Goal: Transaction & Acquisition: Purchase product/service

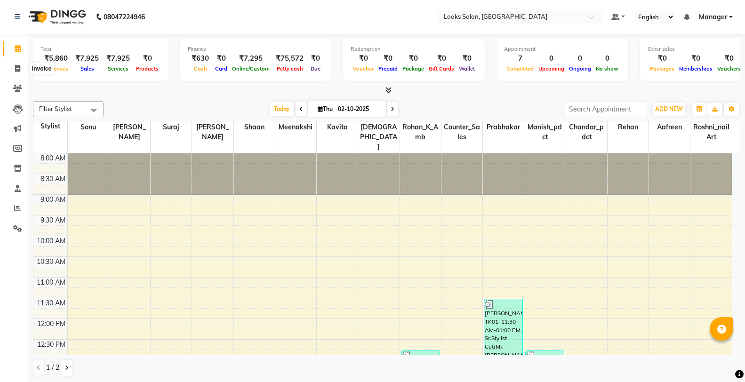
click at [12, 64] on span at bounding box center [17, 69] width 16 height 11
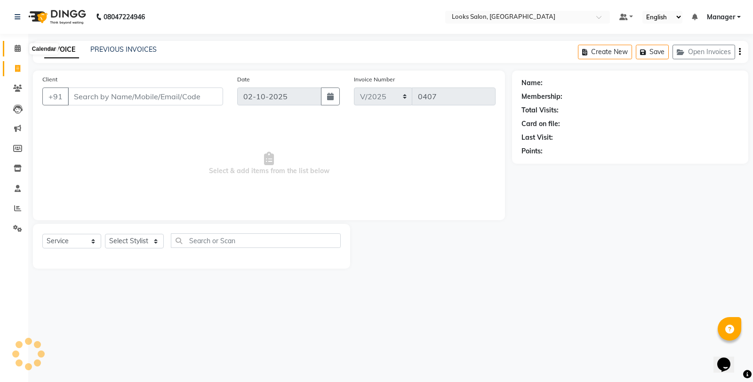
click at [11, 52] on span at bounding box center [17, 48] width 16 height 11
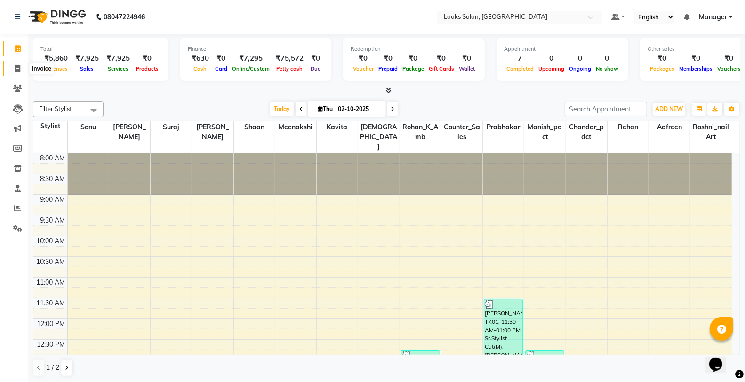
click at [16, 66] on icon at bounding box center [17, 68] width 5 height 7
select select "service"
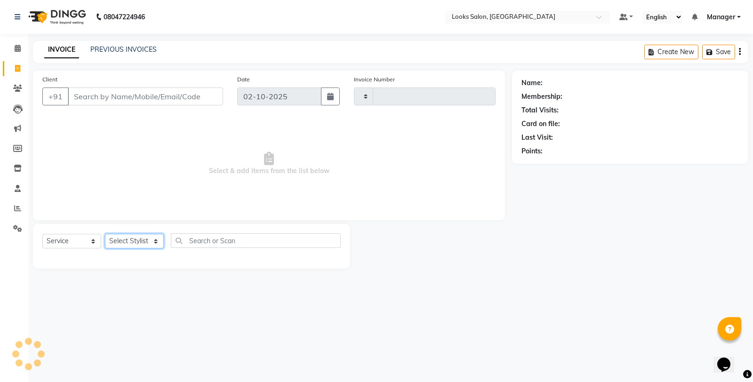
click at [126, 239] on select "Select Stylist" at bounding box center [134, 241] width 59 height 15
type input "0407"
select select "8126"
select select "75840"
click at [105, 234] on select "Select Stylist Aafreen Chandar_pdct Counter_Sales Damini_Mgr [PERSON_NAME] Mana…" at bounding box center [134, 241] width 59 height 15
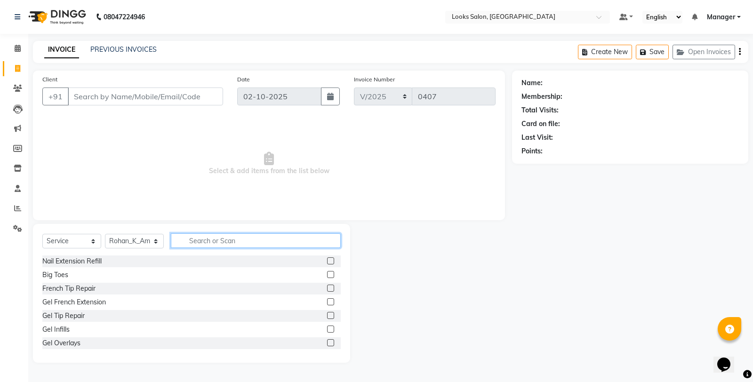
click at [247, 245] on input "text" at bounding box center [256, 240] width 170 height 15
type input "wash"
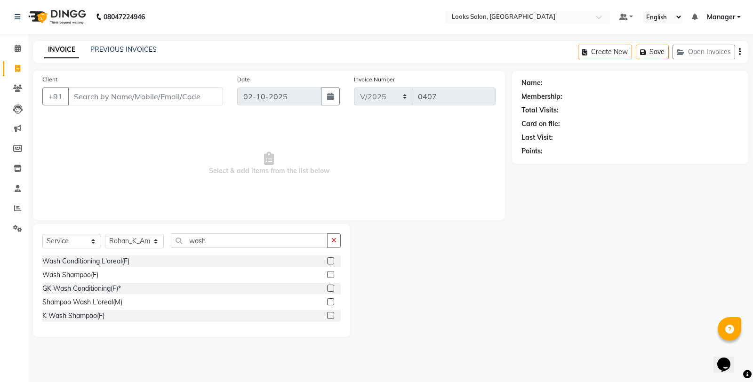
click at [330, 259] on label at bounding box center [330, 260] width 7 height 7
click at [330, 259] on input "checkbox" at bounding box center [330, 261] width 6 height 6
checkbox input "true"
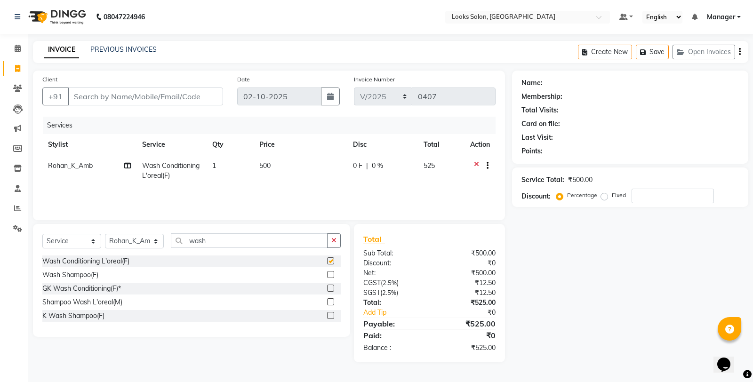
drag, startPoint x: 334, startPoint y: 240, endPoint x: 331, endPoint y: 233, distance: 8.2
click at [334, 239] on icon "button" at bounding box center [333, 240] width 5 height 7
click at [311, 171] on td "500" at bounding box center [301, 170] width 94 height 31
select select "75840"
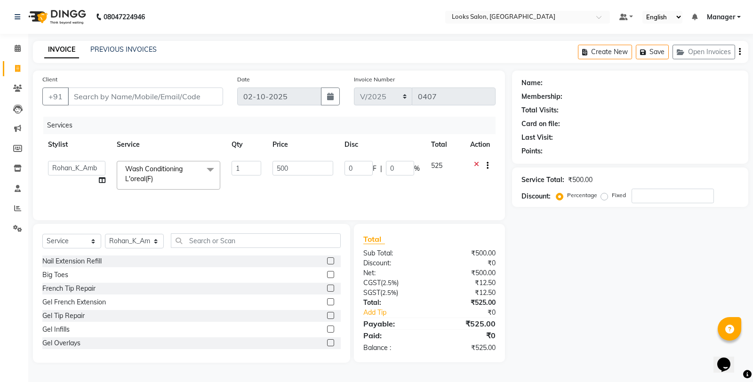
click at [309, 171] on input "500" at bounding box center [303, 168] width 61 height 15
type input "5"
type input "200"
click at [146, 242] on select "Select Stylist Aafreen Chandar_pdct Counter_Sales Damini_Mgr [PERSON_NAME] Mana…" at bounding box center [134, 241] width 59 height 15
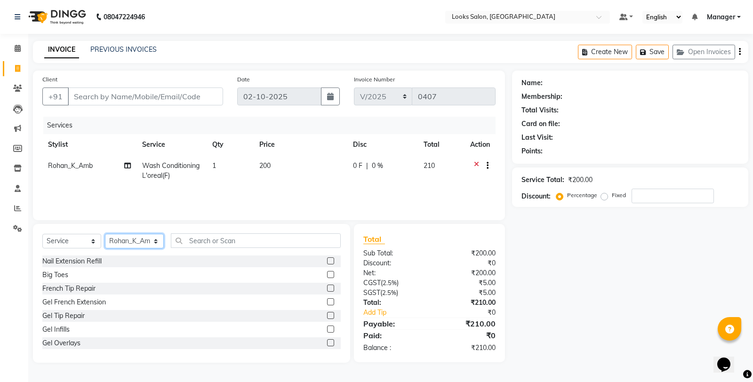
select select "90077"
click at [105, 234] on select "Select Stylist Aafreen Chandar_pdct Counter_Sales Damini_Mgr [PERSON_NAME] Mana…" at bounding box center [134, 241] width 59 height 15
click at [216, 247] on input "text" at bounding box center [256, 240] width 170 height 15
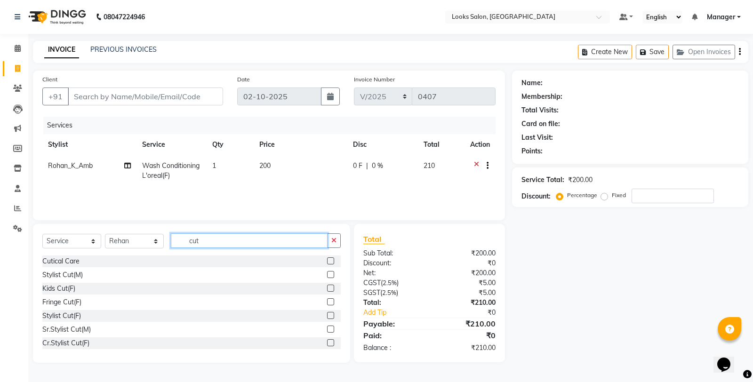
type input "cut"
click at [327, 275] on label at bounding box center [330, 274] width 7 height 7
click at [327, 275] on input "checkbox" at bounding box center [330, 275] width 6 height 6
checkbox input "true"
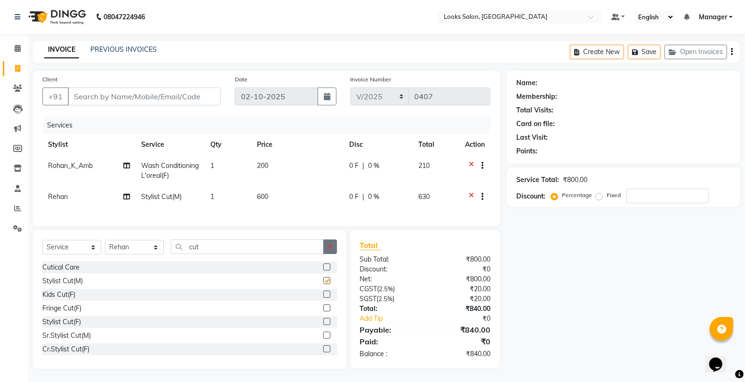
click at [331, 250] on icon "button" at bounding box center [330, 246] width 5 height 7
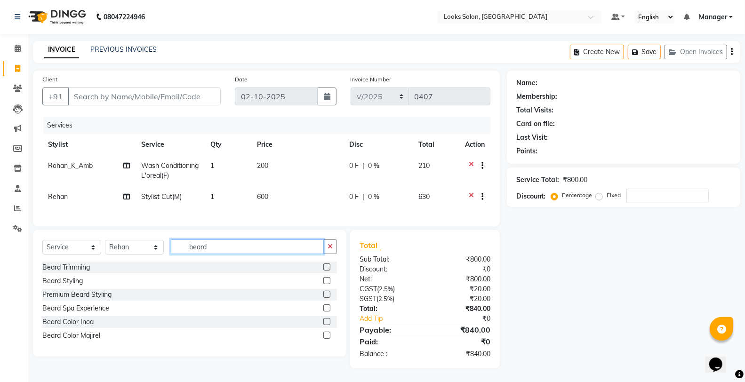
type input "beard"
click at [325, 271] on label at bounding box center [326, 267] width 7 height 7
click at [325, 271] on input "checkbox" at bounding box center [326, 268] width 6 height 6
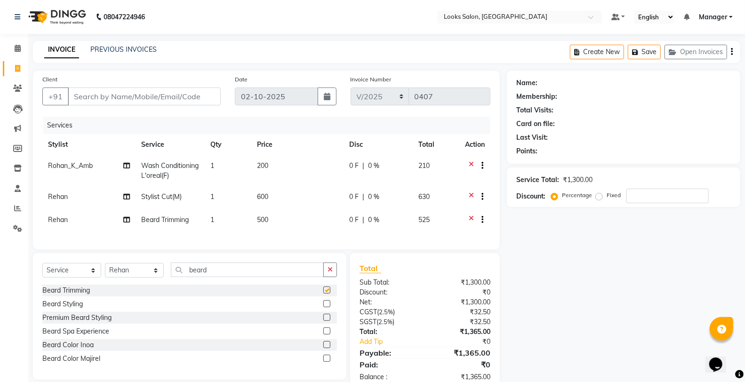
click at [308, 219] on td "500" at bounding box center [297, 220] width 92 height 23
checkbox input "false"
select select "90077"
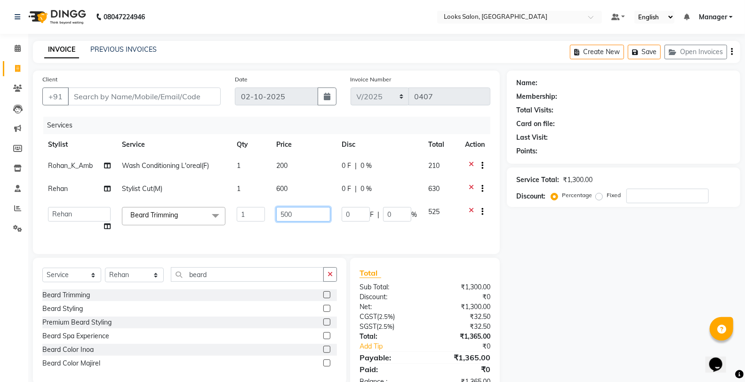
click at [264, 219] on tr "Aafreen Chandar_pdct Counter_Sales Damini_Mgr Kavita Kawal_Mgr Manager Manish_p…" at bounding box center [266, 219] width 448 height 36
type input "350"
click at [325, 282] on button "button" at bounding box center [330, 274] width 14 height 15
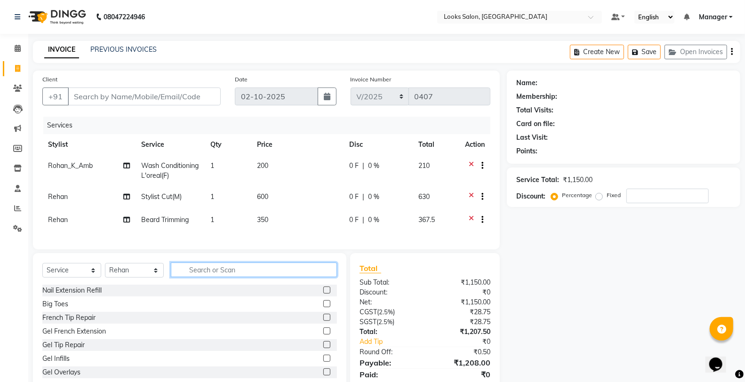
click at [329, 277] on input "text" at bounding box center [254, 270] width 166 height 15
click at [288, 222] on td "350" at bounding box center [297, 220] width 92 height 23
select select "90077"
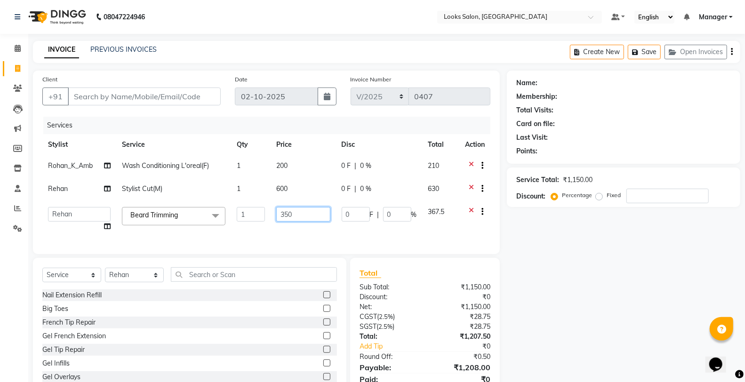
click at [291, 219] on input "350" at bounding box center [303, 214] width 54 height 15
type input "352"
click at [297, 285] on div "Select Service Product Membership Package Voucher Prepaid Gift Card Select Styl…" at bounding box center [189, 278] width 295 height 22
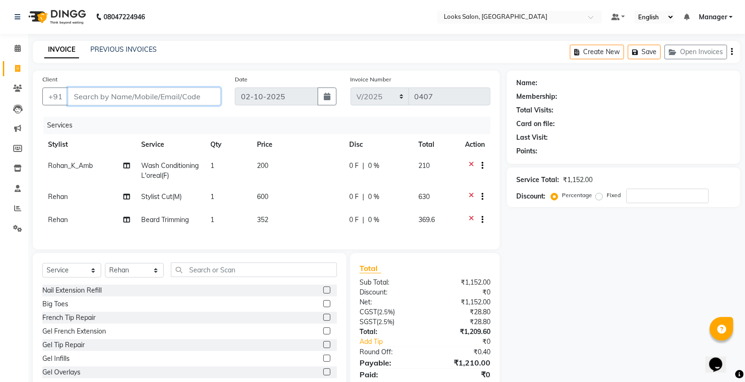
click at [121, 95] on input "Client" at bounding box center [144, 97] width 153 height 18
type input "8"
type input "0"
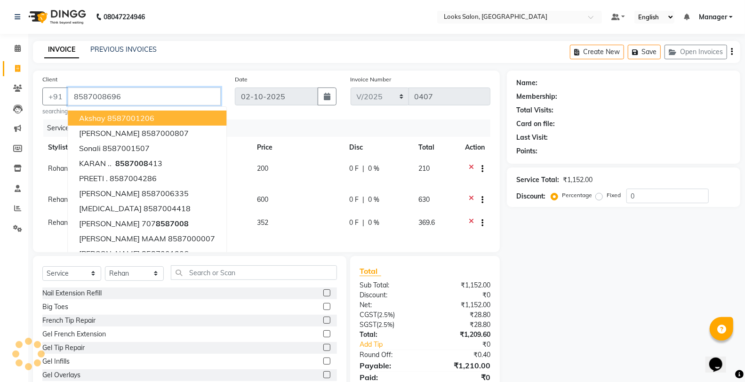
type input "8587008696"
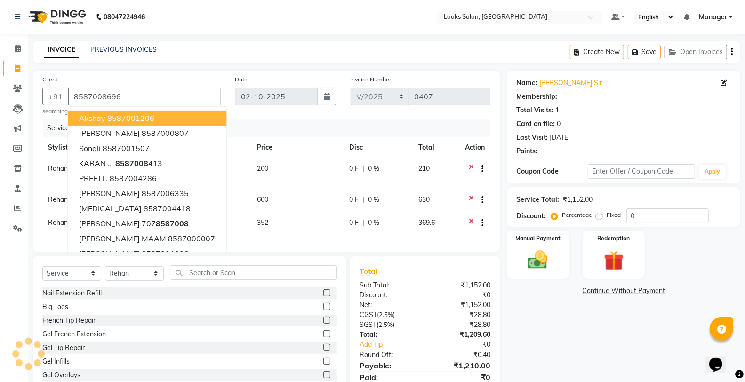
select select "1: Object"
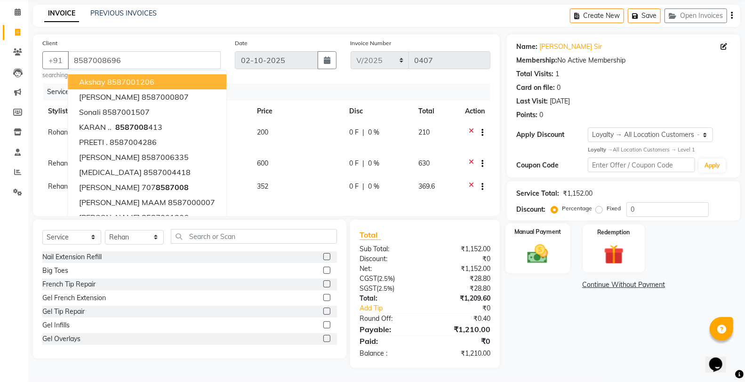
scroll to position [44, 0]
click at [538, 243] on img at bounding box center [537, 254] width 33 height 24
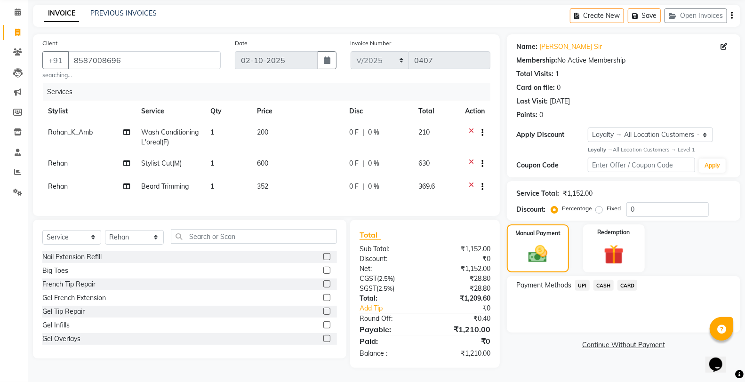
drag, startPoint x: 602, startPoint y: 274, endPoint x: 602, endPoint y: 284, distance: 9.9
click at [602, 280] on span "CASH" at bounding box center [604, 285] width 20 height 11
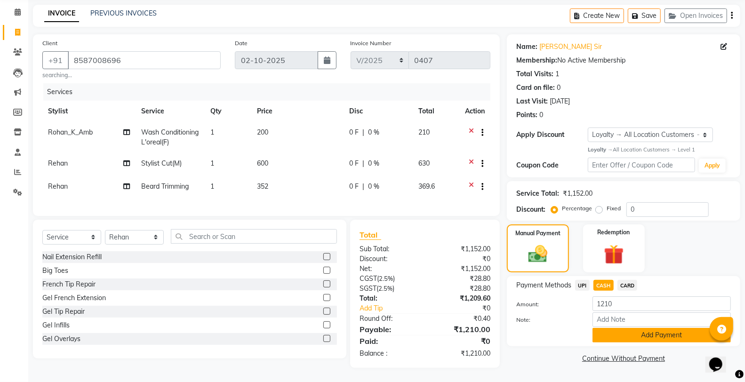
click at [610, 329] on button "Add Payment" at bounding box center [662, 335] width 138 height 15
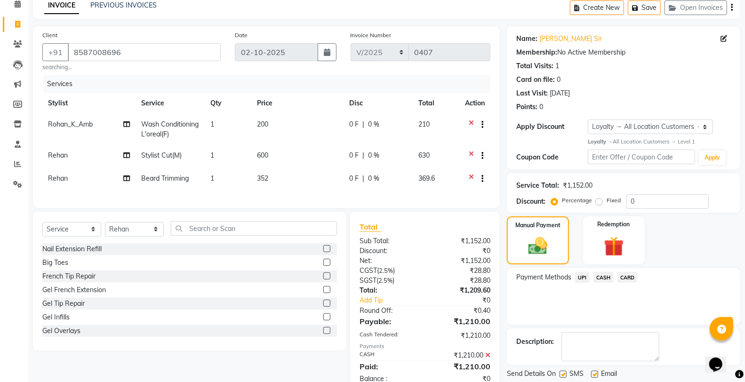
scroll to position [124, 0]
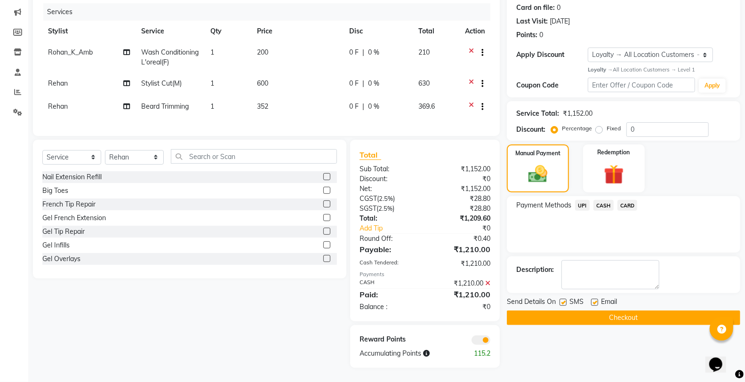
click at [554, 311] on button "Checkout" at bounding box center [623, 318] width 233 height 15
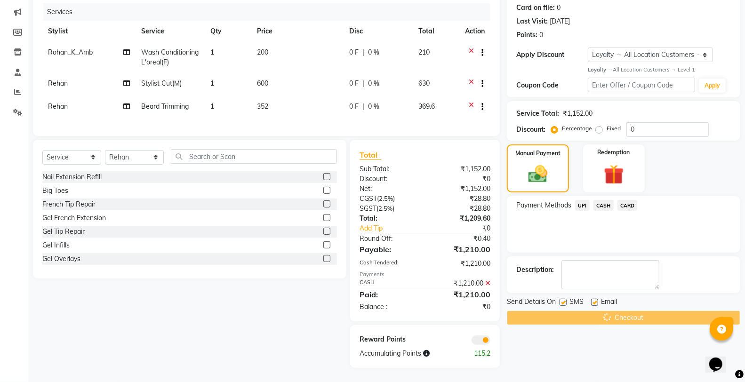
scroll to position [0, 0]
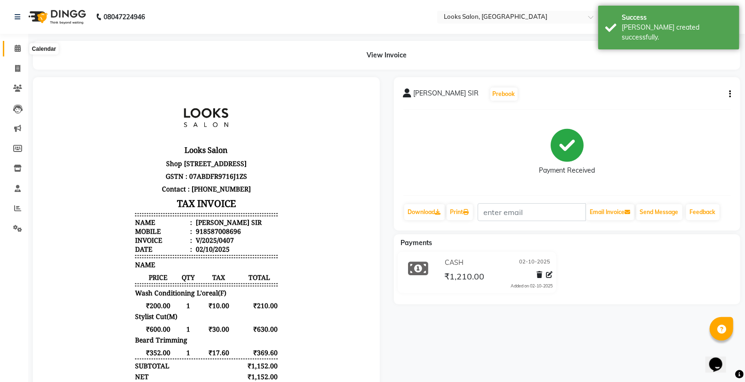
click at [24, 45] on span at bounding box center [17, 48] width 16 height 11
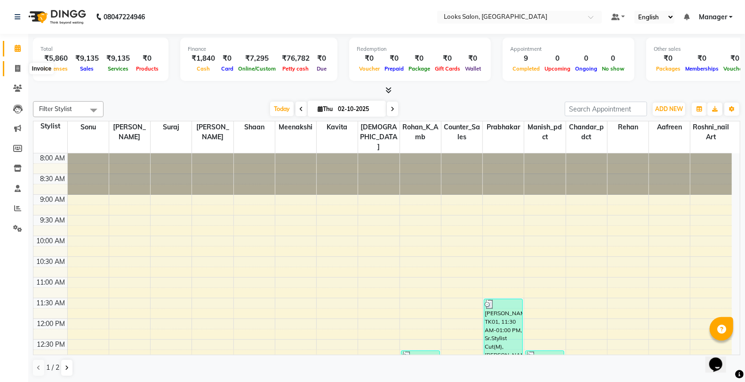
click at [19, 65] on icon at bounding box center [17, 68] width 5 height 7
select select "service"
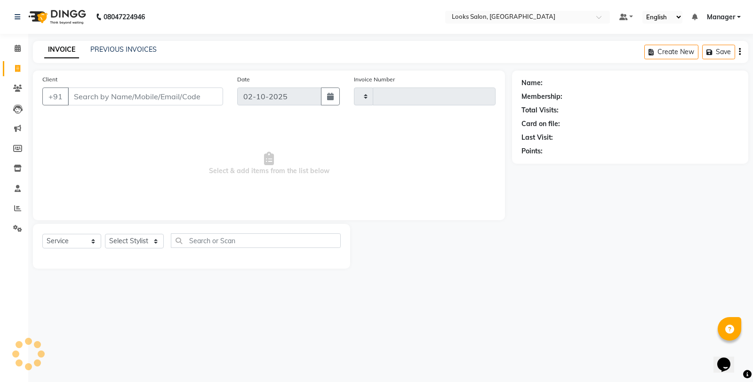
type input "0408"
select select "8126"
click at [138, 241] on select "Select Stylist" at bounding box center [134, 241] width 59 height 15
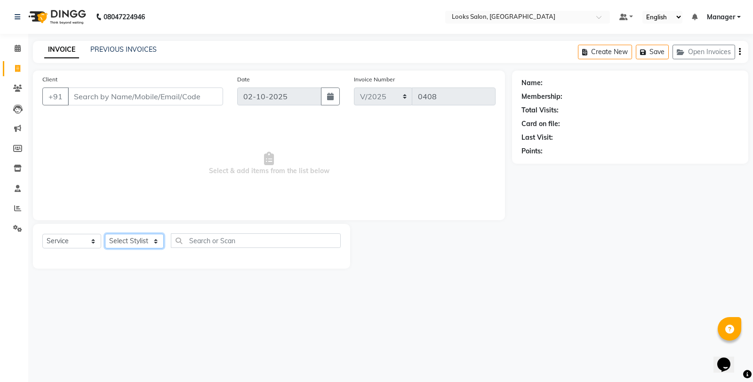
select select "75826"
click at [105, 234] on select "Select Stylist Aafreen Chandar_pdct Counter_Sales Damini_Mgr [PERSON_NAME] Mana…" at bounding box center [134, 241] width 59 height 15
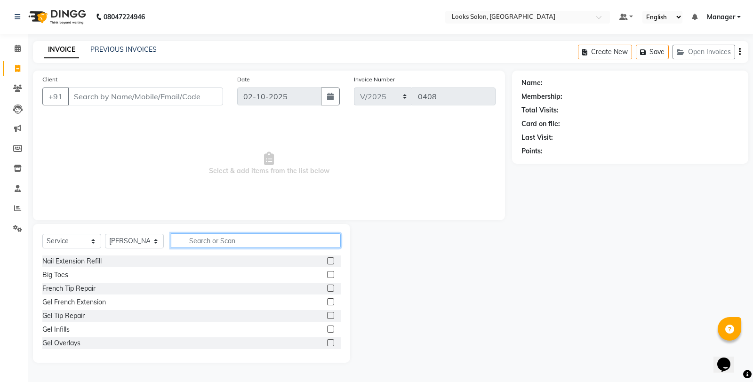
click at [242, 237] on input "text" at bounding box center [256, 240] width 170 height 15
type input "c"
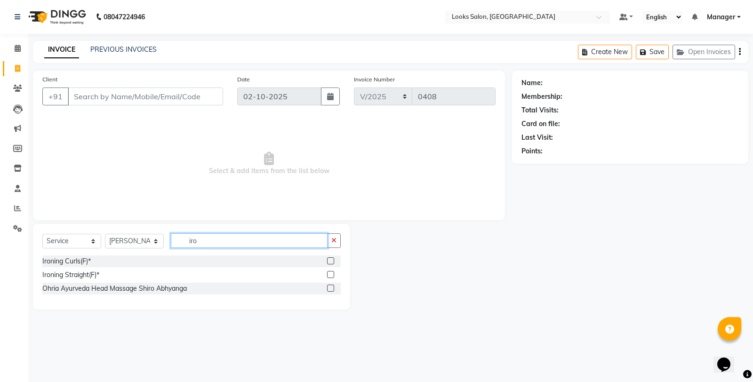
type input "iro"
click at [330, 272] on label at bounding box center [330, 274] width 7 height 7
click at [330, 272] on input "checkbox" at bounding box center [330, 275] width 6 height 6
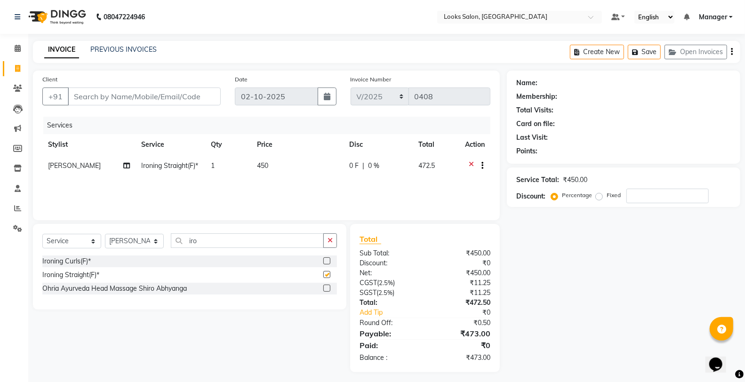
click at [294, 171] on td "450" at bounding box center [297, 166] width 92 height 23
checkbox input "false"
select select "75826"
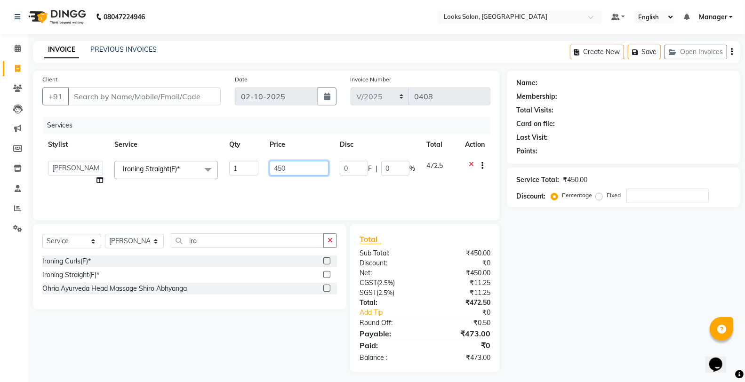
drag, startPoint x: 304, startPoint y: 169, endPoint x: 260, endPoint y: 169, distance: 43.8
click at [260, 169] on tr "Aafreen Chandar_pdct Counter_Sales Damini_Mgr Kavita Kawal_Mgr Manager Manish_p…" at bounding box center [266, 173] width 448 height 36
type input "1000"
click at [328, 236] on button "button" at bounding box center [334, 240] width 14 height 15
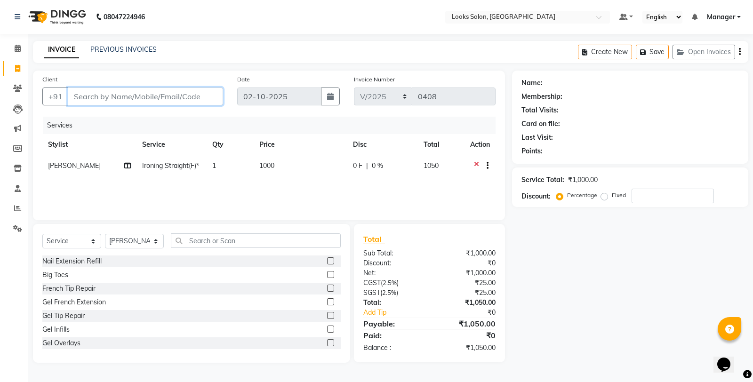
click at [177, 92] on input "Client" at bounding box center [145, 97] width 155 height 18
type input "n"
type input "0"
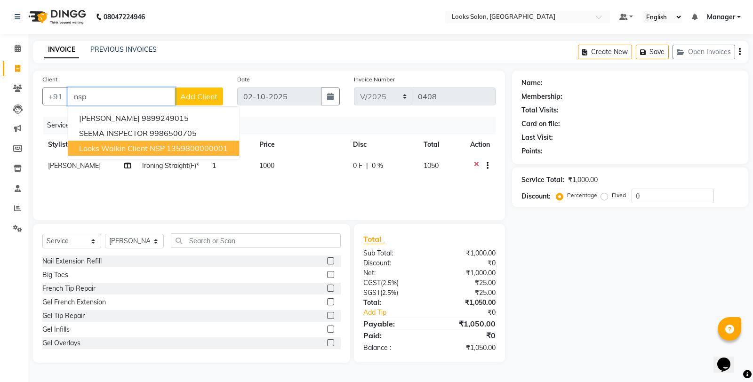
click at [143, 144] on span "Looks Walkin Client NSP" at bounding box center [122, 148] width 86 height 9
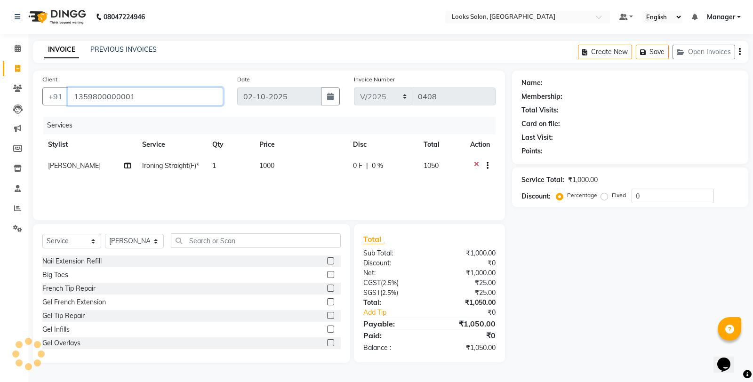
type input "1359800000001"
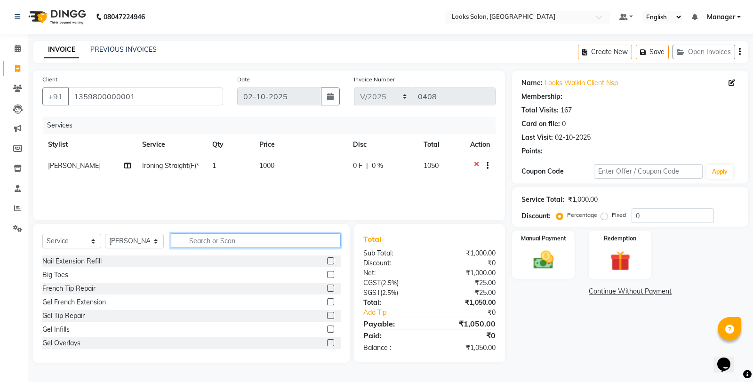
click at [210, 242] on input "text" at bounding box center [256, 240] width 170 height 15
select select "1: Object"
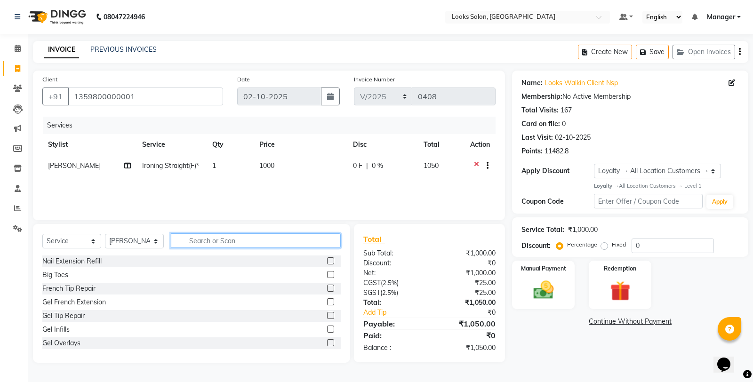
click at [205, 242] on input "text" at bounding box center [256, 240] width 170 height 15
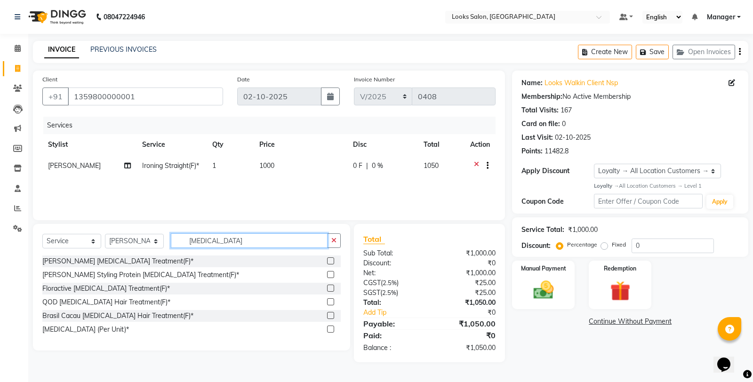
type input "botox"
click at [331, 313] on label at bounding box center [330, 315] width 7 height 7
click at [331, 313] on input "checkbox" at bounding box center [330, 316] width 6 height 6
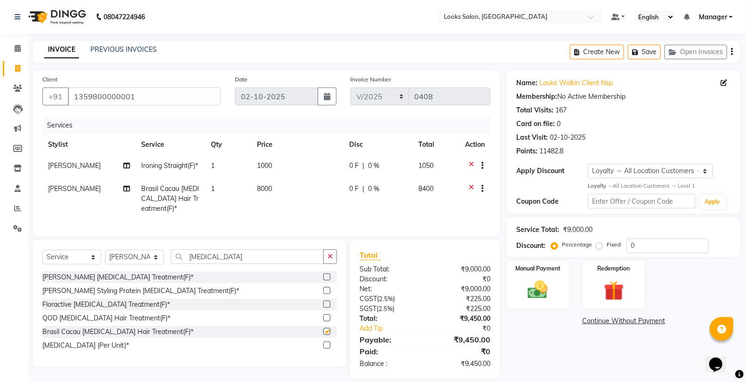
checkbox input "false"
click at [288, 189] on td "8000" at bounding box center [297, 198] width 92 height 41
select select "75826"
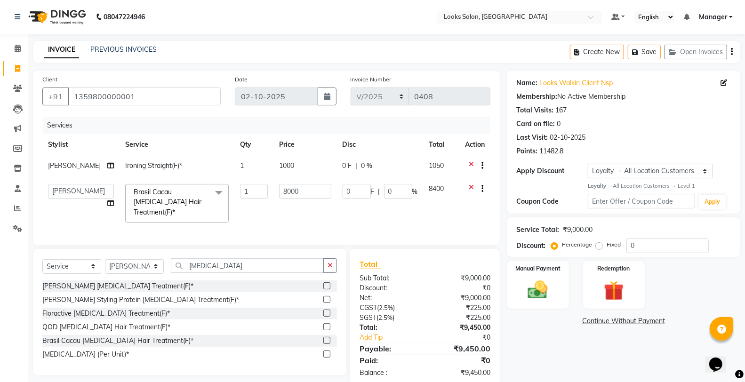
click at [469, 162] on icon at bounding box center [471, 167] width 5 height 12
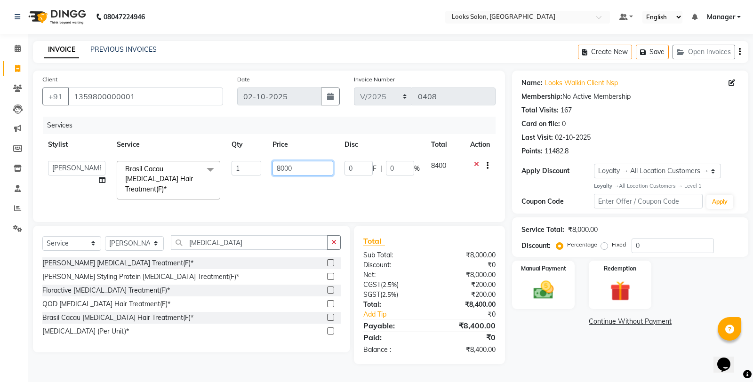
click at [321, 170] on input "8000" at bounding box center [303, 168] width 61 height 15
type input "8"
type input "7000"
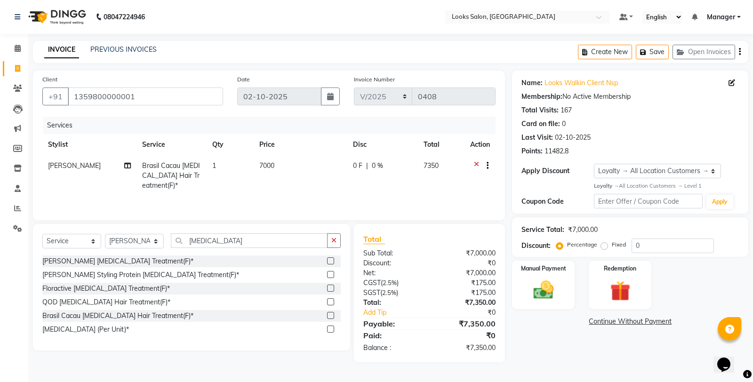
click at [562, 362] on div "Name: Looks Walkin Client Nsp Membership: No Active Membership Total Visits: 16…" at bounding box center [633, 217] width 243 height 292
click at [313, 168] on td "7000" at bounding box center [301, 175] width 94 height 41
select select "75826"
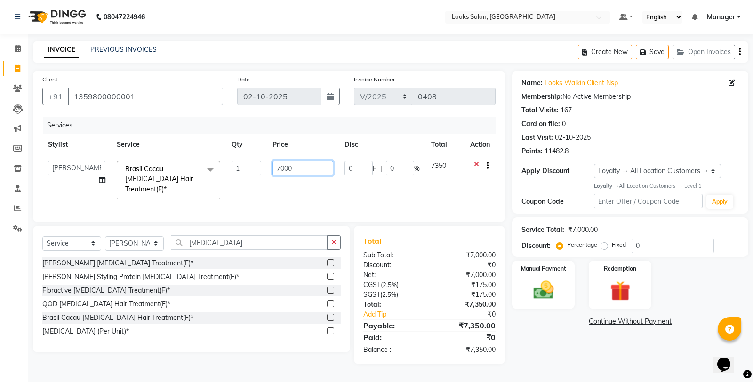
click at [310, 167] on input "7000" at bounding box center [303, 168] width 61 height 15
type input "7500"
click at [573, 363] on main "INVOICE PREVIOUS INVOICES Create New Save Open Invoices Client +91 135980000000…" at bounding box center [390, 209] width 725 height 337
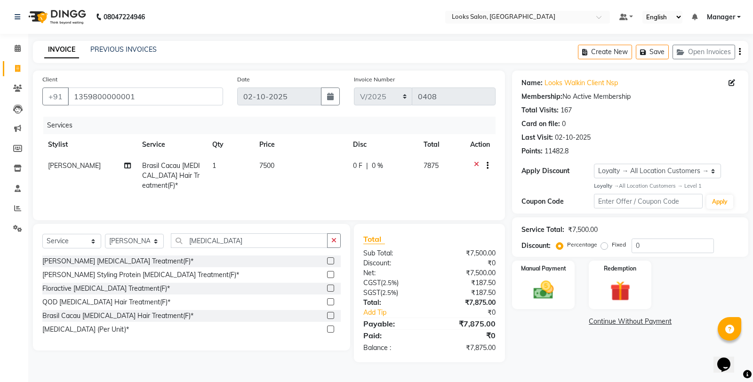
click at [297, 162] on td "7500" at bounding box center [301, 175] width 94 height 41
select select "75826"
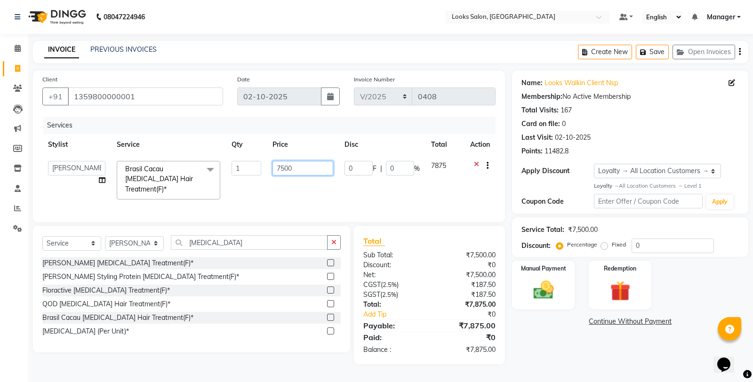
click at [297, 173] on input "7500" at bounding box center [303, 168] width 61 height 15
type input "7400"
click at [562, 356] on div "Name: Looks Walkin Client Nsp Membership: No Active Membership Total Visits: 16…" at bounding box center [633, 218] width 243 height 294
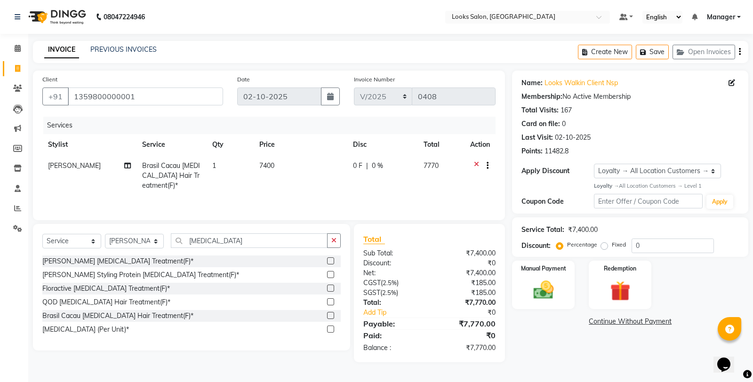
click at [300, 167] on td "7400" at bounding box center [301, 175] width 94 height 41
select select "75826"
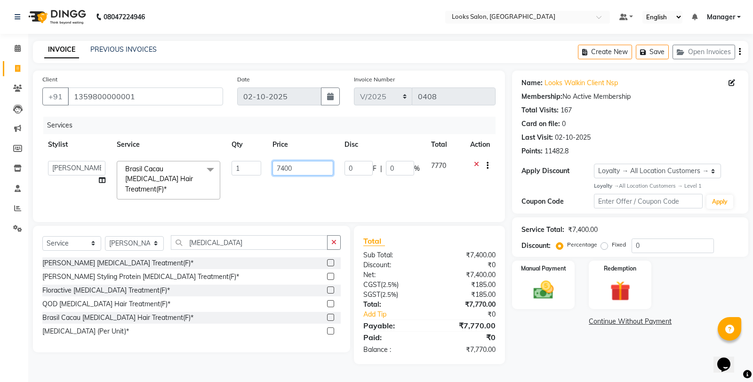
click at [312, 161] on input "7400" at bounding box center [303, 168] width 61 height 15
type input "7300"
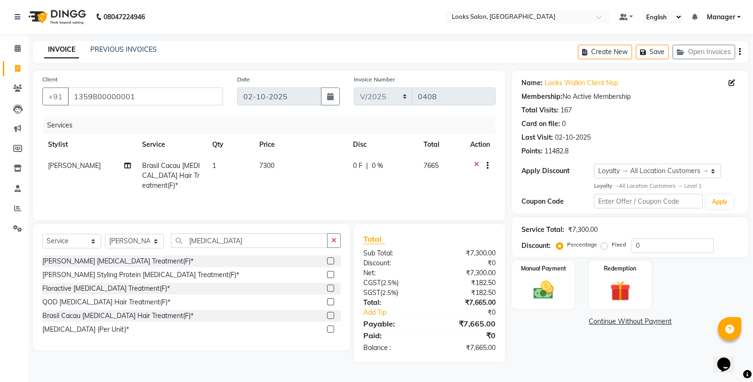
click at [618, 343] on div "Name: Looks Walkin Client Nsp Membership: No Active Membership Total Visits: 16…" at bounding box center [633, 217] width 243 height 292
click at [300, 178] on td "7300" at bounding box center [301, 175] width 94 height 41
select select "75826"
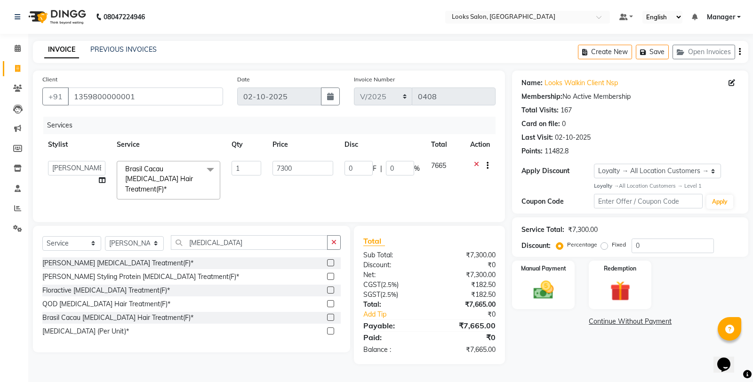
click at [304, 166] on input "7300" at bounding box center [303, 168] width 61 height 15
type input "7320"
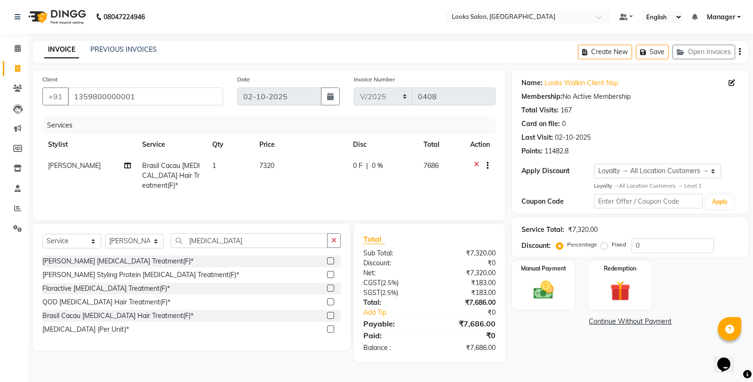
drag, startPoint x: 587, startPoint y: 341, endPoint x: 565, endPoint y: 337, distance: 22.5
click at [585, 341] on div "Name: Looks Walkin Client Nsp Membership: No Active Membership Total Visits: 16…" at bounding box center [633, 217] width 243 height 292
click at [307, 164] on td "7320" at bounding box center [301, 175] width 94 height 41
select select "75826"
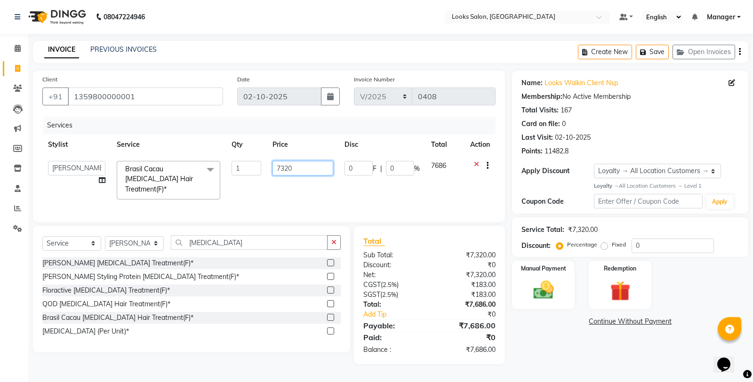
click at [312, 166] on input "7320" at bounding box center [303, 168] width 61 height 15
type input "7350"
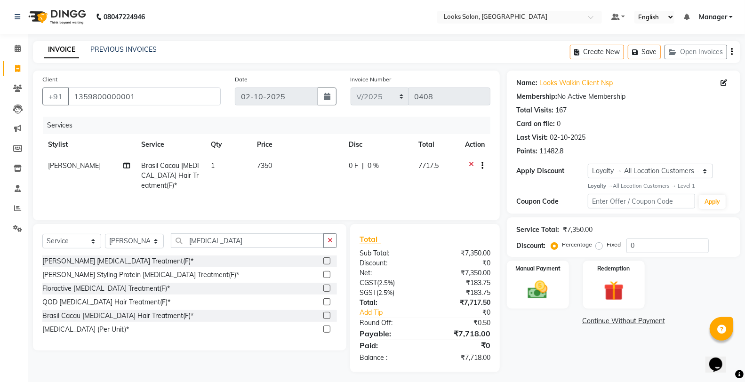
click at [552, 355] on div "Name: Looks Walkin Client Nsp Membership: No Active Membership Total Visits: 16…" at bounding box center [627, 222] width 241 height 302
click at [300, 164] on td "7350" at bounding box center [297, 175] width 92 height 41
select select "75826"
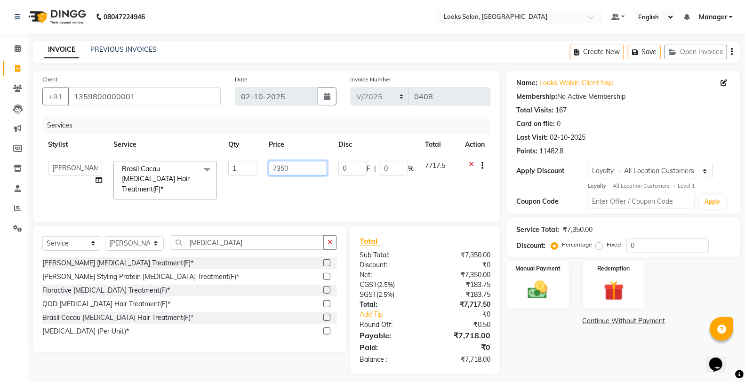
drag, startPoint x: 300, startPoint y: 164, endPoint x: 306, endPoint y: 165, distance: 6.7
click at [306, 165] on input "7350" at bounding box center [298, 168] width 58 height 15
type input "7330"
click at [536, 339] on div "Name: Looks Walkin Client Nsp Membership: No Active Membership Total Visits: 16…" at bounding box center [627, 223] width 241 height 304
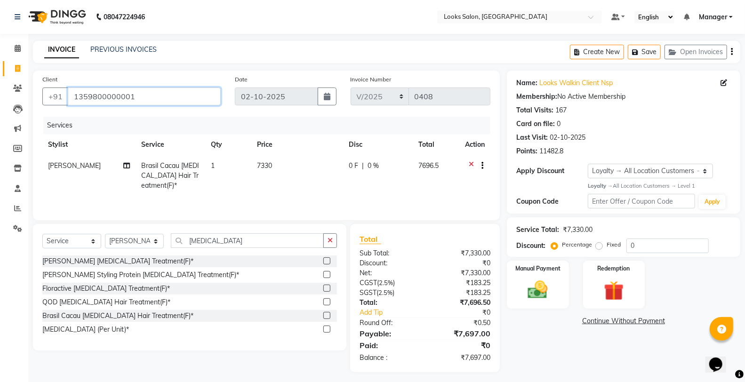
click at [142, 95] on input "1359800000001" at bounding box center [144, 97] width 153 height 18
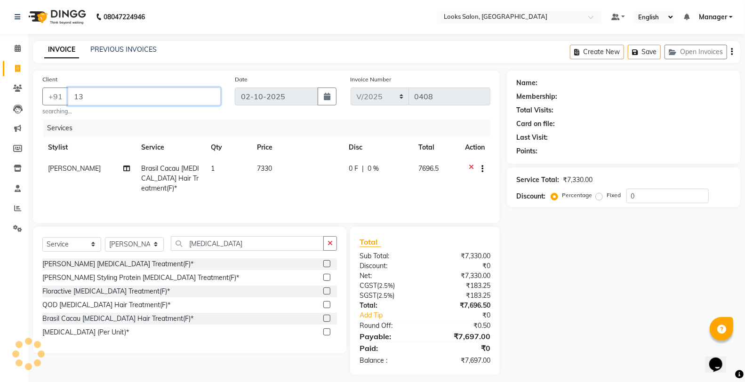
type input "1"
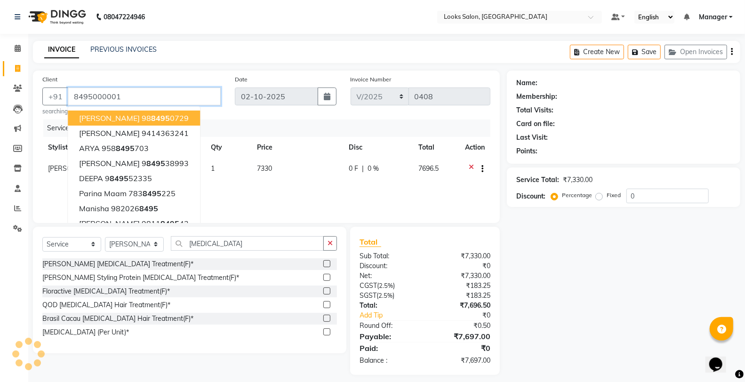
type input "8495000001"
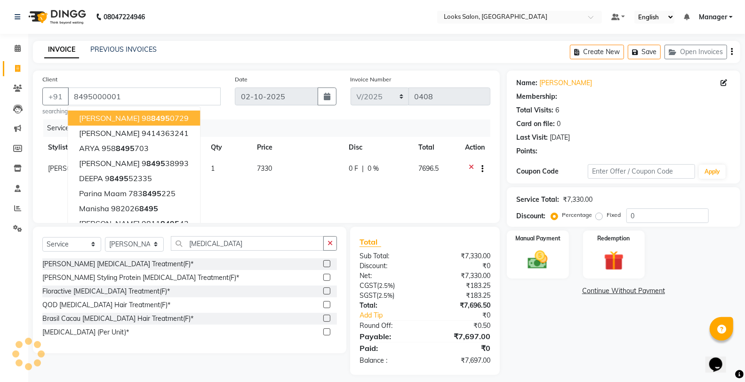
select select "1: Object"
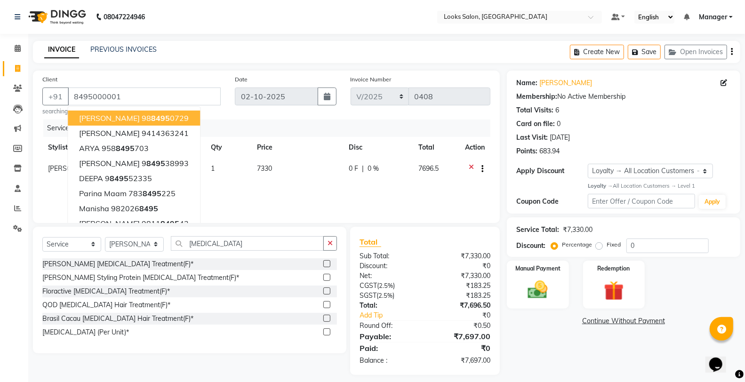
drag, startPoint x: 518, startPoint y: 350, endPoint x: 521, endPoint y: 340, distance: 10.4
click at [517, 349] on div "Name: Tarpan Seghal Membership: No Active Membership Total Visits: 6 Card on fi…" at bounding box center [627, 223] width 241 height 305
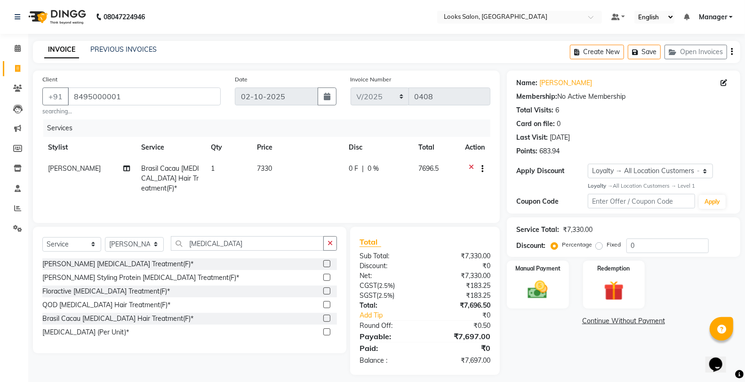
click at [470, 165] on icon at bounding box center [471, 170] width 5 height 12
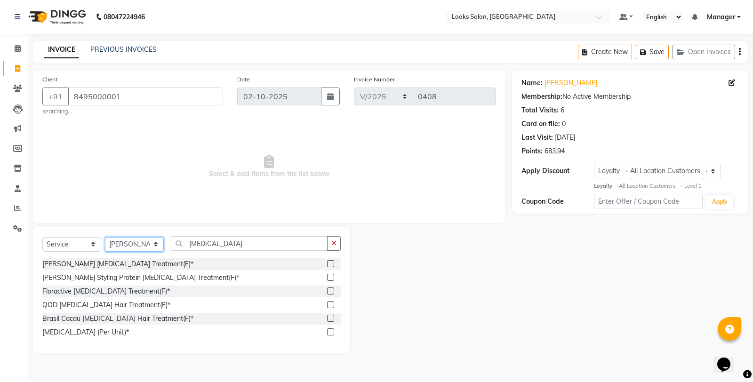
click at [148, 243] on select "Select Stylist Aafreen Chandar_pdct Counter_Sales Damini_Mgr [PERSON_NAME] Mana…" at bounding box center [134, 244] width 59 height 15
select select "76844"
click at [105, 237] on select "Select Stylist Aafreen Chandar_pdct Counter_Sales Damini_Mgr [PERSON_NAME] Mana…" at bounding box center [134, 244] width 59 height 15
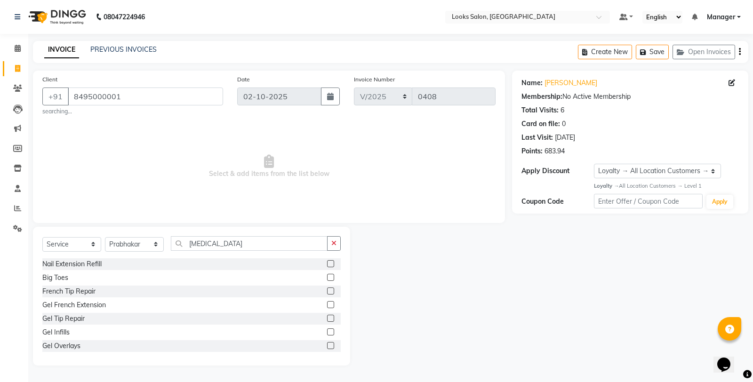
click at [219, 253] on div "Select Service Product Membership Package Voucher Prepaid Gift Card Select Styl…" at bounding box center [191, 247] width 298 height 22
click at [223, 245] on input "botox" at bounding box center [249, 243] width 157 height 15
type input "b"
type input "cut"
click at [327, 277] on label at bounding box center [330, 277] width 7 height 7
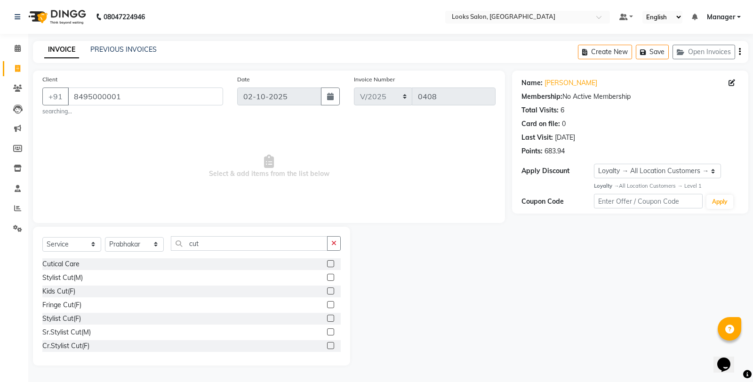
click at [327, 277] on input "checkbox" at bounding box center [330, 278] width 6 height 6
checkbox input "true"
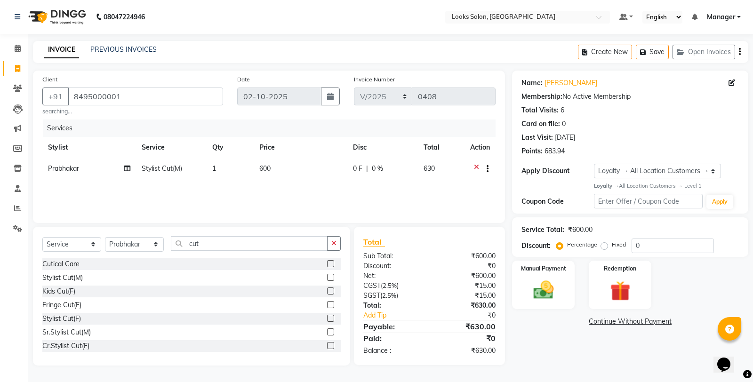
drag, startPoint x: 340, startPoint y: 243, endPoint x: 330, endPoint y: 243, distance: 9.4
click at [338, 242] on button "button" at bounding box center [334, 243] width 14 height 15
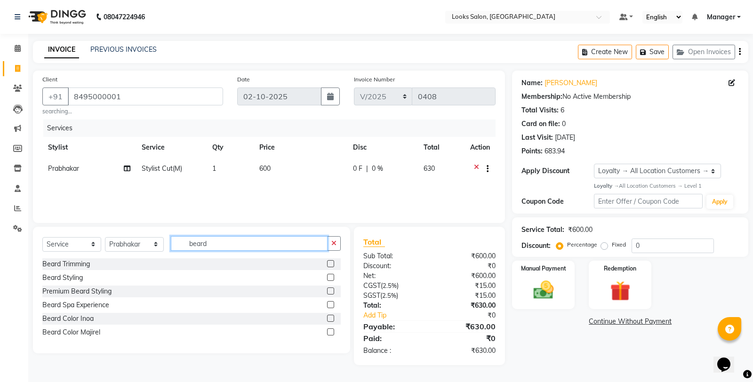
type input "beard"
click at [330, 264] on label at bounding box center [330, 263] width 7 height 7
click at [330, 264] on input "checkbox" at bounding box center [330, 264] width 6 height 6
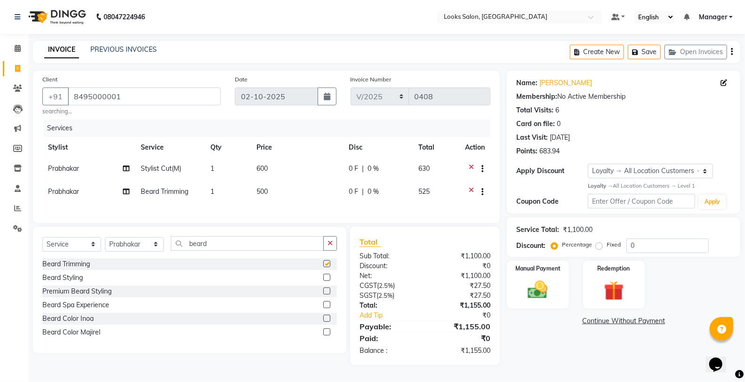
checkbox input "false"
click at [296, 171] on td "600" at bounding box center [297, 169] width 92 height 23
select select "76844"
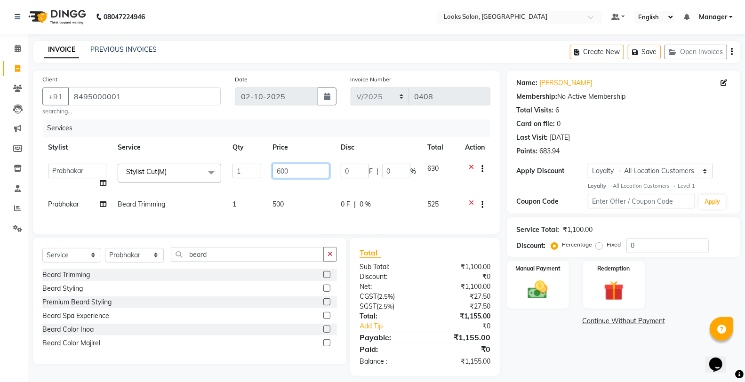
click at [297, 170] on input "600" at bounding box center [301, 171] width 57 height 15
type input "6"
type input "850"
drag, startPoint x: 290, startPoint y: 192, endPoint x: 297, endPoint y: 203, distance: 12.9
click at [292, 193] on tbody "Aafreen Chandar_pdct Counter_Sales Damini_Mgr Kavita Kawal_Mgr Manager Manish_p…" at bounding box center [266, 187] width 448 height 59
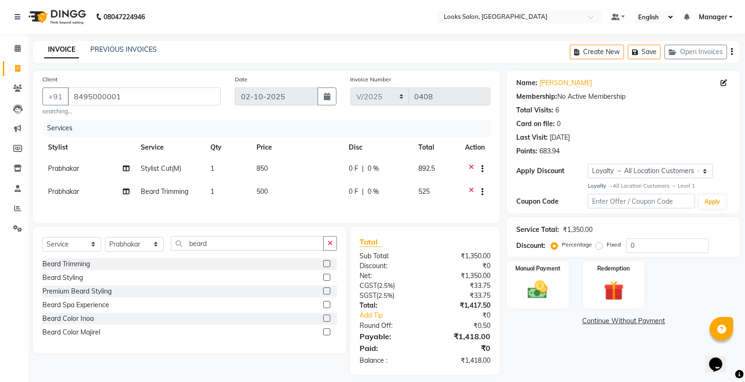
click at [296, 189] on td "500" at bounding box center [297, 192] width 92 height 23
select select "76844"
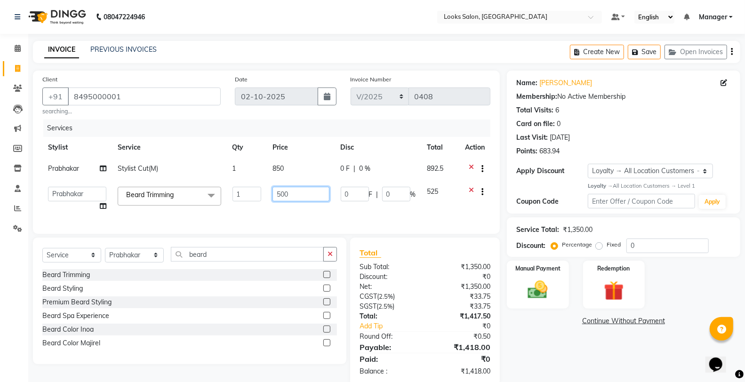
click at [296, 189] on input "500" at bounding box center [301, 194] width 57 height 15
type input "5"
type input "350"
click at [560, 340] on div "Name: Tarpan Seghal Membership: No Active Membership Total Visits: 6 Card on fi…" at bounding box center [627, 228] width 241 height 315
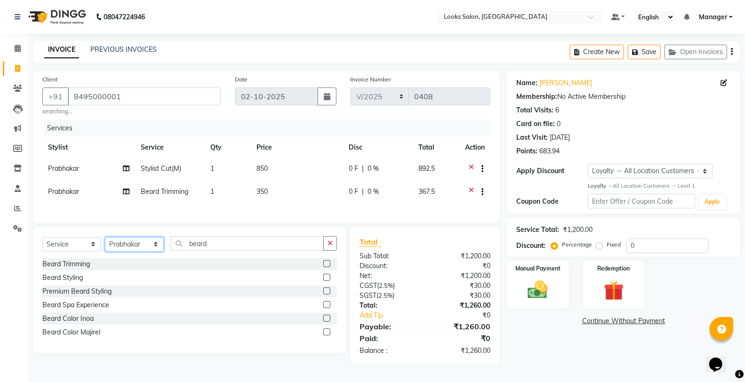
click at [134, 250] on select "Select Stylist Aafreen Chandar_pdct Counter_Sales Damini_Mgr [PERSON_NAME] Mana…" at bounding box center [134, 244] width 59 height 15
select select "75831"
click at [105, 243] on select "Select Stylist Aafreen Chandar_pdct Counter_Sales Damini_Mgr [PERSON_NAME] Mana…" at bounding box center [134, 244] width 59 height 15
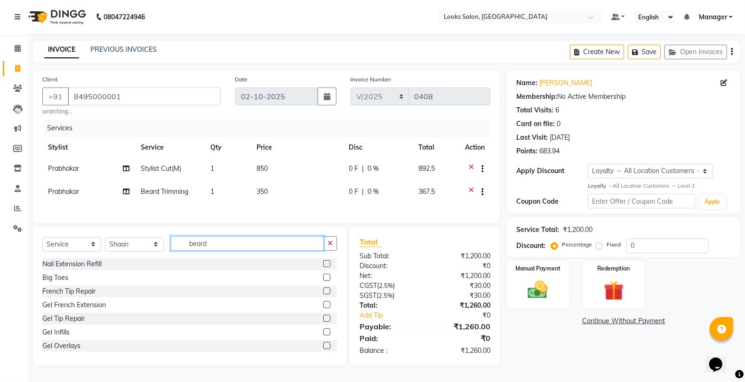
click at [212, 246] on input "beard" at bounding box center [247, 243] width 153 height 15
type input "b"
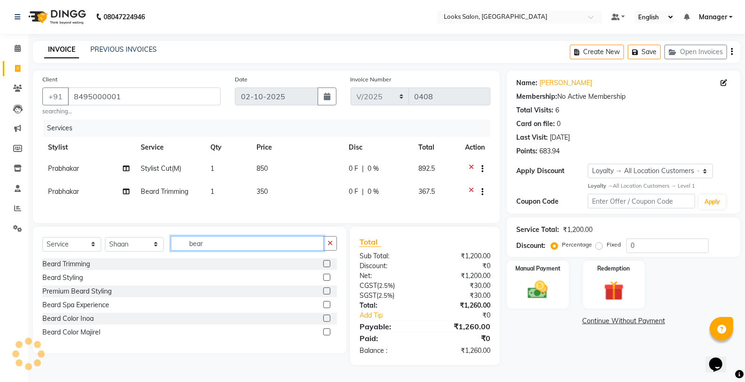
type input "beard"
click at [327, 267] on label at bounding box center [326, 263] width 7 height 7
click at [327, 267] on input "checkbox" at bounding box center [326, 264] width 6 height 6
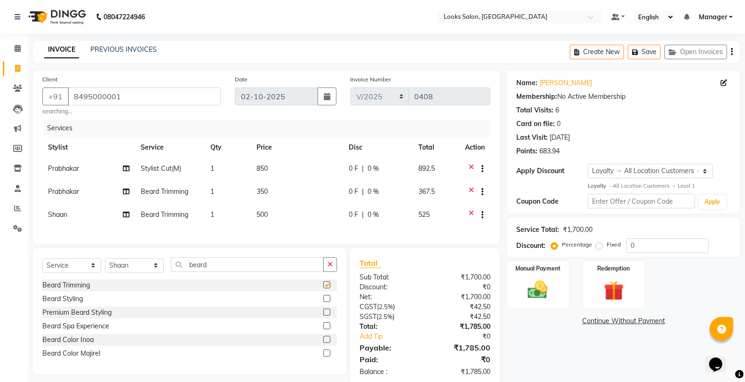
checkbox input "false"
click at [305, 209] on td "500" at bounding box center [297, 215] width 92 height 23
select select "75831"
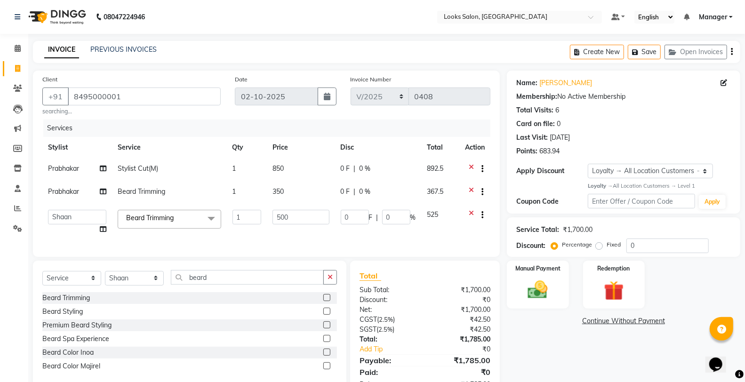
click at [305, 209] on td "500" at bounding box center [301, 222] width 68 height 36
click at [314, 218] on input "500" at bounding box center [301, 217] width 57 height 15
type input "5"
type input "350"
click at [547, 337] on div "Name: Tarpan Seghal Membership: No Active Membership Total Visits: 6 Card on fi…" at bounding box center [627, 235] width 241 height 329
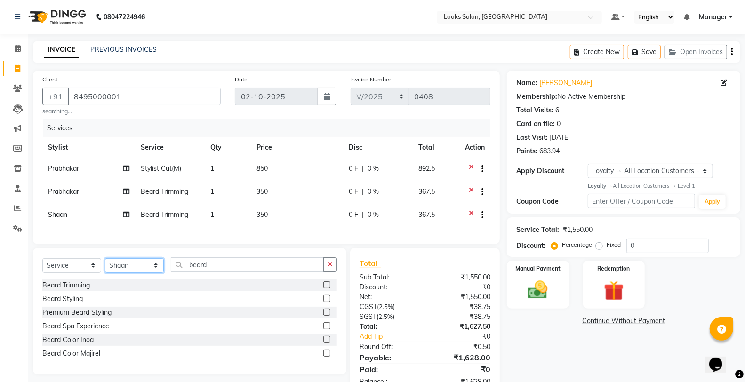
click at [121, 273] on select "Select Stylist Aafreen Chandar_pdct Counter_Sales Damini_Mgr [PERSON_NAME] Mana…" at bounding box center [134, 265] width 59 height 15
select select "75825"
click at [105, 266] on select "Select Stylist Aafreen Chandar_pdct Counter_Sales Damini_Mgr [PERSON_NAME] Mana…" at bounding box center [134, 265] width 59 height 15
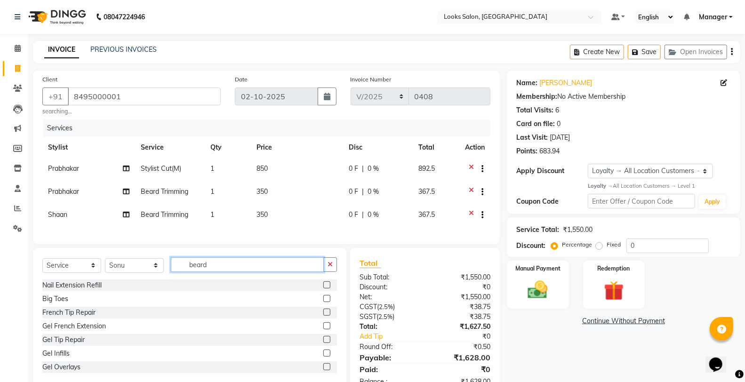
drag, startPoint x: 224, startPoint y: 273, endPoint x: 228, endPoint y: 270, distance: 5.5
click at [228, 270] on input "beard" at bounding box center [247, 264] width 153 height 15
type input "b"
type input "cut"
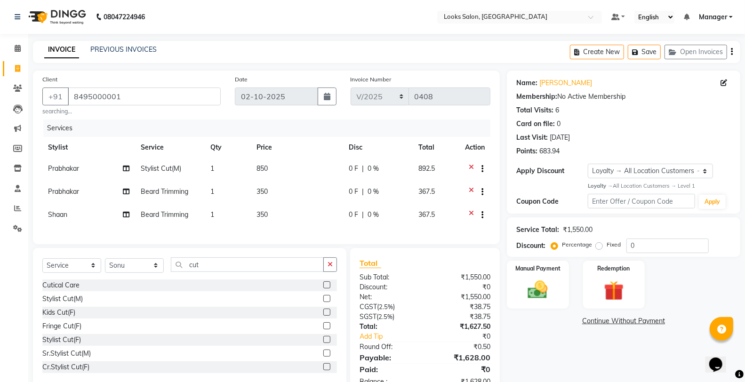
click at [323, 302] on label at bounding box center [326, 298] width 7 height 7
click at [323, 302] on input "checkbox" at bounding box center [326, 299] width 6 height 6
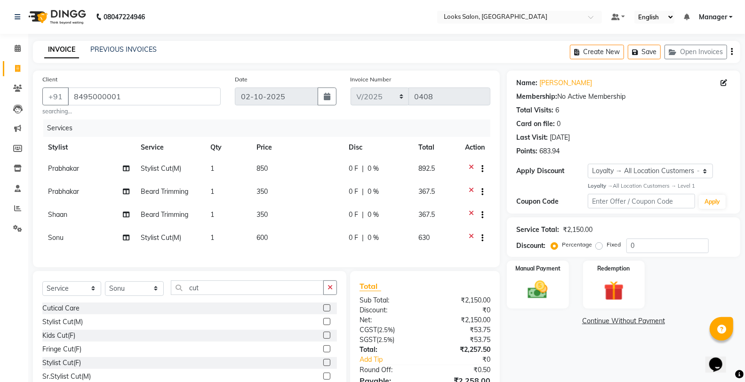
click at [323, 325] on label at bounding box center [326, 321] width 7 height 7
click at [323, 325] on input "checkbox" at bounding box center [326, 322] width 6 height 6
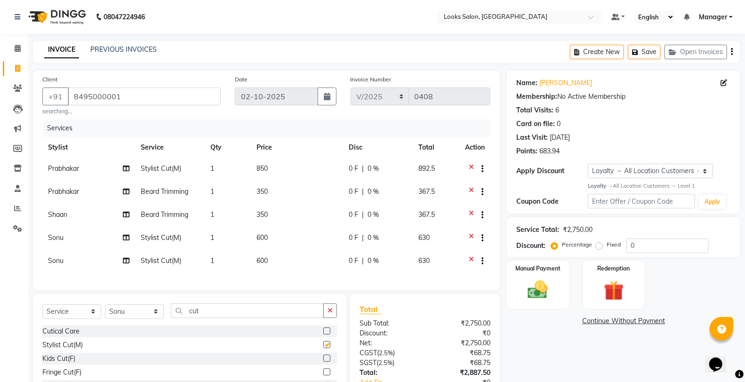
checkbox input "false"
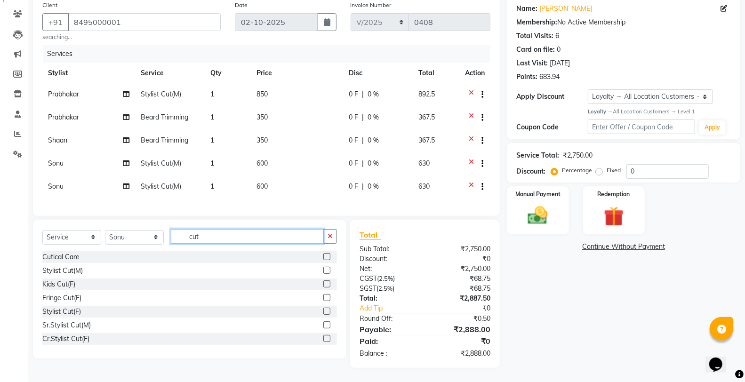
drag, startPoint x: 282, startPoint y: 237, endPoint x: 272, endPoint y: 242, distance: 11.6
click at [281, 237] on input "cut" at bounding box center [247, 236] width 153 height 15
type input "c"
type input "beard"
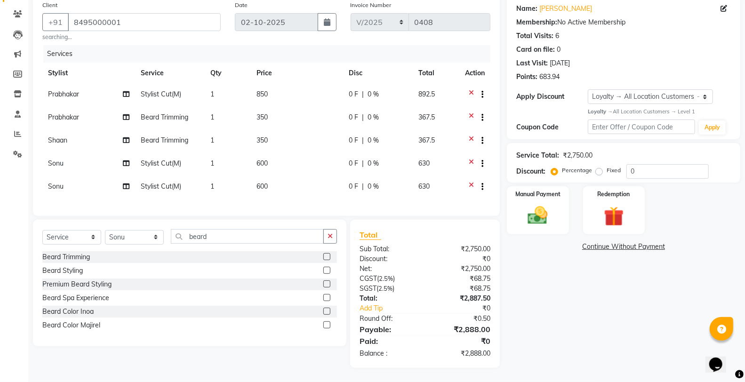
click at [327, 257] on label at bounding box center [326, 256] width 7 height 7
click at [327, 257] on input "checkbox" at bounding box center [326, 257] width 6 height 6
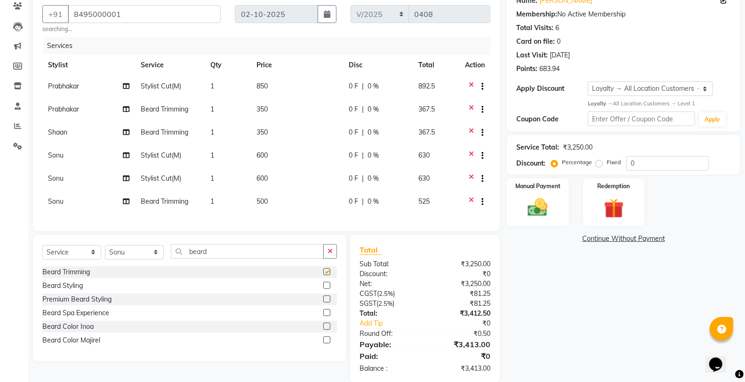
checkbox input "false"
click at [294, 204] on td "500" at bounding box center [297, 202] width 92 height 23
select select "75825"
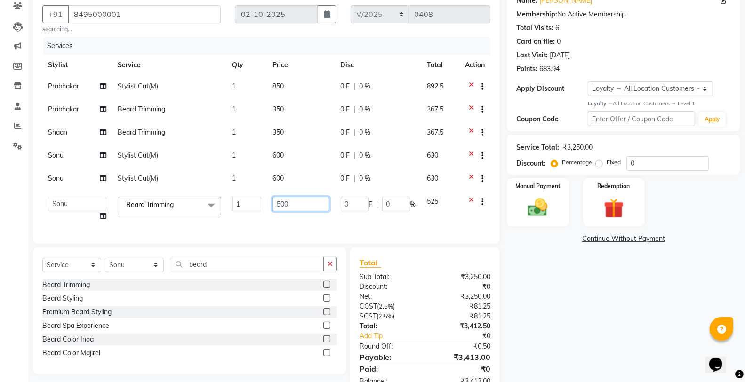
click at [295, 200] on input "500" at bounding box center [301, 204] width 57 height 15
type input "5"
type input "350"
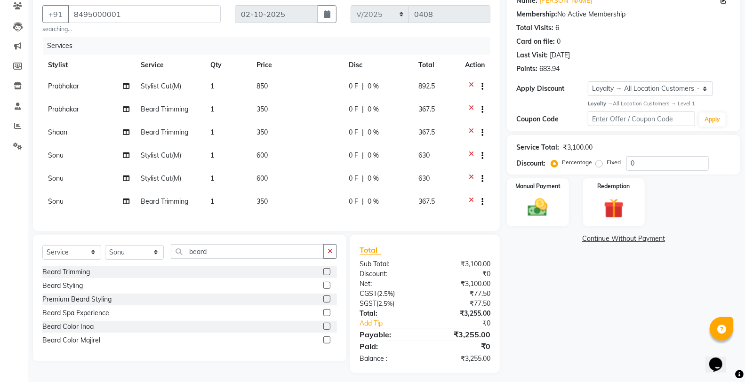
click at [297, 177] on td "600" at bounding box center [297, 179] width 92 height 23
select select "75825"
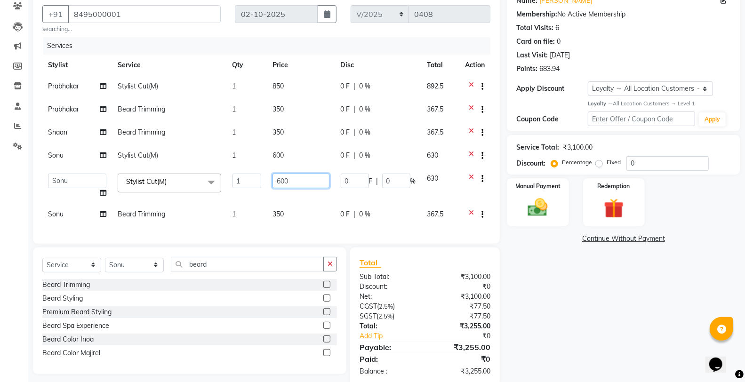
click at [297, 177] on input "600" at bounding box center [301, 181] width 57 height 15
type input "6"
type input "850"
click at [288, 161] on td "600" at bounding box center [301, 156] width 68 height 23
select select "75825"
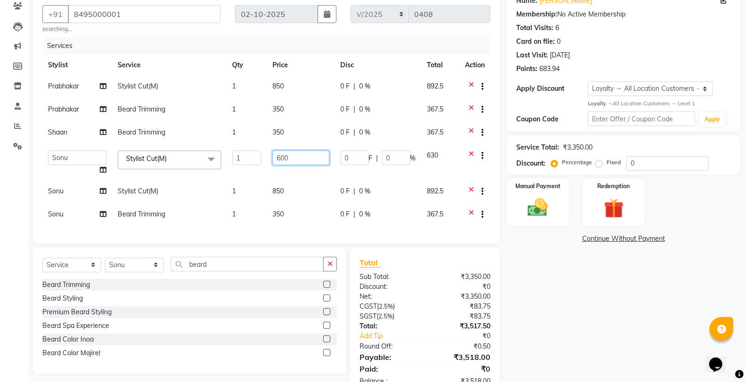
click at [298, 161] on input "600" at bounding box center [301, 158] width 57 height 15
type input "6"
type input "850"
click at [554, 310] on div "Name: Tarpan Seghal Membership: No Active Membership Total Visits: 6 Card on fi…" at bounding box center [627, 192] width 241 height 408
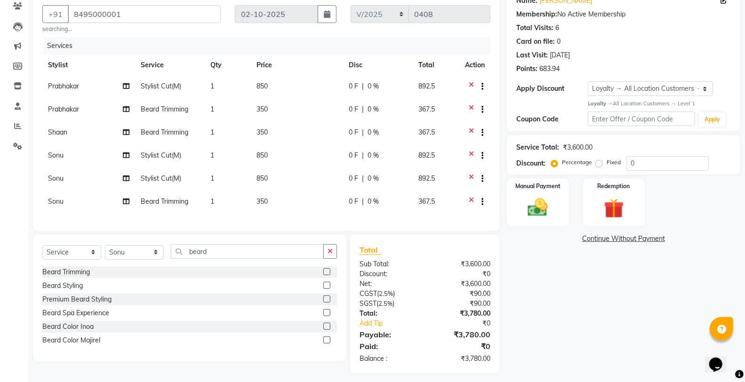
click at [291, 201] on td "350" at bounding box center [297, 202] width 92 height 23
select select "75825"
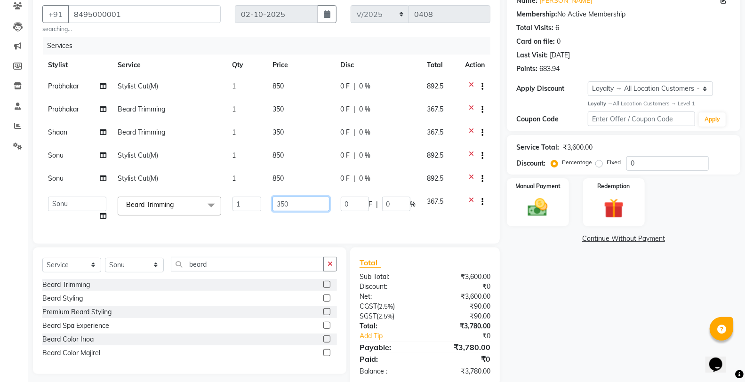
click at [307, 201] on input "350" at bounding box center [301, 204] width 57 height 15
type input "3"
type input "400"
click at [582, 320] on div "Name: Tarpan Seghal Membership: No Active Membership Total Visits: 6 Card on fi…" at bounding box center [627, 187] width 241 height 398
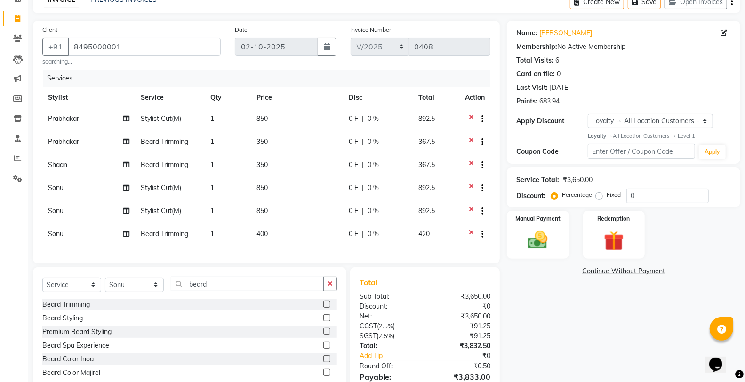
scroll to position [0, 0]
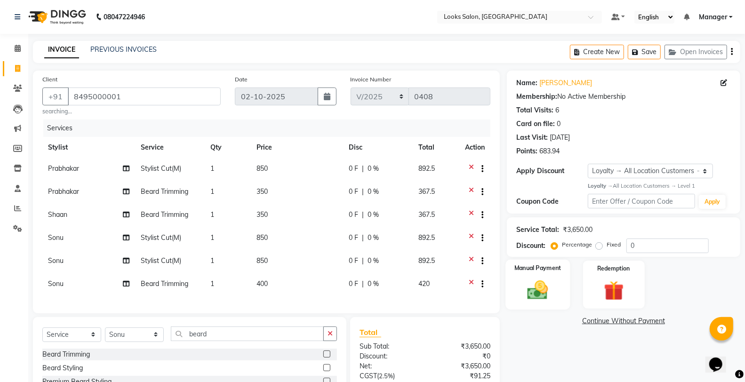
click at [526, 290] on img at bounding box center [537, 290] width 33 height 24
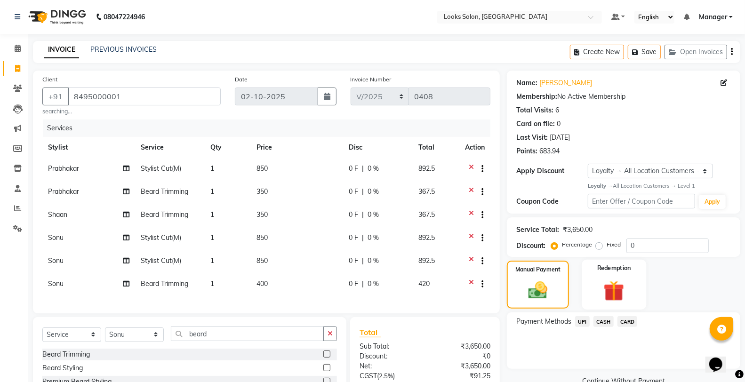
click at [601, 283] on img at bounding box center [613, 291] width 33 height 26
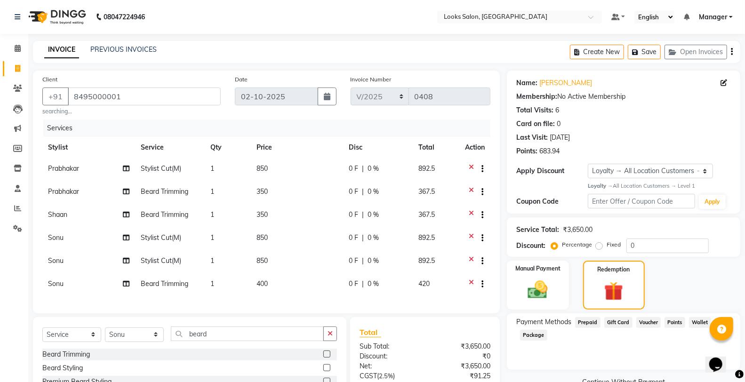
click at [678, 319] on span "Points" at bounding box center [675, 322] width 21 height 11
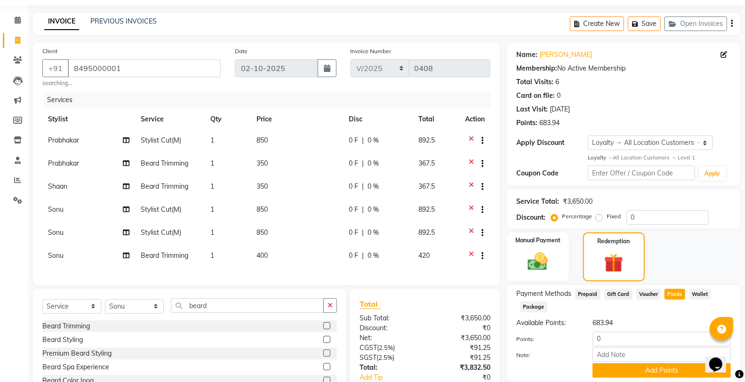
scroll to position [52, 0]
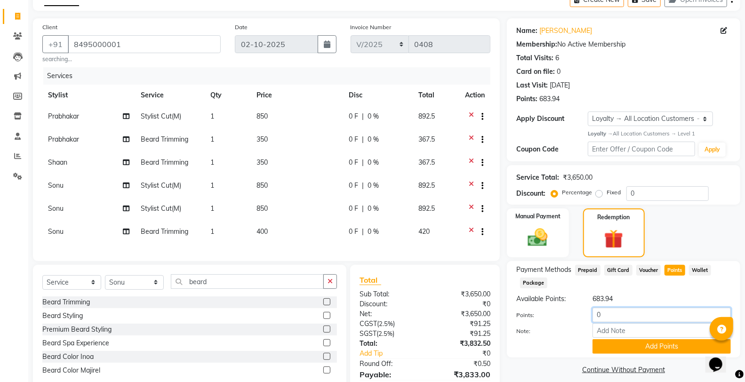
click at [639, 317] on input "0" at bounding box center [662, 315] width 138 height 15
type input "683"
click at [645, 342] on button "Add Points" at bounding box center [662, 346] width 138 height 15
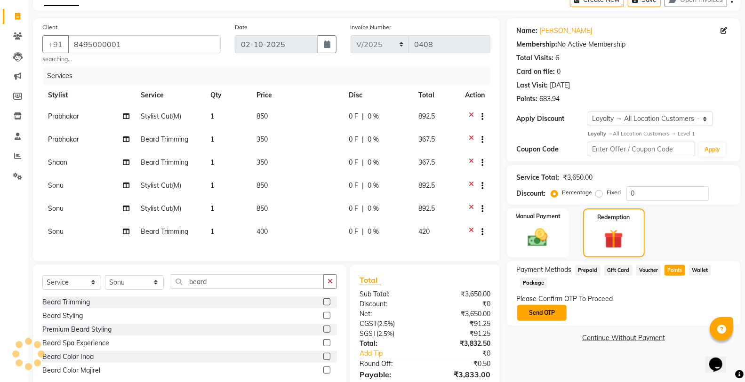
click at [538, 311] on button "Send OTP" at bounding box center [541, 313] width 49 height 16
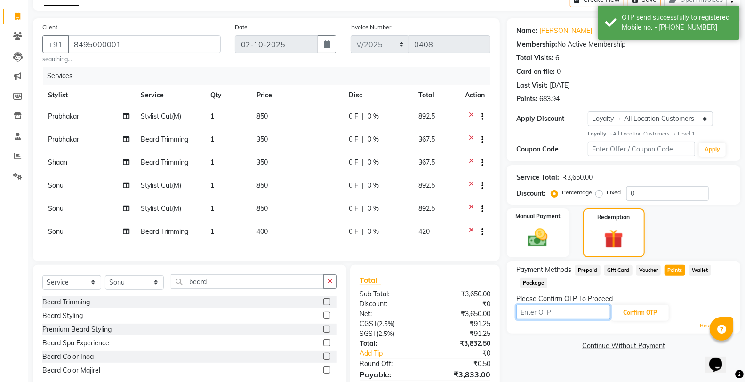
click at [540, 312] on input "text" at bounding box center [563, 312] width 94 height 15
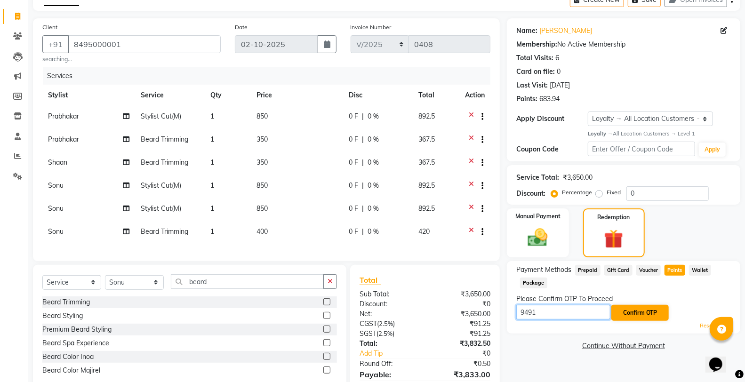
type input "9491"
click at [641, 315] on button "Confirm OTP" at bounding box center [639, 313] width 57 height 16
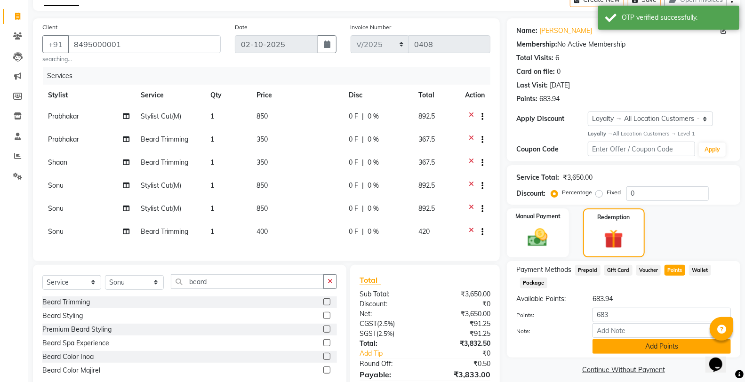
click at [643, 349] on button "Add Points" at bounding box center [662, 346] width 138 height 15
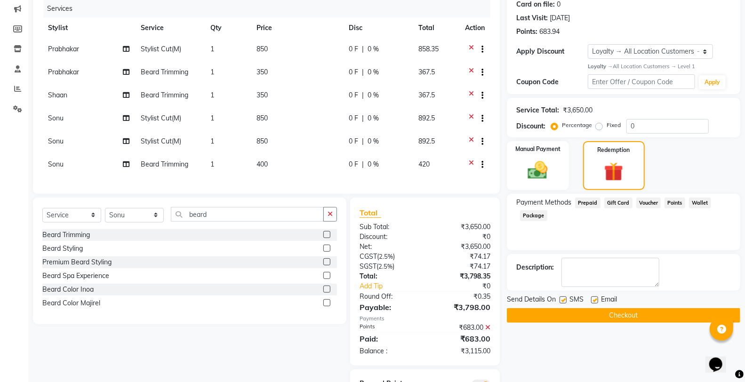
scroll to position [172, 0]
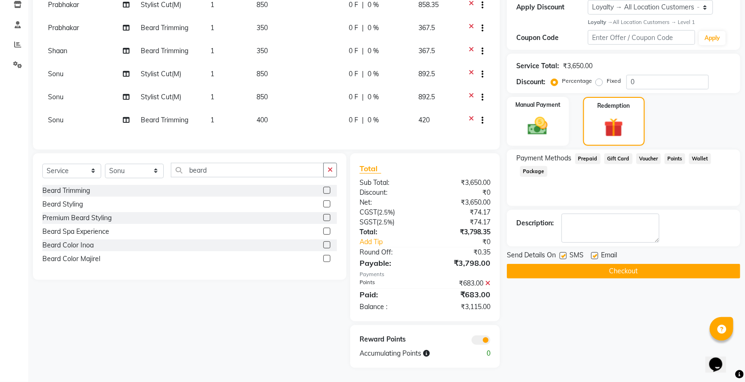
click at [608, 264] on button "Checkout" at bounding box center [623, 271] width 233 height 15
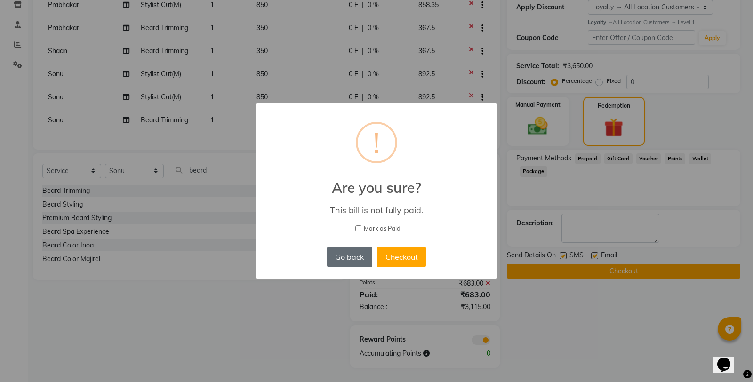
click at [349, 255] on button "Go back" at bounding box center [349, 257] width 45 height 21
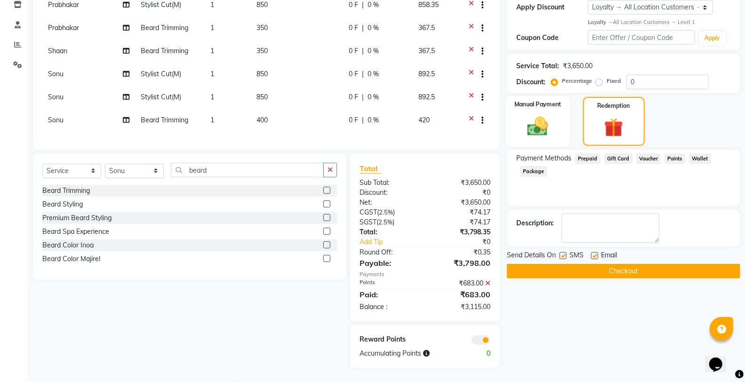
click at [554, 120] on img at bounding box center [537, 126] width 33 height 24
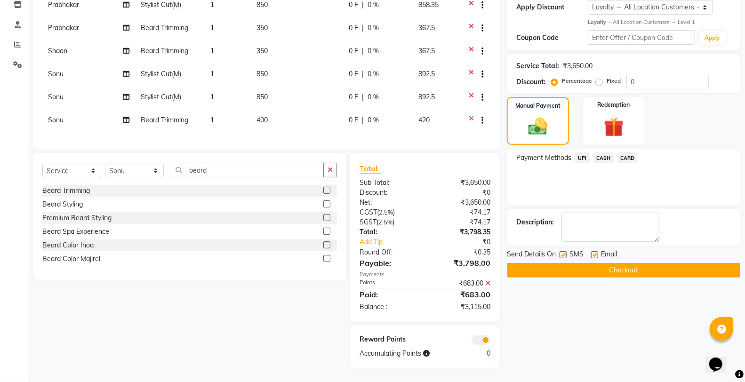
click at [573, 153] on div "UPI" at bounding box center [580, 159] width 18 height 13
click at [579, 153] on span "UPI" at bounding box center [582, 158] width 15 height 11
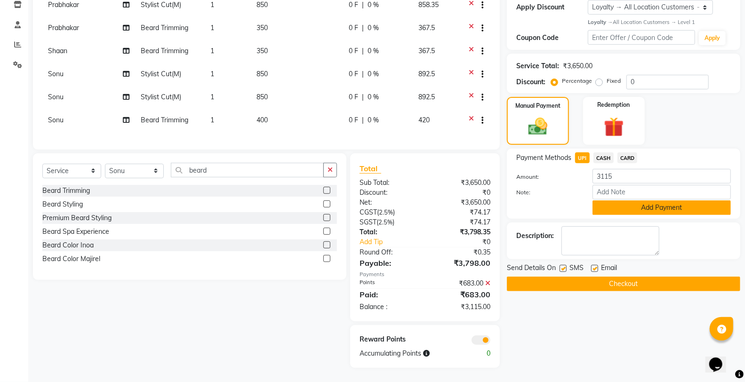
click at [618, 201] on button "Add Payment" at bounding box center [662, 208] width 138 height 15
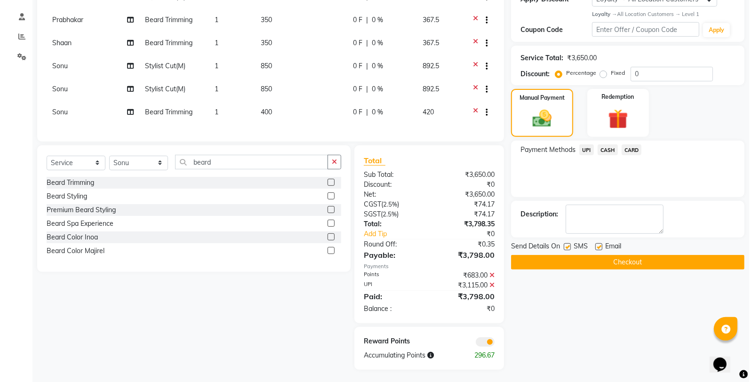
scroll to position [182, 0]
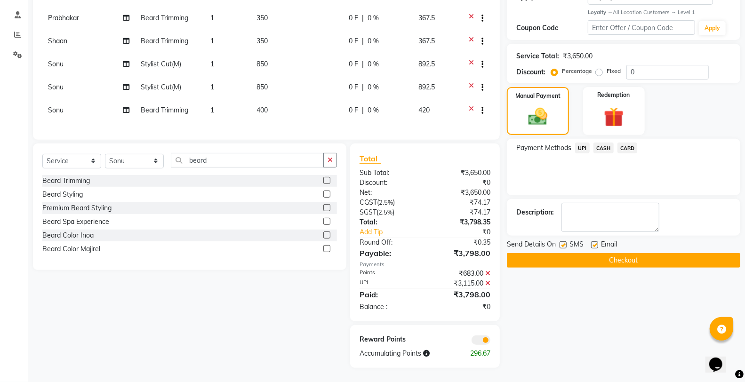
click at [478, 341] on span at bounding box center [481, 340] width 19 height 9
click at [490, 342] on input "checkbox" at bounding box center [490, 342] width 0 height 0
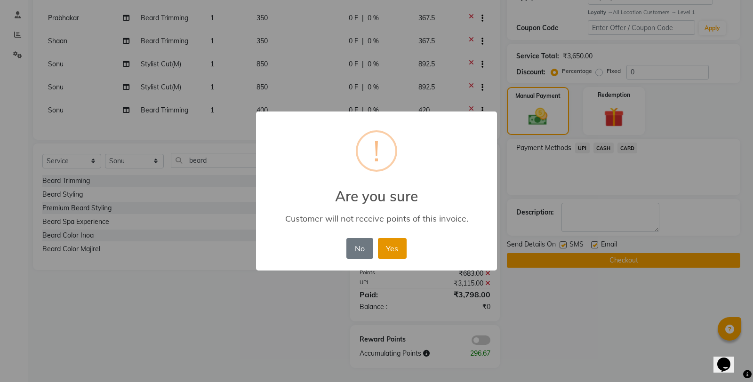
click at [394, 252] on button "Yes" at bounding box center [392, 248] width 29 height 21
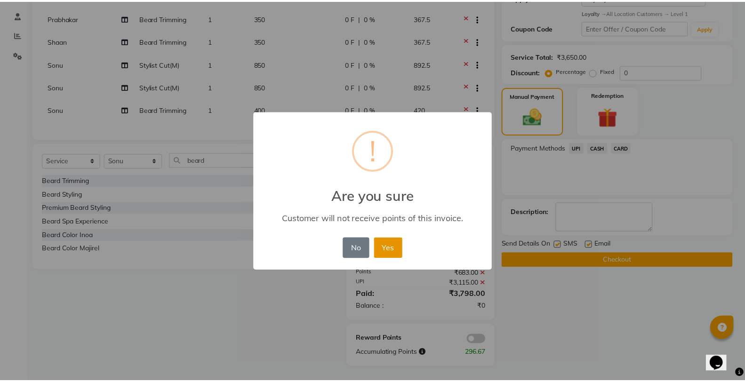
scroll to position [168, 0]
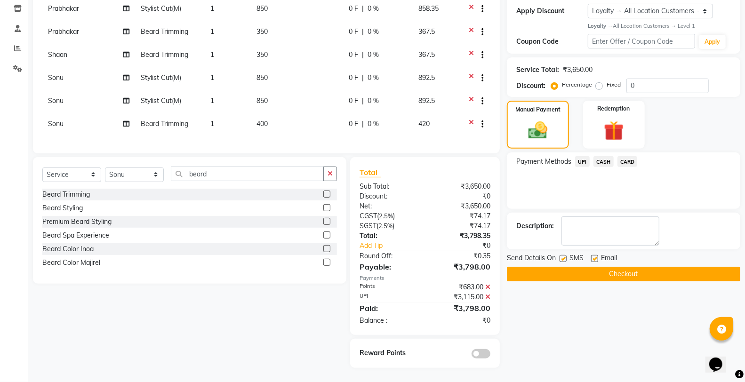
click at [592, 267] on button "Checkout" at bounding box center [623, 274] width 233 height 15
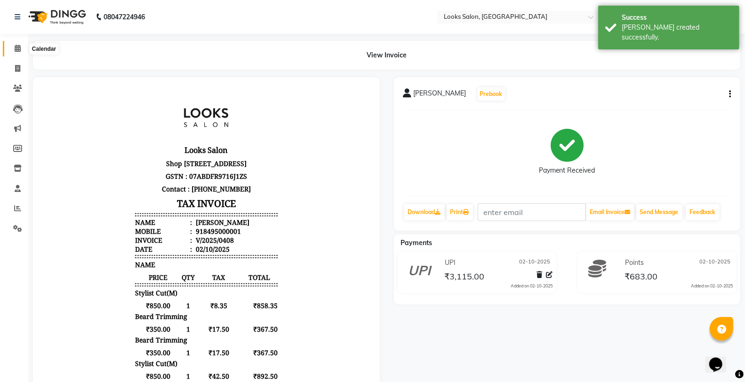
click at [21, 52] on span at bounding box center [17, 48] width 16 height 11
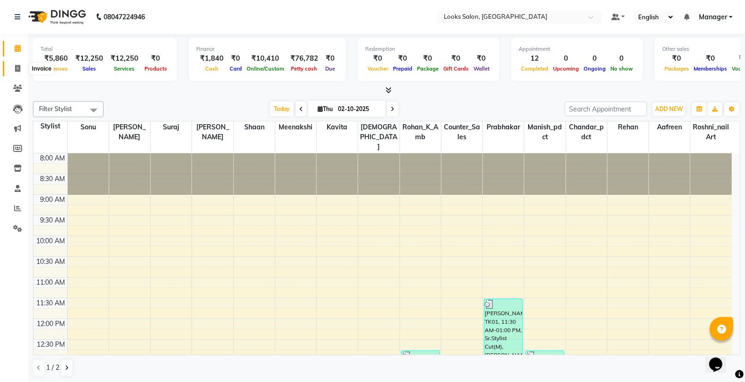
click at [12, 73] on span at bounding box center [17, 69] width 16 height 11
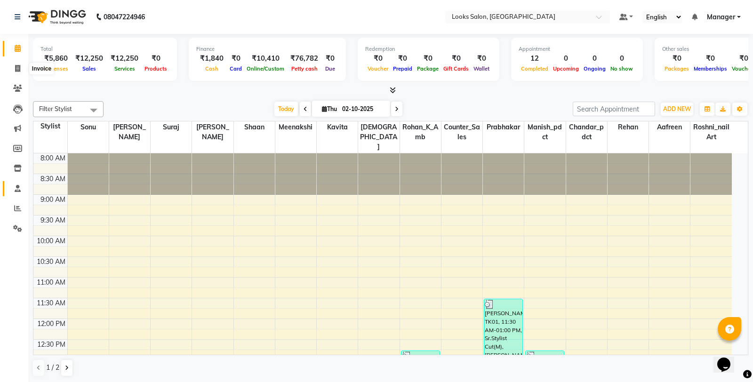
select select "service"
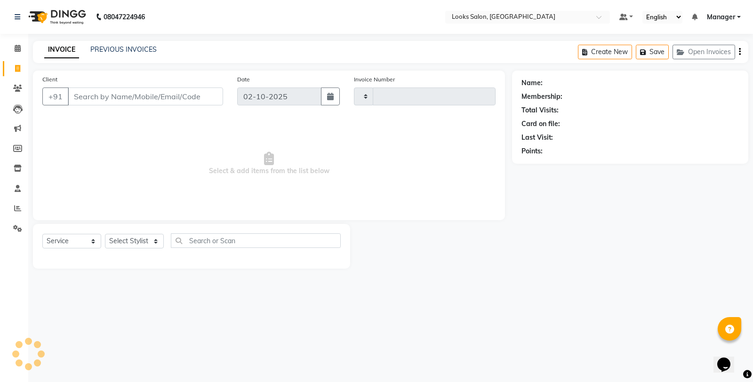
type input "0409"
select select "8126"
click at [128, 245] on select "Select Stylist" at bounding box center [134, 241] width 59 height 15
select select "75840"
click at [105, 234] on select "Select Stylist Aafreen Chandar_pdct Counter_Sales Damini_Mgr [PERSON_NAME] Mana…" at bounding box center [134, 241] width 59 height 15
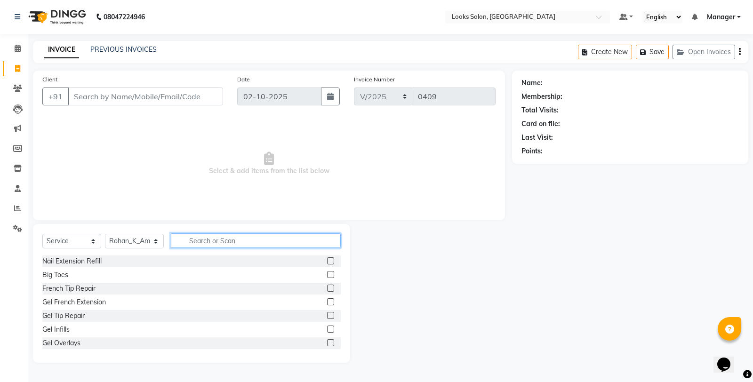
click at [217, 240] on input "text" at bounding box center [256, 240] width 170 height 15
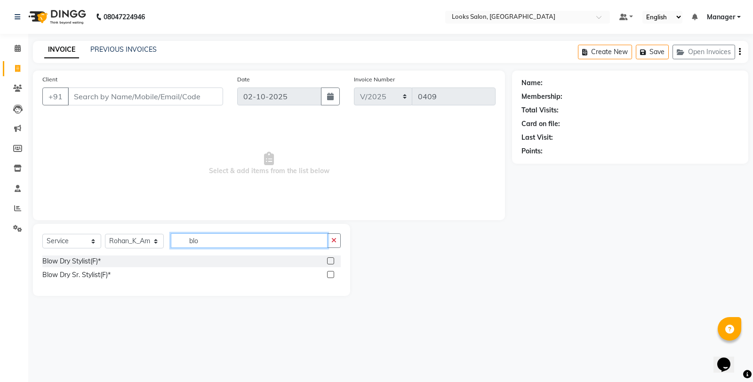
type input "blo"
drag, startPoint x: 332, startPoint y: 262, endPoint x: 317, endPoint y: 242, distance: 25.1
click at [332, 261] on label at bounding box center [330, 260] width 7 height 7
click at [332, 261] on input "checkbox" at bounding box center [330, 261] width 6 height 6
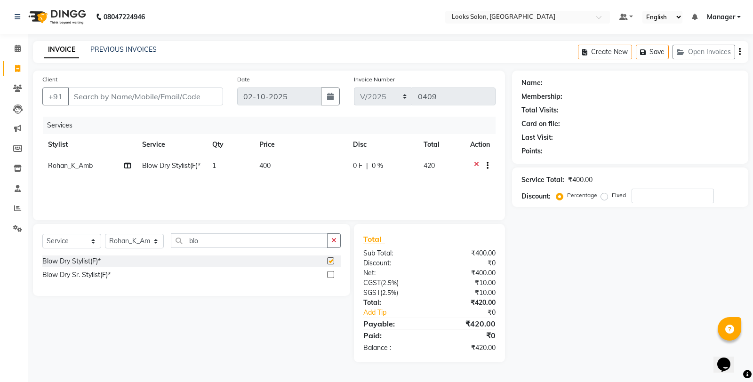
click at [312, 174] on td "400" at bounding box center [301, 166] width 94 height 23
checkbox input "false"
select select "75840"
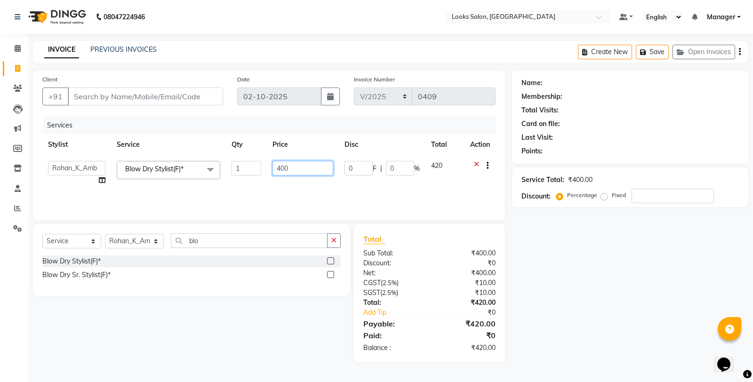
drag, startPoint x: 294, startPoint y: 170, endPoint x: 278, endPoint y: 170, distance: 16.5
click at [278, 170] on input "400" at bounding box center [303, 168] width 61 height 15
type input "600"
click at [333, 239] on icon "button" at bounding box center [333, 240] width 5 height 7
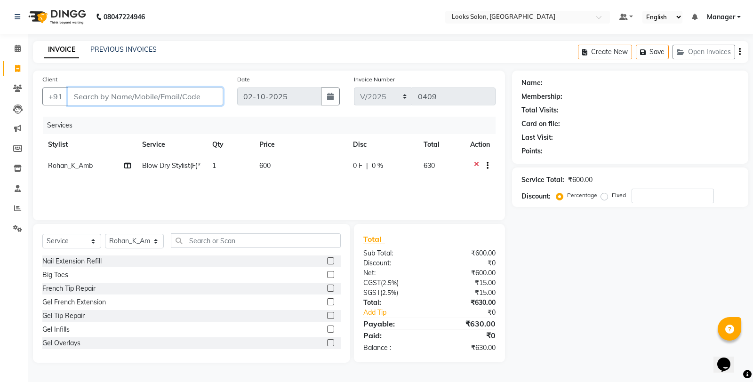
click at [180, 99] on input "Client" at bounding box center [145, 97] width 155 height 18
type input "9"
type input "0"
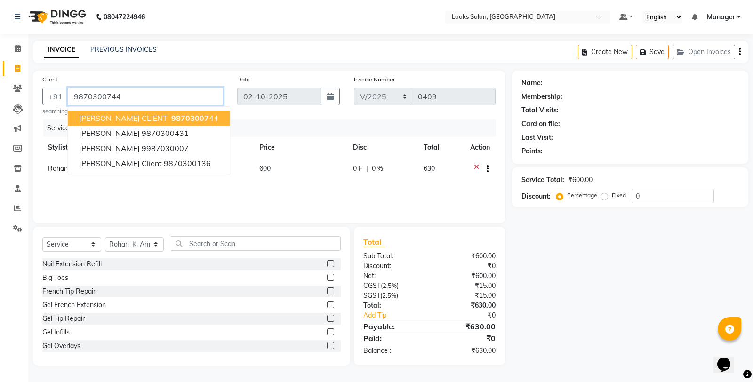
type input "9870300744"
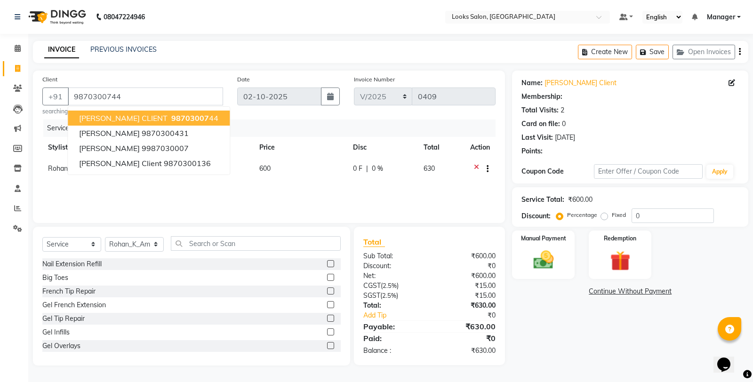
select select "1: Object"
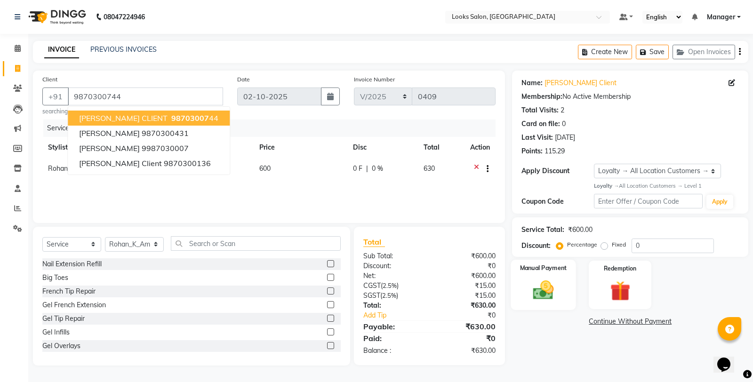
click at [550, 289] on img at bounding box center [544, 290] width 34 height 24
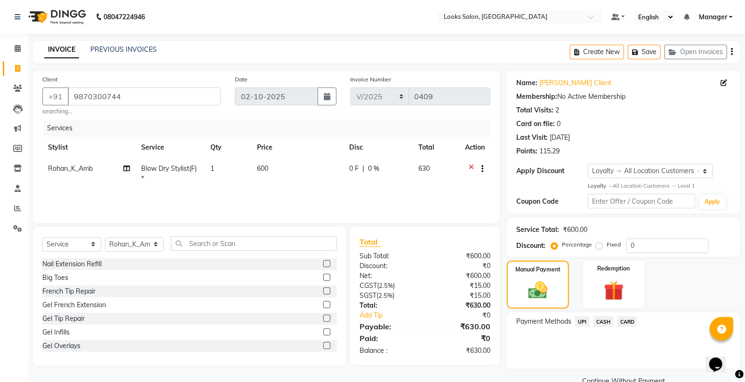
click at [585, 318] on span "UPI" at bounding box center [582, 321] width 15 height 11
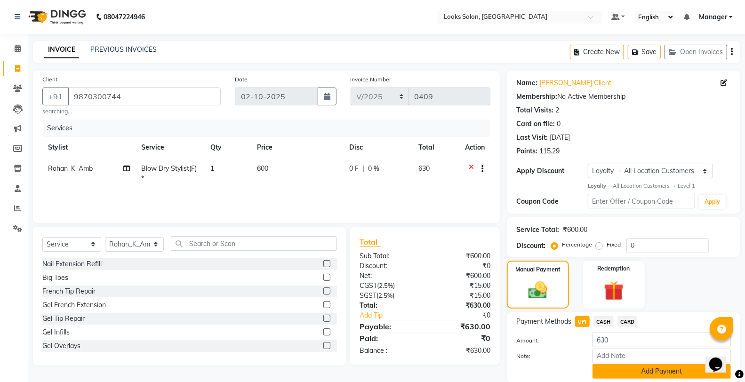
click at [638, 373] on button "Add Payment" at bounding box center [662, 371] width 138 height 15
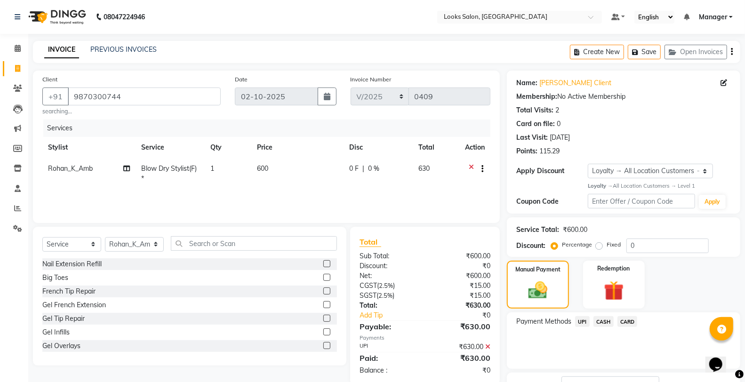
scroll to position [73, 0]
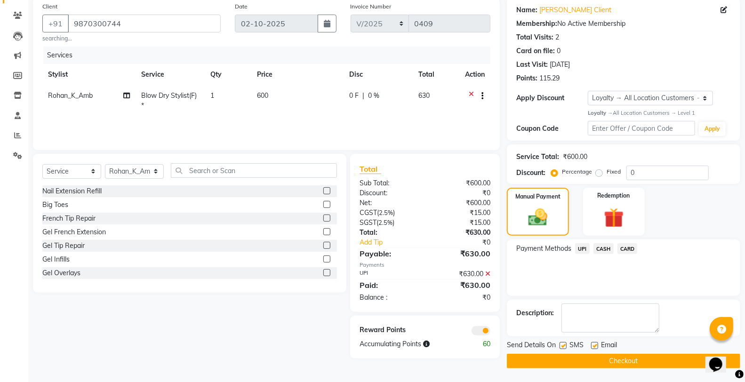
drag, startPoint x: 533, startPoint y: 359, endPoint x: 526, endPoint y: 350, distance: 11.1
click at [533, 359] on button "Checkout" at bounding box center [623, 361] width 233 height 15
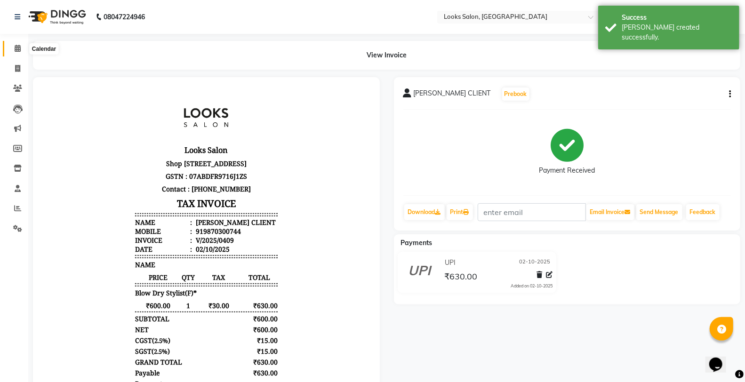
click at [13, 50] on span at bounding box center [17, 48] width 16 height 11
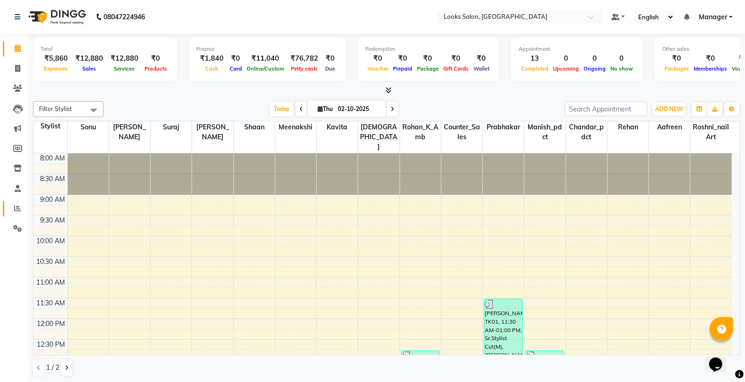
click at [19, 212] on icon at bounding box center [17, 208] width 7 height 7
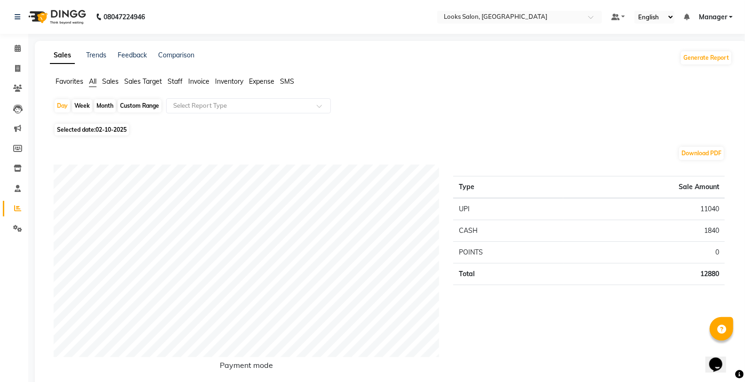
click at [178, 79] on span "Staff" at bounding box center [175, 81] width 15 height 8
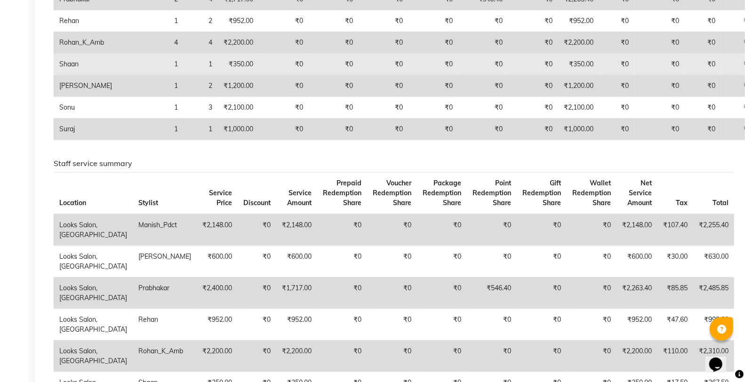
scroll to position [104, 0]
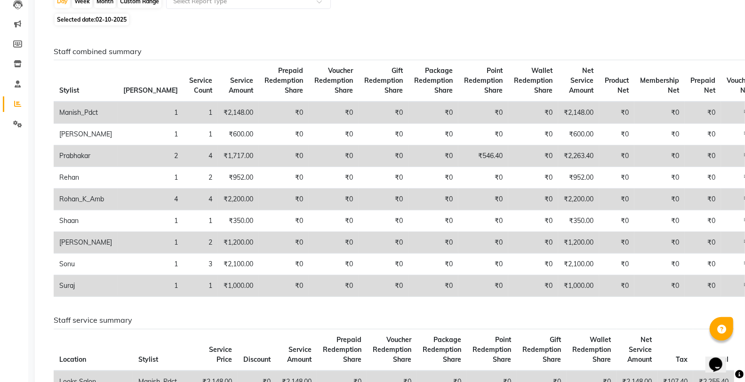
click at [558, 198] on td "₹2,200.00" at bounding box center [578, 200] width 41 height 22
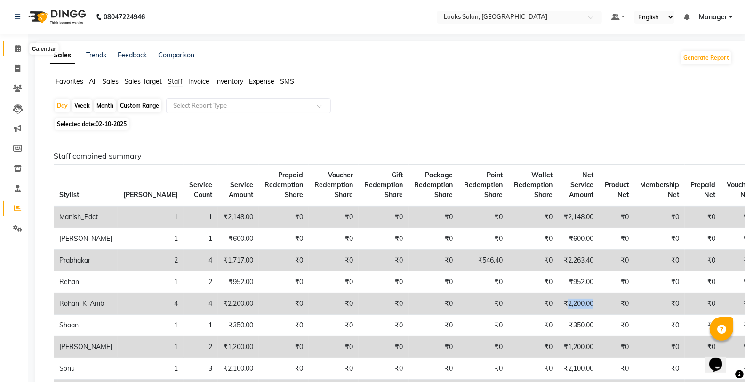
click at [24, 46] on span at bounding box center [17, 48] width 16 height 11
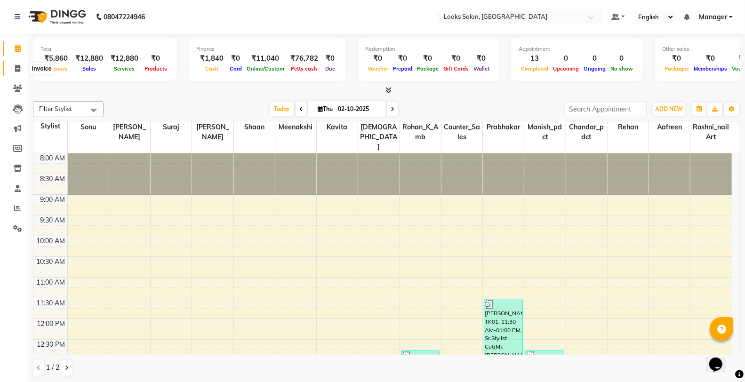
click at [11, 69] on span at bounding box center [17, 69] width 16 height 11
select select "service"
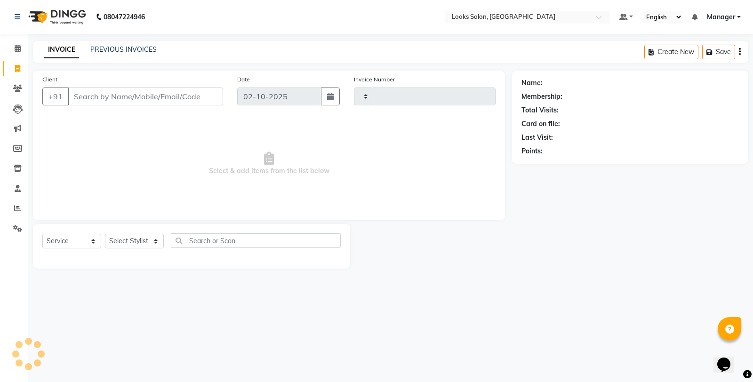
type input "0410"
select select "8126"
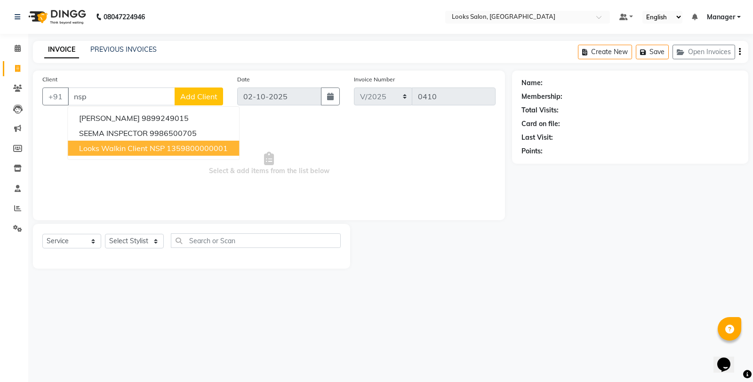
click at [147, 144] on span "Looks Walkin Client NSP" at bounding box center [122, 148] width 86 height 9
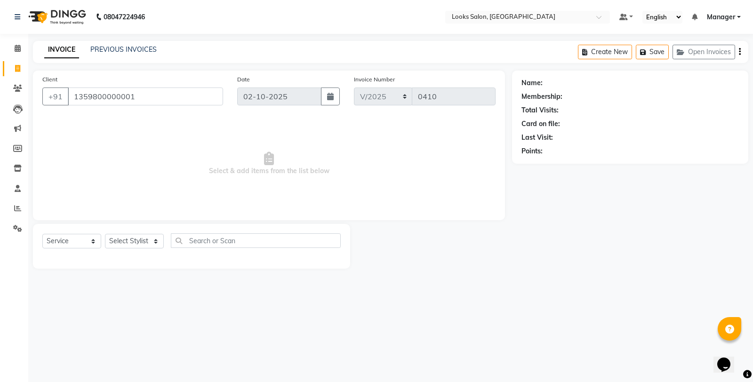
type input "1359800000001"
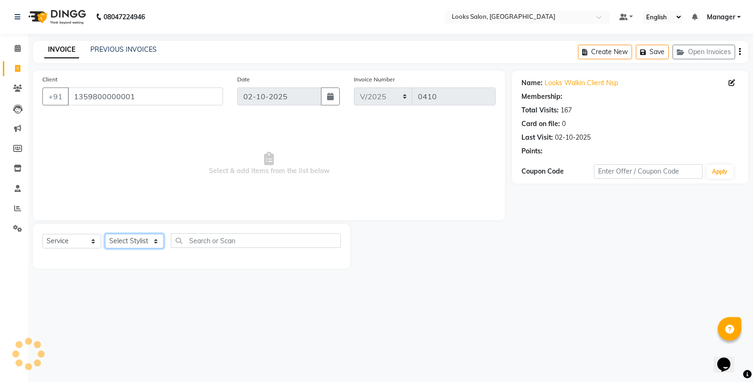
select select "1: Object"
click at [137, 239] on select "Select Stylist Aafreen Chandar_pdct Counter_Sales Damini_Mgr [PERSON_NAME] Mana…" at bounding box center [134, 241] width 59 height 15
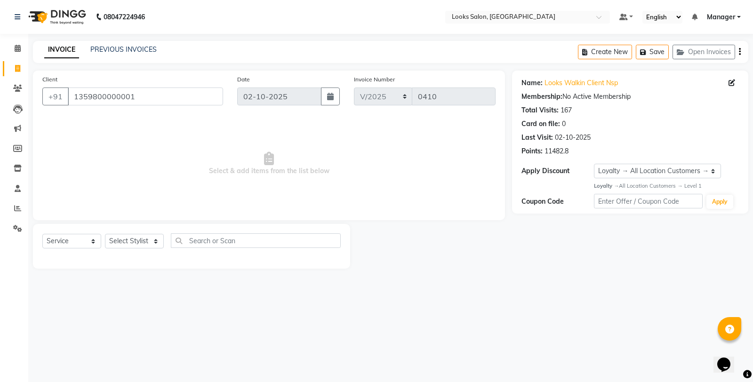
click at [248, 158] on span "Select & add items from the list below" at bounding box center [268, 164] width 453 height 94
click at [134, 241] on select "Select Stylist Aafreen Chandar_pdct Counter_Sales Damini_Mgr [PERSON_NAME] Mana…" at bounding box center [134, 241] width 59 height 15
select select "75826"
click at [105, 234] on select "Select Stylist Aafreen Chandar_pdct Counter_Sales Damini_Mgr [PERSON_NAME] Mana…" at bounding box center [134, 241] width 59 height 15
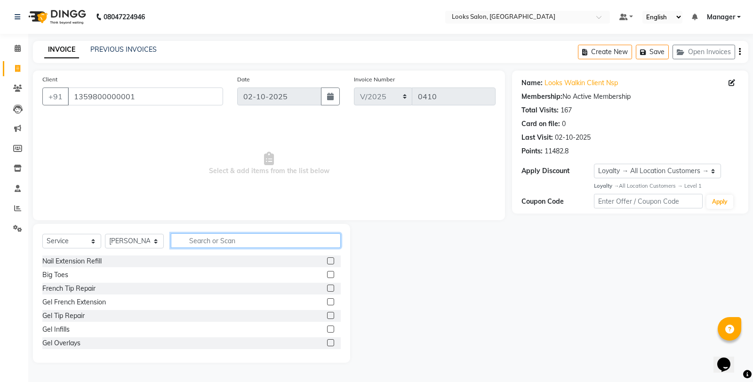
click at [217, 239] on input "text" at bounding box center [256, 240] width 170 height 15
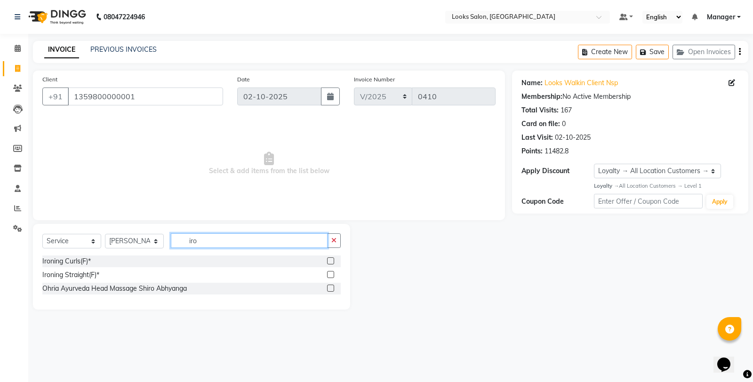
type input "iro"
click at [329, 273] on label at bounding box center [330, 274] width 7 height 7
click at [329, 273] on input "checkbox" at bounding box center [330, 275] width 6 height 6
checkbox input "true"
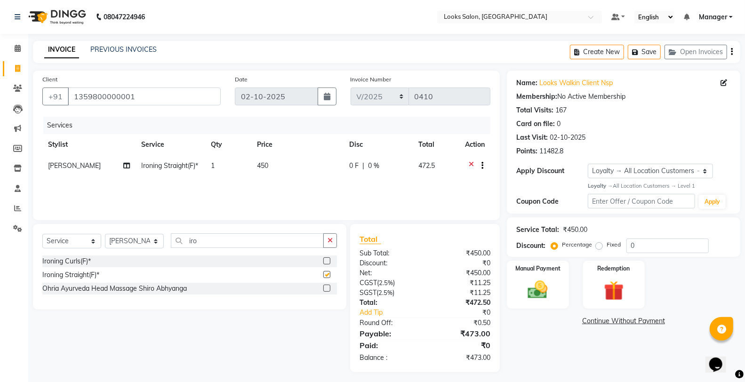
click at [281, 177] on td "450" at bounding box center [297, 166] width 92 height 23
select select "75826"
checkbox input "false"
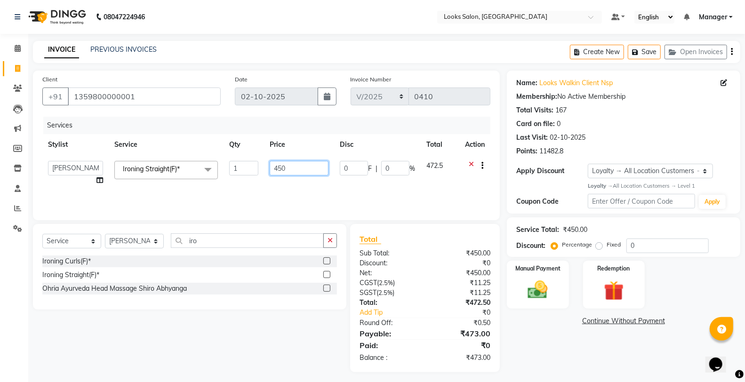
drag, startPoint x: 293, startPoint y: 171, endPoint x: 269, endPoint y: 167, distance: 24.8
click at [269, 167] on td "450" at bounding box center [299, 173] width 70 height 36
type input "1000"
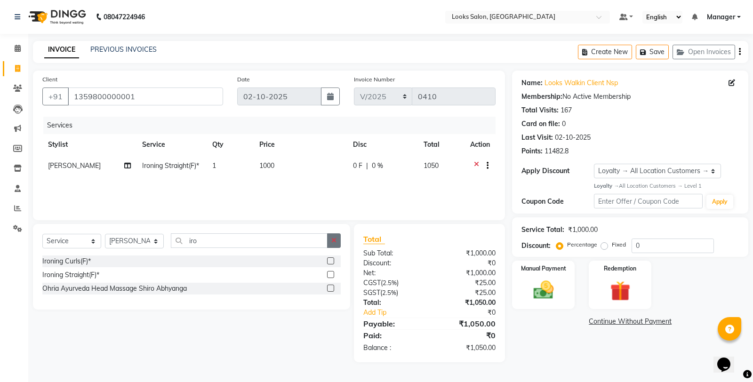
click at [329, 242] on button "button" at bounding box center [334, 240] width 14 height 15
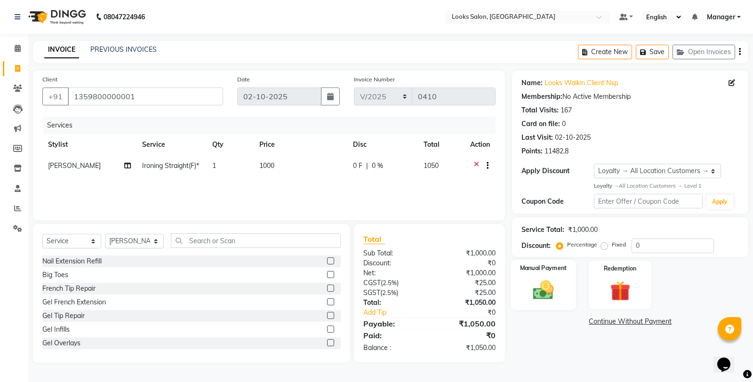
click at [549, 291] on img at bounding box center [544, 290] width 34 height 24
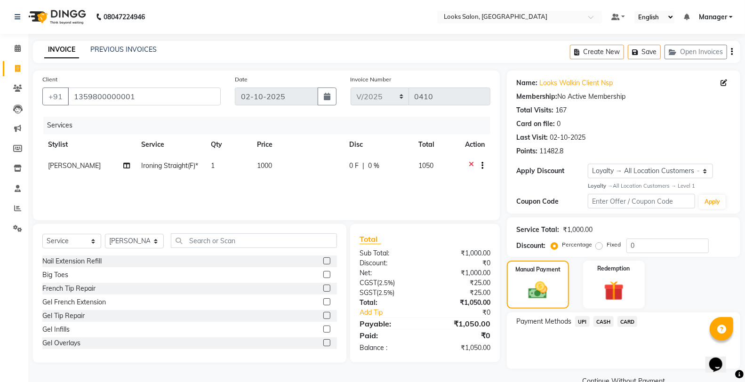
click at [585, 325] on span "UPI" at bounding box center [582, 321] width 15 height 11
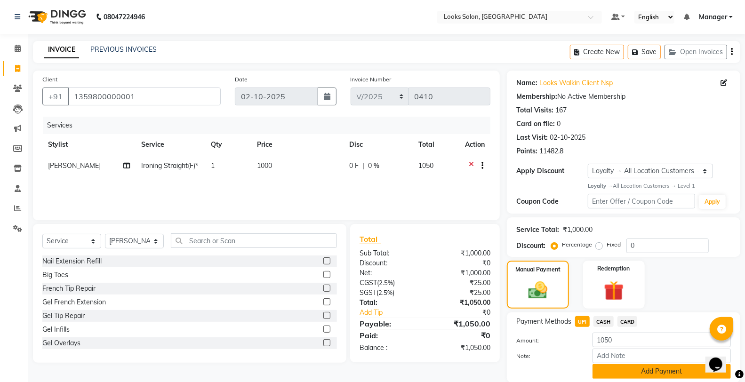
click at [615, 374] on button "Add Payment" at bounding box center [662, 371] width 138 height 15
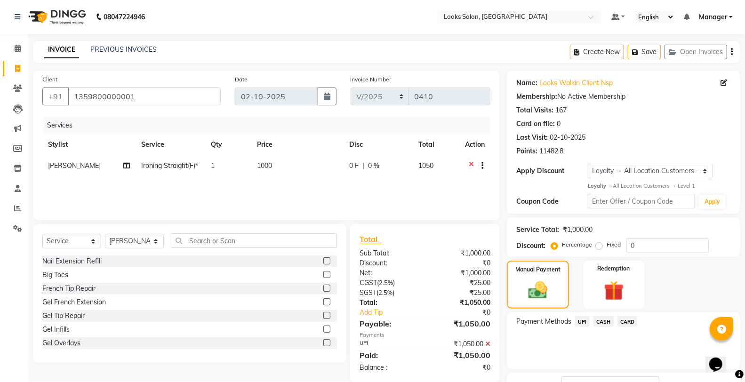
scroll to position [73, 0]
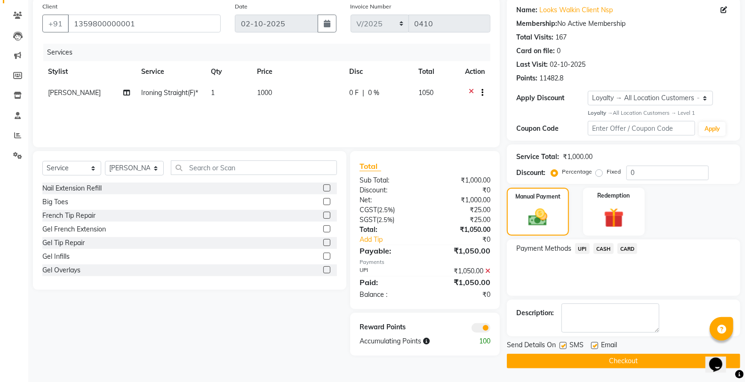
click at [491, 327] on div at bounding box center [461, 327] width 72 height 10
click at [486, 328] on span at bounding box center [481, 327] width 19 height 9
click at [490, 329] on input "checkbox" at bounding box center [490, 329] width 0 height 0
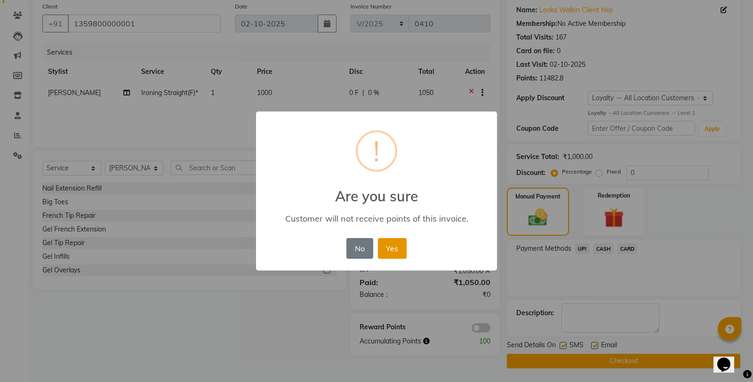
click at [402, 241] on button "Yes" at bounding box center [392, 248] width 29 height 21
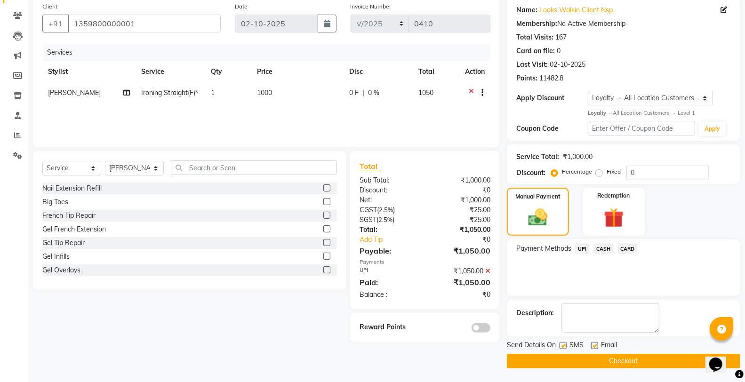
click at [565, 346] on label at bounding box center [563, 345] width 7 height 7
click at [565, 346] on input "checkbox" at bounding box center [563, 346] width 6 height 6
checkbox input "false"
drag, startPoint x: 215, startPoint y: 167, endPoint x: 203, endPoint y: 113, distance: 55.5
click at [215, 167] on input "text" at bounding box center [254, 168] width 166 height 15
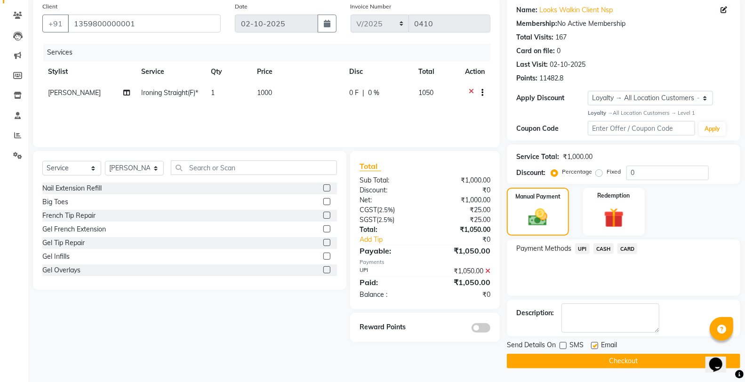
click at [543, 364] on button "Checkout" at bounding box center [623, 361] width 233 height 15
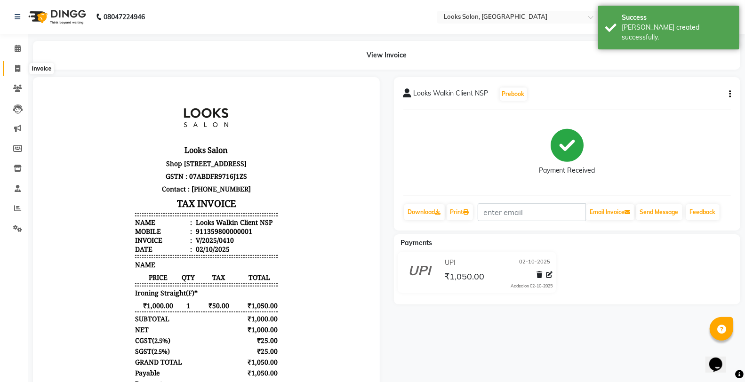
click at [24, 68] on span at bounding box center [17, 69] width 16 height 11
select select "service"
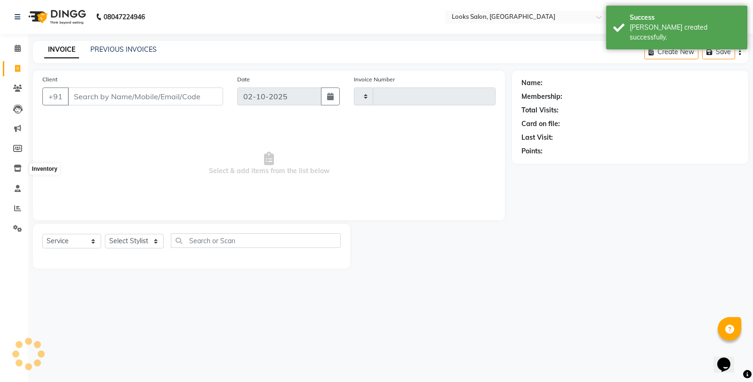
type input "0411"
select select "8126"
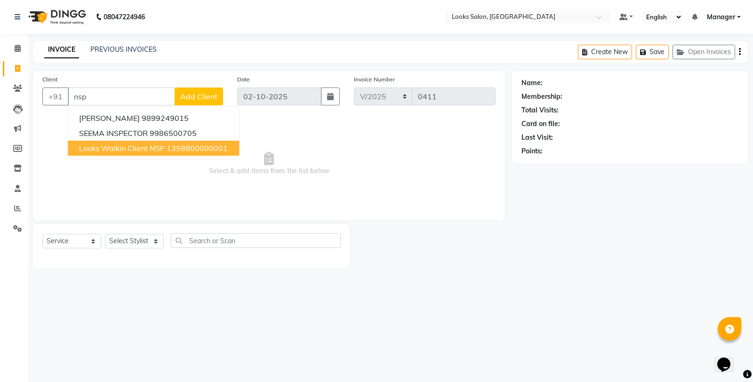
click at [130, 150] on span "Looks Walkin Client NSP" at bounding box center [122, 148] width 86 height 9
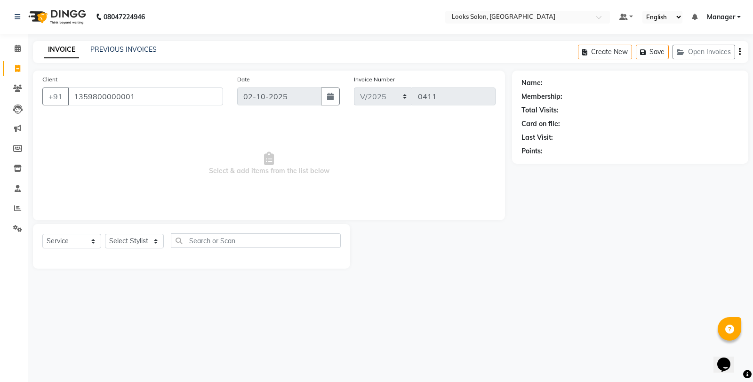
type input "1359800000001"
select select "1: Object"
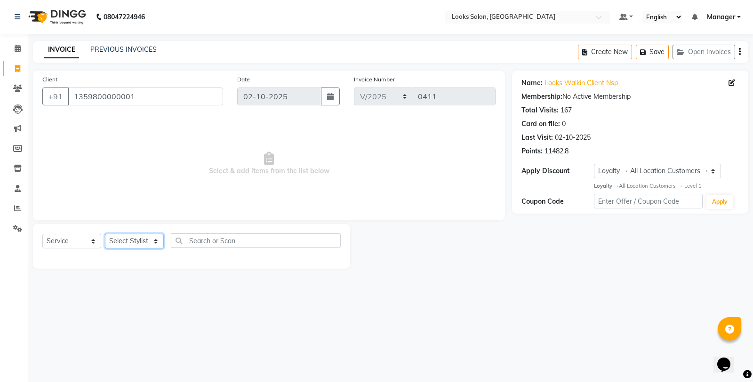
click at [133, 238] on select "Select Stylist Aafreen Chandar_pdct Counter_Sales Damini_Mgr [PERSON_NAME] Mana…" at bounding box center [134, 241] width 59 height 15
select select "75827"
click at [105, 234] on select "Select Stylist Aafreen Chandar_pdct Counter_Sales Damini_Mgr [PERSON_NAME] Mana…" at bounding box center [134, 241] width 59 height 15
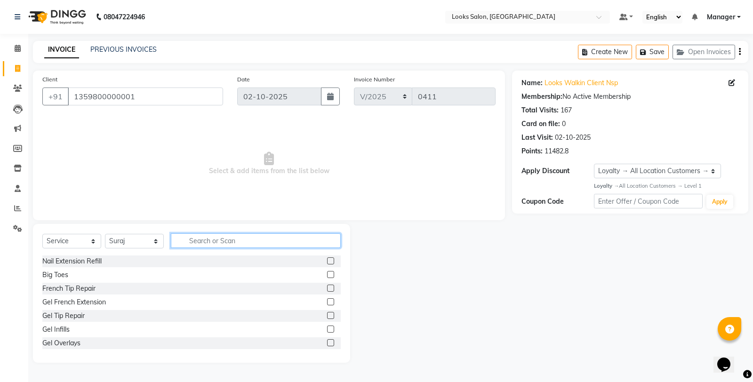
click at [236, 245] on input "text" at bounding box center [256, 240] width 170 height 15
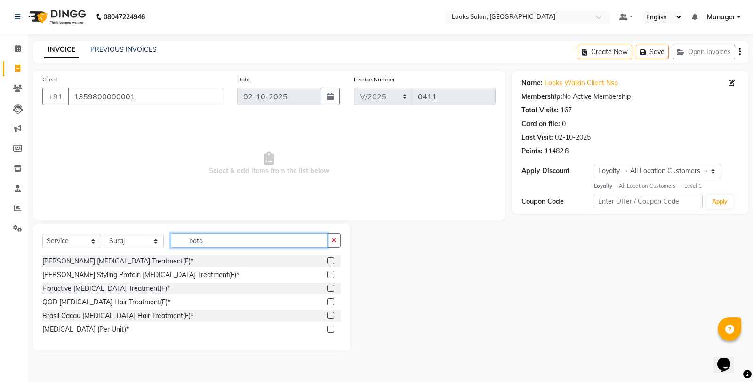
type input "boto"
click at [329, 259] on label at bounding box center [330, 260] width 7 height 7
click at [329, 259] on input "checkbox" at bounding box center [330, 261] width 6 height 6
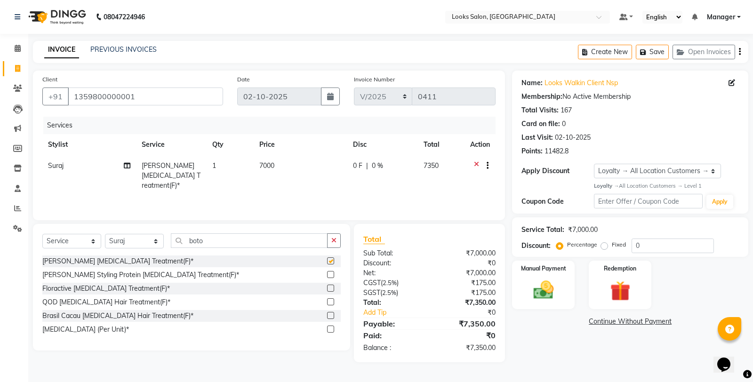
click at [281, 162] on td "7000" at bounding box center [301, 175] width 94 height 41
checkbox input "false"
select select "75827"
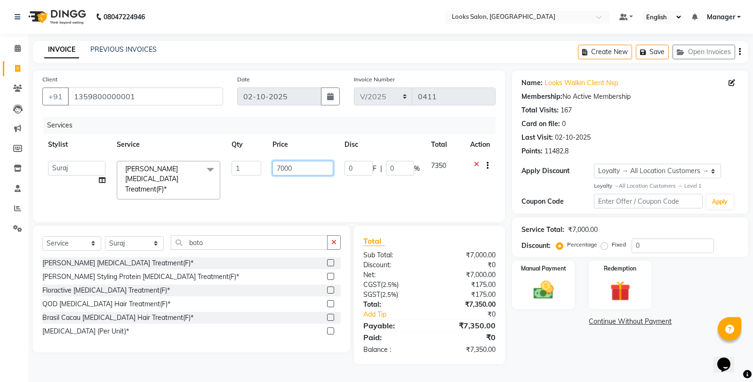
drag, startPoint x: 281, startPoint y: 162, endPoint x: 237, endPoint y: 164, distance: 44.8
click at [237, 164] on tr "Aafreen Chandar_pdct Counter_Sales Damini_Mgr Kavita Kawal_Mgr Manager Manish_p…" at bounding box center [268, 180] width 453 height 50
type input "7500"
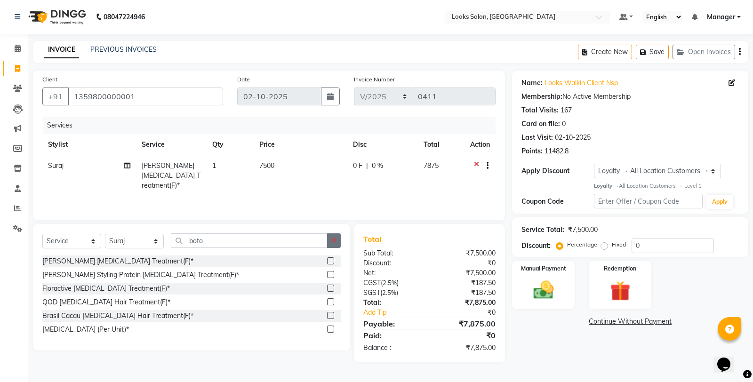
click at [333, 240] on icon "button" at bounding box center [333, 240] width 5 height 7
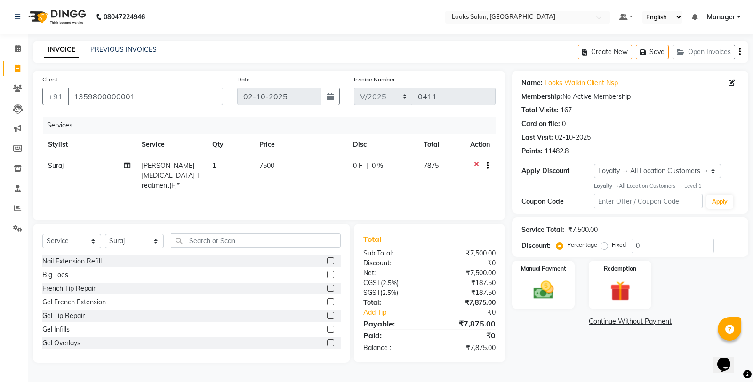
click at [304, 179] on td "7500" at bounding box center [301, 175] width 94 height 41
select select "75827"
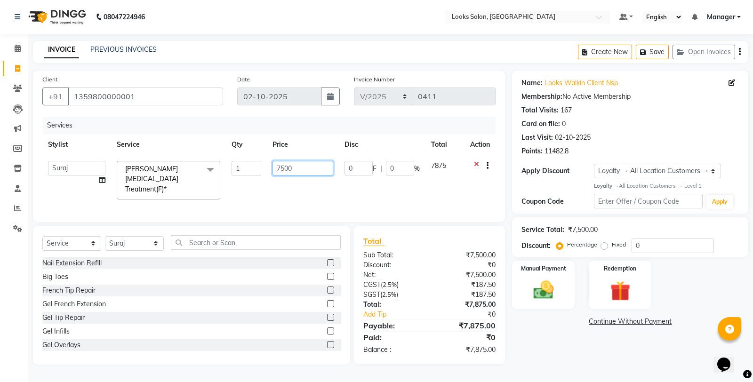
drag, startPoint x: 307, startPoint y: 170, endPoint x: 265, endPoint y: 170, distance: 41.9
click at [265, 170] on tr "Aafreen Chandar_pdct Counter_Sales Damini_Mgr Kavita Kawal_Mgr Manager Manish_p…" at bounding box center [268, 180] width 453 height 50
type input "7300"
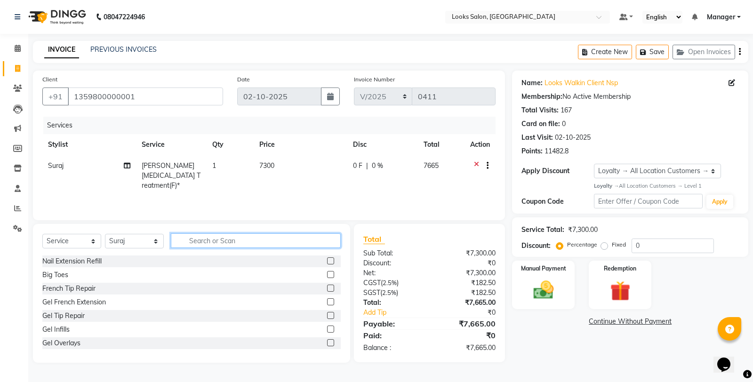
click at [299, 239] on input "text" at bounding box center [256, 240] width 170 height 15
click at [302, 171] on td "7300" at bounding box center [301, 175] width 94 height 41
select select "75827"
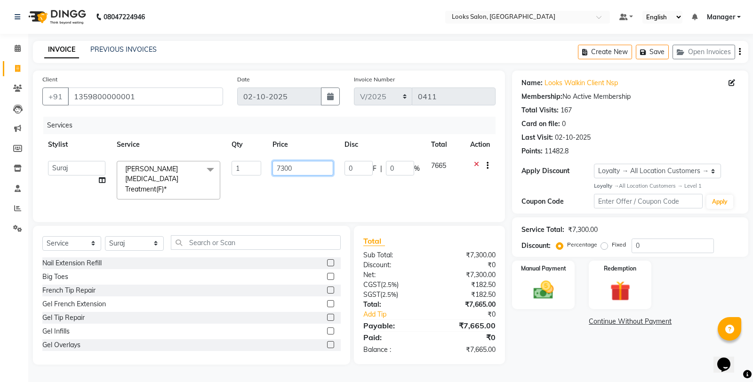
click at [302, 170] on input "7300" at bounding box center [303, 168] width 61 height 15
type input "7330"
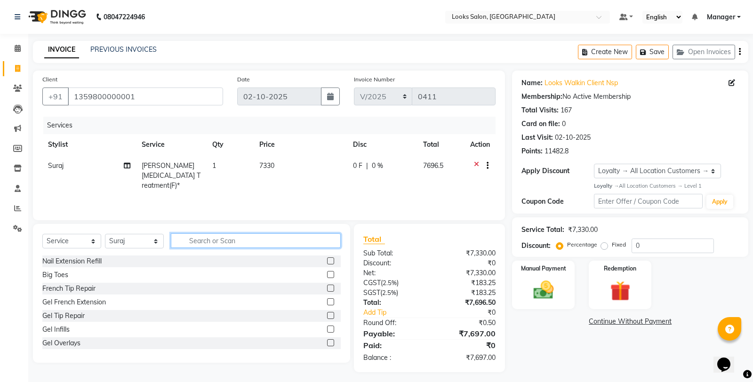
click at [314, 237] on input "text" at bounding box center [256, 240] width 170 height 15
click at [299, 175] on td "7330" at bounding box center [297, 175] width 92 height 41
select select "75827"
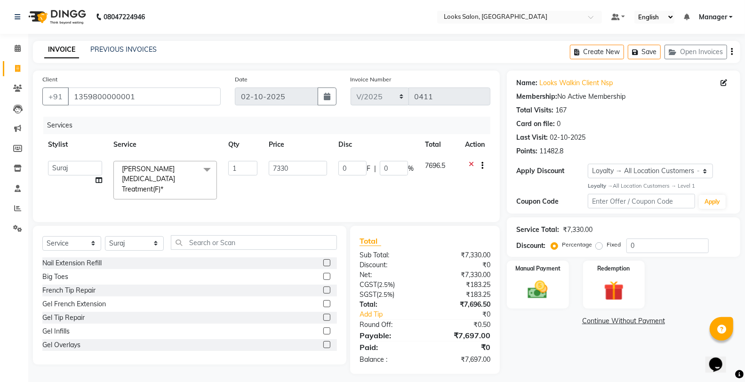
click at [303, 173] on input "7330" at bounding box center [298, 168] width 58 height 15
type input "7333"
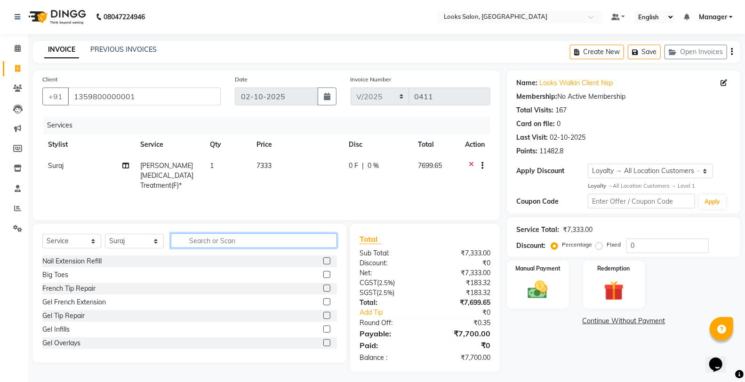
click at [297, 241] on input "text" at bounding box center [254, 240] width 166 height 15
click at [137, 235] on select "Select Stylist Aafreen Chandar_pdct Counter_Sales Damini_Mgr [PERSON_NAME] Mana…" at bounding box center [134, 241] width 59 height 15
select select "92608"
click at [105, 234] on select "Select Stylist Aafreen Chandar_pdct Counter_Sales Damini_Mgr [PERSON_NAME] Mana…" at bounding box center [134, 241] width 59 height 15
click at [256, 241] on input "text" at bounding box center [254, 240] width 166 height 15
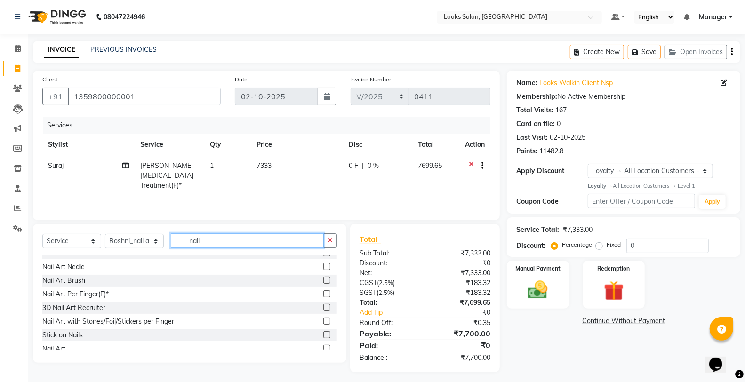
scroll to position [83, 0]
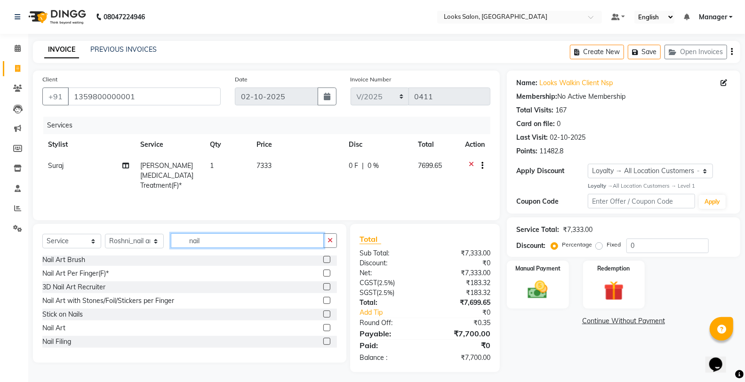
type input "nail"
click at [323, 329] on label at bounding box center [326, 327] width 7 height 7
click at [323, 329] on input "checkbox" at bounding box center [326, 328] width 6 height 6
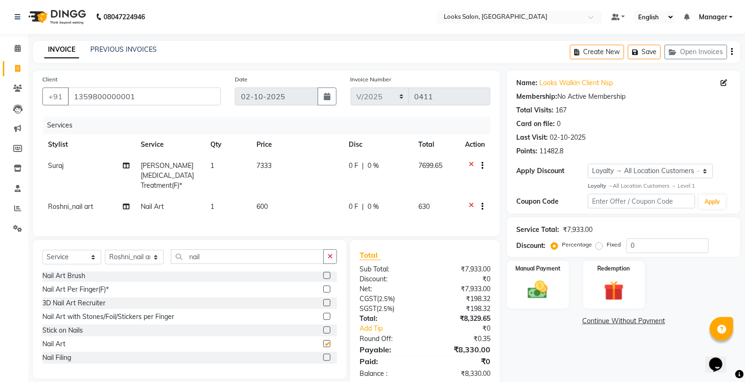
checkbox input "false"
click at [280, 196] on td "600" at bounding box center [297, 207] width 92 height 23
select select "92608"
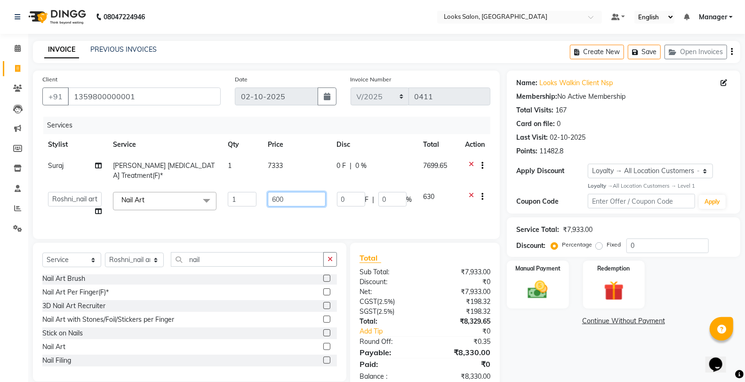
drag, startPoint x: 285, startPoint y: 191, endPoint x: 257, endPoint y: 187, distance: 28.0
click at [257, 187] on tr "Aafreen Chandar_pdct Counter_Sales Damini_Mgr Kavita Kawal_Mgr Manager Manish_p…" at bounding box center [266, 204] width 448 height 36
type input "1300"
click at [327, 256] on button "button" at bounding box center [330, 259] width 14 height 15
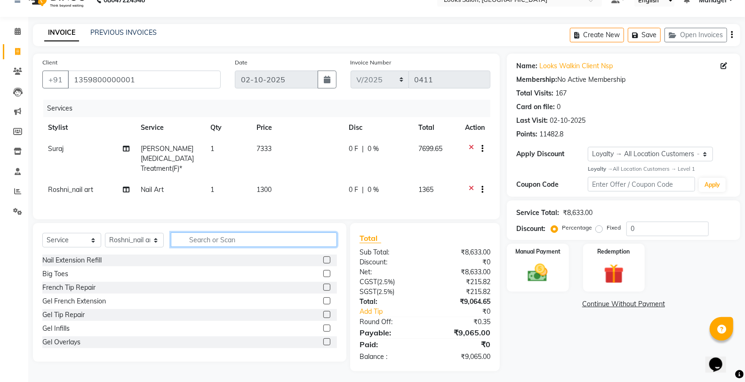
scroll to position [18, 0]
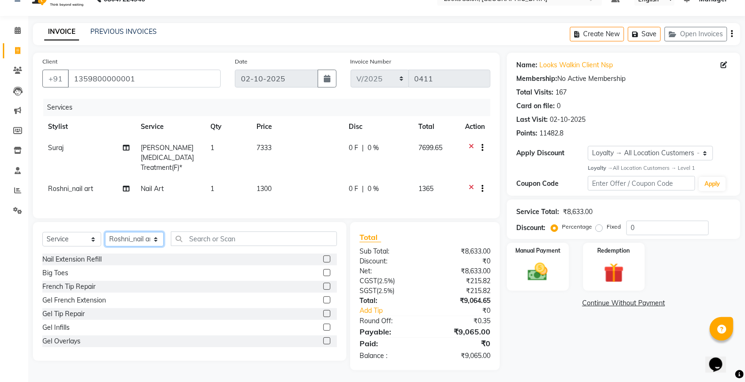
click at [126, 233] on select "Select Stylist Aafreen Chandar_pdct Counter_Sales Damini_Mgr [PERSON_NAME] Mana…" at bounding box center [134, 239] width 59 height 15
select select "75830"
click at [105, 232] on select "Select Stylist Aafreen Chandar_pdct Counter_Sales Damini_Mgr [PERSON_NAME] Mana…" at bounding box center [134, 239] width 59 height 15
click at [227, 232] on input "text" at bounding box center [254, 239] width 166 height 15
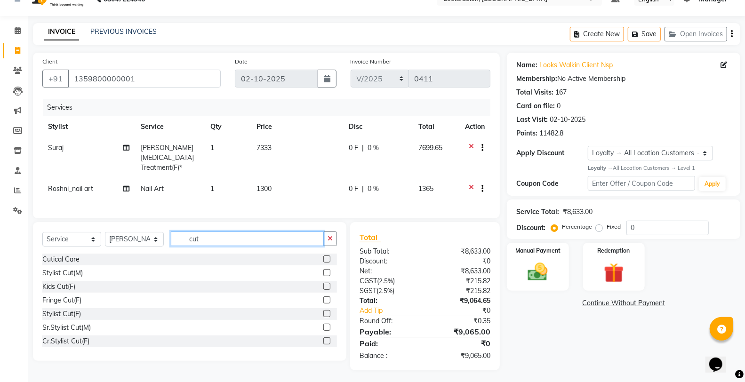
type input "cut"
click at [323, 270] on label at bounding box center [326, 272] width 7 height 7
click at [323, 270] on input "checkbox" at bounding box center [326, 273] width 6 height 6
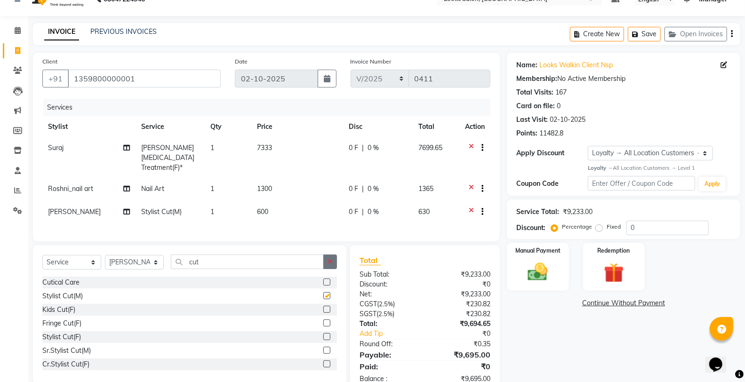
checkbox input "false"
click at [329, 256] on button "button" at bounding box center [330, 262] width 14 height 15
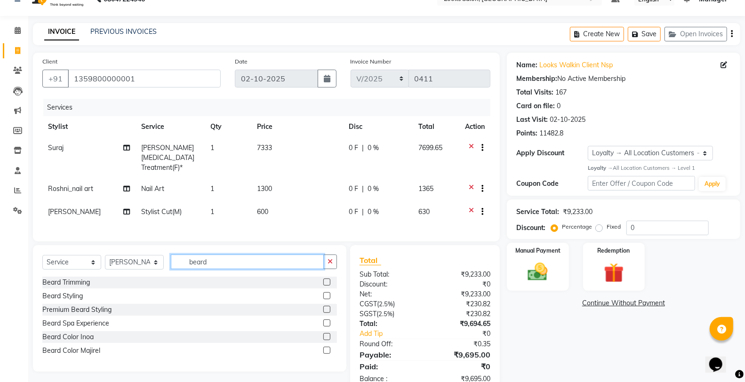
type input "beard"
click at [327, 279] on label at bounding box center [326, 282] width 7 height 7
click at [327, 280] on input "checkbox" at bounding box center [326, 283] width 6 height 6
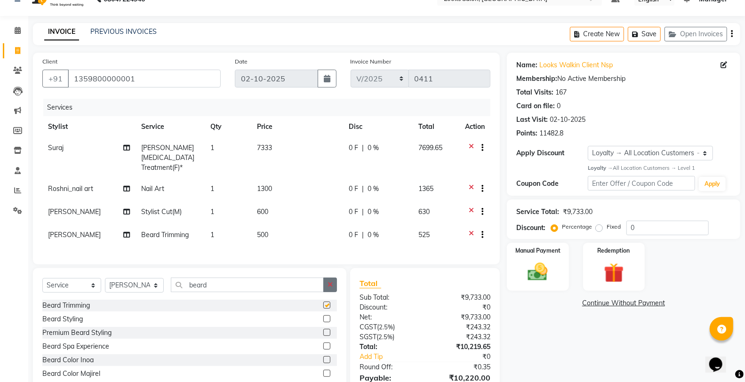
checkbox input "false"
click at [330, 279] on button "button" at bounding box center [330, 285] width 14 height 15
click at [290, 228] on td "500" at bounding box center [297, 236] width 92 height 23
select select "75830"
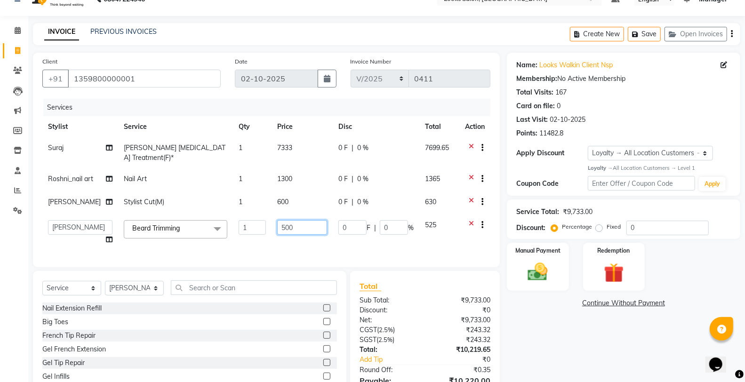
drag, startPoint x: 303, startPoint y: 219, endPoint x: 246, endPoint y: 223, distance: 57.1
click at [246, 223] on tr "Aafreen Chandar_pdct Counter_Sales Damini_Mgr Kavita Kawal_Mgr Manager Manish_p…" at bounding box center [266, 233] width 448 height 36
type input "3500"
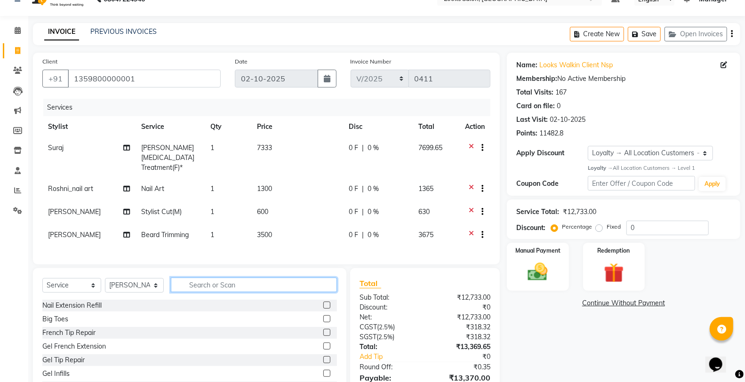
click at [251, 284] on input "text" at bounding box center [254, 285] width 166 height 15
click at [284, 226] on td "3500" at bounding box center [297, 236] width 92 height 23
select select "75830"
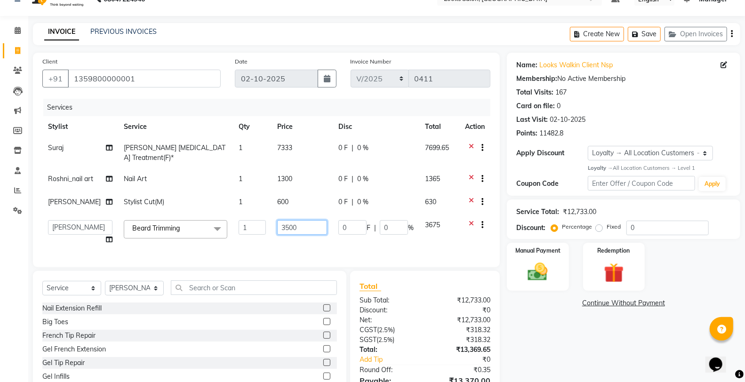
drag, startPoint x: 294, startPoint y: 217, endPoint x: 267, endPoint y: 221, distance: 27.1
click at [272, 221] on td "3500" at bounding box center [302, 233] width 61 height 36
type input "350"
drag, startPoint x: 278, startPoint y: 284, endPoint x: 275, endPoint y: 278, distance: 6.6
click at [278, 285] on input "text" at bounding box center [254, 288] width 166 height 15
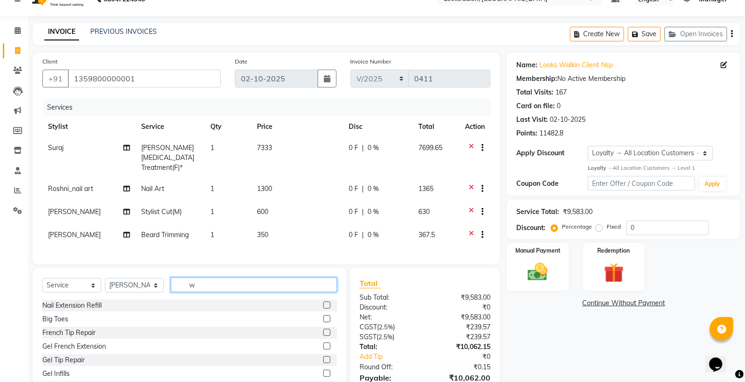
scroll to position [64, 0]
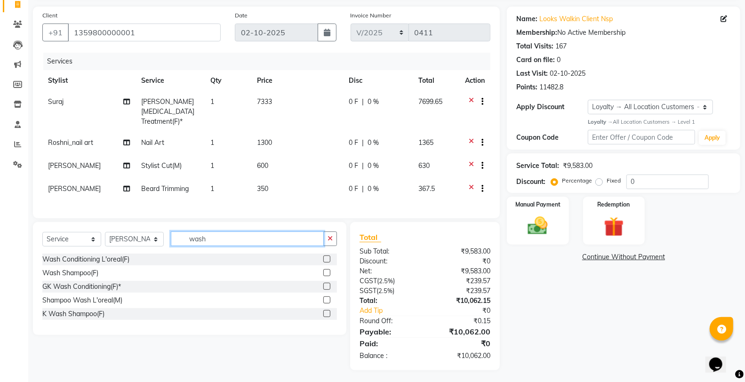
type input "wash"
click at [327, 257] on label at bounding box center [326, 259] width 7 height 7
click at [327, 257] on input "checkbox" at bounding box center [326, 260] width 6 height 6
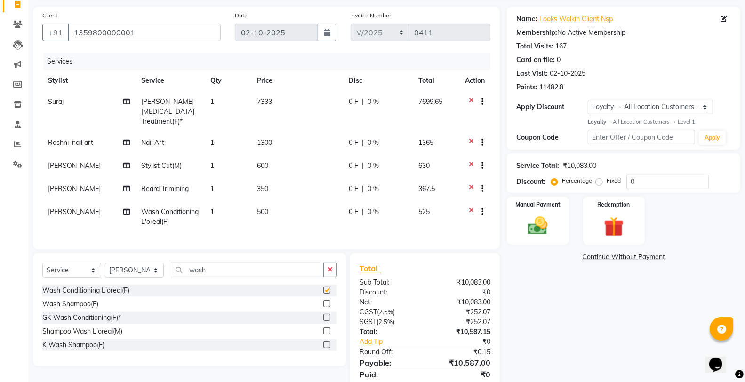
checkbox input "false"
click at [290, 201] on td "500" at bounding box center [297, 216] width 92 height 31
select select "75830"
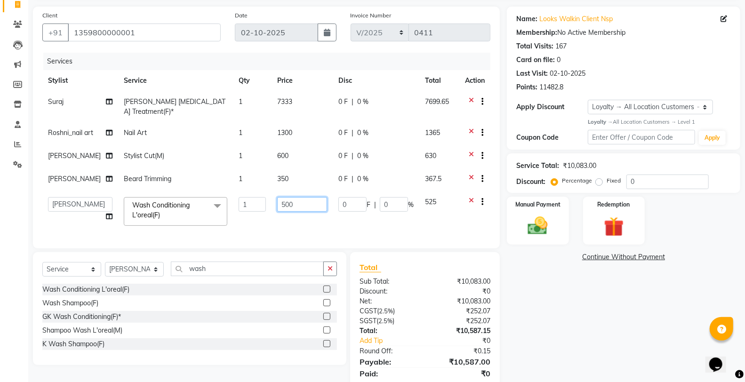
drag, startPoint x: 299, startPoint y: 198, endPoint x: 251, endPoint y: 198, distance: 48.0
click at [251, 198] on tr "Aafreen Chandar_pdct Counter_Sales Damini_Mgr Kavita Kawal_Mgr Manager Manish_p…" at bounding box center [266, 212] width 448 height 40
type input "200"
click at [326, 267] on button "button" at bounding box center [330, 269] width 14 height 15
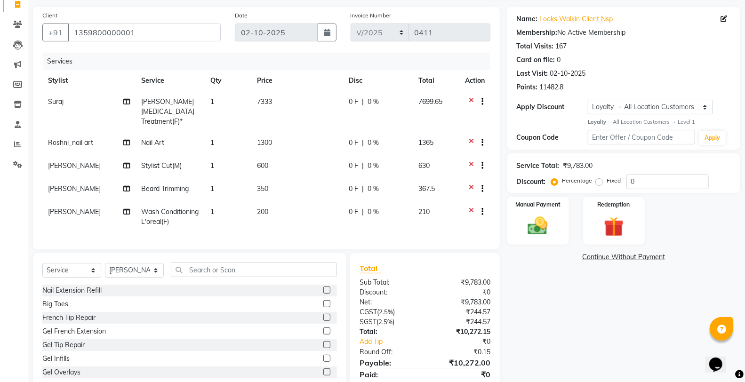
click at [291, 211] on td "200" at bounding box center [297, 216] width 92 height 31
select select "75830"
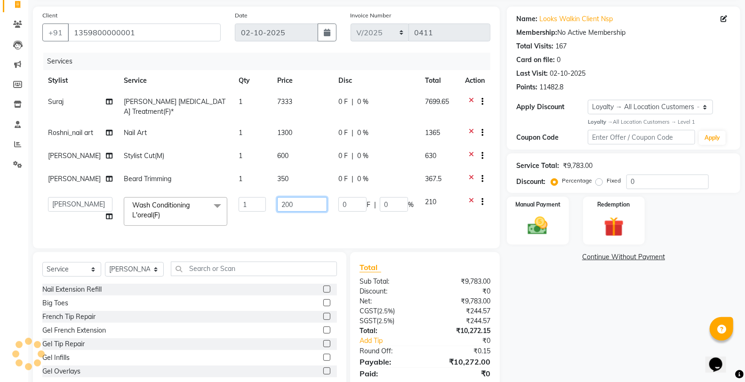
click at [305, 199] on input "200" at bounding box center [302, 204] width 50 height 15
type input "203"
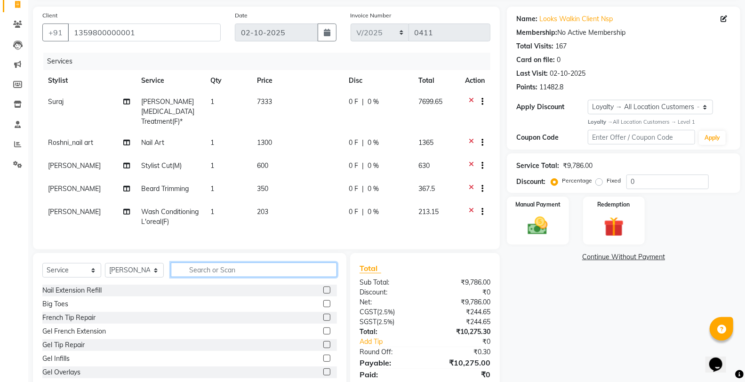
click at [311, 269] on input "text" at bounding box center [254, 270] width 166 height 15
click at [527, 210] on div "Manual Payment" at bounding box center [538, 221] width 64 height 50
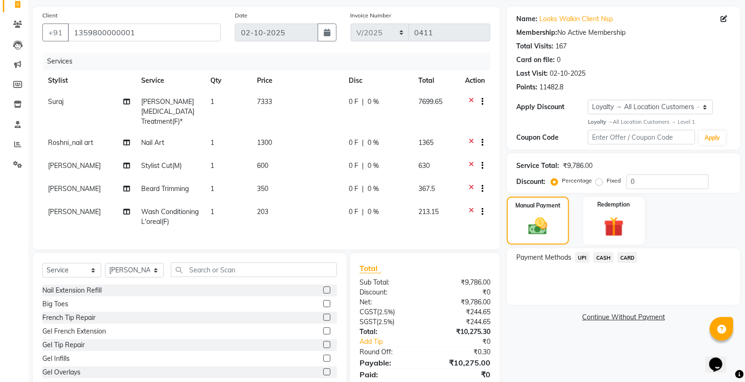
click at [585, 257] on span "UPI" at bounding box center [582, 257] width 15 height 11
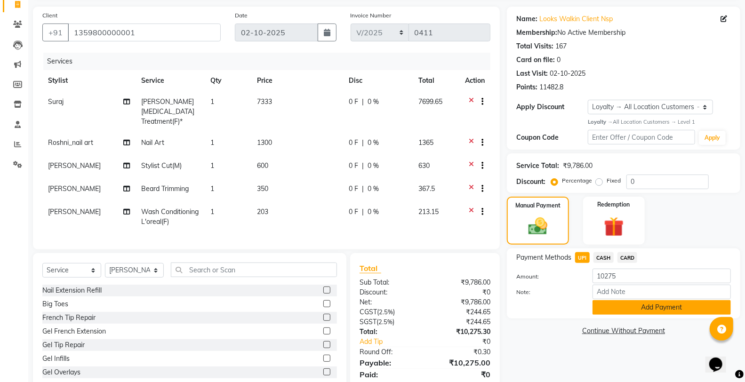
click at [623, 310] on button "Add Payment" at bounding box center [662, 307] width 138 height 15
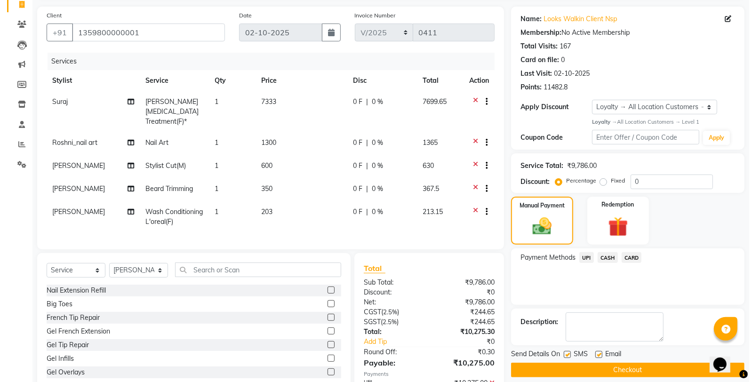
scroll to position [161, 0]
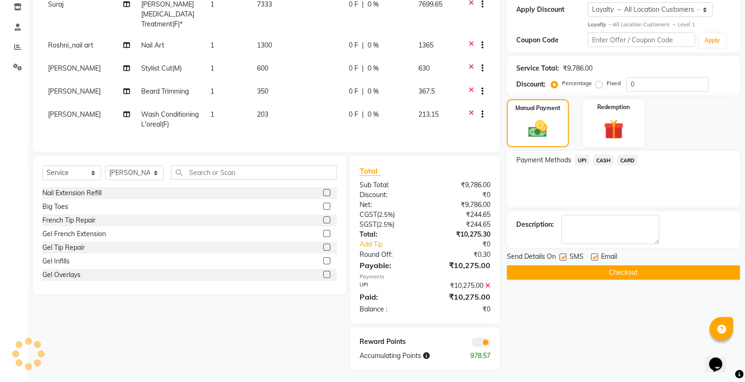
click at [472, 341] on span at bounding box center [481, 342] width 19 height 9
click at [490, 344] on input "checkbox" at bounding box center [490, 344] width 0 height 0
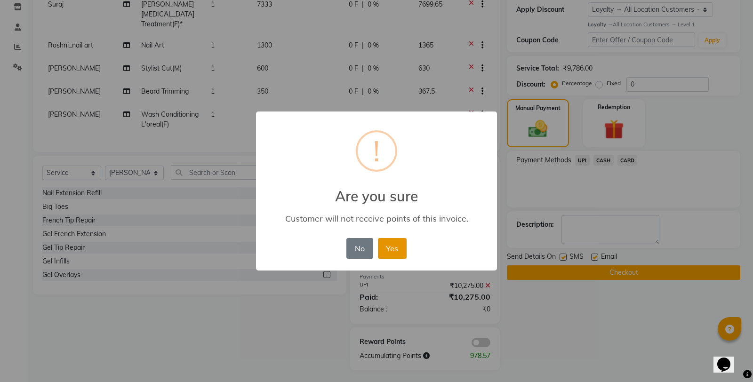
click at [397, 249] on button "Yes" at bounding box center [392, 248] width 29 height 21
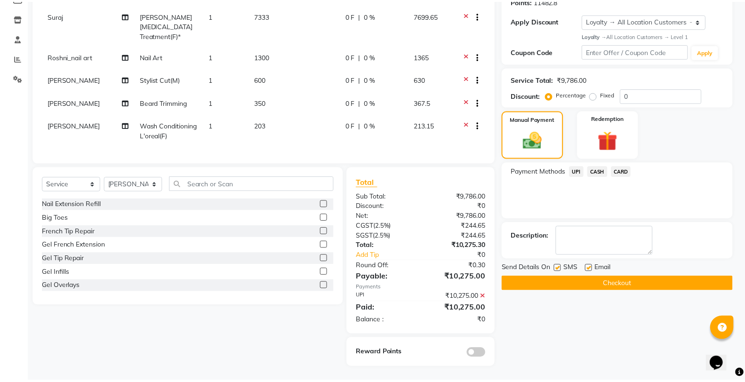
scroll to position [148, 0]
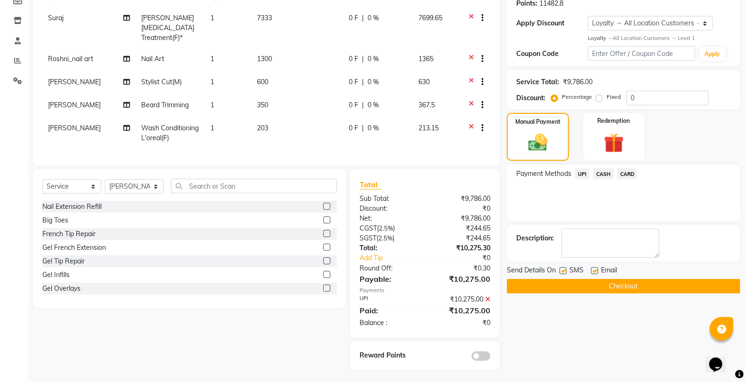
click at [563, 270] on label at bounding box center [563, 270] width 7 height 7
click at [563, 270] on input "checkbox" at bounding box center [563, 271] width 6 height 6
checkbox input "false"
click at [549, 286] on button "Checkout" at bounding box center [623, 286] width 233 height 15
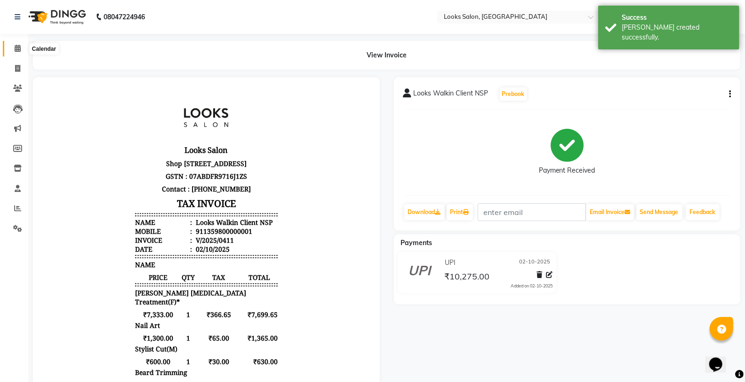
click at [16, 48] on icon at bounding box center [18, 48] width 6 height 7
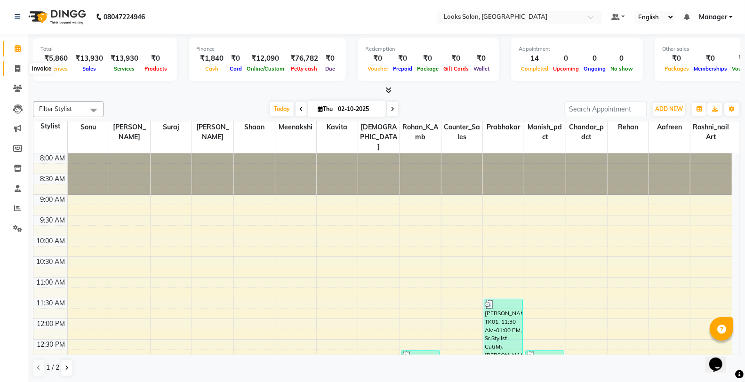
drag, startPoint x: 15, startPoint y: 65, endPoint x: 18, endPoint y: 51, distance: 14.5
click at [15, 65] on icon at bounding box center [17, 68] width 5 height 7
select select "service"
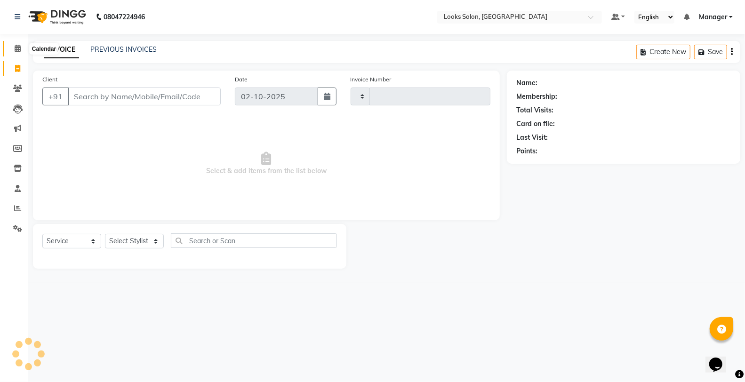
type input "0412"
click at [18, 51] on icon at bounding box center [18, 48] width 6 height 7
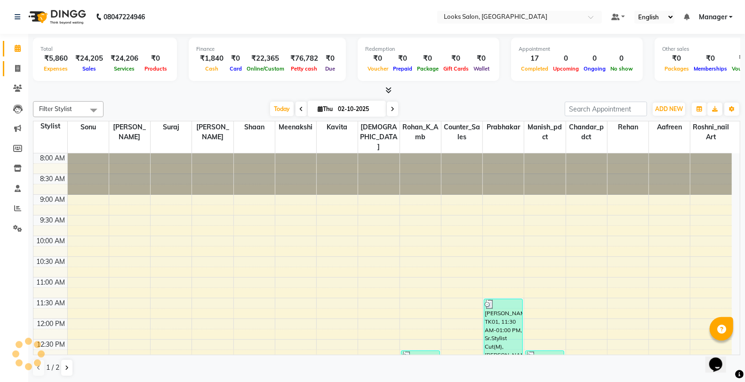
click at [20, 62] on link "Invoice" at bounding box center [14, 69] width 23 height 16
select select "service"
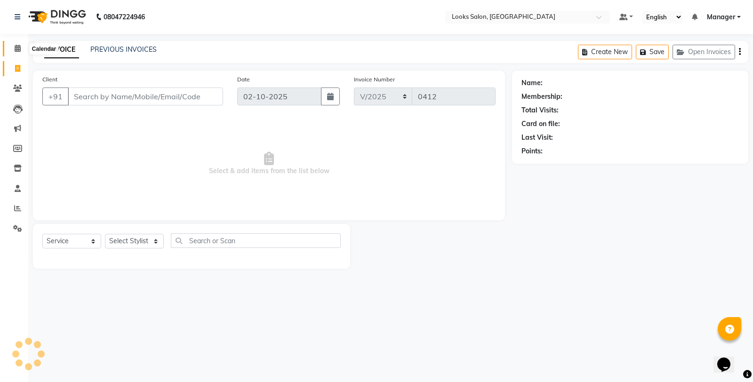
click at [18, 51] on icon at bounding box center [18, 48] width 6 height 7
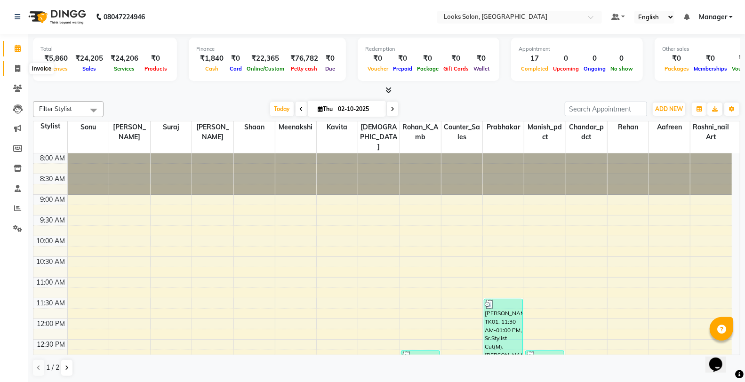
click at [16, 69] on icon at bounding box center [17, 68] width 5 height 7
select select "service"
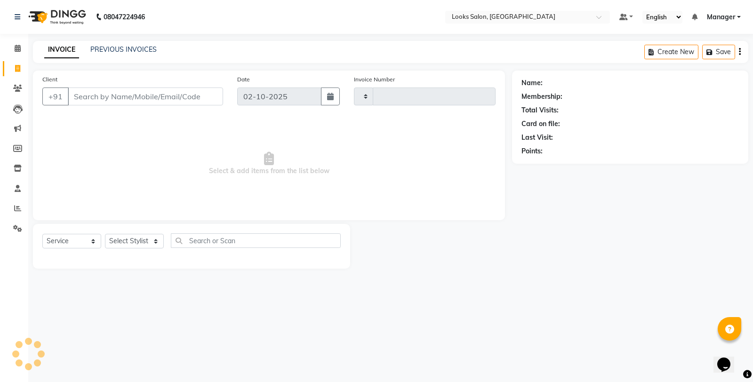
type input "0412"
select select "8126"
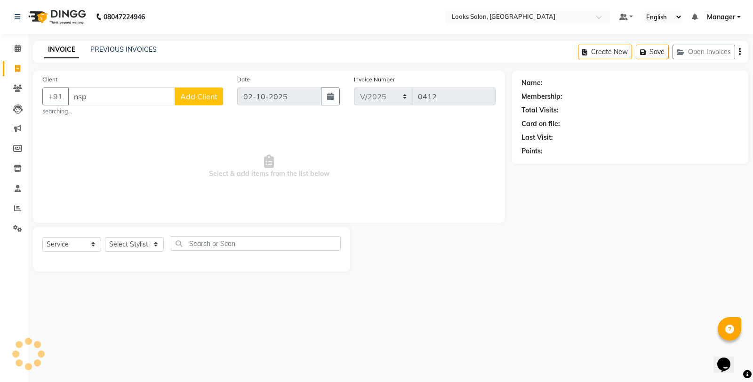
type input "nsp"
click at [138, 246] on select "Select Stylist Aafreen Chandar_pdct Counter_Sales Damini_Mgr [PERSON_NAME] Mana…" at bounding box center [134, 244] width 59 height 15
select select "75825"
click at [105, 237] on select "Select Stylist Aafreen Chandar_pdct Counter_Sales Damini_Mgr [PERSON_NAME] Mana…" at bounding box center [134, 244] width 59 height 15
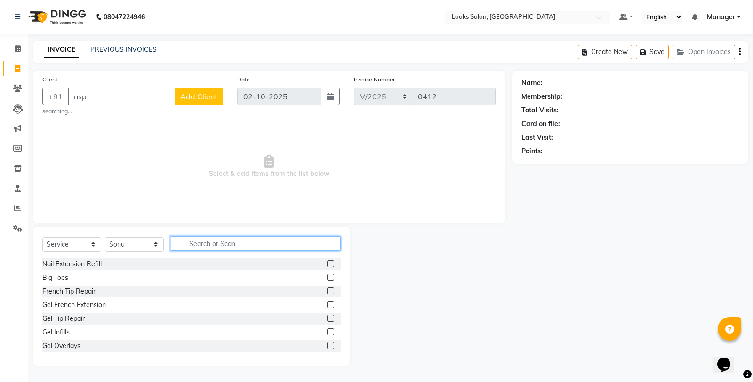
click at [233, 243] on input "text" at bounding box center [256, 243] width 170 height 15
type input "d"
click at [49, 250] on select "Select Service Product Membership Package Voucher Prepaid Gift Card" at bounding box center [71, 244] width 59 height 15
select select "product"
click at [42, 237] on select "Select Service Product Membership Package Voucher Prepaid Gift Card" at bounding box center [71, 244] width 59 height 15
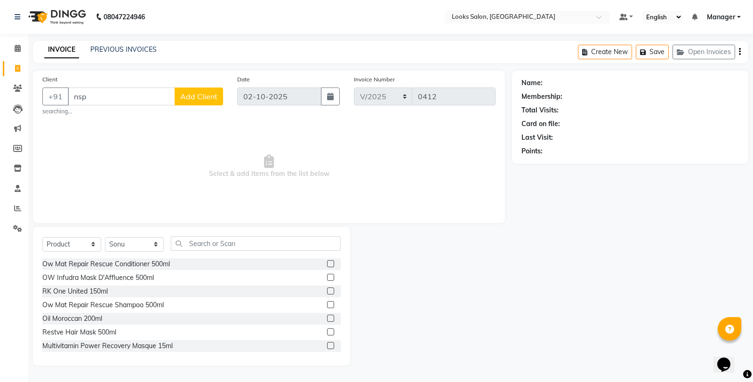
click at [266, 231] on div "Select Service Product Membership Package Voucher Prepaid Gift Card Select Styl…" at bounding box center [191, 296] width 317 height 139
click at [258, 245] on input "text" at bounding box center [256, 243] width 170 height 15
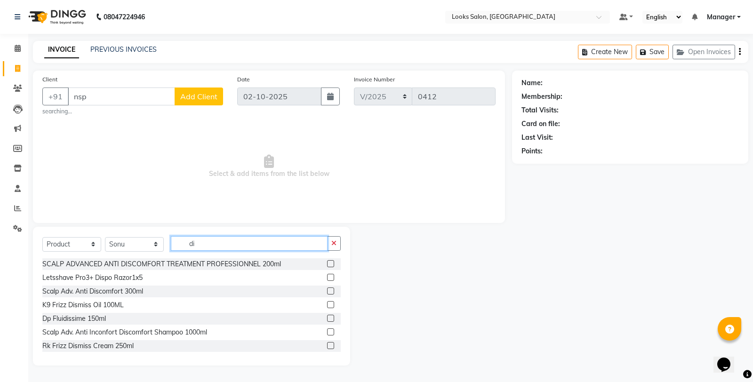
type input "d"
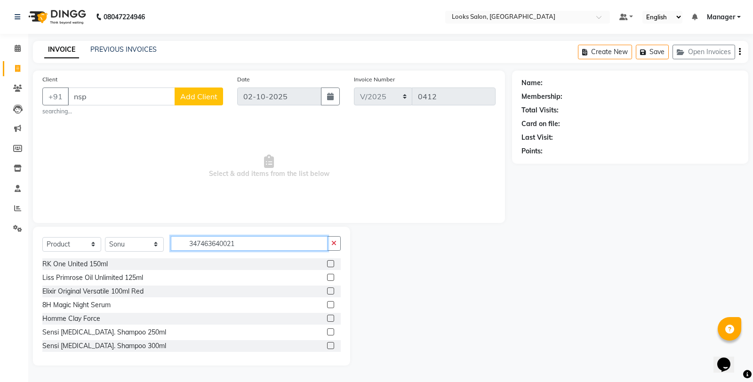
type input "3474636400218"
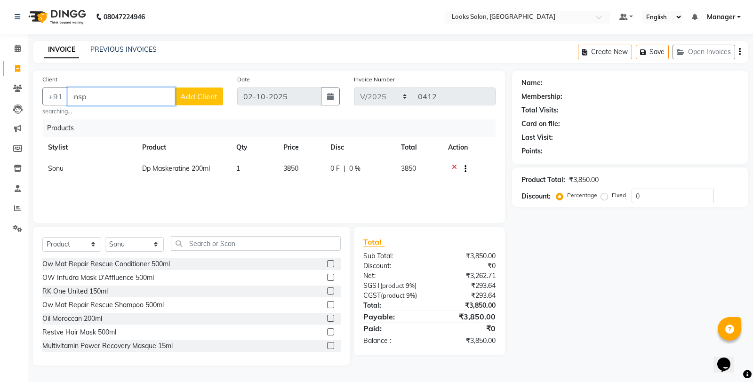
drag, startPoint x: 148, startPoint y: 99, endPoint x: 37, endPoint y: 104, distance: 111.7
click at [37, 104] on div "Client +91 nsp Add Client searching..." at bounding box center [132, 94] width 195 height 41
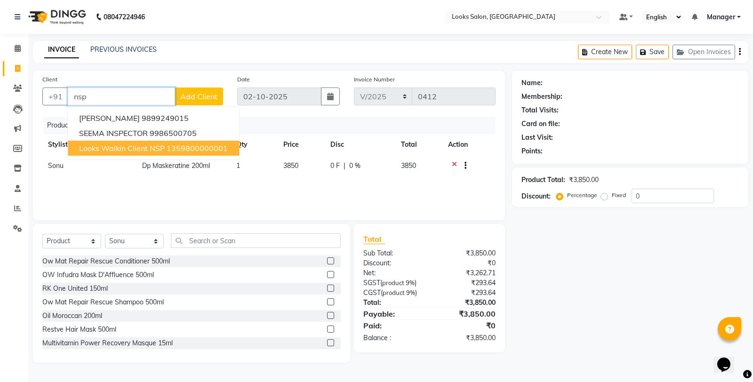
click at [167, 144] on ngb-highlight "1359800000001" at bounding box center [197, 148] width 61 height 9
type input "1359800000001"
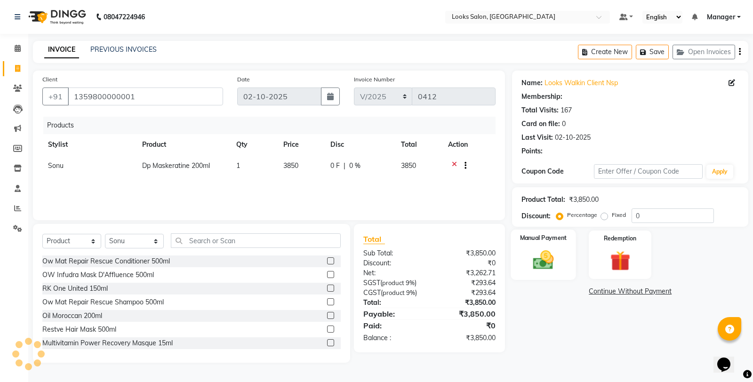
select select "1: Object"
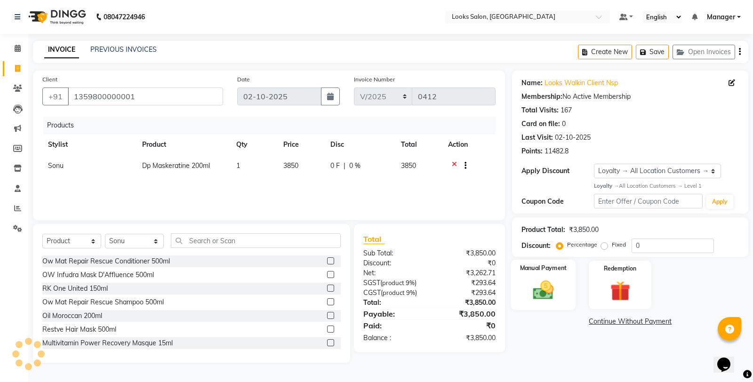
click at [556, 285] on img at bounding box center [544, 290] width 34 height 24
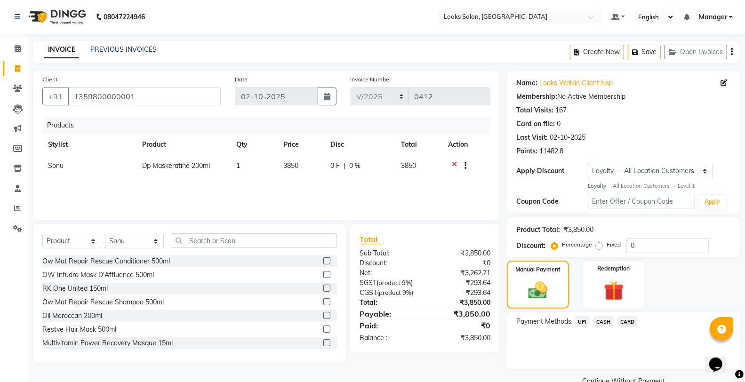
click at [579, 322] on span "UPI" at bounding box center [582, 321] width 15 height 11
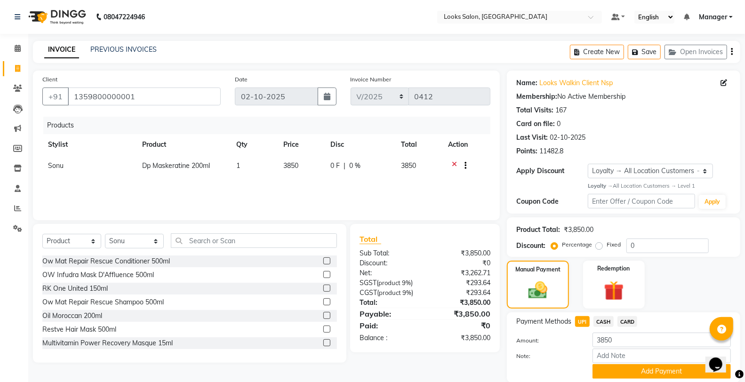
click at [610, 363] on div "Note:" at bounding box center [623, 357] width 229 height 16
click at [614, 369] on button "Add Payment" at bounding box center [662, 371] width 138 height 15
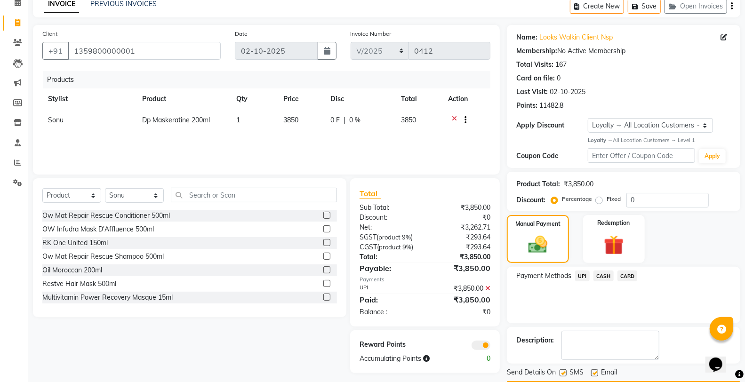
scroll to position [73, 0]
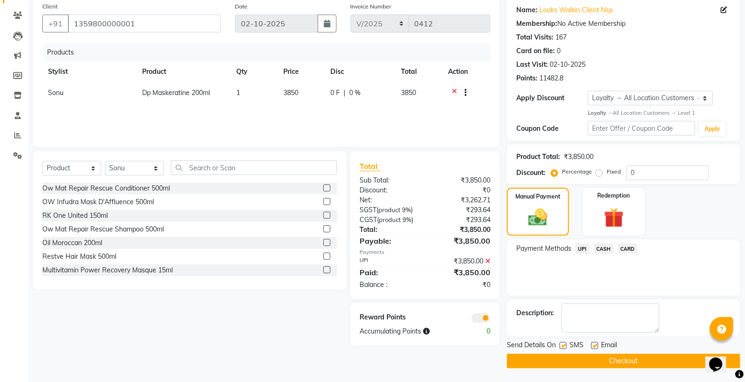
click at [482, 318] on span at bounding box center [481, 317] width 19 height 9
click at [490, 320] on input "checkbox" at bounding box center [490, 320] width 0 height 0
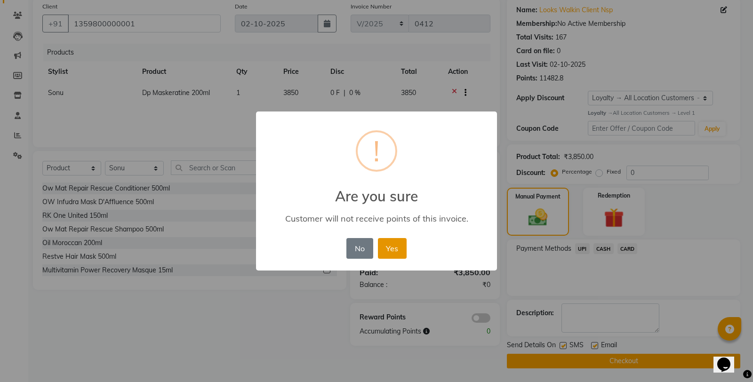
click at [401, 250] on button "Yes" at bounding box center [392, 248] width 29 height 21
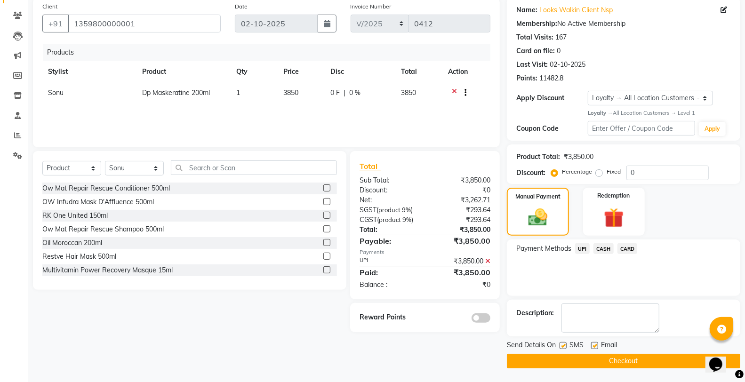
click at [560, 345] on label at bounding box center [563, 345] width 7 height 7
click at [560, 345] on input "checkbox" at bounding box center [563, 346] width 6 height 6
checkbox input "false"
click at [555, 359] on button "Checkout" at bounding box center [623, 361] width 233 height 15
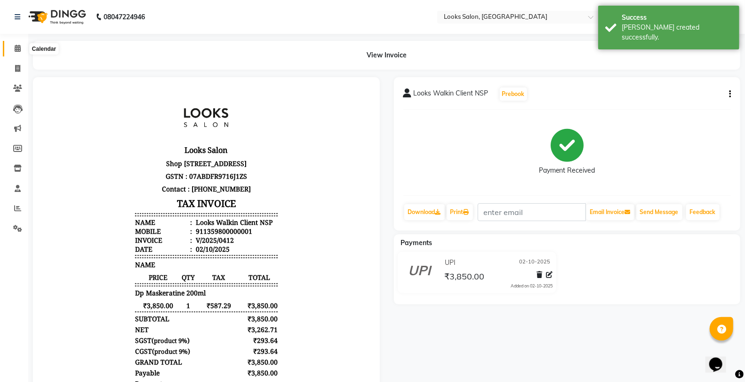
drag, startPoint x: 15, startPoint y: 53, endPoint x: 26, endPoint y: 58, distance: 12.4
click at [15, 53] on span at bounding box center [17, 48] width 16 height 11
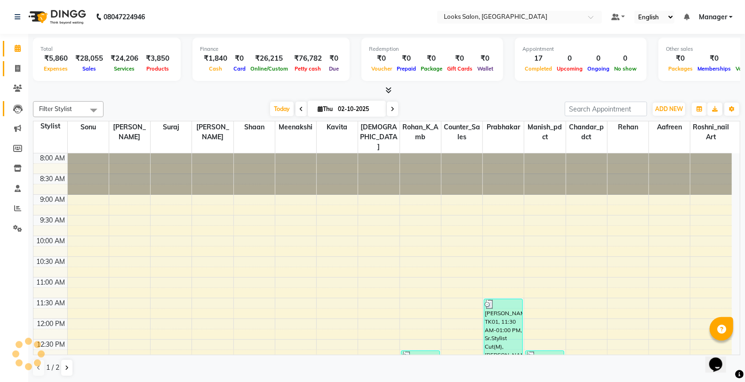
drag, startPoint x: 8, startPoint y: 71, endPoint x: 18, endPoint y: 105, distance: 36.2
click at [8, 71] on link "Invoice" at bounding box center [14, 69] width 23 height 16
select select "service"
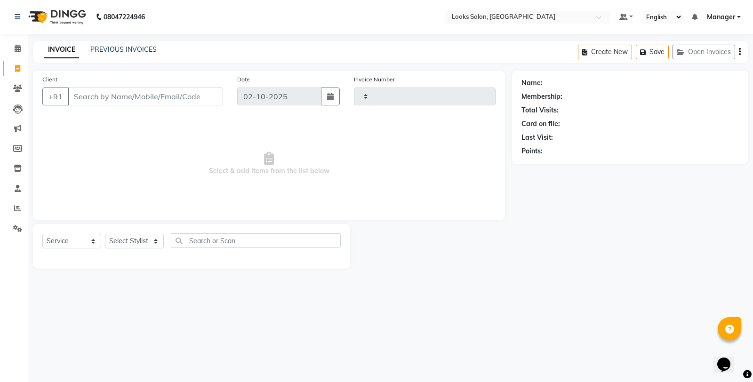
type input "0413"
select select "8126"
click at [122, 237] on select "Select Stylist Aafreen Chandar_pdct Counter_Sales Damini_Mgr [PERSON_NAME] Mana…" at bounding box center [134, 241] width 59 height 15
select select "76844"
click at [105, 234] on select "Select Stylist Aafreen Chandar_pdct Counter_Sales Damini_Mgr [PERSON_NAME] Mana…" at bounding box center [134, 241] width 59 height 15
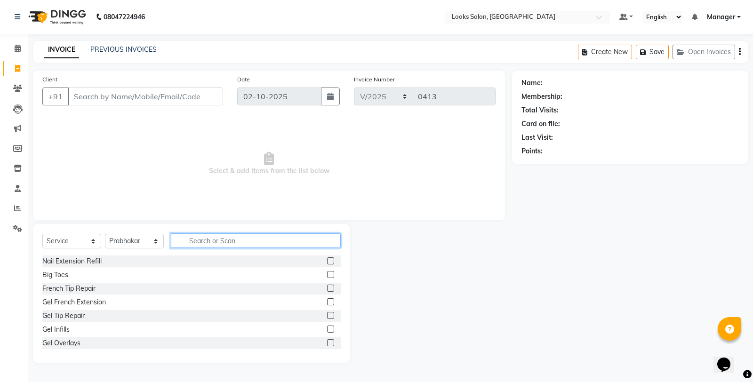
click at [231, 245] on input "text" at bounding box center [256, 240] width 170 height 15
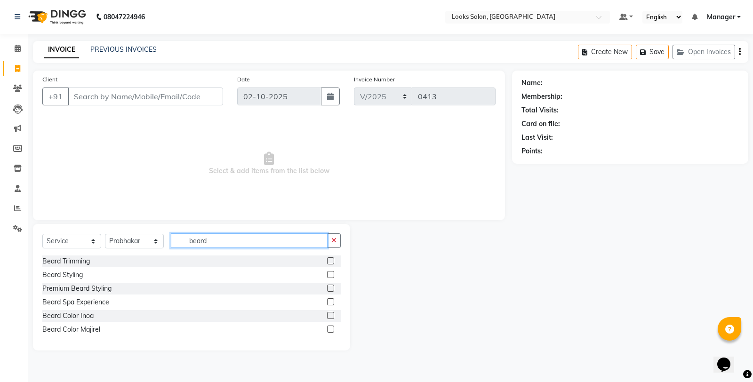
type input "beard"
drag, startPoint x: 328, startPoint y: 262, endPoint x: 330, endPoint y: 249, distance: 12.5
click at [329, 261] on label at bounding box center [330, 260] width 7 height 7
click at [329, 261] on input "checkbox" at bounding box center [330, 261] width 6 height 6
checkbox input "true"
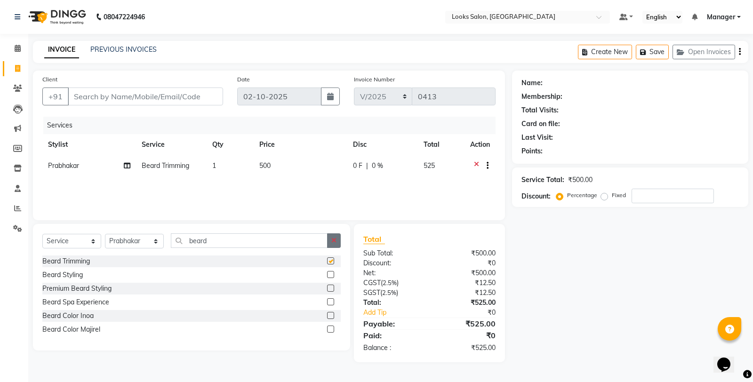
click at [331, 241] on icon "button" at bounding box center [333, 240] width 5 height 7
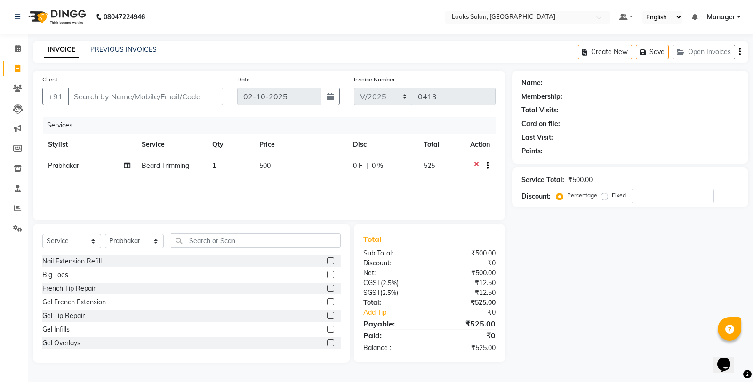
click at [293, 171] on td "500" at bounding box center [301, 166] width 94 height 23
select select "76844"
click at [196, 175] on tr "Aafreen Chandar_pdct Counter_Sales Damini_Mgr Kavita Kawal_Mgr Manager Manish_p…" at bounding box center [268, 173] width 453 height 36
click at [303, 177] on div "Services Stylist Service Qty Price Disc Total Action Prabhakar Beard Trimming 1…" at bounding box center [268, 164] width 453 height 94
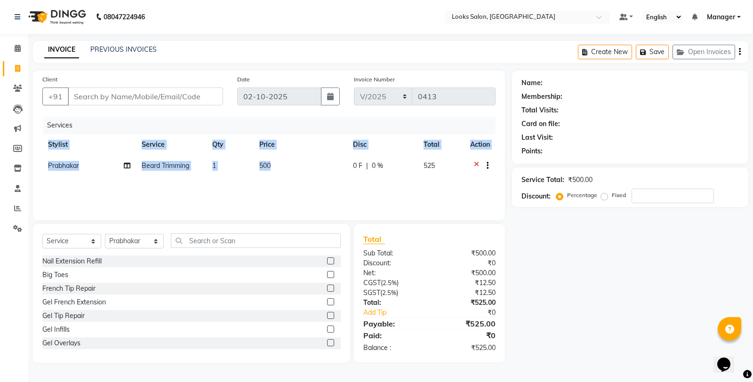
click at [311, 165] on td "500" at bounding box center [301, 166] width 94 height 23
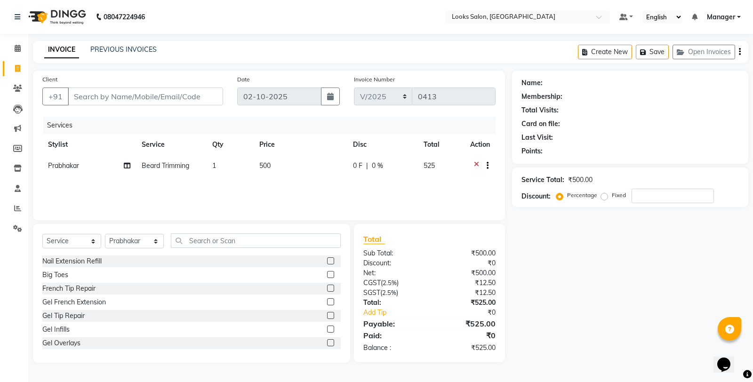
select select "76844"
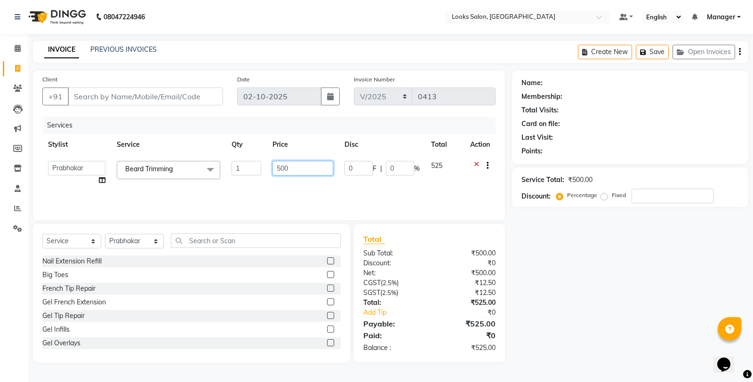
drag, startPoint x: 311, startPoint y: 165, endPoint x: 259, endPoint y: 171, distance: 51.6
click at [258, 172] on tr "Aafreen Chandar_pdct Counter_Sales Damini_Mgr Kavita Kawal_Mgr Manager Manish_p…" at bounding box center [268, 173] width 453 height 36
type input "352"
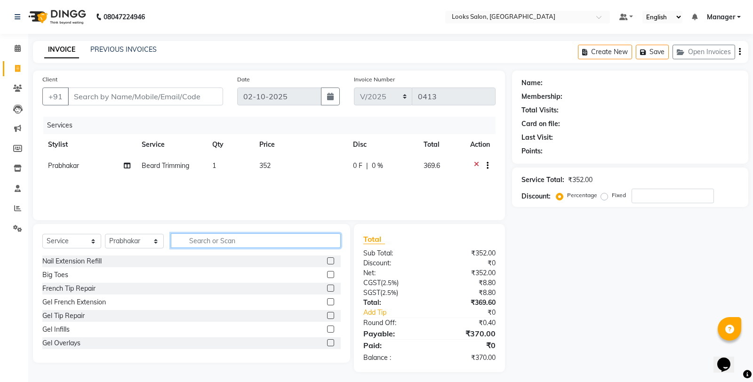
click at [289, 240] on input "text" at bounding box center [256, 240] width 170 height 15
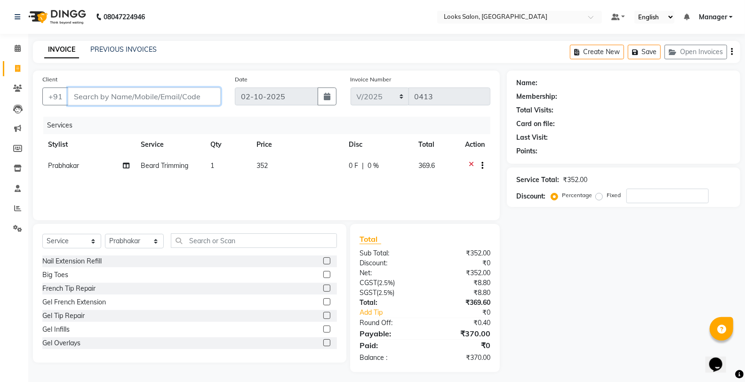
click at [165, 100] on input "Client" at bounding box center [144, 97] width 153 height 18
type input "n"
type input "0"
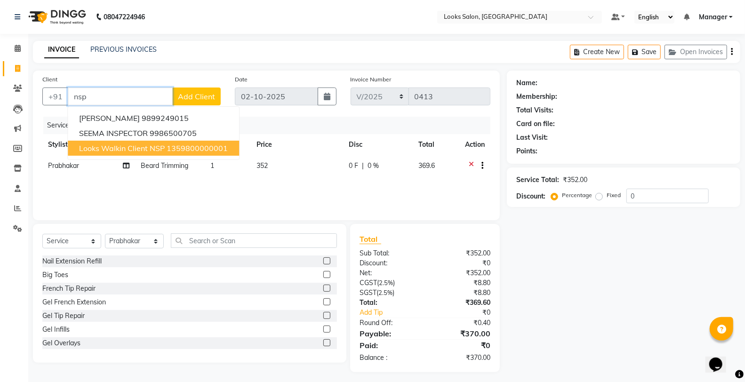
click at [153, 144] on span "Looks Walkin Client NSP" at bounding box center [122, 148] width 86 height 9
type input "1359800000001"
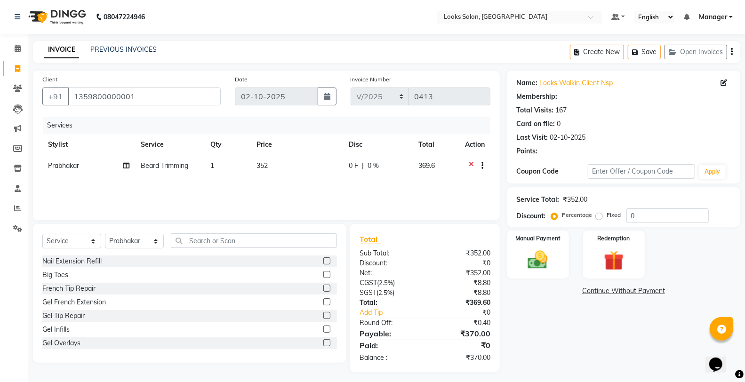
select select "1: Object"
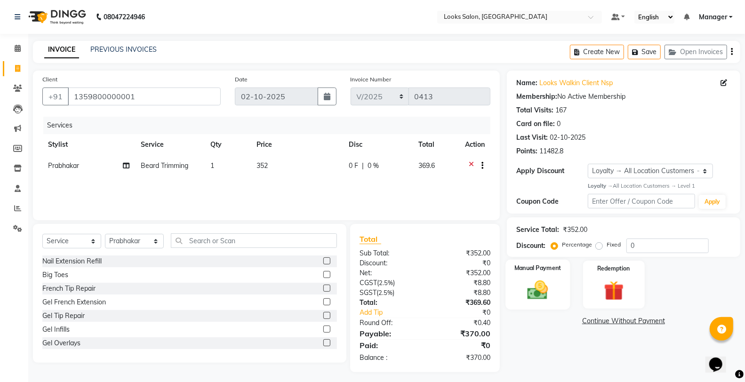
click at [549, 283] on img at bounding box center [537, 290] width 33 height 24
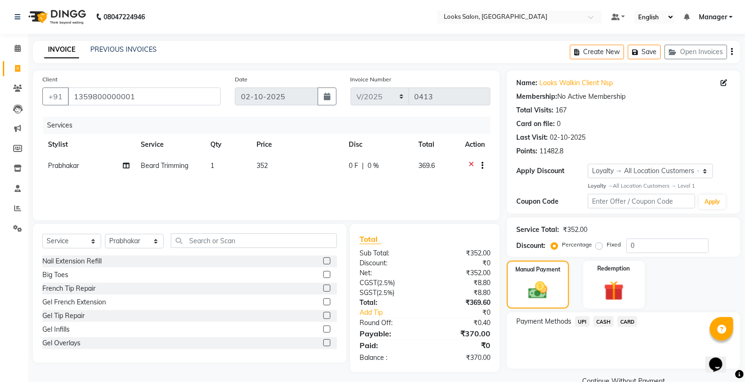
click at [584, 326] on span "UPI" at bounding box center [582, 321] width 15 height 11
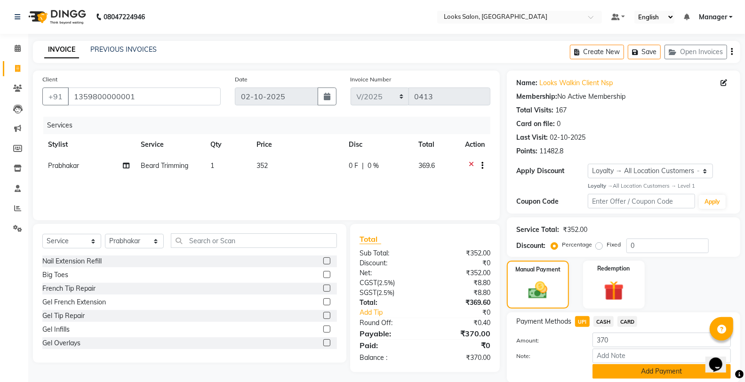
click at [620, 372] on button "Add Payment" at bounding box center [662, 371] width 138 height 15
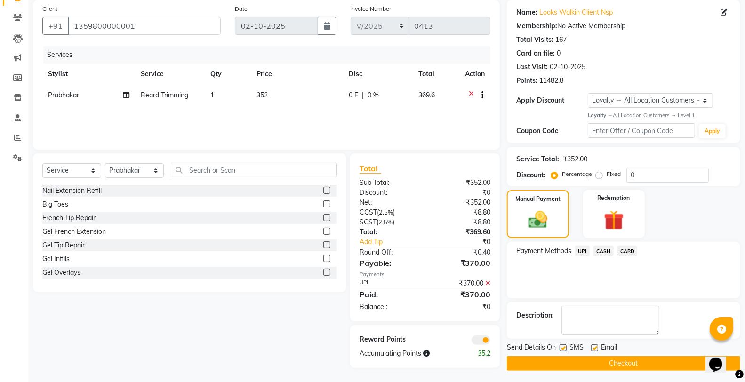
scroll to position [73, 0]
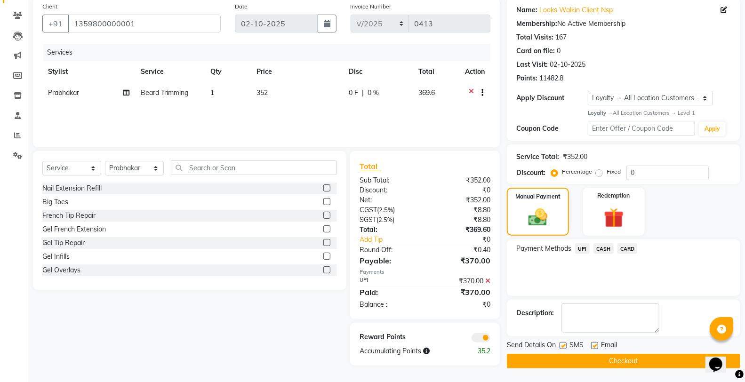
click at [476, 335] on span at bounding box center [481, 337] width 19 height 9
click at [490, 339] on input "checkbox" at bounding box center [490, 339] width 0 height 0
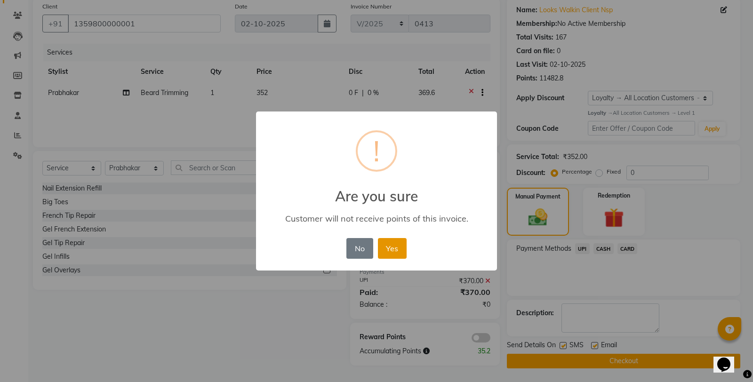
click at [388, 239] on button "Yes" at bounding box center [392, 248] width 29 height 21
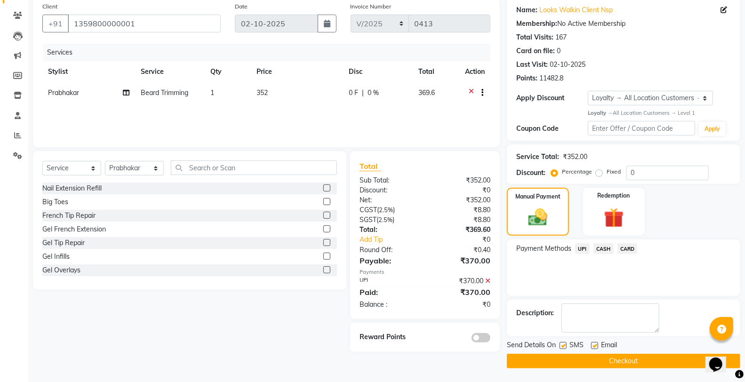
click at [562, 345] on label at bounding box center [563, 345] width 7 height 7
click at [562, 345] on input "checkbox" at bounding box center [563, 346] width 6 height 6
checkbox input "false"
click at [559, 360] on button "Checkout" at bounding box center [623, 361] width 233 height 15
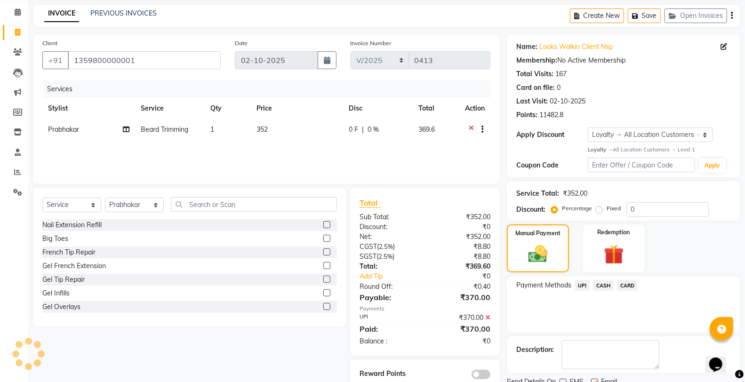
scroll to position [0, 0]
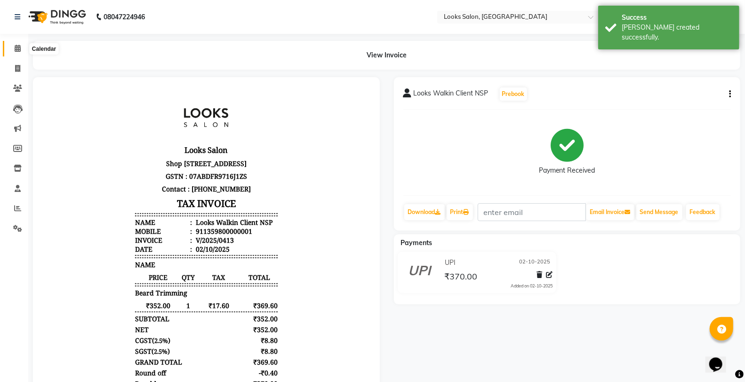
click at [11, 53] on span at bounding box center [17, 48] width 16 height 11
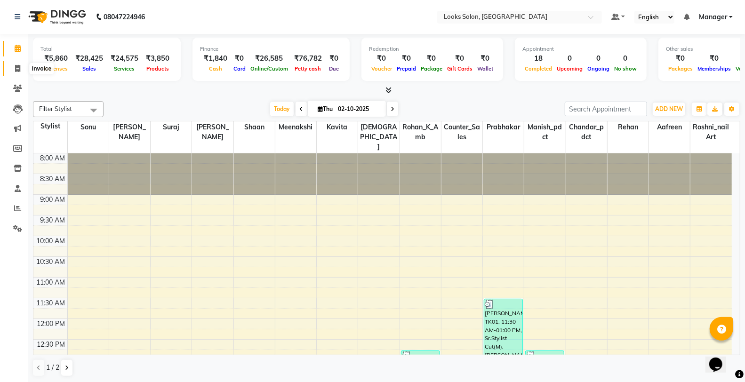
click at [11, 65] on span at bounding box center [17, 69] width 16 height 11
select select "service"
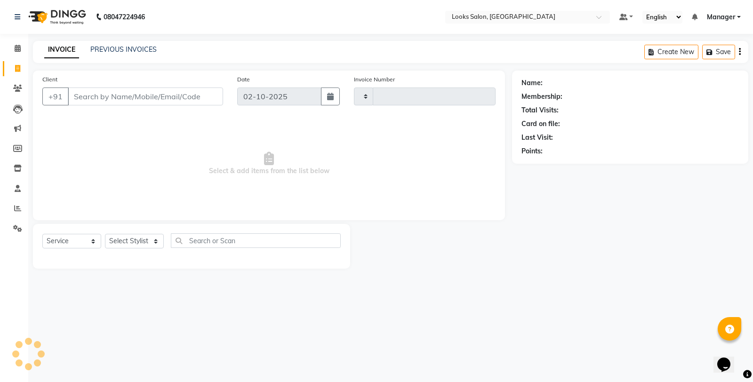
type input "0414"
select select "8126"
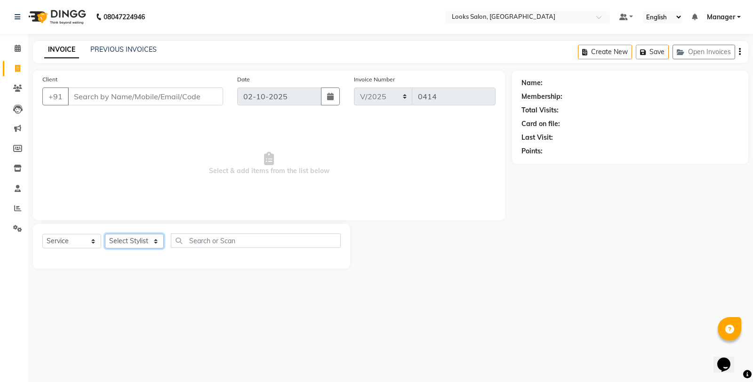
drag, startPoint x: 132, startPoint y: 245, endPoint x: 134, endPoint y: 241, distance: 5.1
click at [132, 245] on select "Select Stylist" at bounding box center [134, 241] width 59 height 15
select select "75826"
click at [105, 234] on select "Select Stylist Aafreen Chandar_pdct Counter_Sales Damini_Mgr [PERSON_NAME] Mana…" at bounding box center [134, 241] width 59 height 15
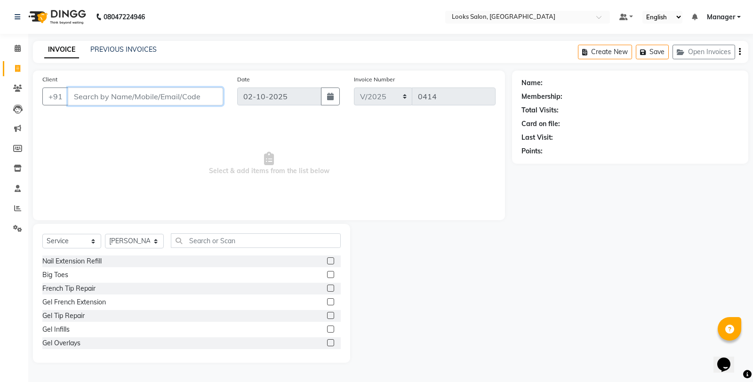
click at [154, 92] on input "Client" at bounding box center [145, 97] width 155 height 18
type input "9999480235"
click at [189, 99] on span "Add Client" at bounding box center [198, 96] width 37 height 9
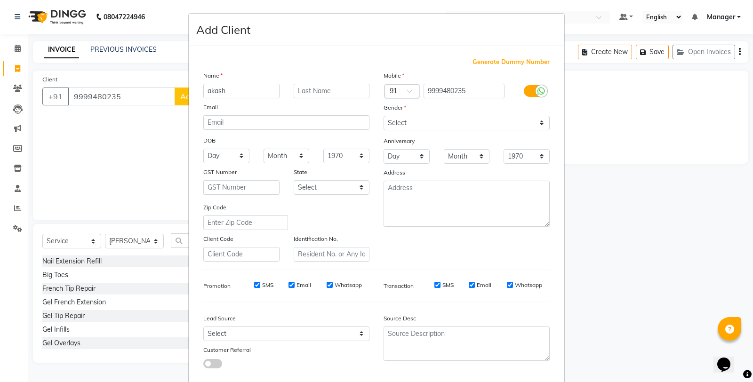
type input "akash"
type input "tyagi"
click at [452, 128] on select "Select [DEMOGRAPHIC_DATA] [DEMOGRAPHIC_DATA] Other Prefer Not To Say" at bounding box center [467, 123] width 166 height 15
click at [384, 116] on select "Select [DEMOGRAPHIC_DATA] [DEMOGRAPHIC_DATA] Other Prefer Not To Say" at bounding box center [467, 123] width 166 height 15
click at [437, 127] on select "Select [DEMOGRAPHIC_DATA] [DEMOGRAPHIC_DATA] Other Prefer Not To Say" at bounding box center [467, 123] width 166 height 15
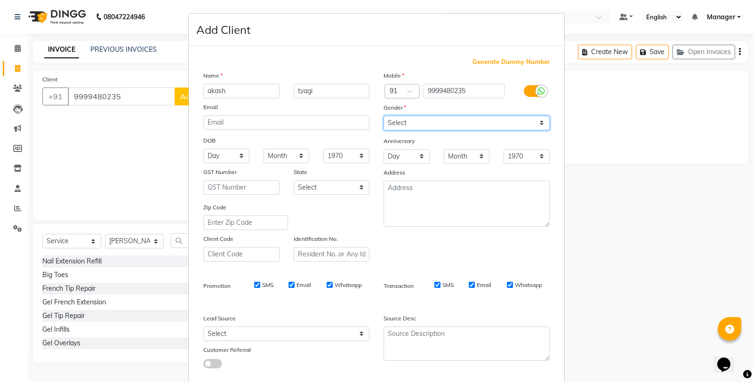
select select "male"
click at [384, 116] on select "Select [DEMOGRAPHIC_DATA] [DEMOGRAPHIC_DATA] Other Prefer Not To Say" at bounding box center [467, 123] width 166 height 15
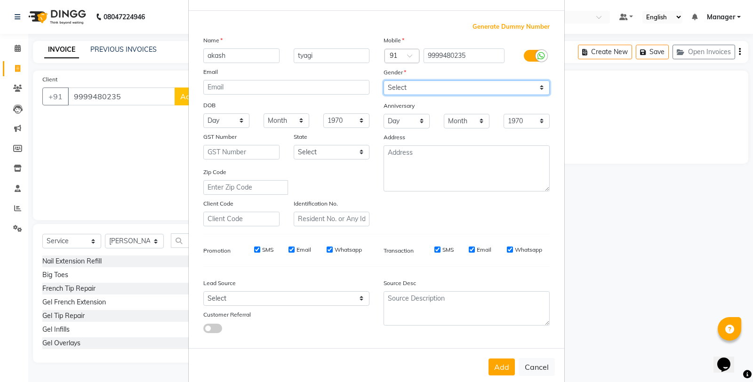
scroll to position [53, 0]
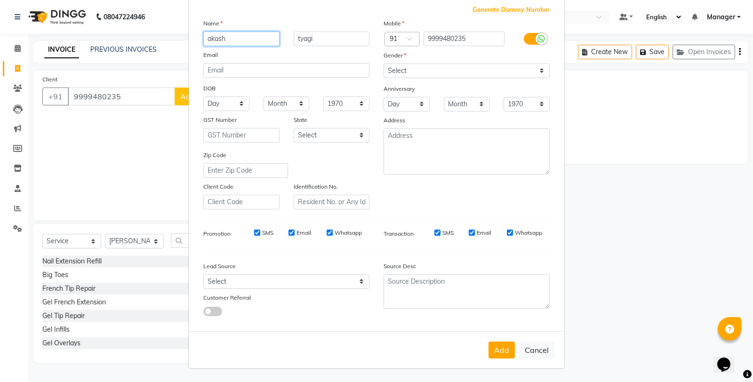
click at [205, 35] on input "akash" at bounding box center [241, 39] width 76 height 15
type input "aakash"
click at [493, 348] on button "Add" at bounding box center [502, 350] width 26 height 17
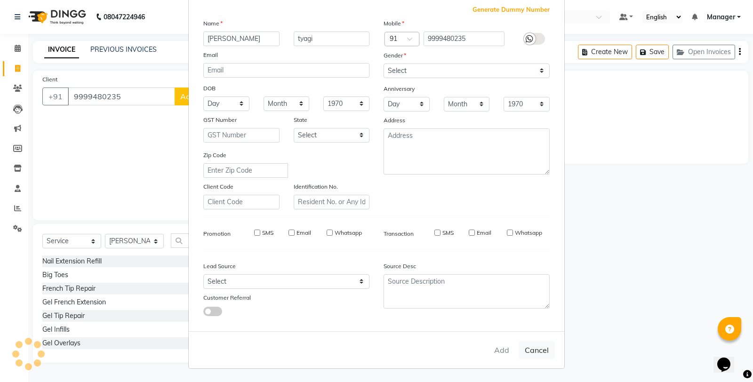
select select
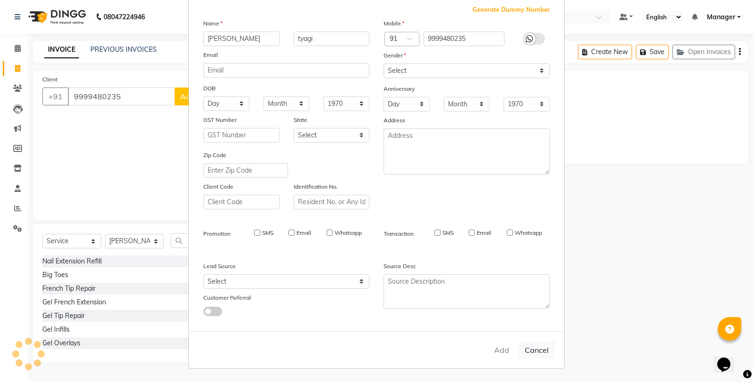
select select
checkbox input "false"
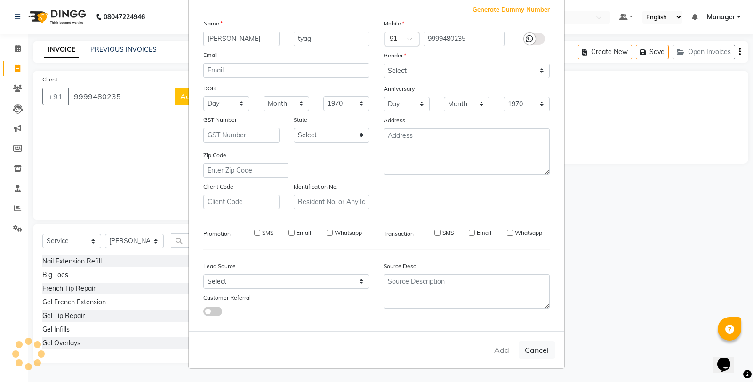
checkbox input "false"
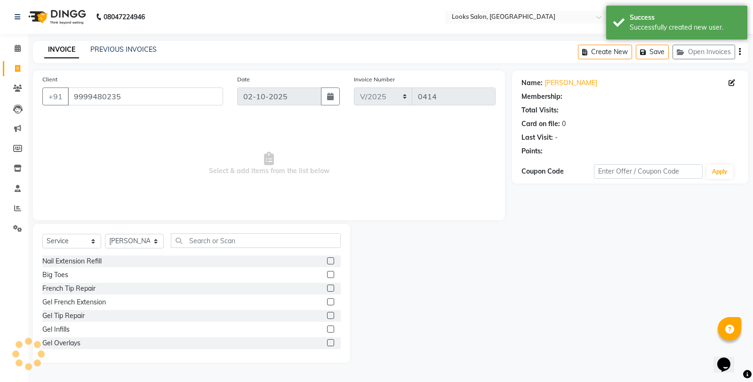
select select "1: Object"
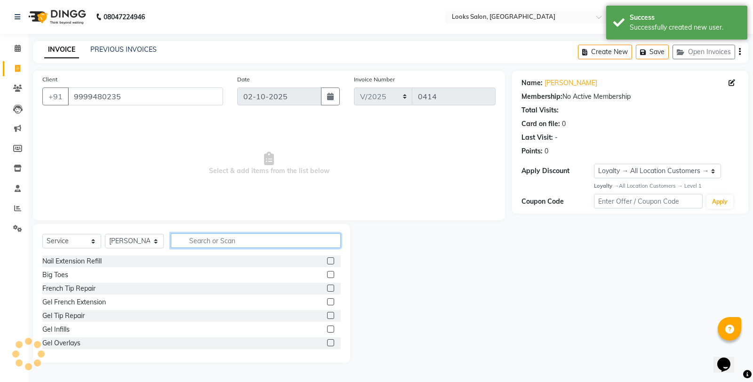
click at [198, 237] on input "text" at bounding box center [256, 240] width 170 height 15
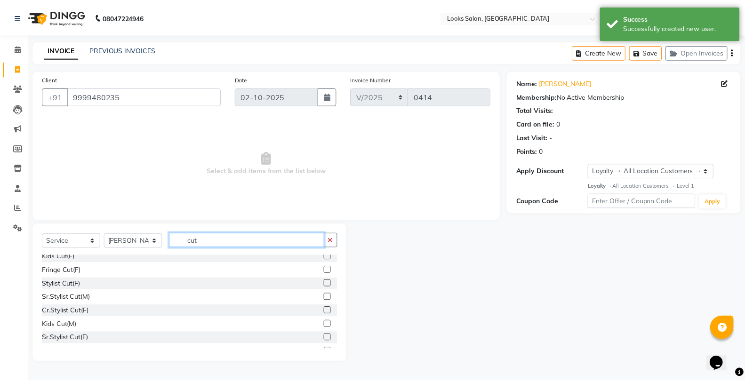
scroll to position [41, 0]
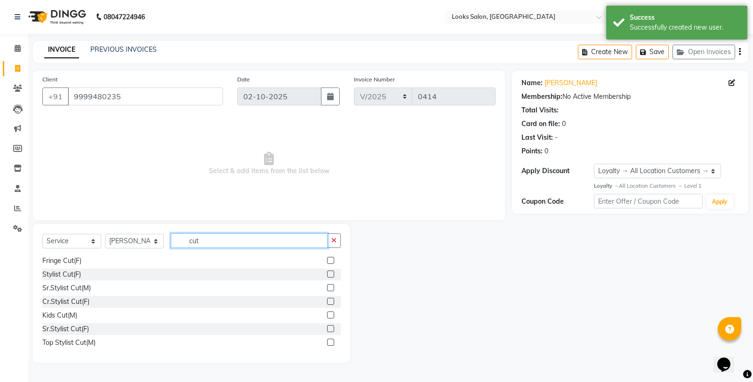
type input "cut"
click at [327, 329] on label at bounding box center [330, 328] width 7 height 7
click at [327, 329] on input "checkbox" at bounding box center [330, 329] width 6 height 6
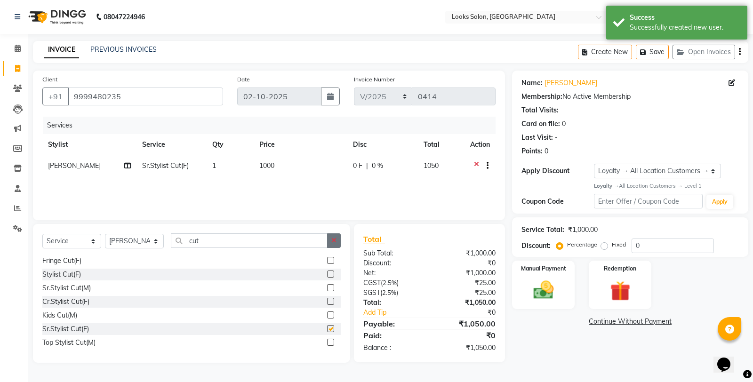
checkbox input "false"
click at [333, 241] on icon "button" at bounding box center [333, 240] width 5 height 7
click at [540, 303] on div "Manual Payment" at bounding box center [543, 285] width 65 height 50
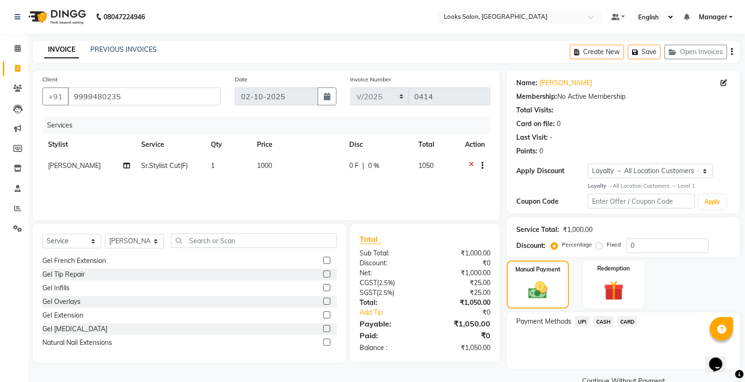
drag, startPoint x: 583, startPoint y: 322, endPoint x: 585, endPoint y: 328, distance: 6.0
click at [582, 322] on span "UPI" at bounding box center [582, 321] width 15 height 11
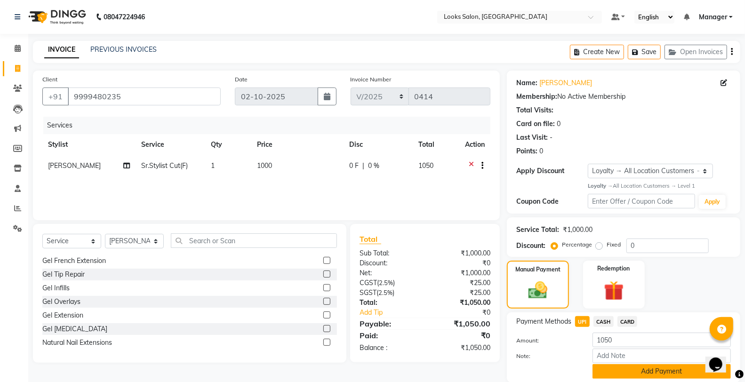
click at [636, 364] on button "Add Payment" at bounding box center [662, 371] width 138 height 15
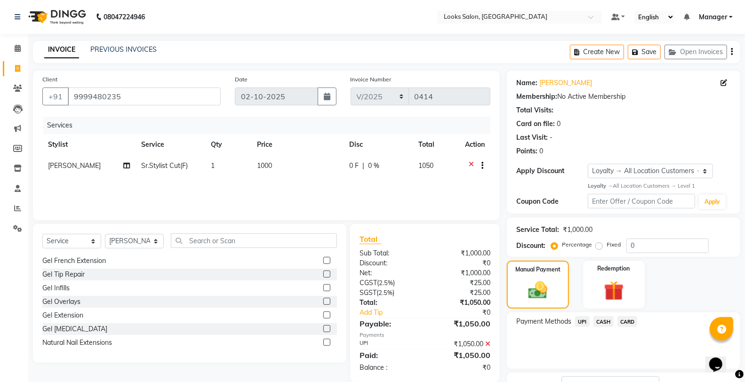
scroll to position [73, 0]
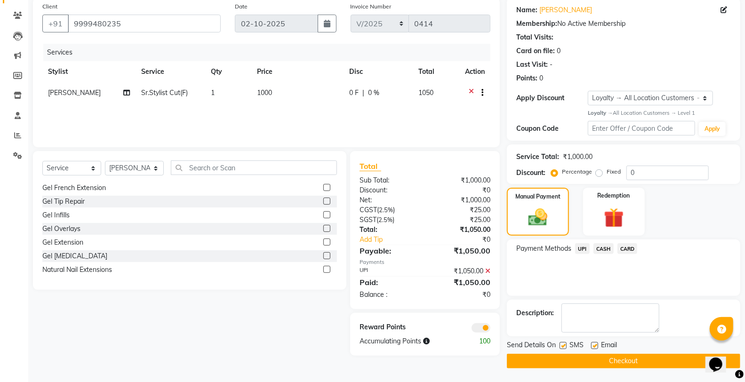
click at [554, 362] on button "Checkout" at bounding box center [623, 361] width 233 height 15
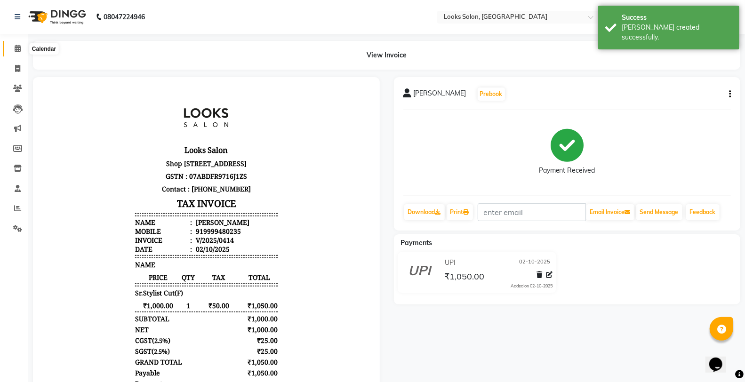
click at [17, 51] on icon at bounding box center [18, 48] width 6 height 7
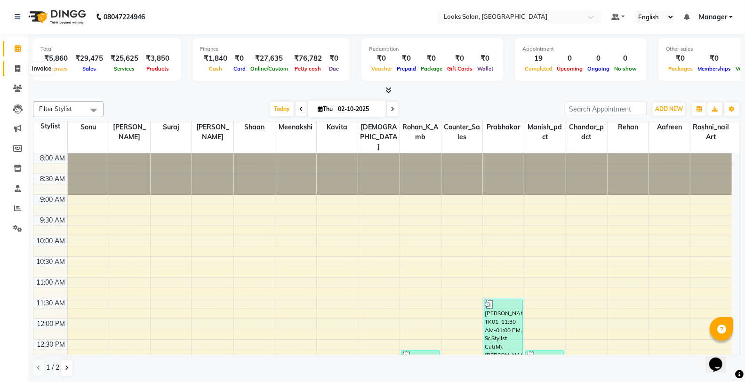
drag, startPoint x: 11, startPoint y: 66, endPoint x: 8, endPoint y: 74, distance: 8.4
click at [11, 66] on span at bounding box center [17, 69] width 16 height 11
select select "service"
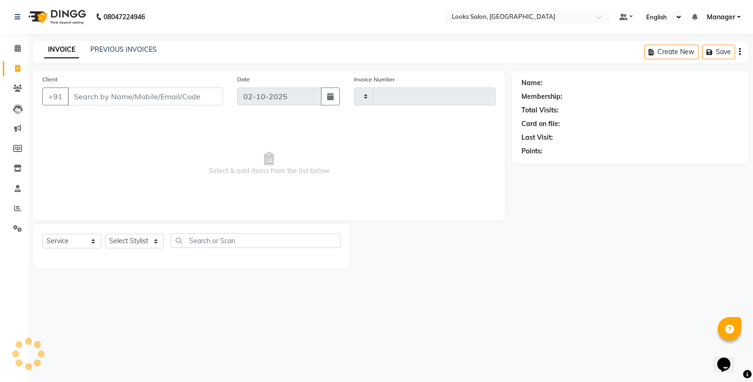
type input "0415"
select select "8126"
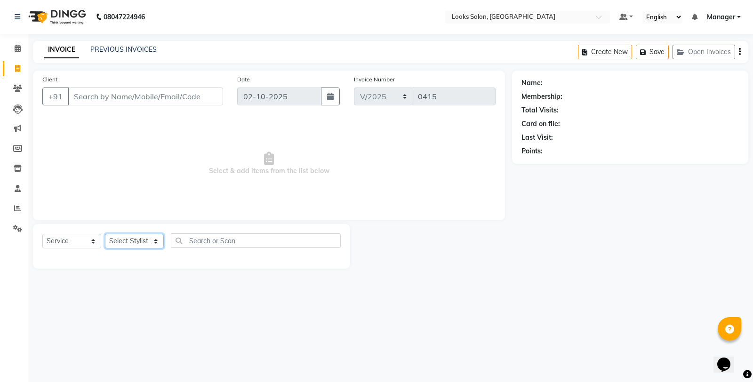
click at [129, 241] on select "Select Stylist" at bounding box center [134, 241] width 59 height 15
select select "75830"
click at [105, 234] on select "Select Stylist Aafreen Chandar_pdct Counter_Sales Damini_Mgr [PERSON_NAME] Mana…" at bounding box center [134, 241] width 59 height 15
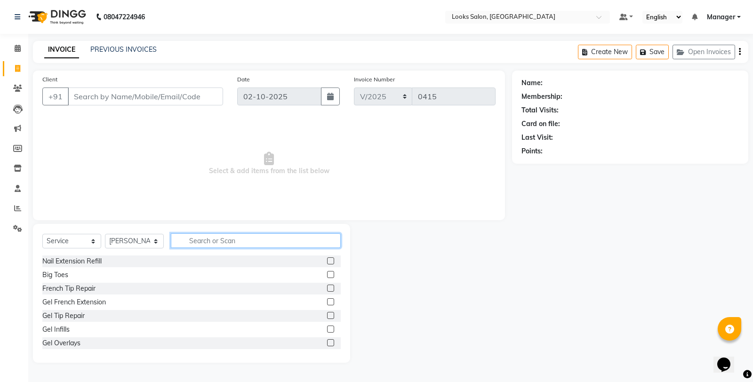
click at [224, 238] on input "text" at bounding box center [256, 240] width 170 height 15
type input "cut"
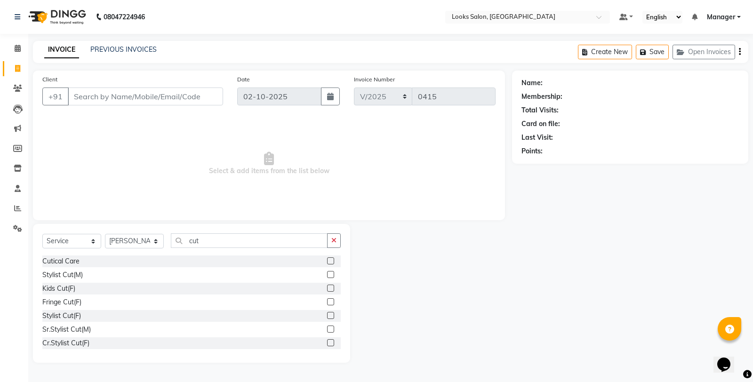
click at [327, 274] on label at bounding box center [330, 274] width 7 height 7
click at [327, 274] on input "checkbox" at bounding box center [330, 275] width 6 height 6
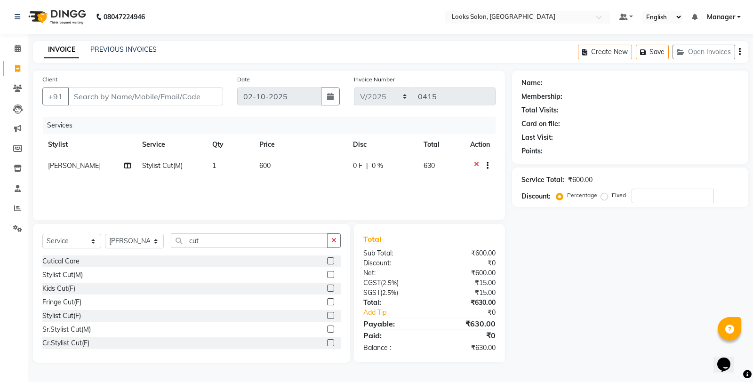
checkbox input "false"
drag, startPoint x: 330, startPoint y: 250, endPoint x: 333, endPoint y: 243, distance: 7.0
click at [330, 249] on div "Select Service Product Membership Package Voucher Prepaid Gift Card Select Styl…" at bounding box center [191, 244] width 298 height 22
click at [333, 243] on icon "button" at bounding box center [333, 240] width 5 height 7
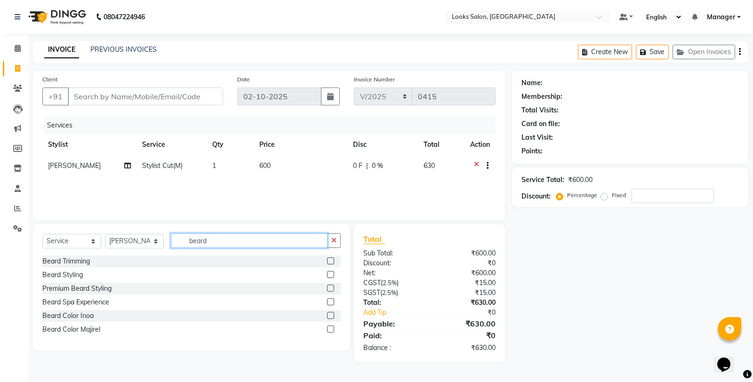
type input "beard"
drag, startPoint x: 326, startPoint y: 260, endPoint x: 313, endPoint y: 229, distance: 34.2
click at [326, 260] on div "Beard Trimming" at bounding box center [191, 262] width 298 height 12
drag, startPoint x: 331, startPoint y: 261, endPoint x: 311, endPoint y: 223, distance: 43.4
click at [329, 260] on label at bounding box center [330, 260] width 7 height 7
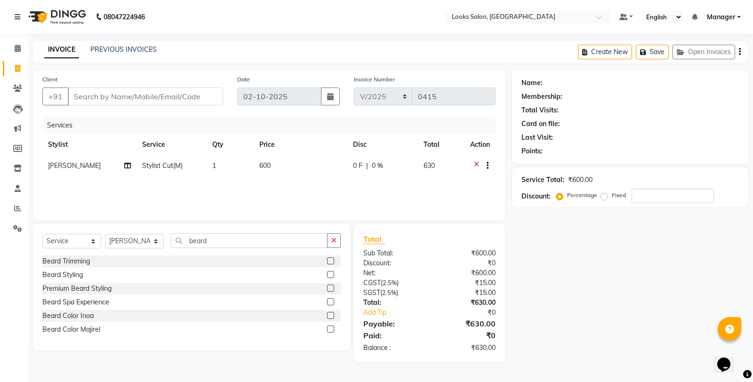
click at [329, 260] on input "checkbox" at bounding box center [330, 261] width 6 height 6
checkbox input "true"
click at [294, 194] on td "500" at bounding box center [297, 189] width 92 height 23
select select "75830"
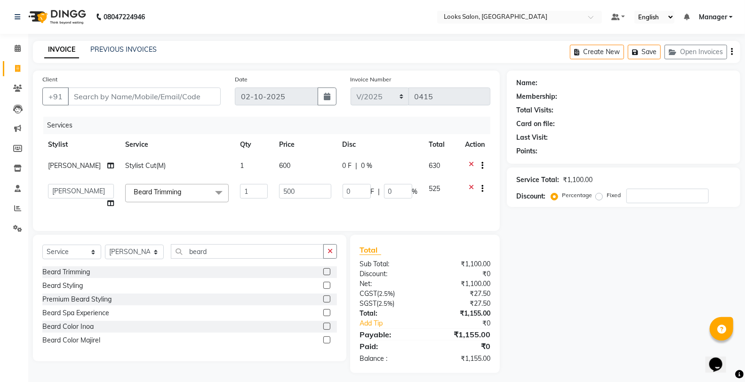
checkbox input "false"
drag, startPoint x: 291, startPoint y: 191, endPoint x: 263, endPoint y: 188, distance: 28.4
click at [263, 188] on tr "Aafreen Chandar_pdct Counter_Sales Damini_Mgr Kavita Kawal_Mgr Manager Manish_p…" at bounding box center [266, 196] width 448 height 36
type input "352"
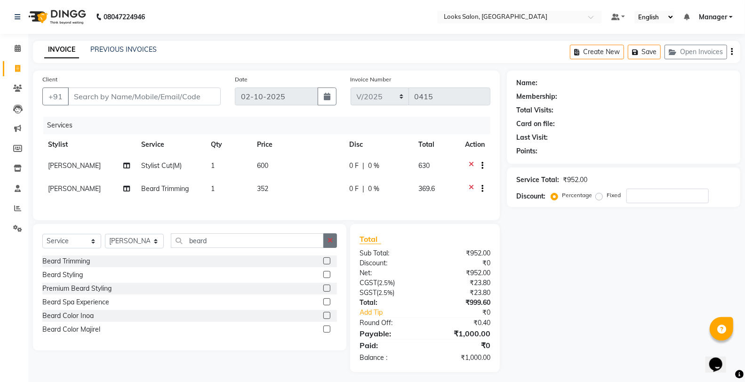
click at [331, 248] on button "button" at bounding box center [330, 240] width 14 height 15
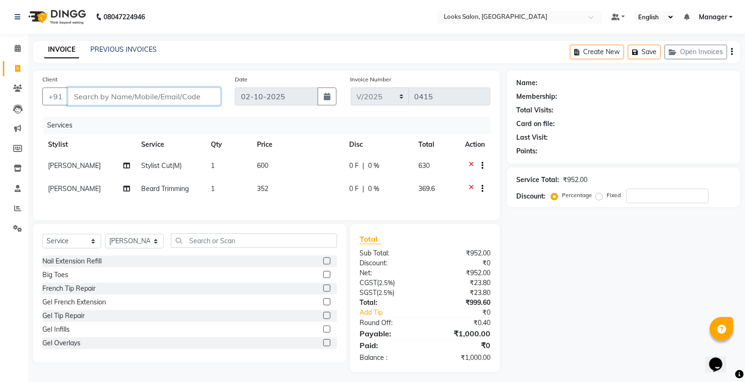
click at [201, 102] on input "Client" at bounding box center [144, 97] width 153 height 18
type input "8"
type input "0"
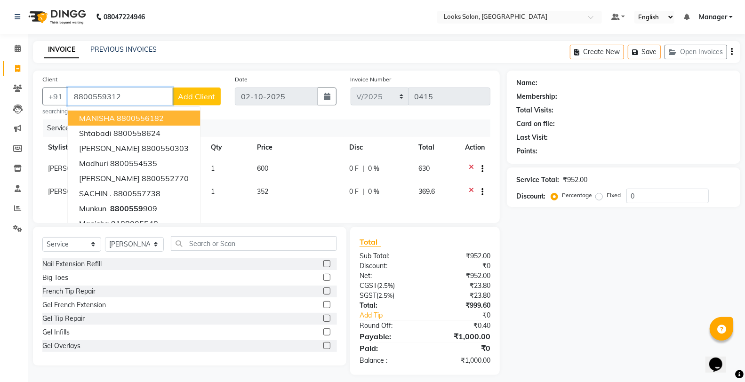
type input "8800559312"
click at [200, 99] on span "Add Client" at bounding box center [196, 96] width 37 height 9
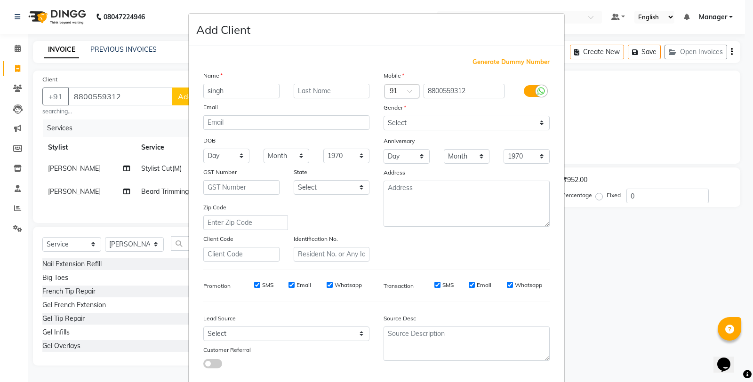
type input "singh"
type input "madeep"
drag, startPoint x: 431, startPoint y: 125, endPoint x: 430, endPoint y: 130, distance: 5.4
click at [431, 125] on select "Select [DEMOGRAPHIC_DATA] [DEMOGRAPHIC_DATA] Other Prefer Not To Say" at bounding box center [467, 123] width 166 height 15
select select "male"
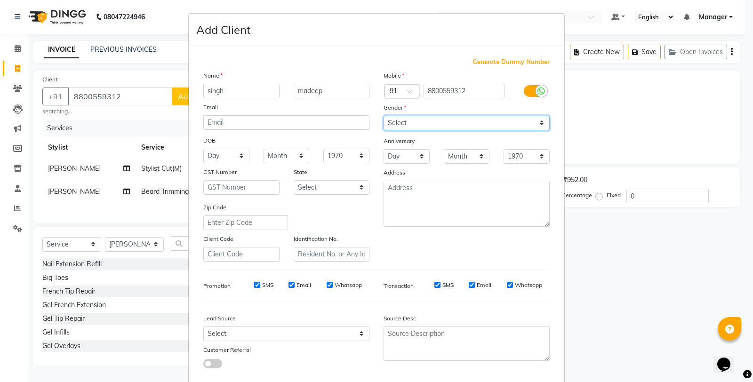
click at [384, 116] on select "Select [DEMOGRAPHIC_DATA] [DEMOGRAPHIC_DATA] Other Prefer Not To Say" at bounding box center [467, 123] width 166 height 15
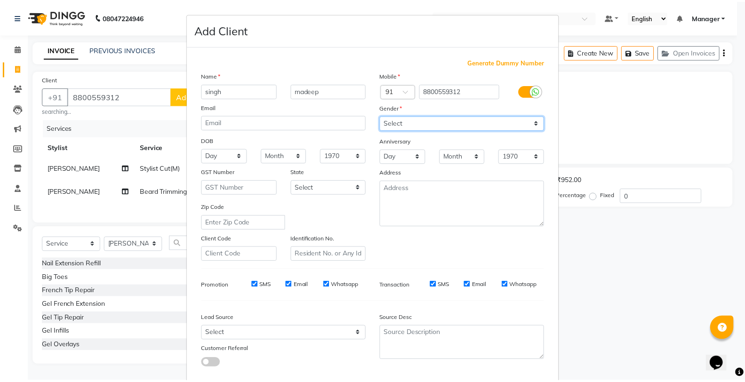
scroll to position [53, 0]
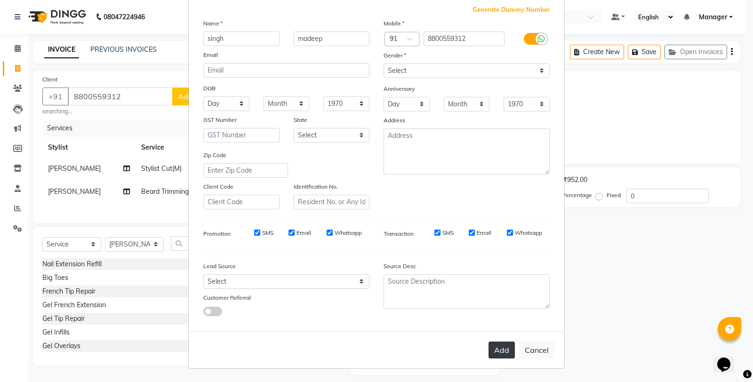
click at [507, 346] on button "Add" at bounding box center [502, 350] width 26 height 17
select select
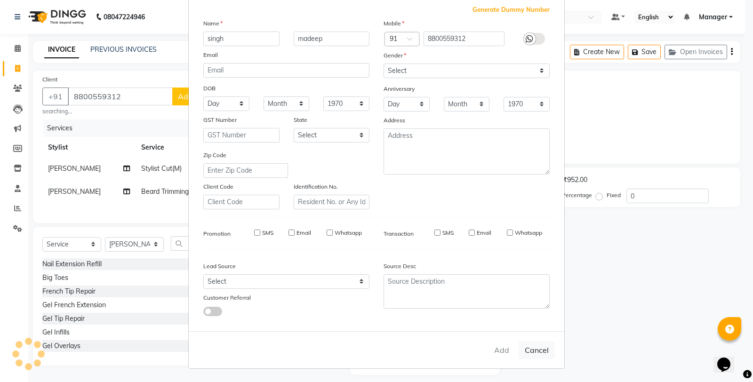
select select
checkbox input "false"
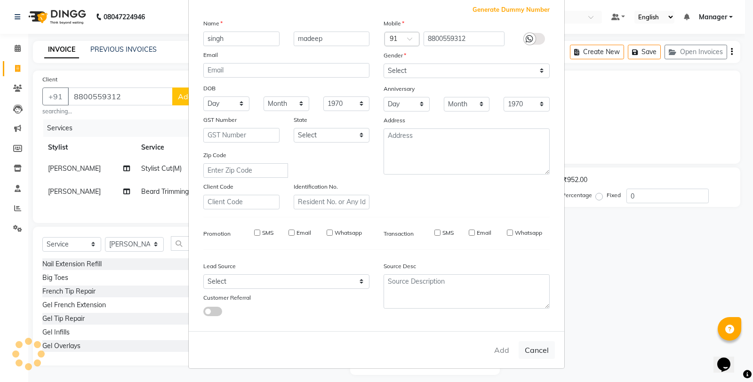
checkbox input "false"
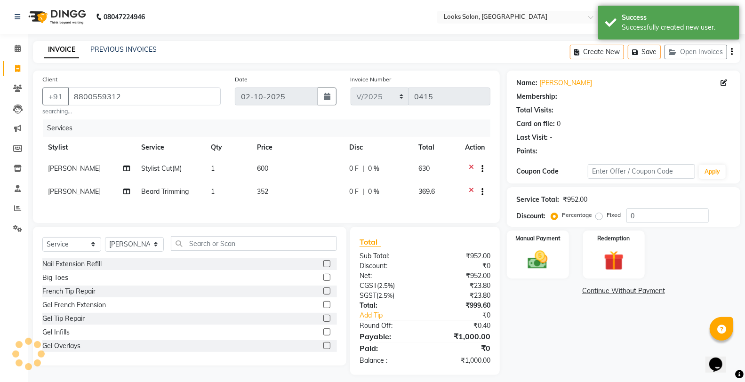
select select "1: Object"
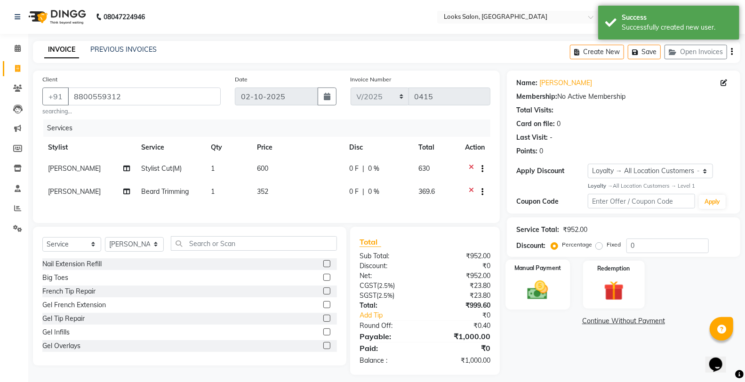
click at [520, 297] on div "Manual Payment" at bounding box center [538, 285] width 64 height 50
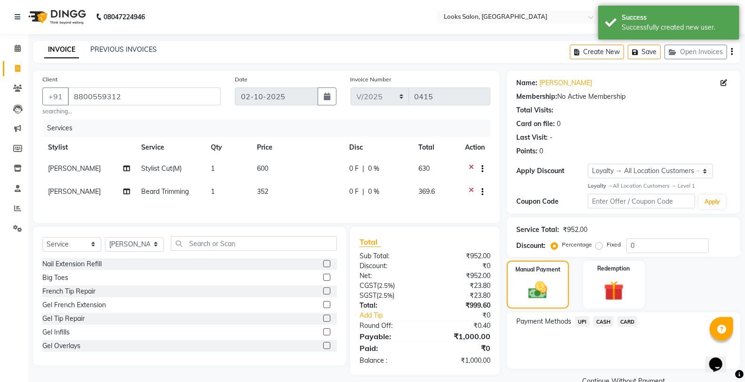
scroll to position [20, 0]
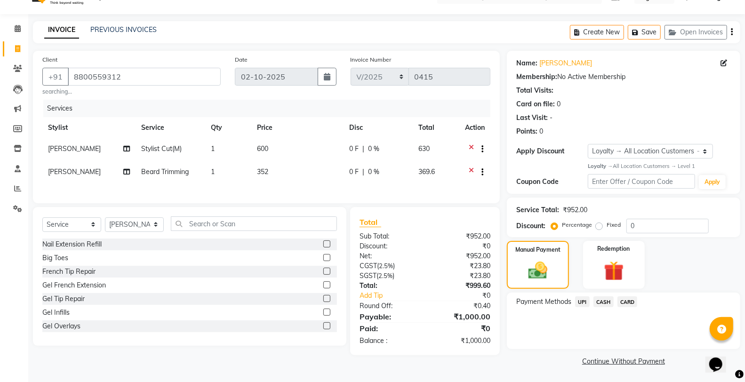
click at [626, 298] on span "CARD" at bounding box center [628, 302] width 20 height 11
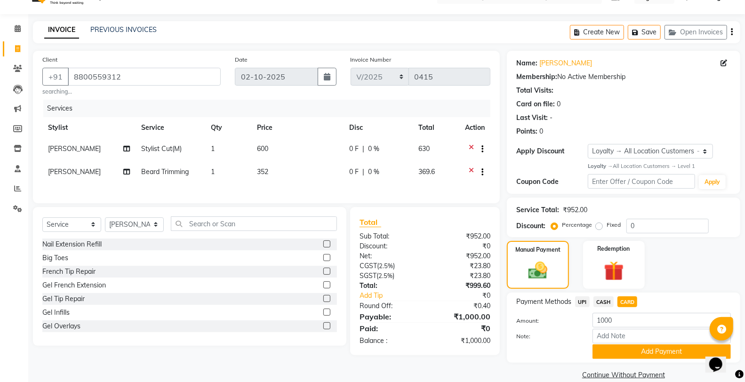
click at [631, 360] on div "Payment Methods UPI CASH CARD Amount: 1000 Note: Add Payment" at bounding box center [623, 328] width 233 height 70
click at [629, 353] on button "Add Payment" at bounding box center [662, 352] width 138 height 15
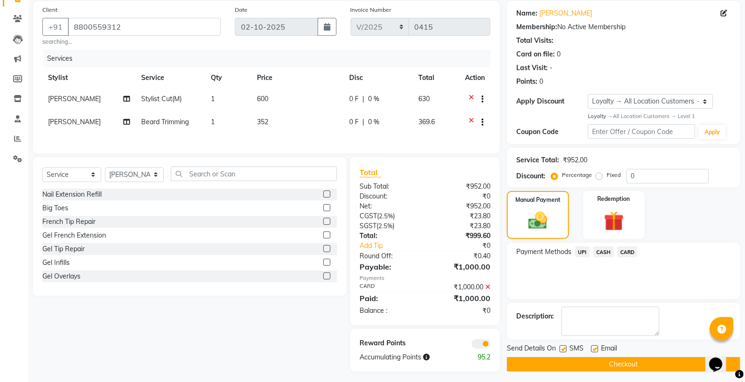
scroll to position [79, 0]
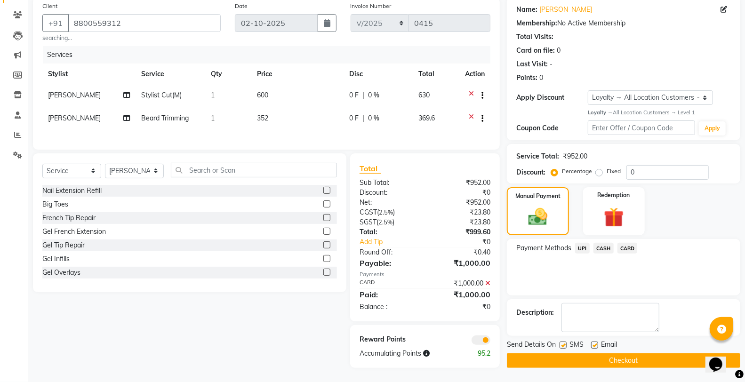
click at [557, 353] on button "Checkout" at bounding box center [623, 360] width 233 height 15
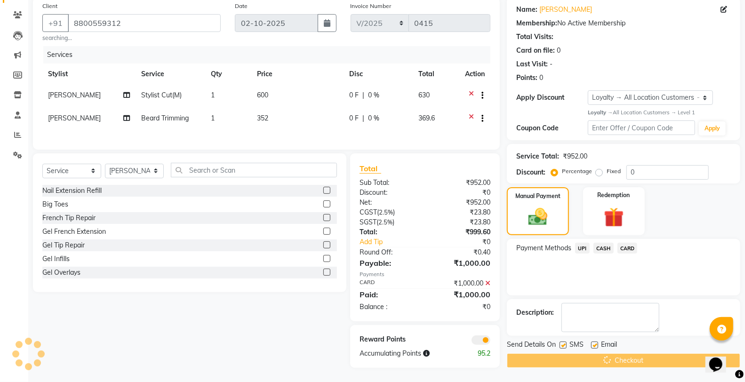
scroll to position [8, 0]
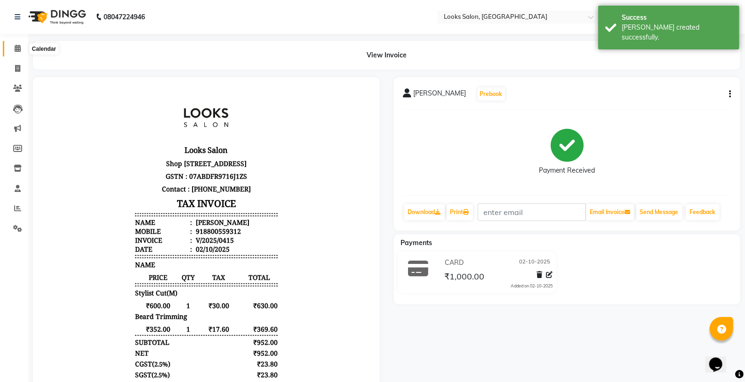
click at [23, 53] on span at bounding box center [17, 48] width 16 height 11
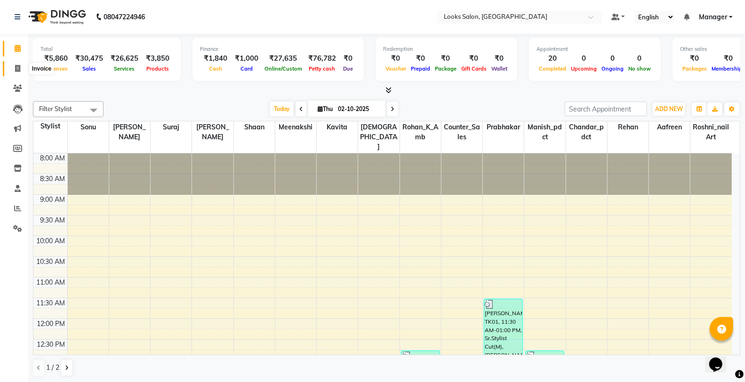
click at [15, 67] on icon at bounding box center [17, 68] width 5 height 7
select select "service"
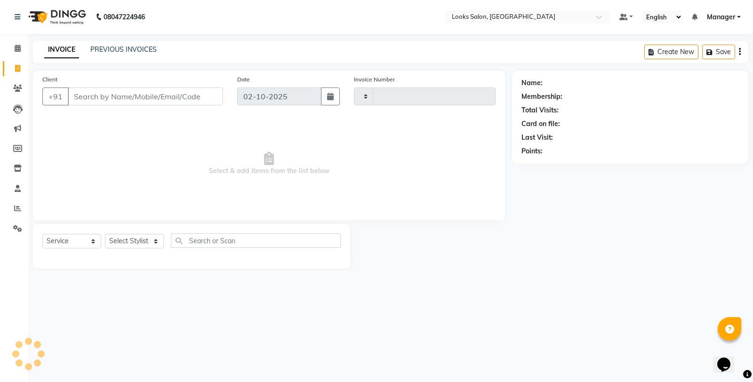
type input "0416"
select select "8126"
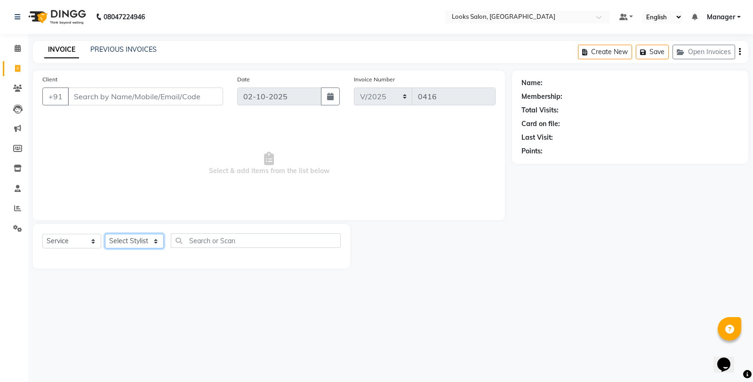
click at [125, 241] on select "Select Stylist" at bounding box center [134, 241] width 59 height 15
drag, startPoint x: 92, startPoint y: 105, endPoint x: 90, endPoint y: 100, distance: 6.0
click at [92, 104] on div "+91" at bounding box center [132, 97] width 181 height 18
click at [91, 97] on input "Client" at bounding box center [145, 97] width 155 height 18
drag, startPoint x: 143, startPoint y: 243, endPoint x: 142, endPoint y: 238, distance: 4.9
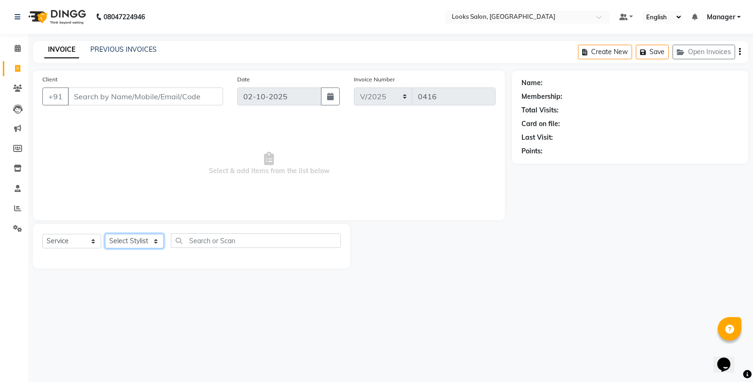
click at [143, 243] on select "Select Stylist Aafreen Chandar_pdct Counter_Sales Damini_Mgr [PERSON_NAME] Mana…" at bounding box center [134, 241] width 59 height 15
select select "75831"
click at [105, 234] on select "Select Stylist Aafreen Chandar_pdct Counter_Sales Damini_Mgr [PERSON_NAME] Mana…" at bounding box center [134, 241] width 59 height 15
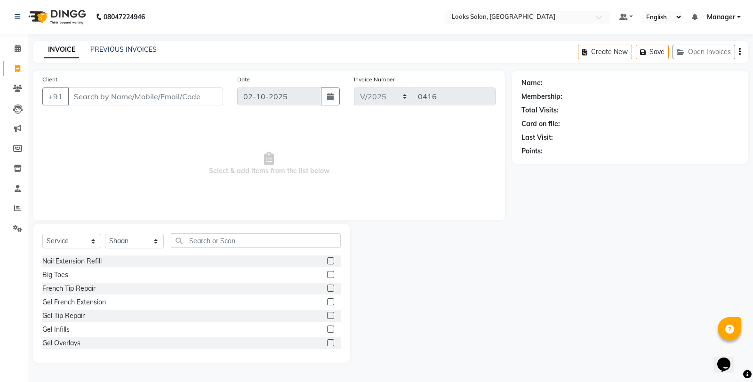
click at [213, 233] on div "Select Service Product Membership Package Voucher Prepaid Gift Card Select Styl…" at bounding box center [191, 293] width 317 height 139
click at [213, 241] on input "text" at bounding box center [256, 240] width 170 height 15
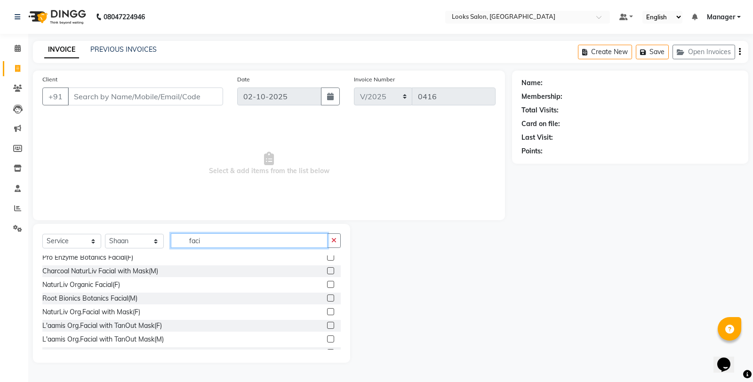
scroll to position [209, 0]
type input "faci"
click at [327, 283] on label at bounding box center [330, 284] width 7 height 7
click at [327, 283] on input "checkbox" at bounding box center [330, 284] width 6 height 6
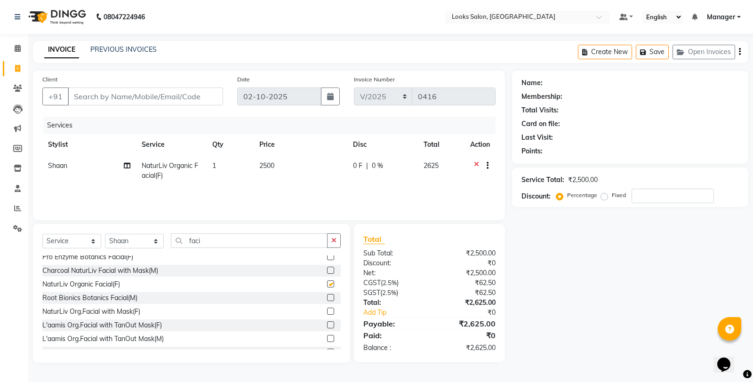
checkbox input "false"
click at [341, 238] on div "Select Service Product Membership Package Voucher Prepaid Gift Card Select Styl…" at bounding box center [191, 293] width 317 height 139
click at [322, 232] on div "Select Service Product Membership Package Voucher Prepaid Gift Card Select Styl…" at bounding box center [191, 293] width 317 height 139
click at [330, 239] on button "button" at bounding box center [334, 240] width 14 height 15
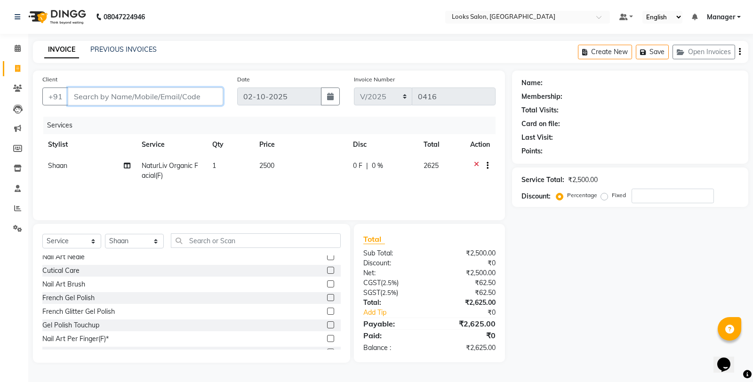
click at [129, 95] on input "Client" at bounding box center [145, 97] width 155 height 18
type input "9"
type input "0"
type input "9667416282"
click at [201, 97] on span "Add Client" at bounding box center [198, 96] width 37 height 9
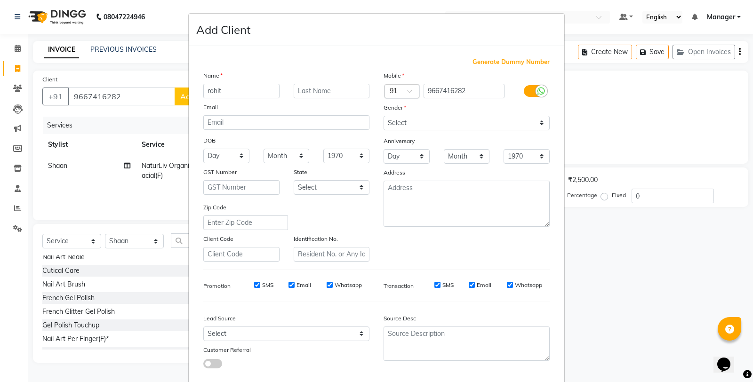
type input "rohit"
type input "sir"
click at [458, 124] on select "Select Male Female Other Prefer Not To Say" at bounding box center [467, 123] width 166 height 15
select select "male"
click at [384, 116] on select "Select Male Female Other Prefer Not To Say" at bounding box center [467, 123] width 166 height 15
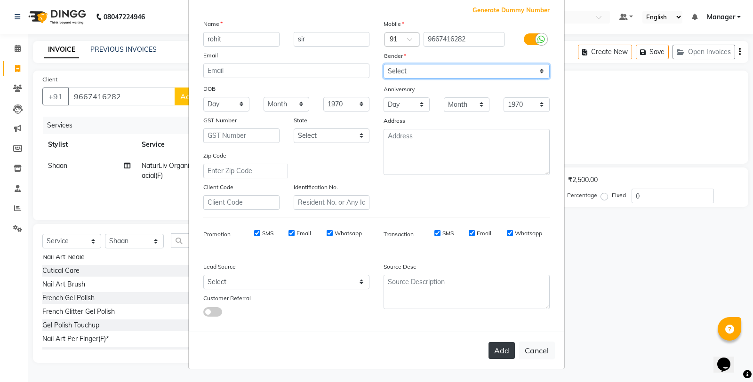
scroll to position [53, 0]
click at [506, 352] on button "Add" at bounding box center [502, 350] width 26 height 17
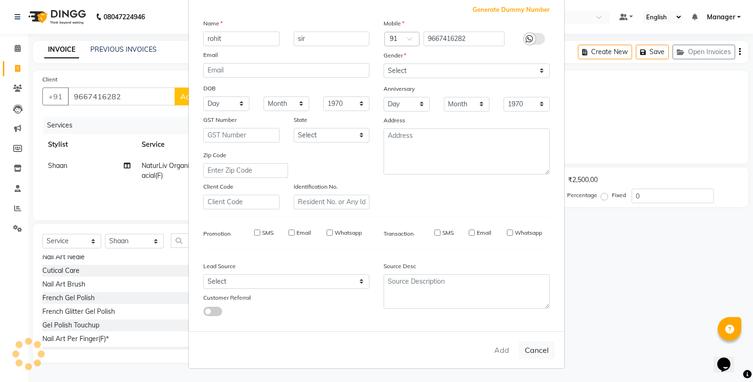
select select
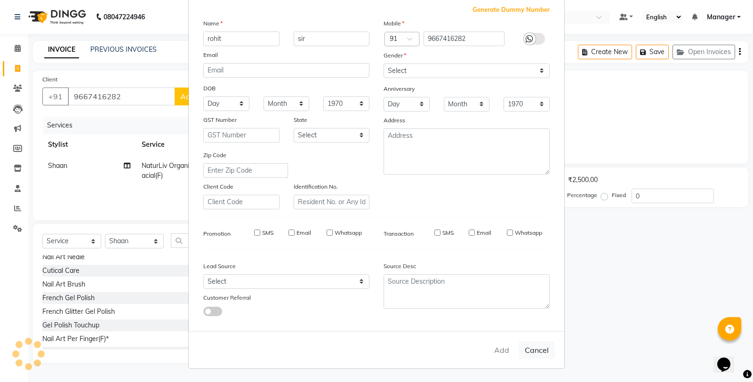
select select
checkbox input "false"
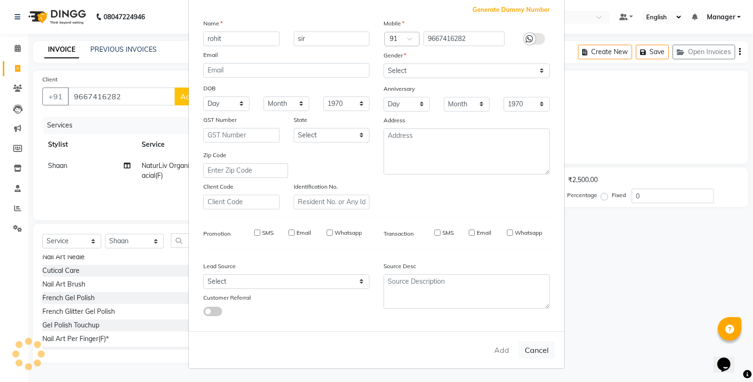
checkbox input "false"
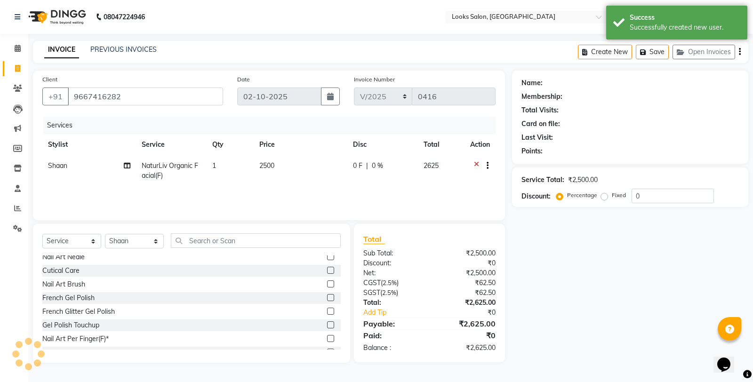
scroll to position [25, 0]
select select "1: Object"
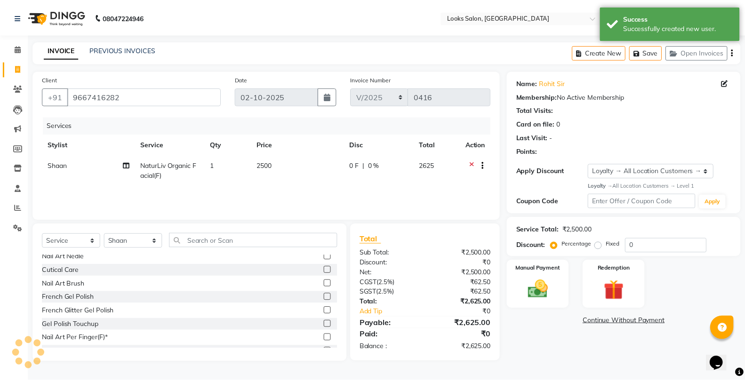
scroll to position [0, 0]
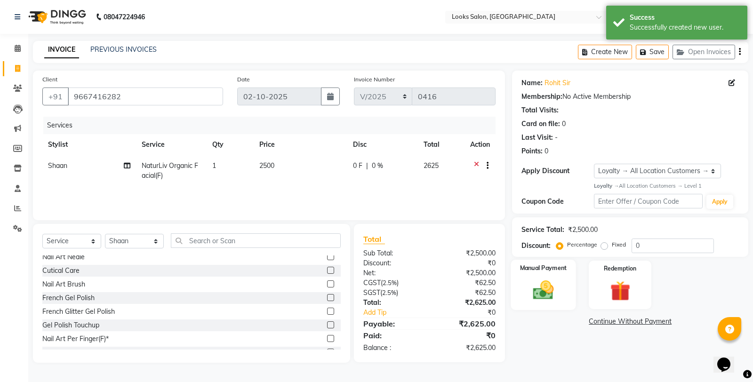
click at [543, 294] on img at bounding box center [544, 290] width 34 height 24
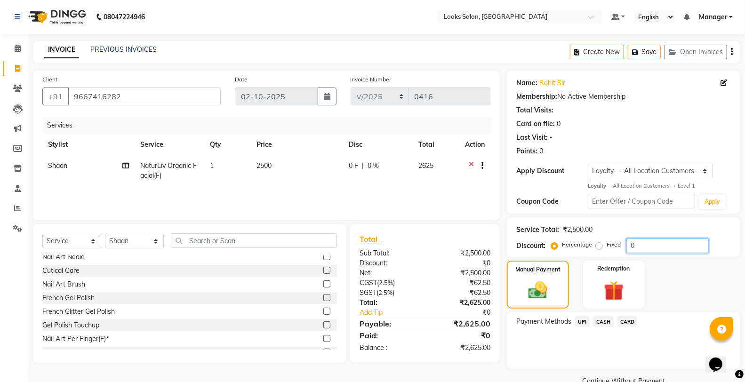
click at [658, 243] on input "0" at bounding box center [667, 246] width 82 height 15
type input "10"
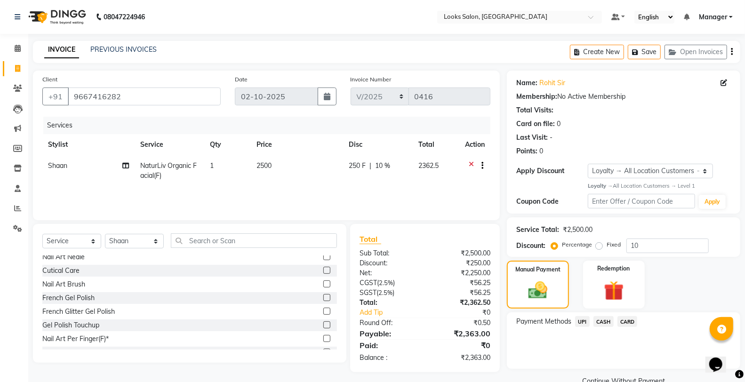
click at [298, 167] on td "2500" at bounding box center [297, 170] width 92 height 31
select select "75831"
click at [298, 167] on input "2500" at bounding box center [298, 168] width 58 height 15
type input "2503"
click at [313, 235] on input "text" at bounding box center [254, 240] width 166 height 15
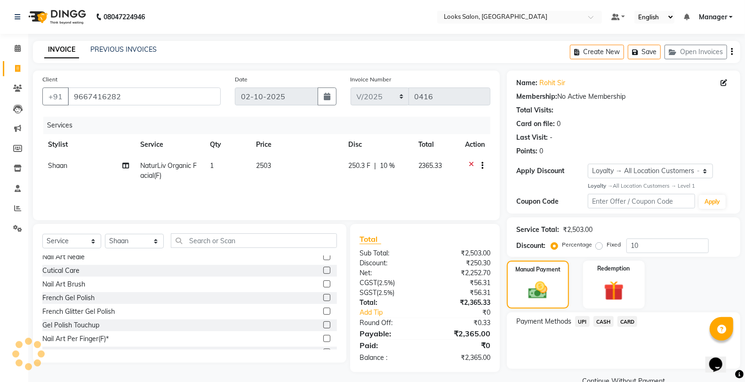
click at [304, 156] on td "2503" at bounding box center [296, 170] width 92 height 31
select select "75831"
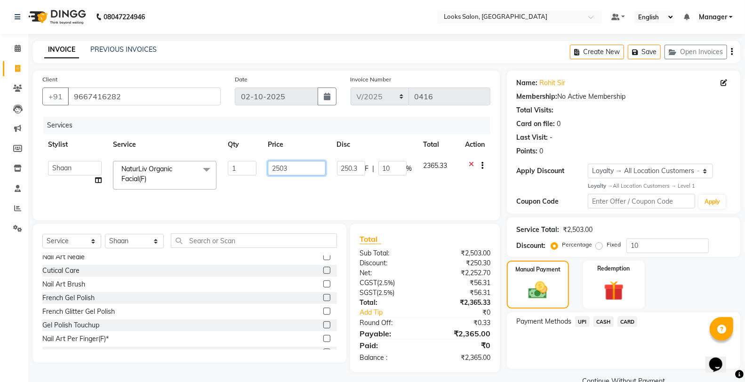
click at [300, 168] on input "2503" at bounding box center [296, 168] width 57 height 15
type input "2508"
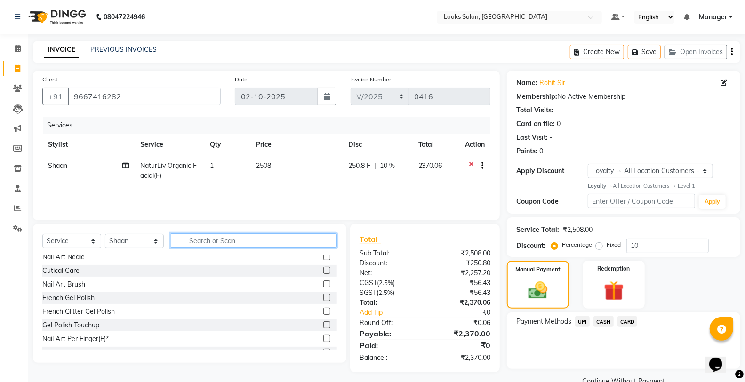
drag, startPoint x: 285, startPoint y: 243, endPoint x: 283, endPoint y: 239, distance: 4.8
click at [285, 242] on input "text" at bounding box center [254, 240] width 166 height 15
click at [600, 328] on div "CASH" at bounding box center [602, 322] width 24 height 13
click at [601, 325] on span "CASH" at bounding box center [604, 321] width 20 height 11
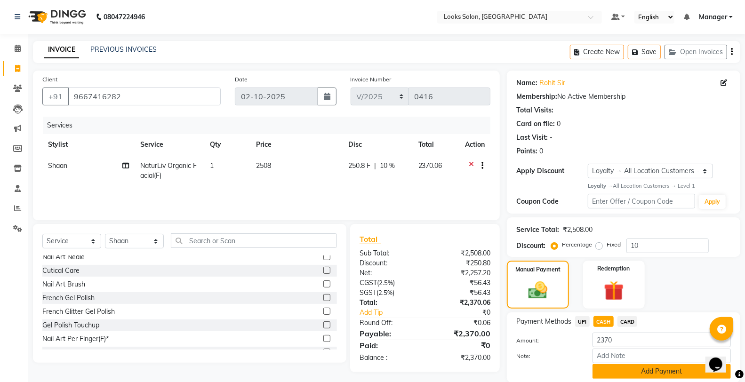
click at [610, 366] on button "Add Payment" at bounding box center [662, 371] width 138 height 15
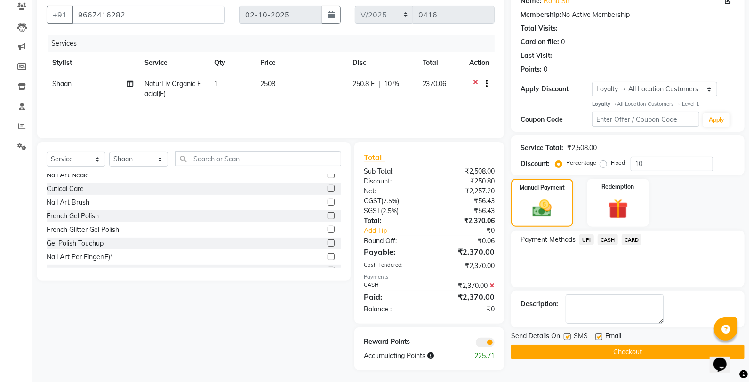
scroll to position [84, 0]
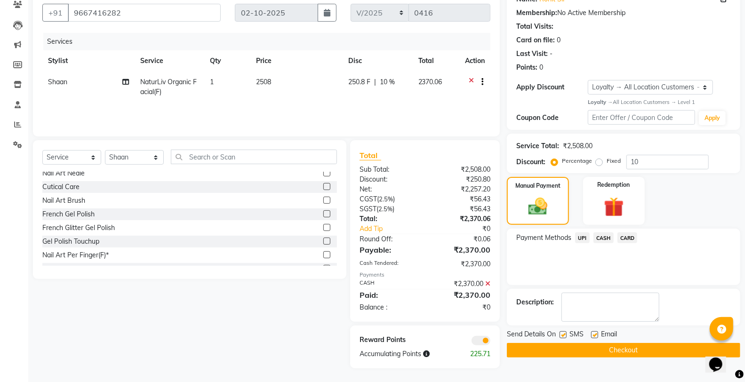
click at [483, 341] on span at bounding box center [481, 340] width 19 height 9
click at [490, 342] on input "checkbox" at bounding box center [490, 342] width 0 height 0
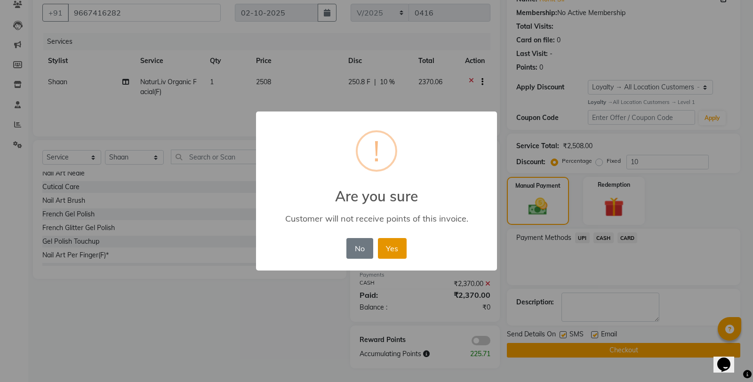
click at [399, 251] on button "Yes" at bounding box center [392, 248] width 29 height 21
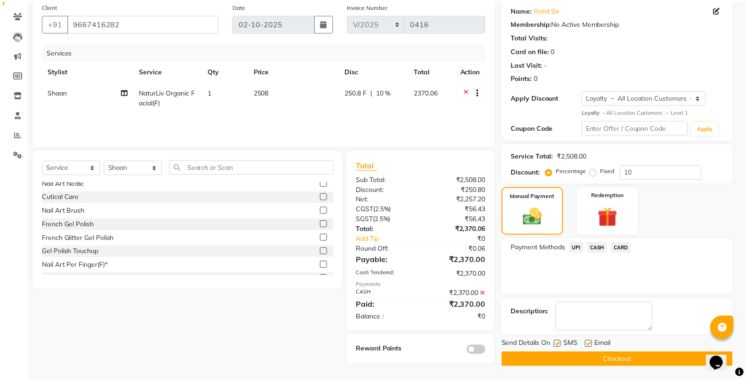
scroll to position [73, 0]
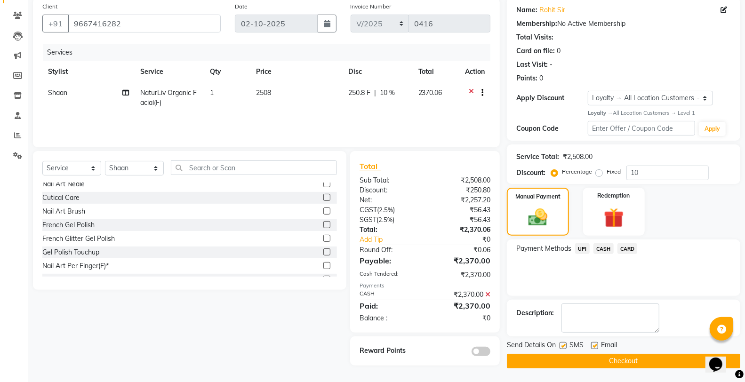
click at [533, 363] on button "Checkout" at bounding box center [623, 361] width 233 height 15
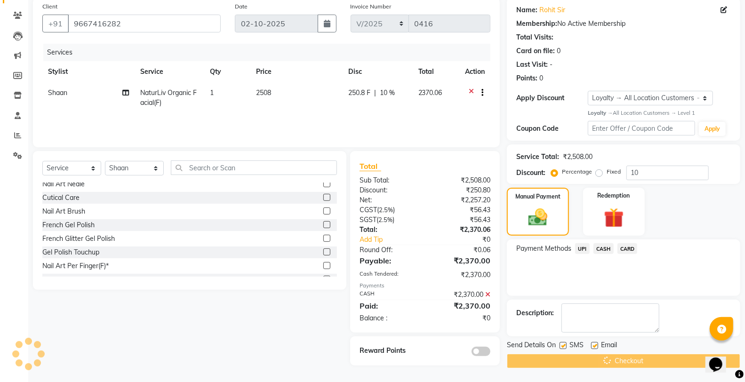
scroll to position [0, 0]
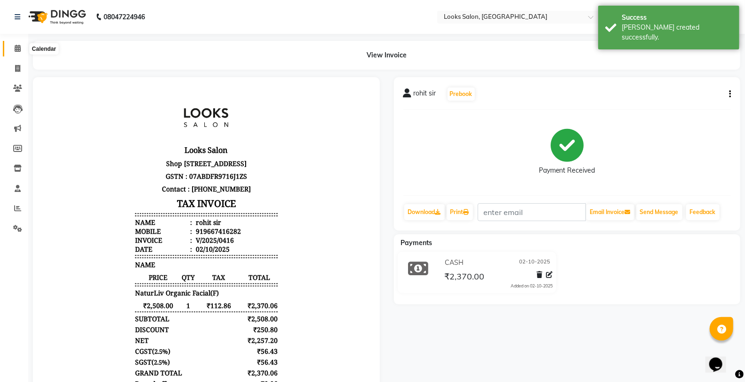
click at [15, 44] on span at bounding box center [17, 48] width 16 height 11
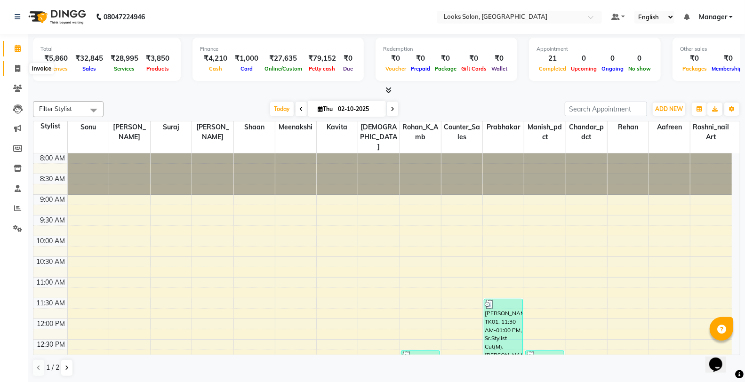
click at [11, 72] on span at bounding box center [17, 69] width 16 height 11
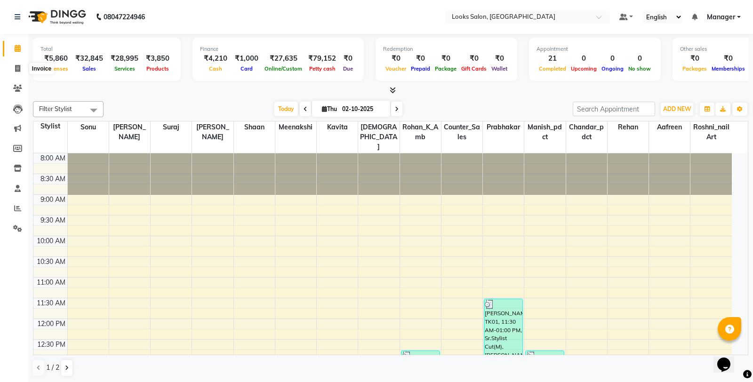
select select "service"
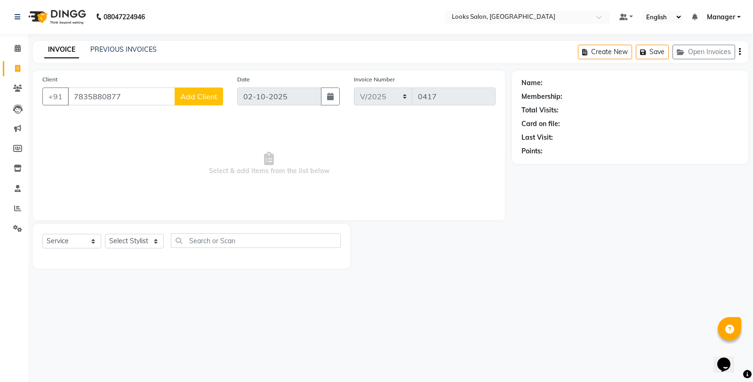
type input "7835880877"
click at [185, 95] on span "Add Client" at bounding box center [198, 96] width 37 height 9
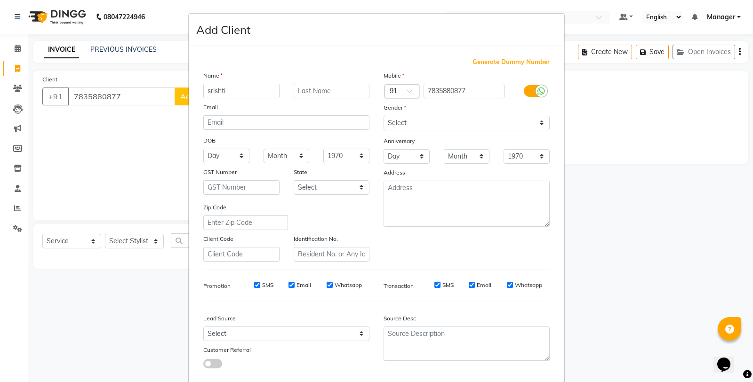
type input "srishti"
type input "singhal"
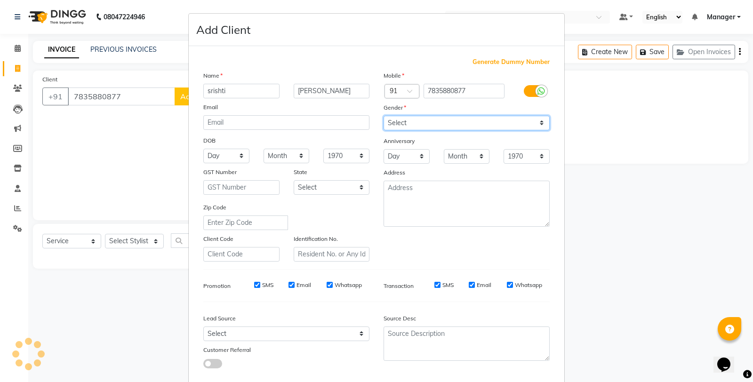
click at [423, 124] on select "Select Male Female Other Prefer Not To Say" at bounding box center [467, 123] width 166 height 15
select select "female"
click at [384, 116] on select "Select Male Female Other Prefer Not To Say" at bounding box center [467, 123] width 166 height 15
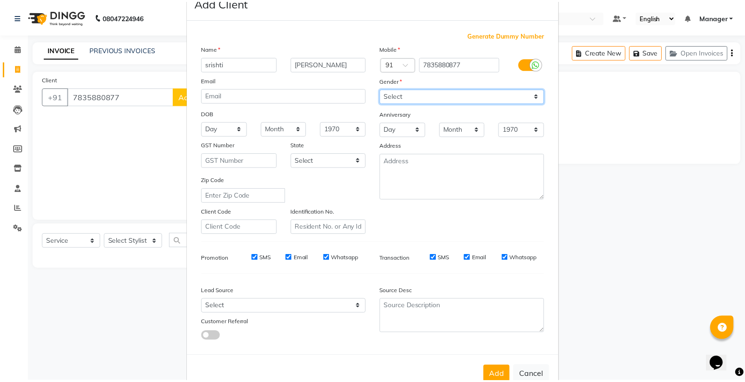
scroll to position [53, 0]
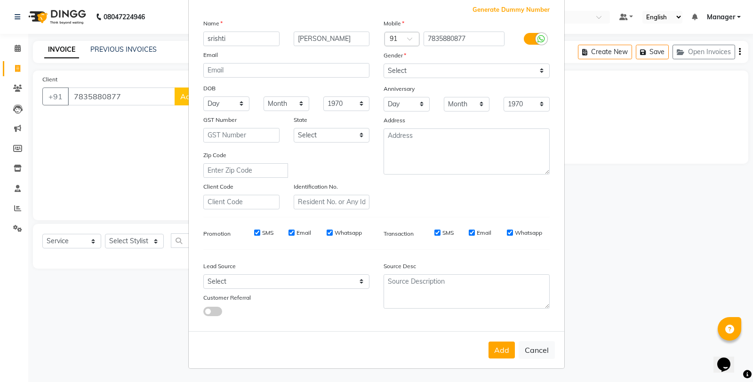
click at [494, 348] on button "Add" at bounding box center [502, 350] width 26 height 17
select select
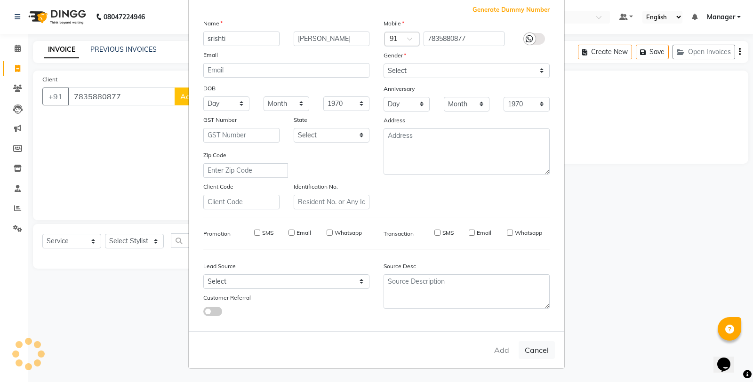
select select
checkbox input "false"
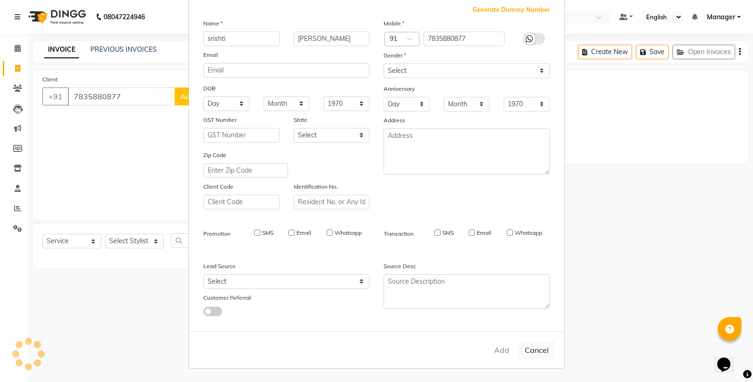
checkbox input "false"
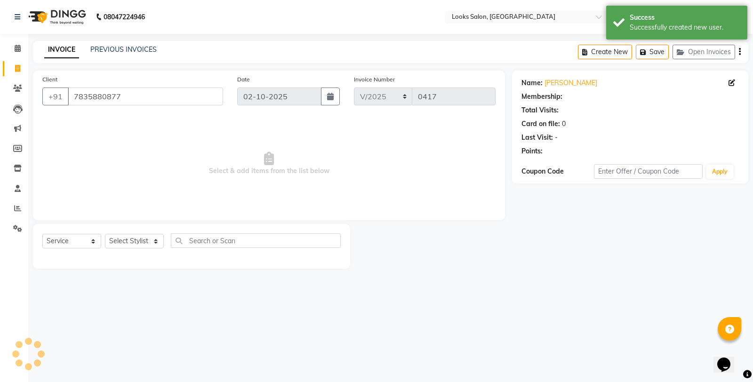
select select "1: Object"
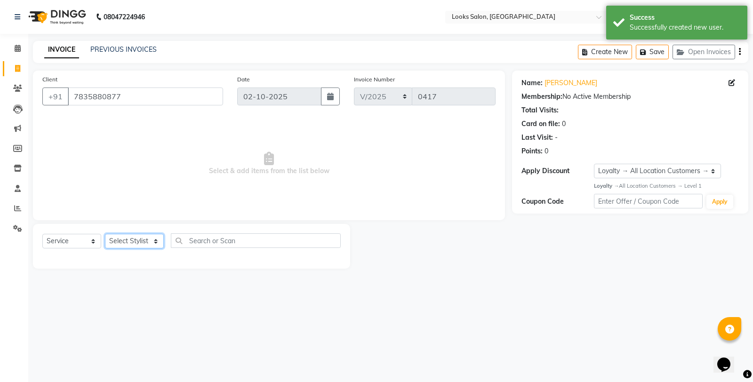
click at [139, 241] on select "Select Stylist Aafreen Chandar_pdct Counter_Sales Damini_Mgr [PERSON_NAME] Mana…" at bounding box center [134, 241] width 59 height 15
select select "75827"
click at [105, 234] on select "Select Stylist Aafreen Chandar_pdct Counter_Sales Damini_Mgr [PERSON_NAME] Mana…" at bounding box center [134, 241] width 59 height 15
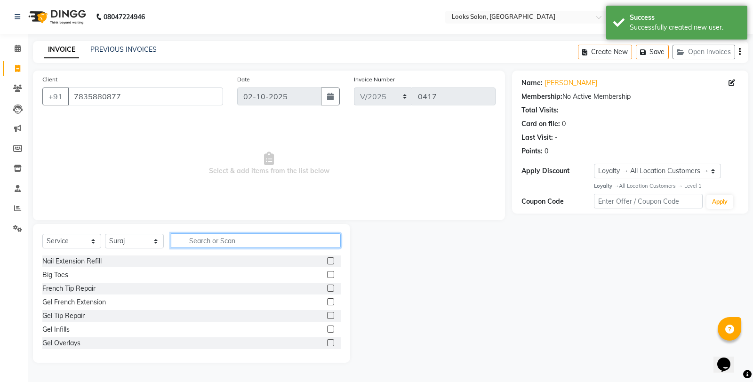
click at [206, 237] on input "text" at bounding box center [256, 240] width 170 height 15
type input "cut"
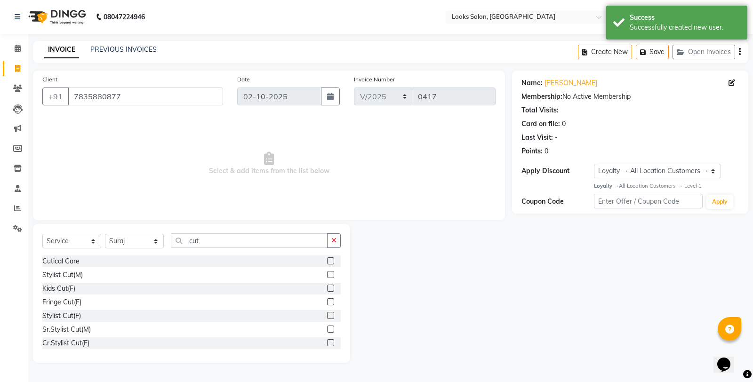
click at [327, 316] on label at bounding box center [330, 315] width 7 height 7
click at [327, 316] on input "checkbox" at bounding box center [330, 316] width 6 height 6
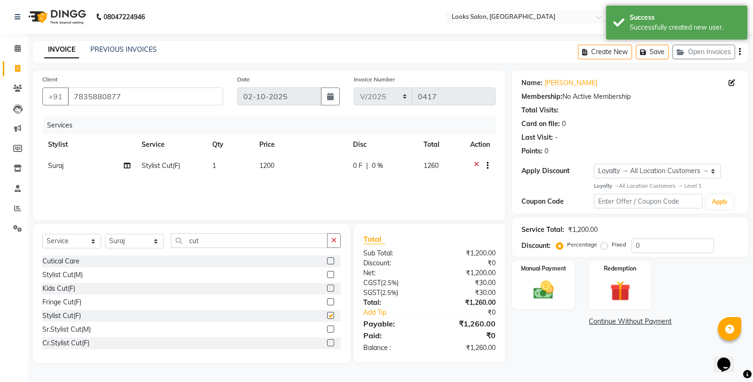
checkbox input "false"
click at [288, 166] on td "1200" at bounding box center [301, 166] width 94 height 23
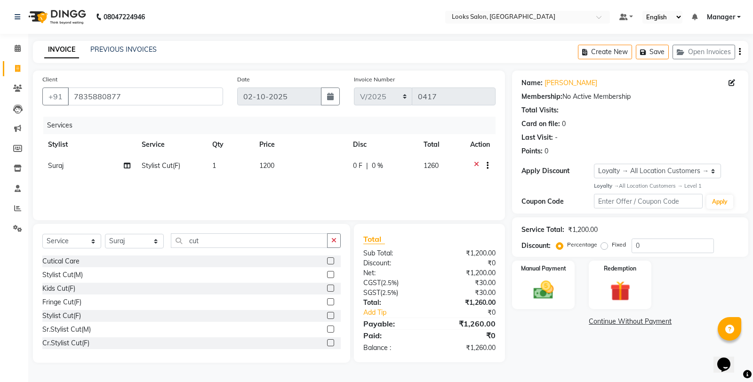
select select "75827"
click at [297, 167] on input "1200" at bounding box center [303, 168] width 61 height 15
type input "1"
type input "1000"
click at [585, 373] on main "INVOICE PREVIOUS INVOICES Create New Save Open Invoices Client +91 7835880877 D…" at bounding box center [390, 209] width 725 height 336
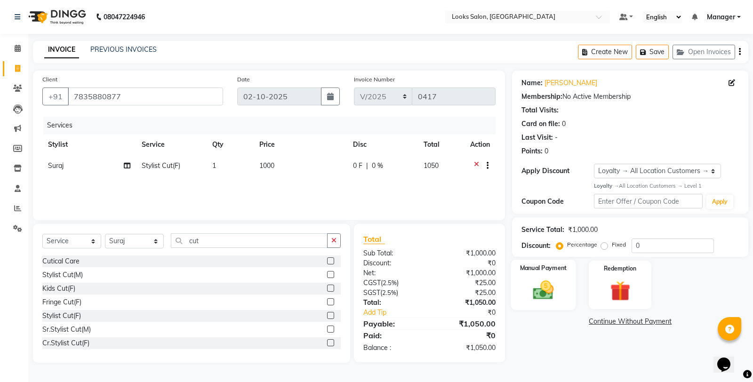
click at [549, 279] on img at bounding box center [544, 290] width 34 height 24
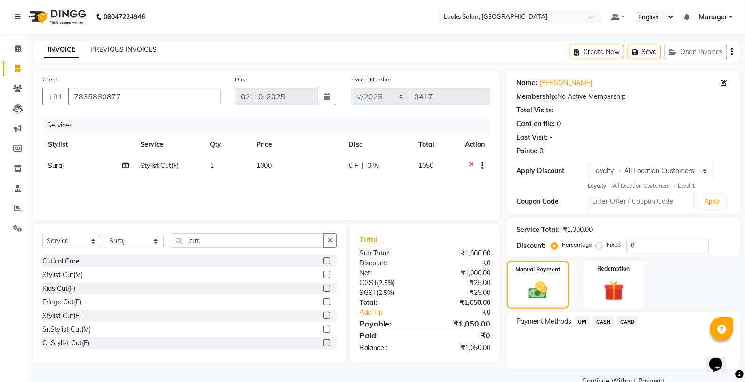
click at [601, 319] on span "CASH" at bounding box center [604, 321] width 20 height 11
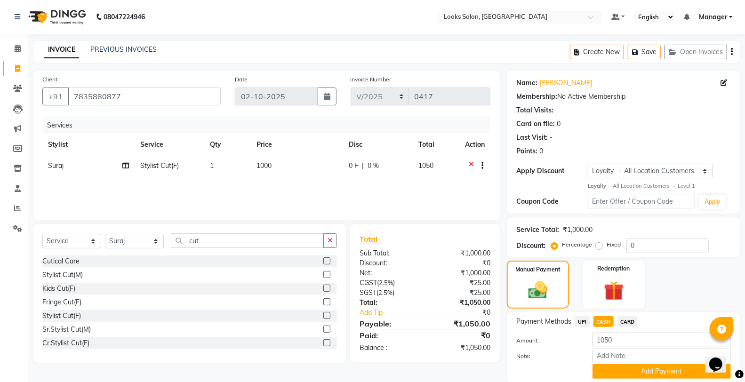
click at [620, 365] on button "Add Payment" at bounding box center [662, 371] width 138 height 15
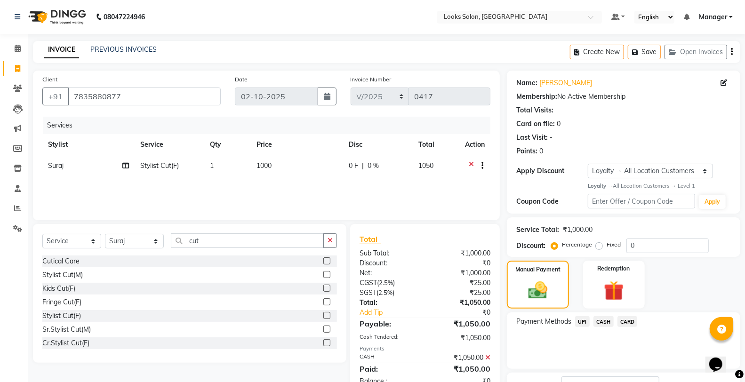
click at [598, 323] on span "CASH" at bounding box center [604, 321] width 20 height 11
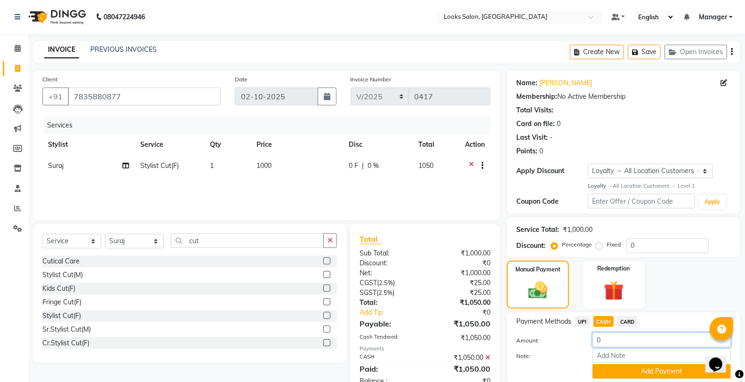
click at [605, 340] on input "0" at bounding box center [662, 340] width 138 height 15
type input "850"
click at [636, 377] on button "Add Payment" at bounding box center [662, 371] width 138 height 15
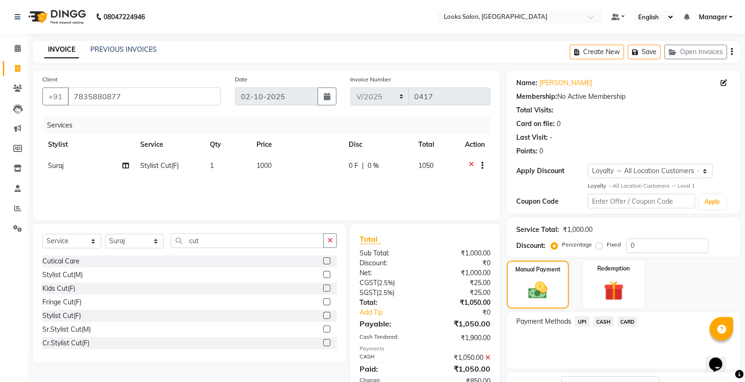
scroll to position [52, 0]
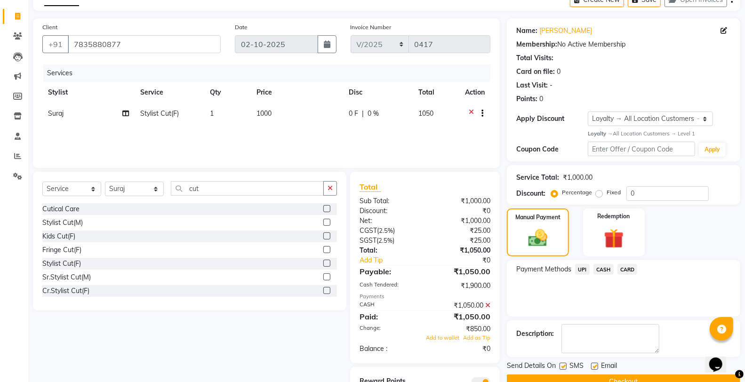
click at [582, 269] on span "UPI" at bounding box center [582, 269] width 15 height 11
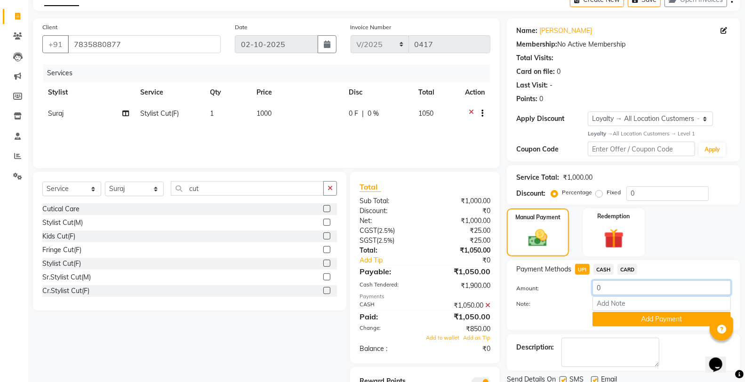
click at [615, 285] on input "0" at bounding box center [662, 288] width 138 height 15
type input "200"
click at [650, 318] on button "Add Payment" at bounding box center [662, 319] width 138 height 15
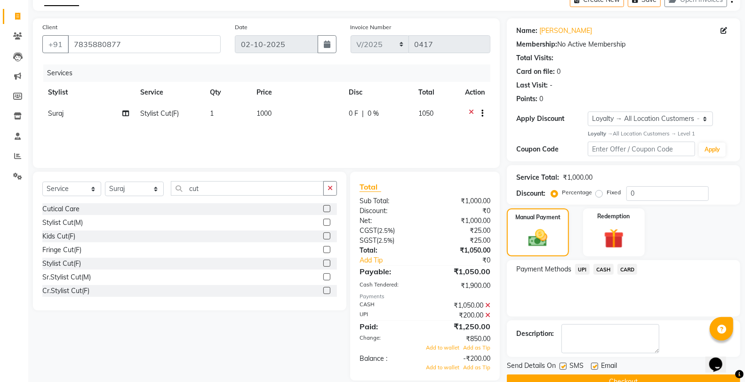
scroll to position [112, 0]
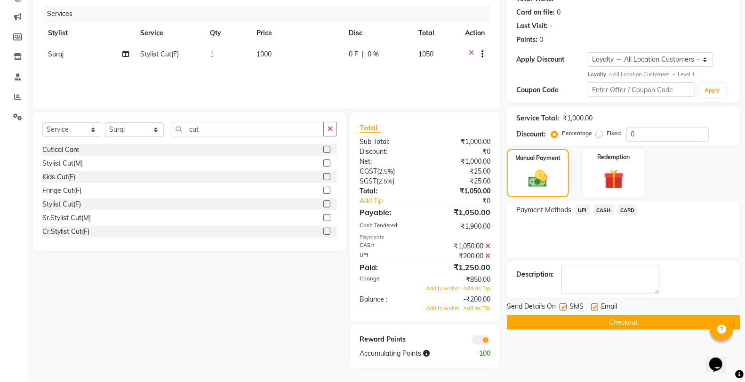
click at [488, 255] on icon at bounding box center [487, 256] width 5 height 7
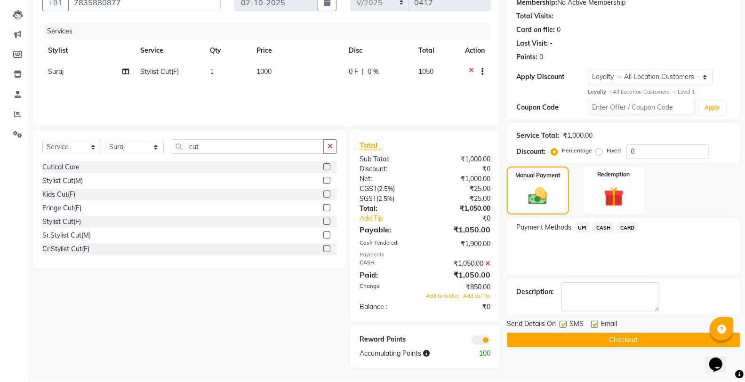
click at [487, 262] on icon at bounding box center [487, 263] width 5 height 7
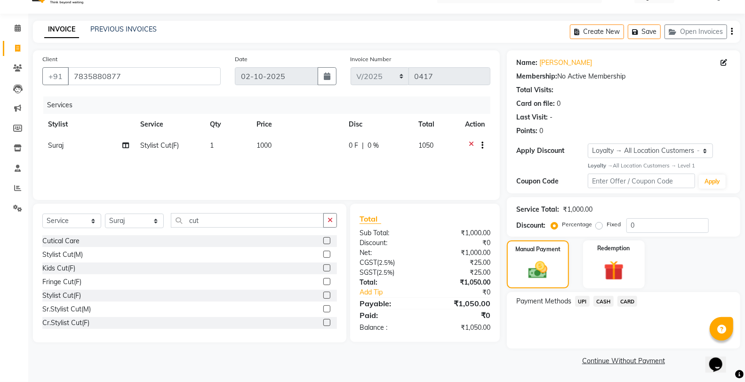
scroll to position [20, 0]
click at [540, 272] on img at bounding box center [538, 270] width 32 height 23
click at [583, 298] on span "UPI" at bounding box center [582, 302] width 15 height 11
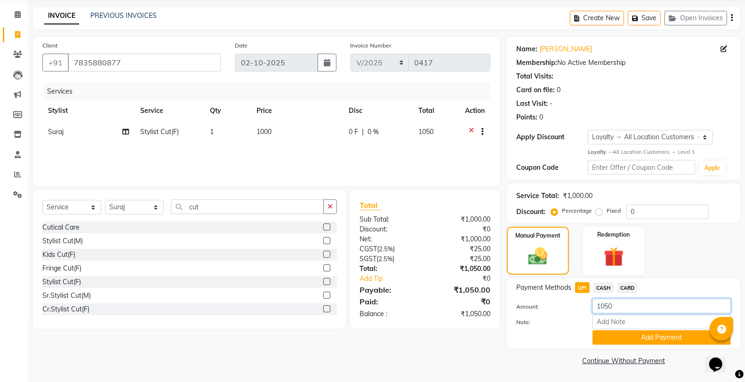
click at [620, 307] on input "1050" at bounding box center [662, 306] width 138 height 15
type input "1"
type input "200"
click at [626, 338] on button "Add Payment" at bounding box center [662, 337] width 138 height 15
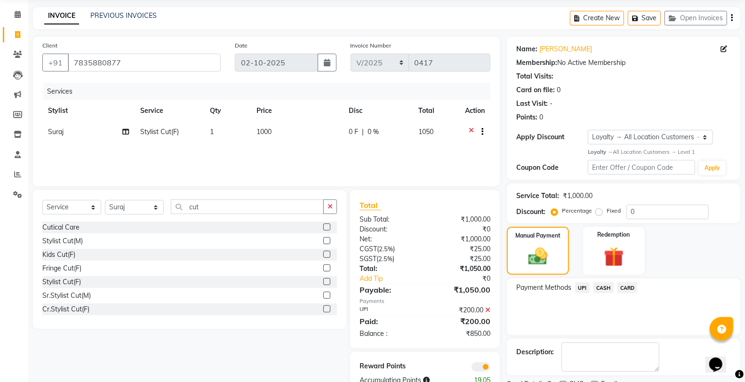
scroll to position [73, 0]
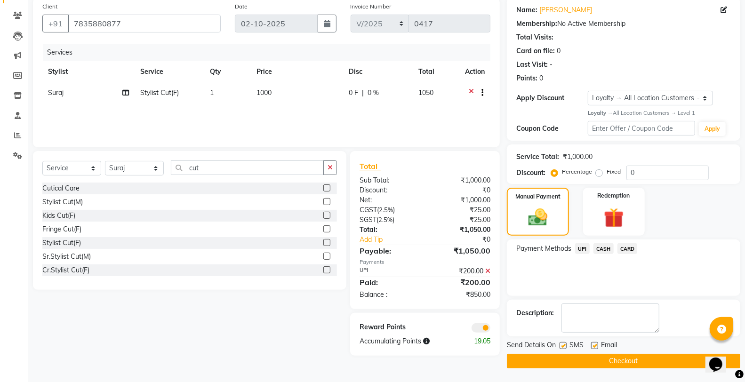
drag, startPoint x: 602, startPoint y: 248, endPoint x: 607, endPoint y: 249, distance: 5.8
click at [602, 248] on span "CASH" at bounding box center [604, 248] width 20 height 11
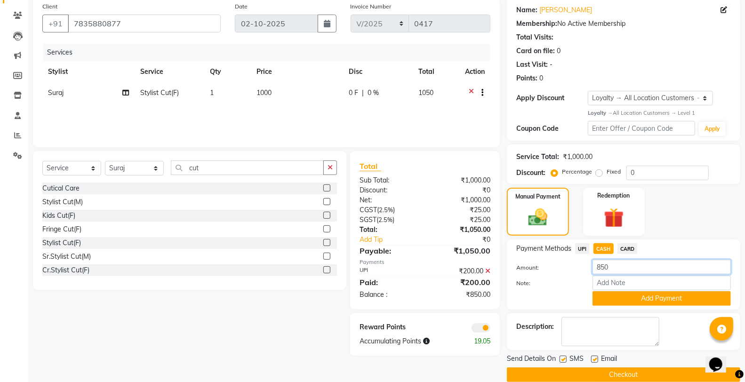
click at [622, 272] on input "850" at bounding box center [662, 267] width 138 height 15
click at [651, 300] on button "Add Payment" at bounding box center [662, 298] width 138 height 15
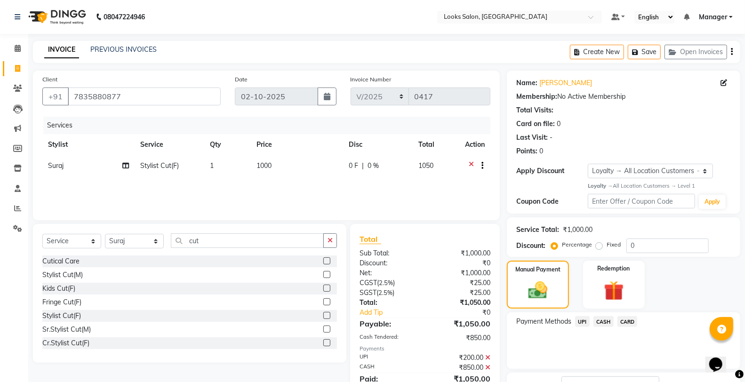
scroll to position [84, 0]
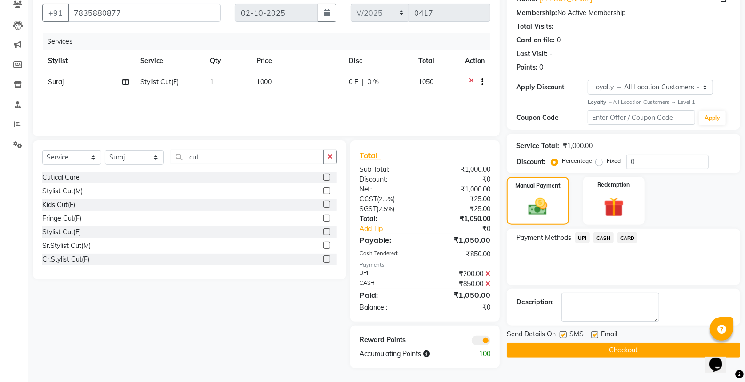
click at [627, 349] on button "Checkout" at bounding box center [623, 350] width 233 height 15
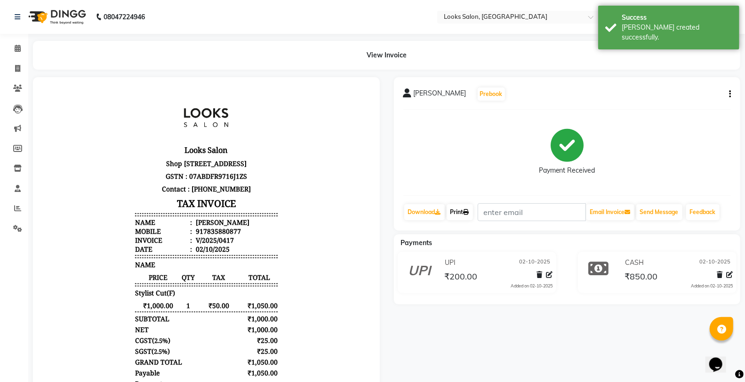
click at [468, 213] on icon at bounding box center [467, 212] width 6 height 6
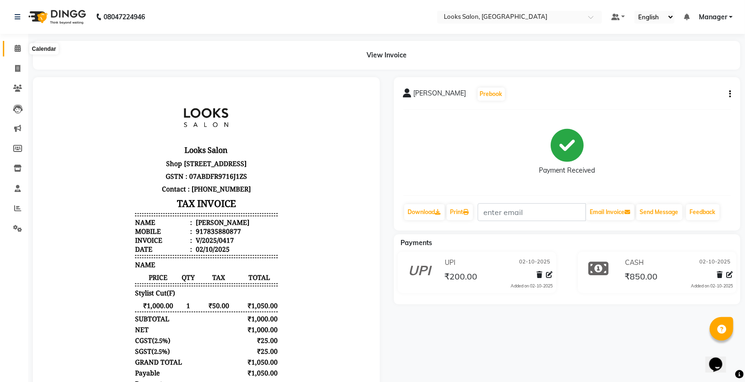
click at [20, 50] on icon at bounding box center [18, 48] width 6 height 7
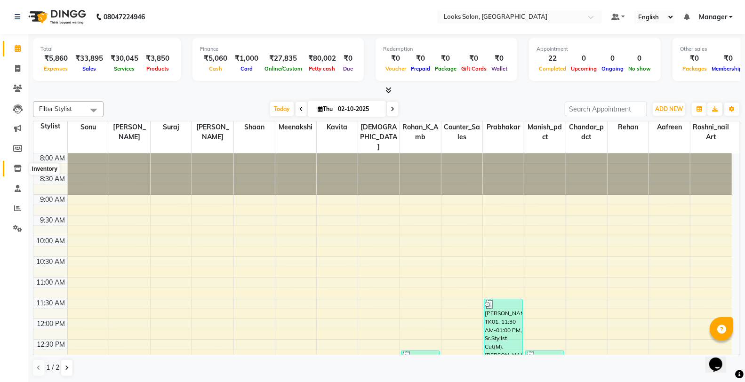
click at [20, 167] on icon at bounding box center [18, 168] width 8 height 7
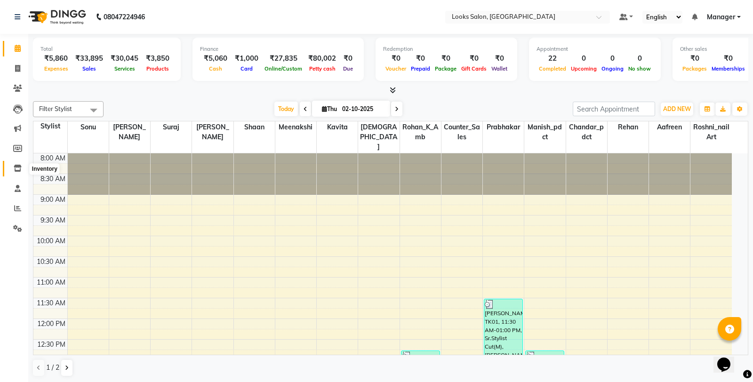
select select
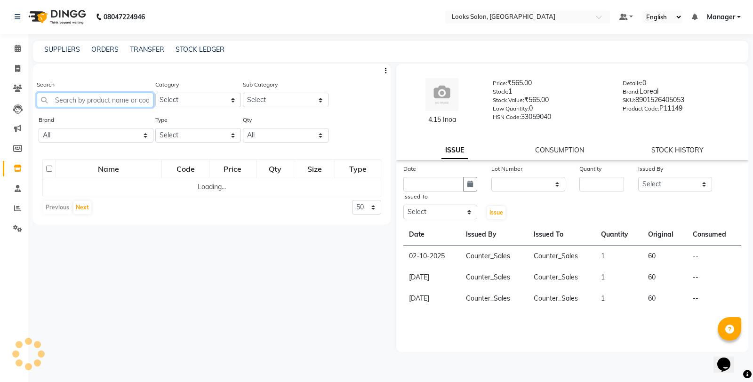
click at [128, 97] on input "text" at bounding box center [95, 100] width 117 height 15
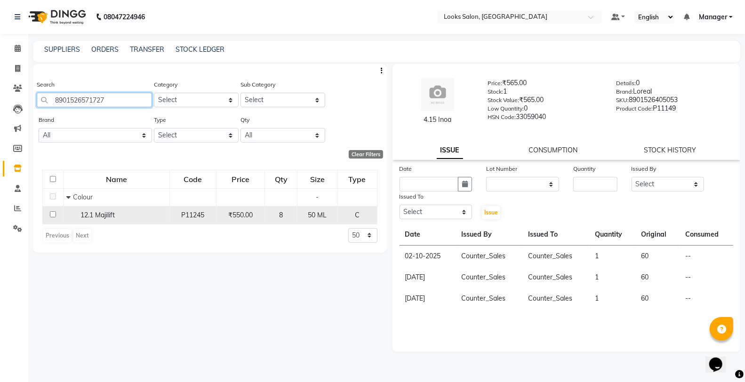
type input "8901526571727"
click at [52, 215] on input "checkbox" at bounding box center [53, 214] width 6 height 6
checkbox input "true"
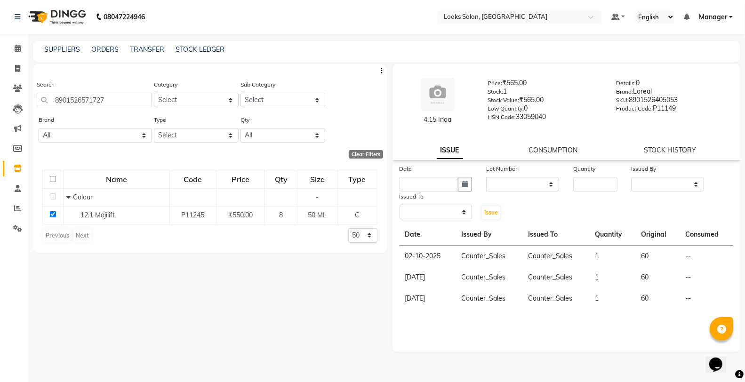
select select
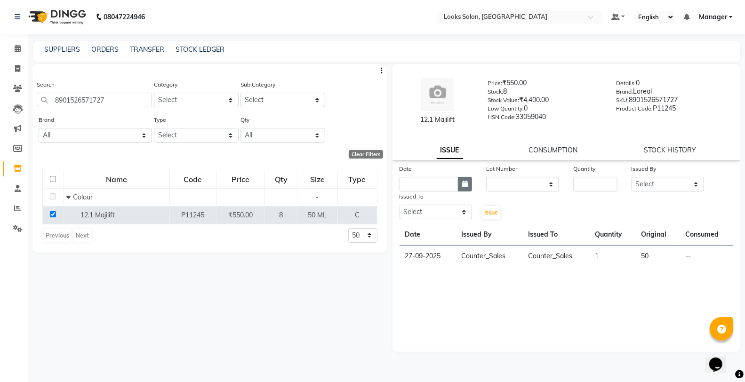
click at [462, 185] on button "button" at bounding box center [465, 184] width 14 height 15
select select "10"
select select "2025"
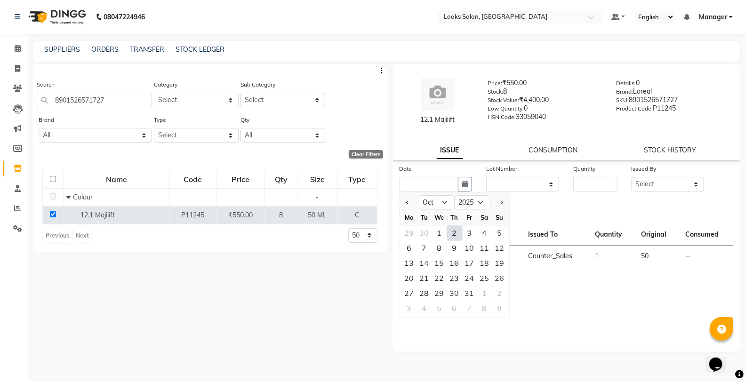
drag, startPoint x: 453, startPoint y: 236, endPoint x: 493, endPoint y: 199, distance: 54.6
click at [453, 235] on div "2" at bounding box center [454, 232] width 15 height 15
type input "02-10-2025"
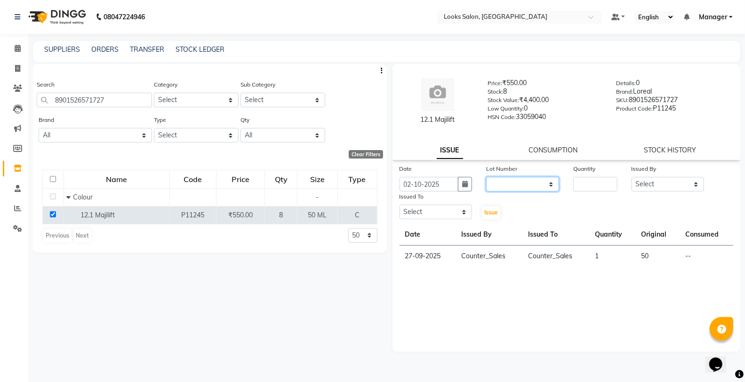
click at [503, 185] on select "None" at bounding box center [522, 184] width 73 height 15
select select "0: null"
click at [486, 177] on select "None" at bounding box center [522, 184] width 73 height 15
click at [596, 183] on input "number" at bounding box center [595, 184] width 44 height 15
type input "3"
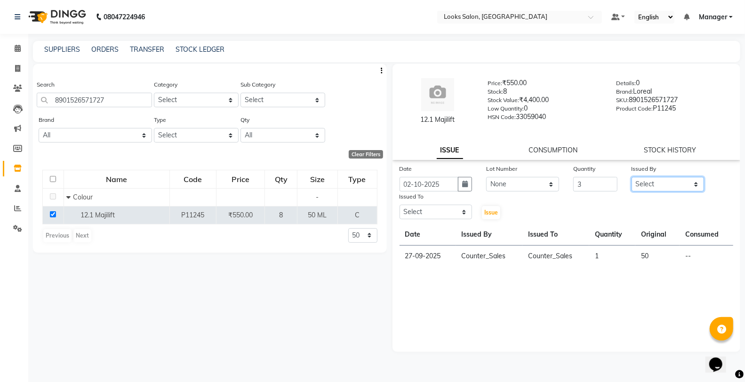
click at [685, 182] on select "Select Aafreen Chandar_pdct Counter_Sales Damini_Mgr Kavita Kawal_Mgr Manager M…" at bounding box center [668, 184] width 73 height 15
select select "75846"
click at [632, 177] on select "Select Aafreen Chandar_pdct Counter_Sales Damini_Mgr Kavita Kawal_Mgr Manager M…" at bounding box center [668, 184] width 73 height 15
click at [437, 208] on select "Select Aafreen Chandar_pdct Counter_Sales Damini_Mgr Kavita Kawal_Mgr Manager M…" at bounding box center [436, 212] width 73 height 15
select select "75846"
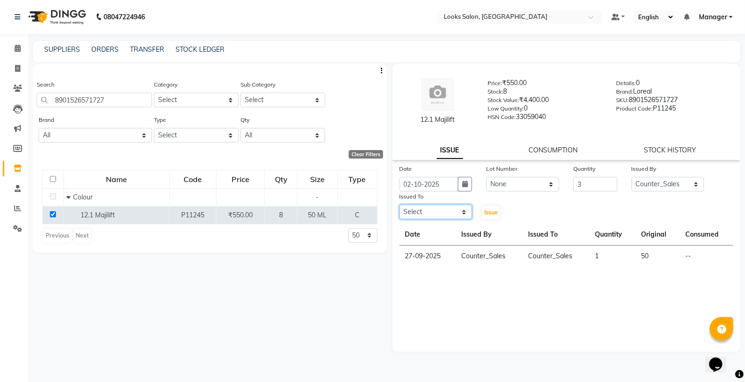
click at [400, 205] on select "Select Aafreen Chandar_pdct Counter_Sales Damini_Mgr Kavita Kawal_Mgr Manager M…" at bounding box center [436, 212] width 73 height 15
click at [492, 212] on span "Issue" at bounding box center [491, 212] width 14 height 7
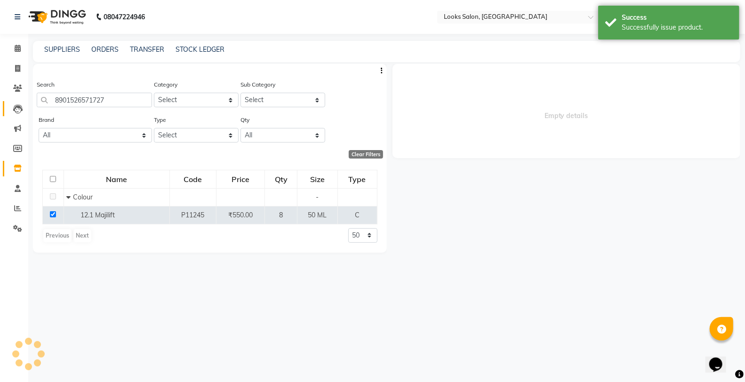
select select
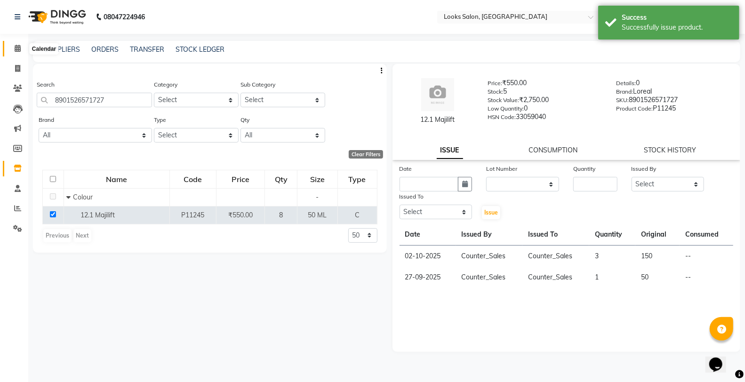
click at [16, 48] on icon at bounding box center [18, 48] width 6 height 7
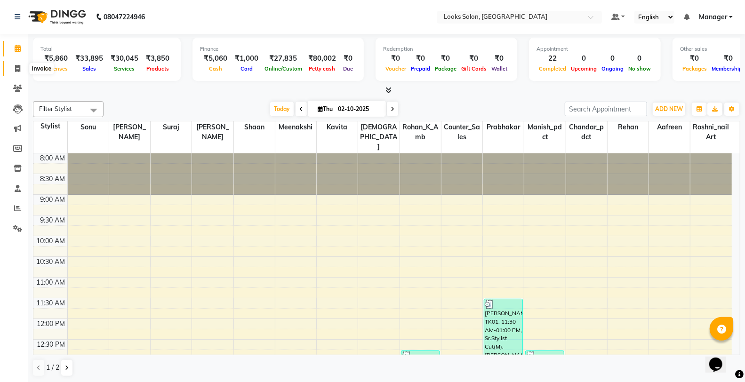
click at [19, 72] on icon at bounding box center [17, 68] width 5 height 7
select select "service"
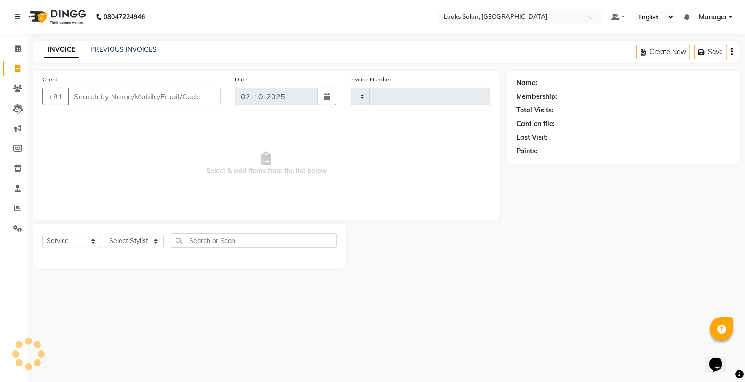
type input "0418"
select select "8126"
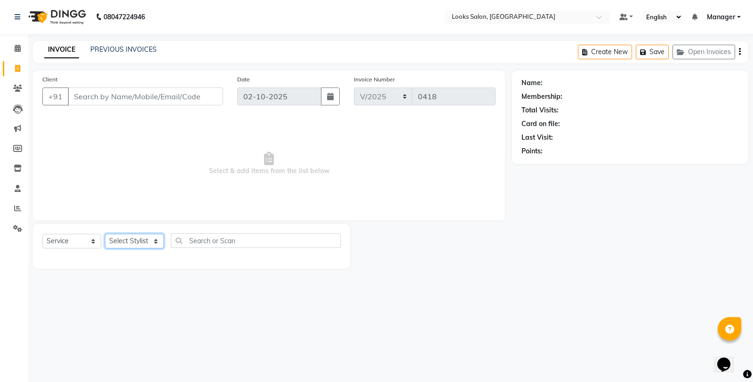
click at [146, 244] on select "Select Stylist Aafreen Chandar_pdct Counter_Sales Damini_Mgr [PERSON_NAME] Mana…" at bounding box center [134, 241] width 59 height 15
click at [105, 234] on select "Select Stylist Aafreen Chandar_pdct Counter_Sales Damini_Mgr [PERSON_NAME] Mana…" at bounding box center [134, 241] width 59 height 15
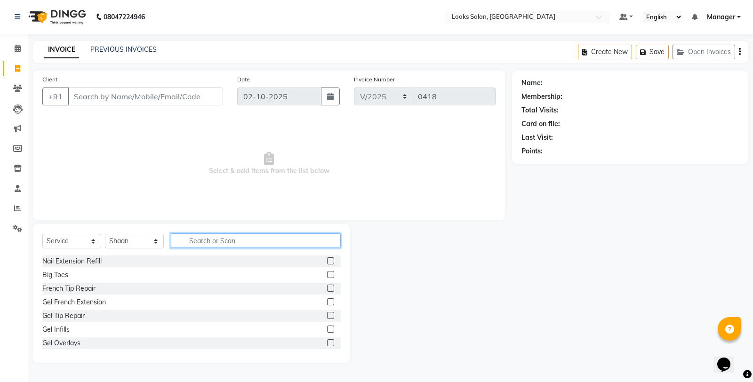
click at [215, 245] on input "text" at bounding box center [256, 240] width 170 height 15
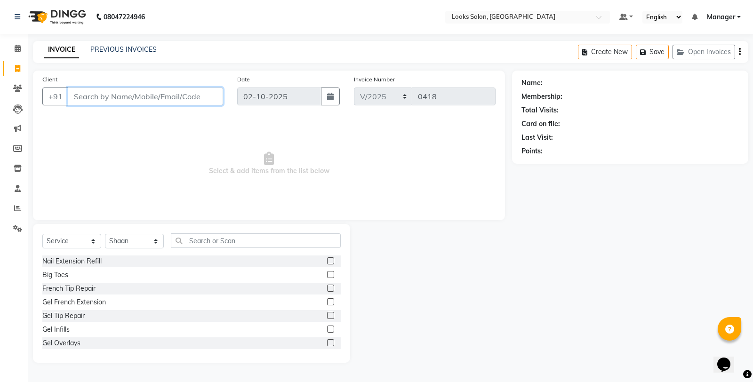
click at [110, 97] on input "Client" at bounding box center [145, 97] width 155 height 18
drag, startPoint x: 112, startPoint y: 246, endPoint x: 122, endPoint y: 239, distance: 13.2
click at [113, 246] on select "Select Stylist Aafreen Chandar_pdct Counter_Sales Damini_Mgr [PERSON_NAME] Mana…" at bounding box center [134, 241] width 59 height 15
select select "75825"
click at [105, 234] on select "Select Stylist Aafreen Chandar_pdct Counter_Sales Damini_Mgr [PERSON_NAME] Mana…" at bounding box center [134, 241] width 59 height 15
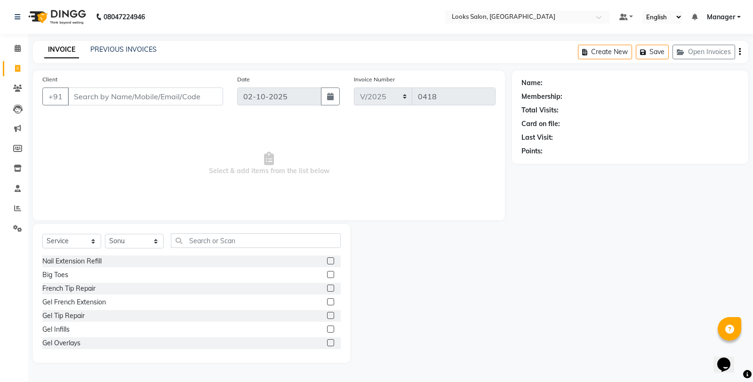
click at [199, 231] on div "Select Service Product Membership Package Voucher Prepaid Gift Card Select Styl…" at bounding box center [191, 293] width 317 height 139
click at [200, 239] on input "text" at bounding box center [256, 240] width 170 height 15
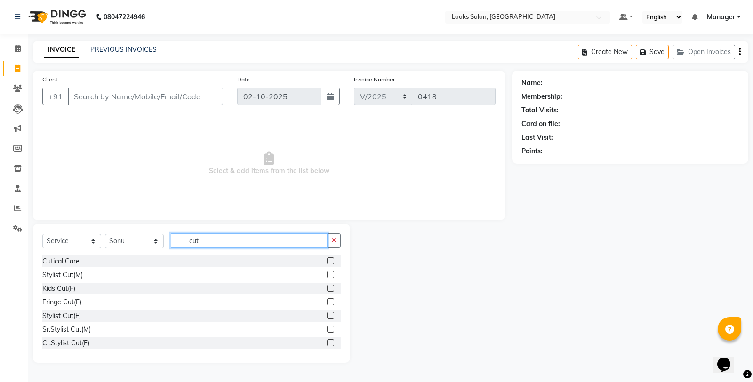
type input "cut"
click at [327, 343] on label at bounding box center [330, 342] width 7 height 7
click at [327, 343] on input "checkbox" at bounding box center [330, 343] width 6 height 6
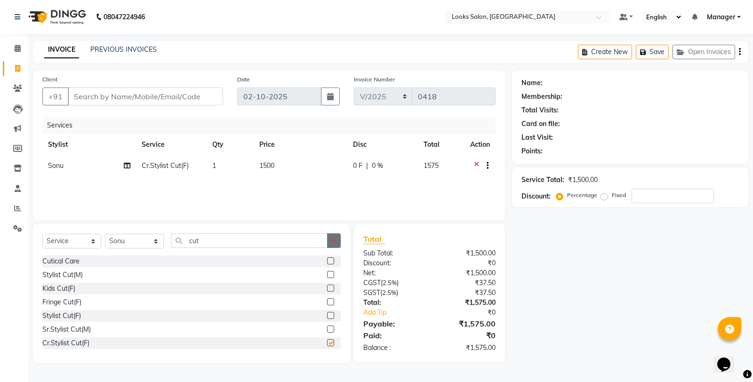
checkbox input "false"
click at [331, 241] on icon "button" at bounding box center [333, 240] width 5 height 7
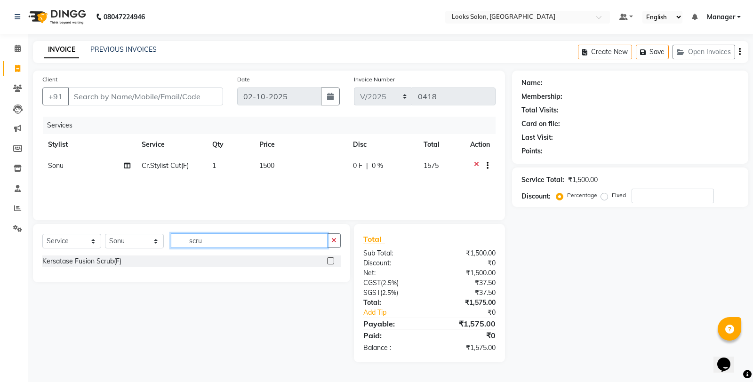
type input "scru"
click at [332, 262] on label at bounding box center [330, 260] width 7 height 7
click at [332, 262] on input "checkbox" at bounding box center [330, 261] width 6 height 6
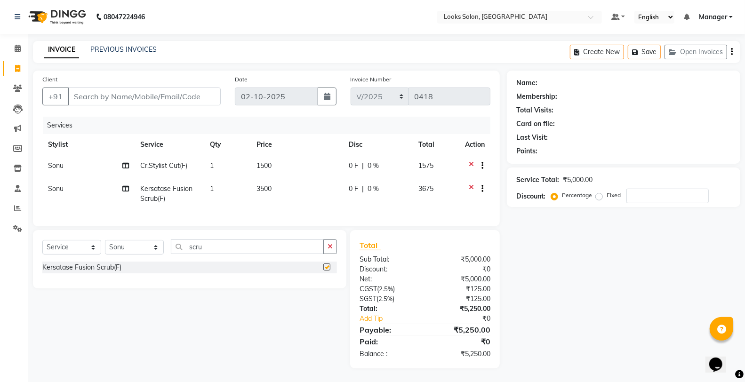
click at [297, 185] on td "3500" at bounding box center [297, 193] width 92 height 31
checkbox input "false"
select select "75825"
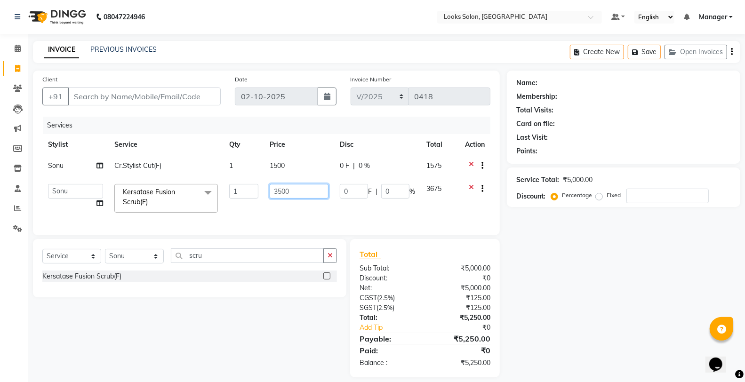
drag, startPoint x: 282, startPoint y: 192, endPoint x: 255, endPoint y: 197, distance: 28.2
click at [255, 197] on tr "Aafreen Chandar_pdct Counter_Sales Damini_Mgr Kavita Kawal_Mgr Manager Manish_p…" at bounding box center [266, 198] width 448 height 40
type input "2500"
click at [326, 260] on button "button" at bounding box center [330, 256] width 14 height 15
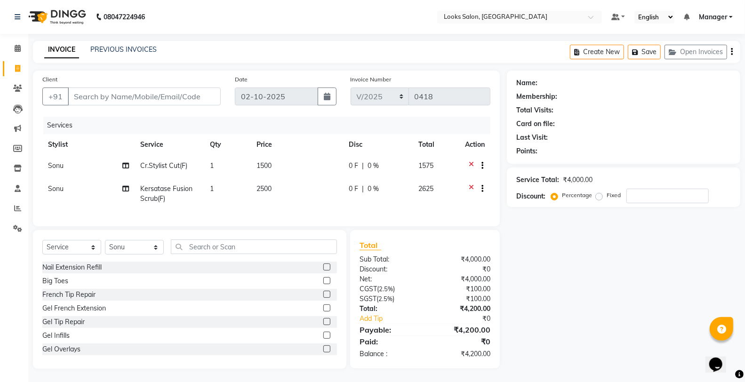
click at [128, 105] on div "+91" at bounding box center [131, 97] width 178 height 18
click at [132, 91] on input "Client" at bounding box center [144, 97] width 153 height 18
type input "9"
type input "0"
type input "9311909486"
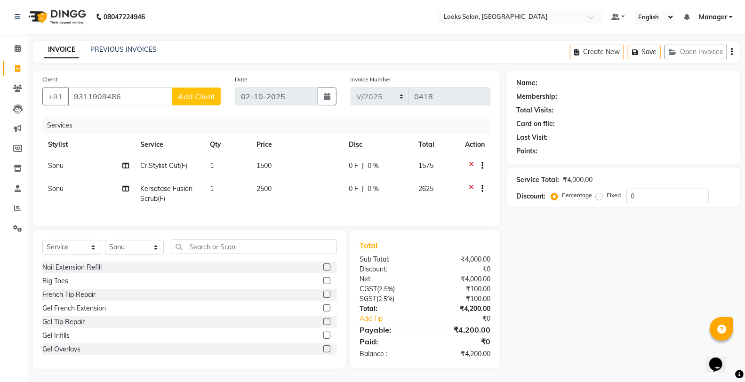
click at [198, 97] on span "Add Client" at bounding box center [196, 96] width 37 height 9
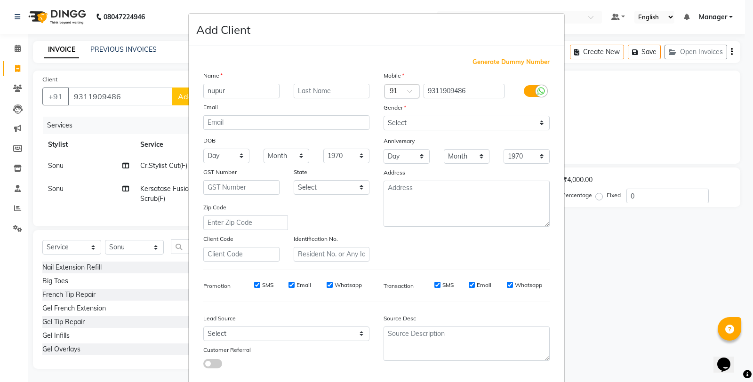
type input "nupur"
type input "kaushik"
click at [423, 123] on select "Select Male Female Other Prefer Not To Say" at bounding box center [467, 123] width 166 height 15
select select "female"
click at [384, 116] on select "Select Male Female Other Prefer Not To Say" at bounding box center [467, 123] width 166 height 15
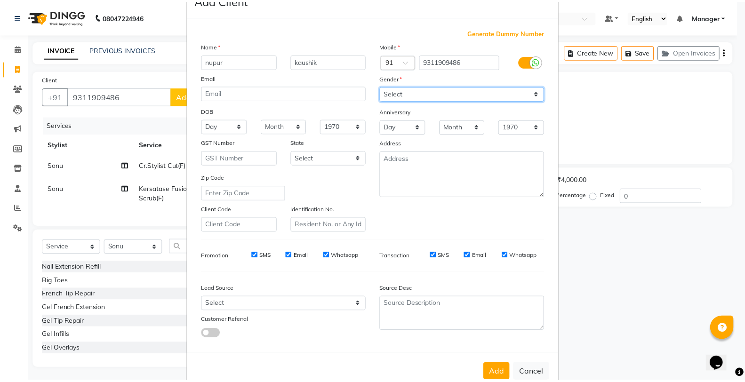
scroll to position [53, 0]
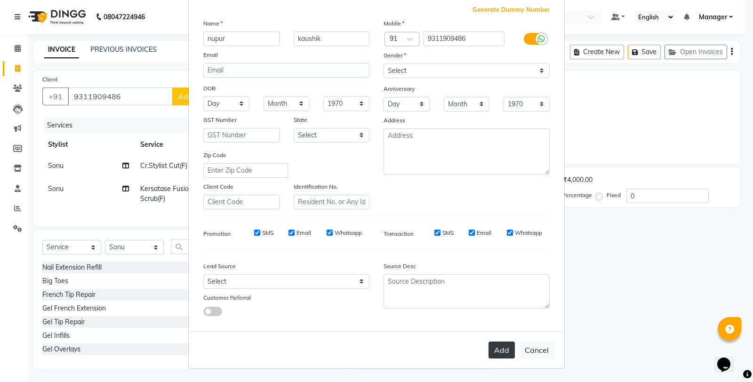
click at [496, 350] on button "Add" at bounding box center [502, 350] width 26 height 17
select select
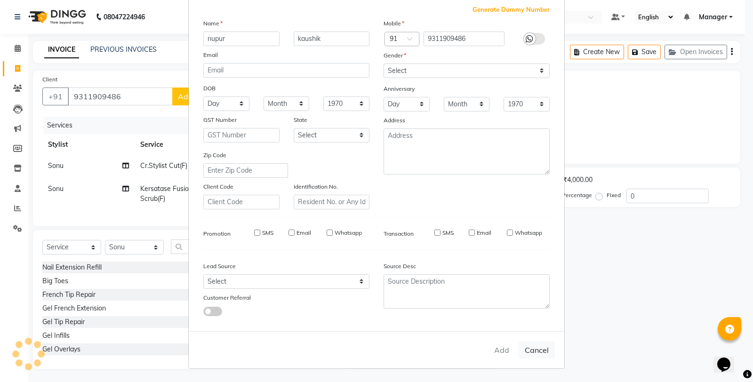
select select
checkbox input "false"
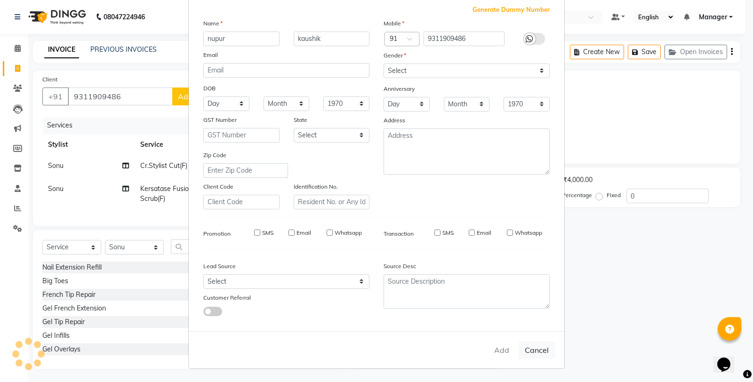
checkbox input "false"
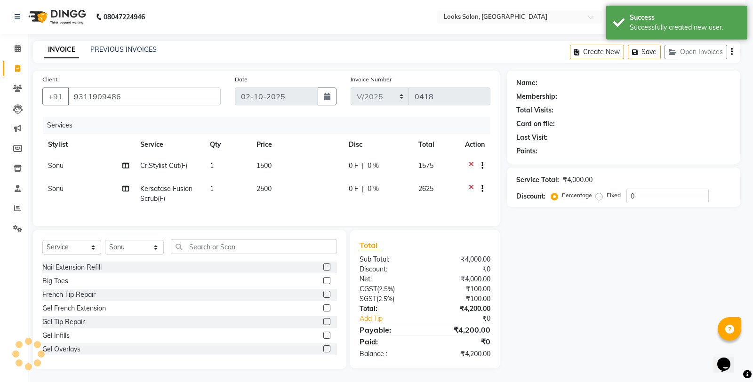
select select "1: Object"
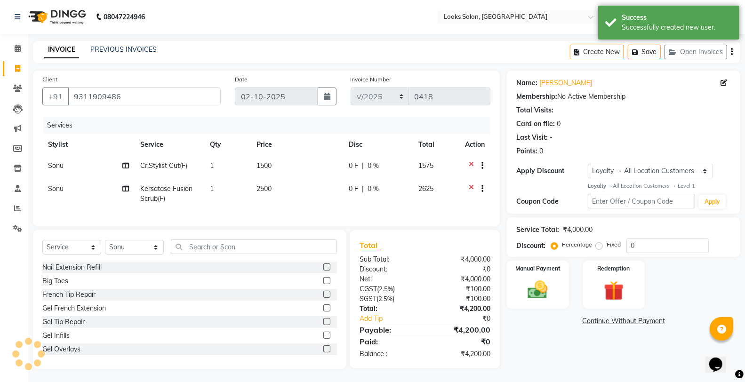
scroll to position [8, 0]
click at [544, 285] on img at bounding box center [537, 289] width 33 height 24
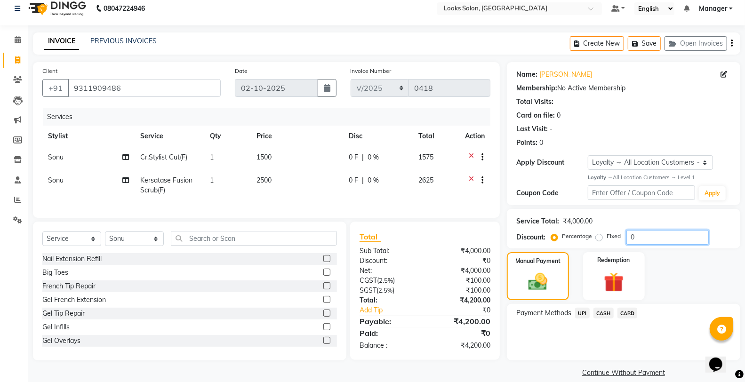
click at [652, 236] on input "0" at bounding box center [667, 237] width 82 height 15
type input "23.8"
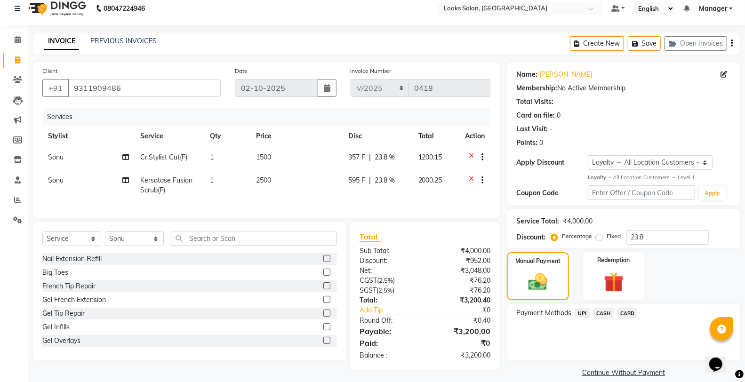
click at [622, 313] on span "CARD" at bounding box center [628, 313] width 20 height 11
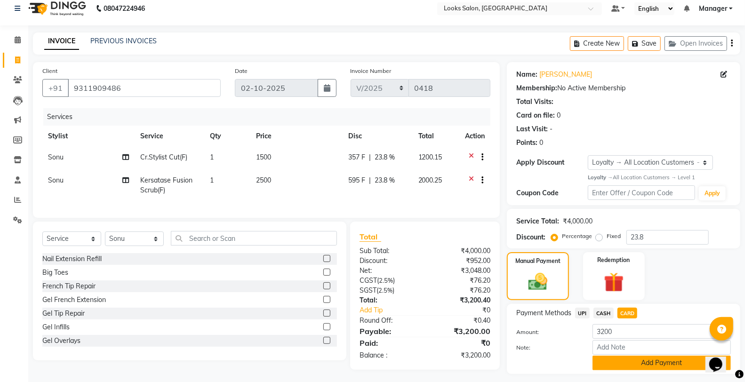
click at [621, 358] on button "Add Payment" at bounding box center [662, 363] width 138 height 15
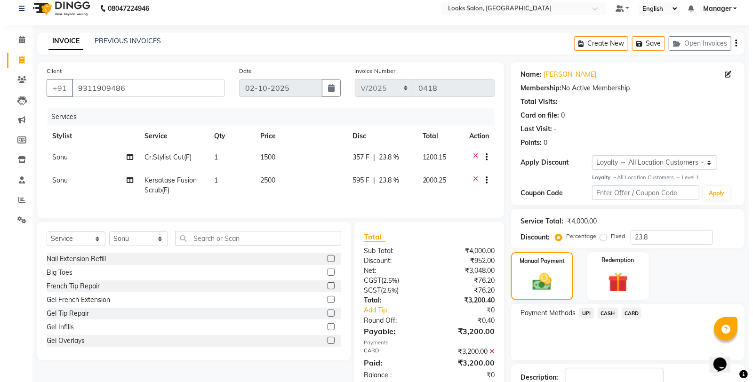
scroll to position [85, 0]
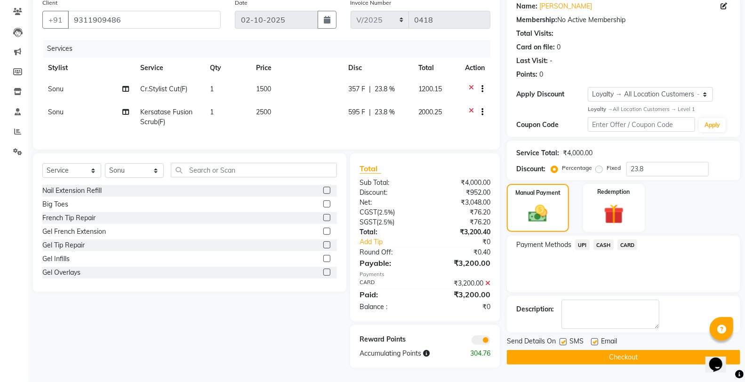
click at [487, 342] on span at bounding box center [481, 340] width 19 height 9
click at [490, 342] on input "checkbox" at bounding box center [490, 342] width 0 height 0
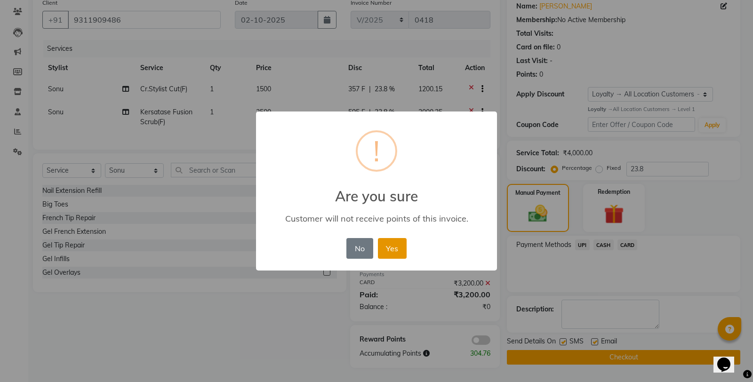
click at [388, 241] on button "Yes" at bounding box center [392, 248] width 29 height 21
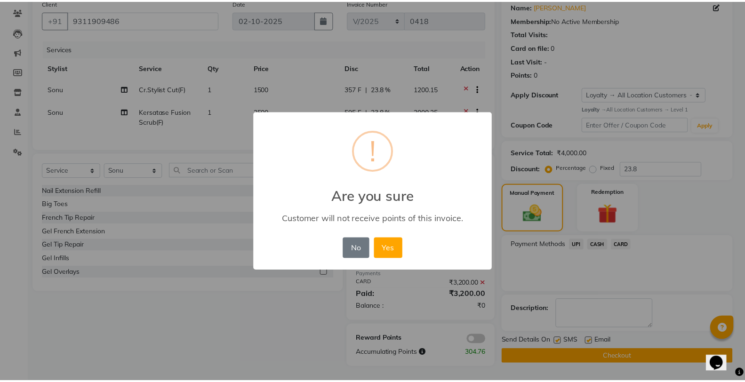
scroll to position [73, 0]
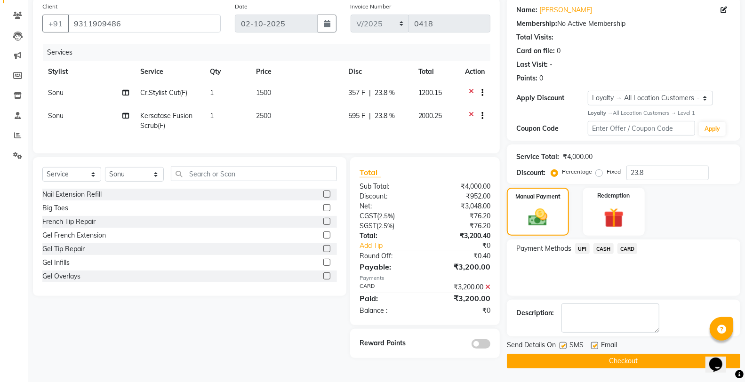
click at [562, 359] on button "Checkout" at bounding box center [623, 361] width 233 height 15
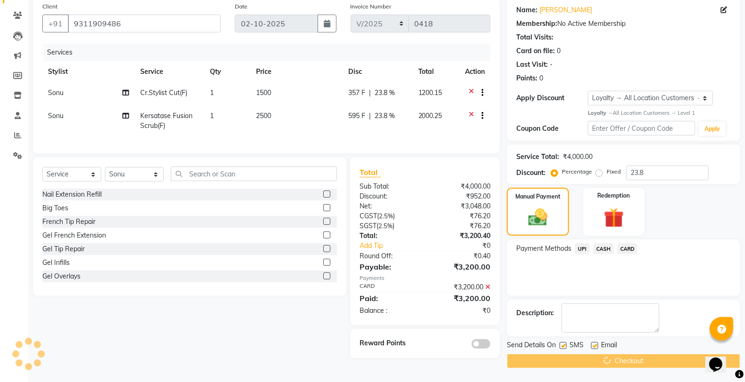
scroll to position [1, 0]
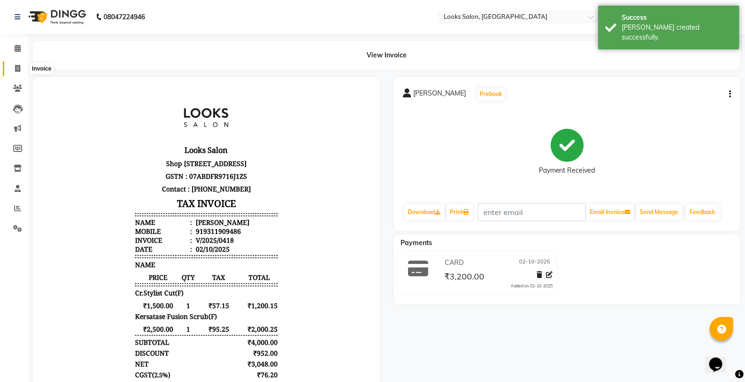
click at [17, 69] on icon at bounding box center [17, 68] width 5 height 7
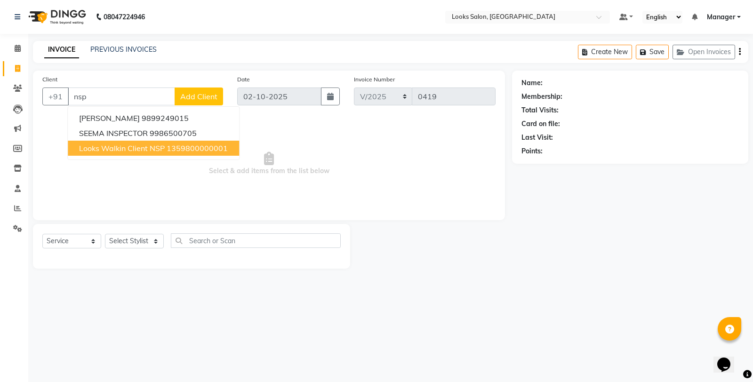
click at [158, 145] on span "Looks Walkin Client NSP" at bounding box center [122, 148] width 86 height 9
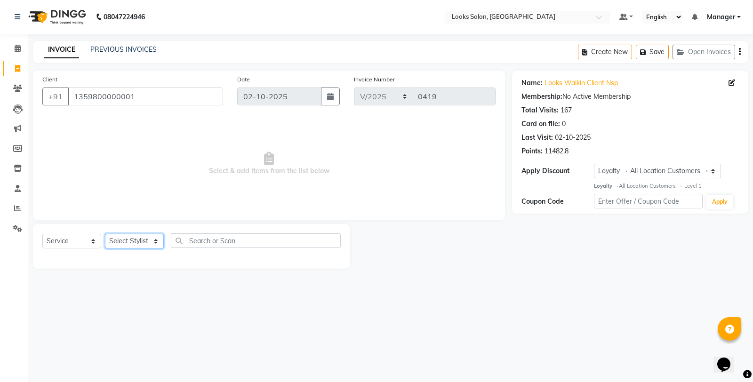
click at [124, 239] on select "Select Stylist Aafreen Chandar_pdct Counter_Sales Damini_Mgr [PERSON_NAME] Mana…" at bounding box center [134, 241] width 59 height 15
click at [105, 234] on select "Select Stylist Aafreen Chandar_pdct Counter_Sales Damini_Mgr [PERSON_NAME] Mana…" at bounding box center [134, 241] width 59 height 15
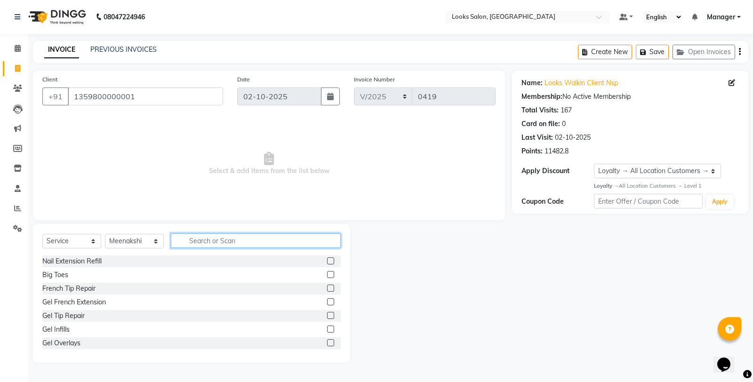
click at [232, 242] on input "text" at bounding box center [256, 240] width 170 height 15
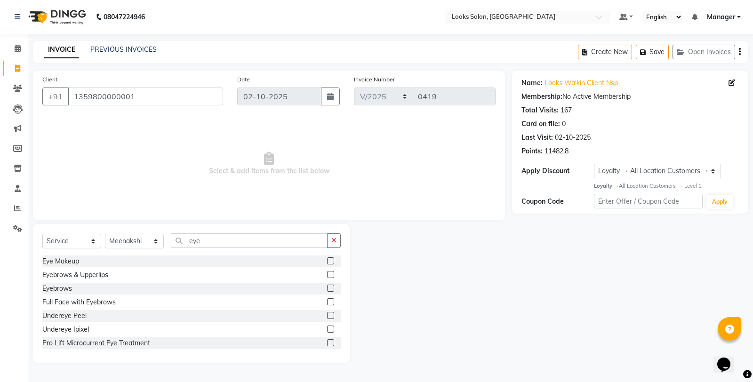
click at [327, 289] on label at bounding box center [330, 288] width 7 height 7
click at [327, 289] on input "checkbox" at bounding box center [330, 289] width 6 height 6
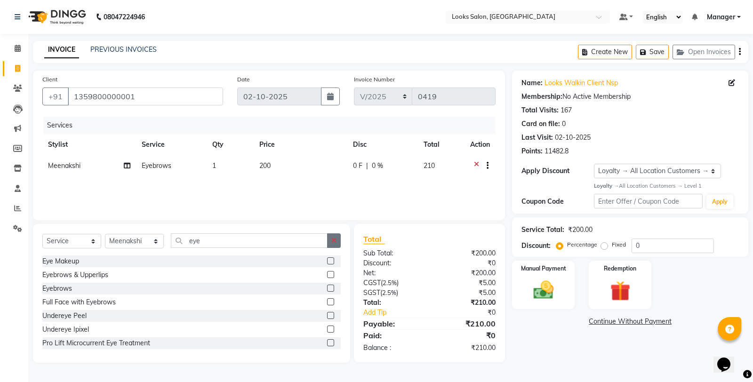
click at [337, 237] on button "button" at bounding box center [334, 240] width 14 height 15
click at [297, 162] on td "200" at bounding box center [301, 166] width 94 height 23
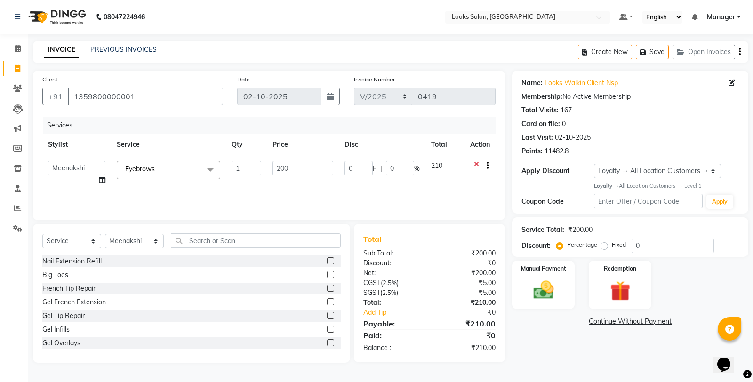
click at [297, 164] on input "200" at bounding box center [303, 168] width 61 height 15
click at [295, 236] on input "text" at bounding box center [254, 240] width 166 height 15
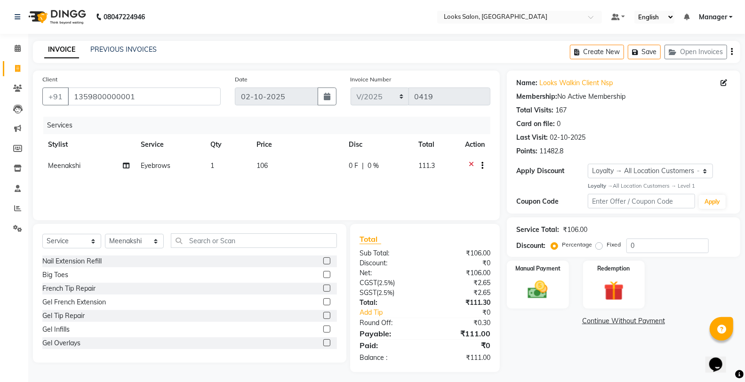
click at [298, 168] on td "106" at bounding box center [297, 166] width 92 height 23
click at [298, 168] on input "106" at bounding box center [299, 168] width 59 height 15
click at [536, 281] on img at bounding box center [537, 290] width 33 height 24
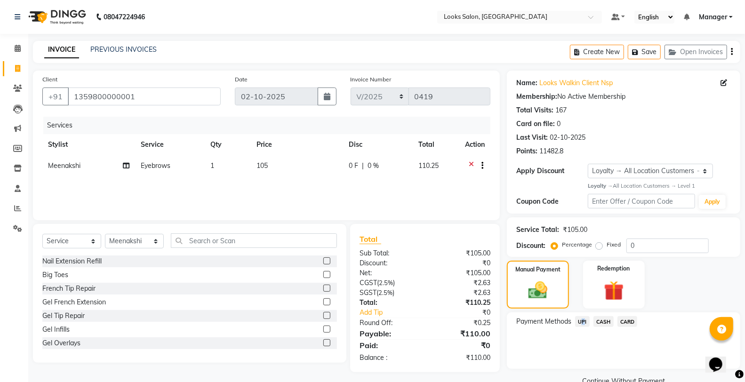
click at [580, 321] on span "UPI" at bounding box center [582, 321] width 15 height 11
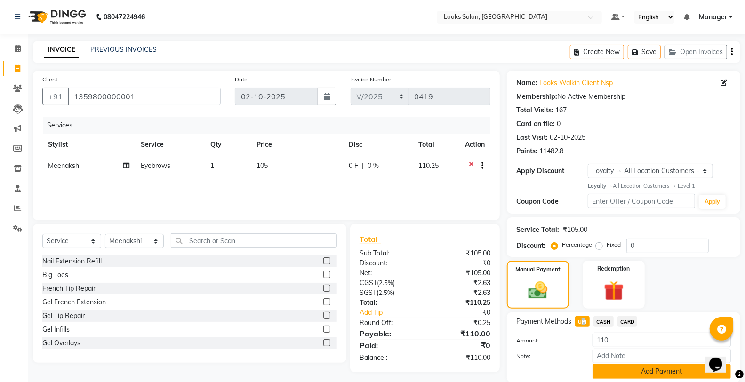
click at [627, 373] on button "Add Payment" at bounding box center [662, 371] width 138 height 15
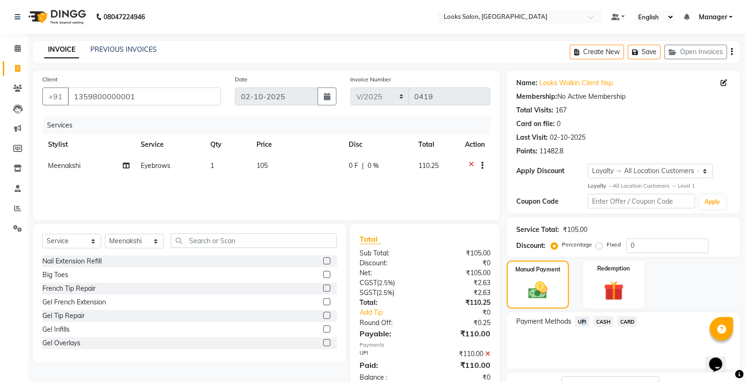
scroll to position [73, 0]
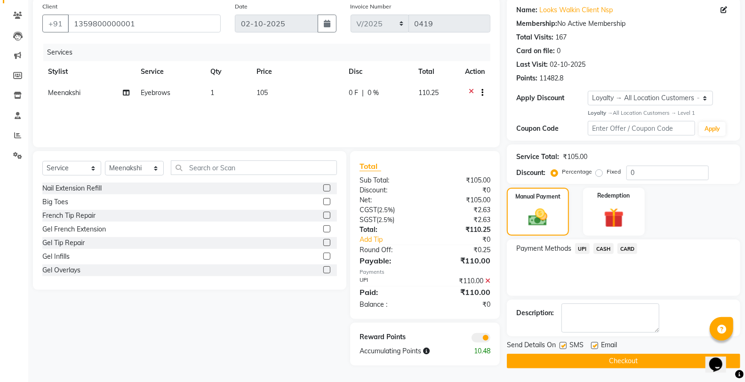
click at [676, 231] on div "Manual Payment Redemption" at bounding box center [624, 212] width 248 height 48
click at [482, 335] on span at bounding box center [481, 337] width 19 height 9
click at [490, 339] on input "checkbox" at bounding box center [490, 339] width 0 height 0
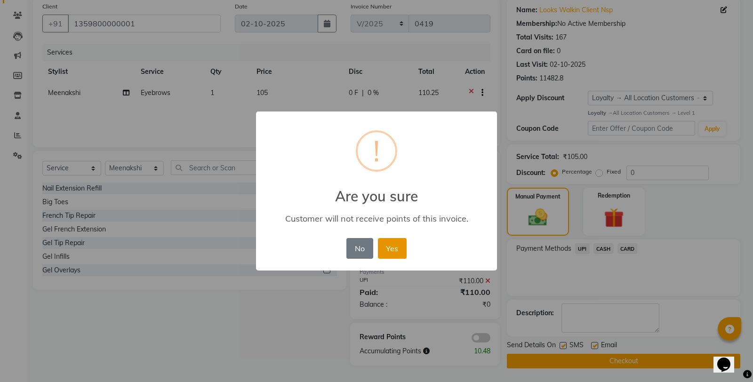
click at [391, 243] on button "Yes" at bounding box center [392, 248] width 29 height 21
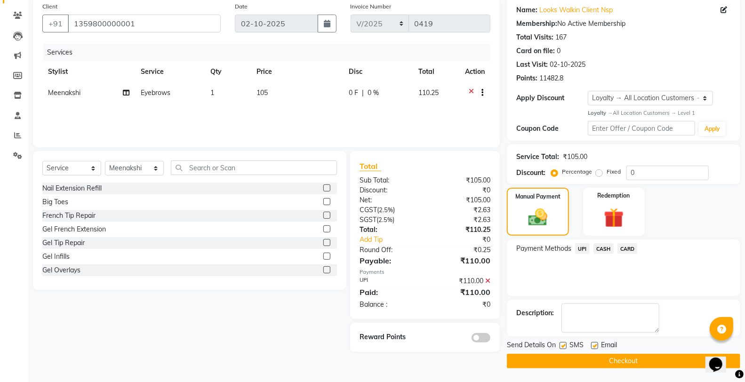
click at [565, 347] on label at bounding box center [563, 345] width 7 height 7
click at [565, 347] on input "checkbox" at bounding box center [563, 346] width 6 height 6
click at [562, 360] on button "Checkout" at bounding box center [623, 361] width 233 height 15
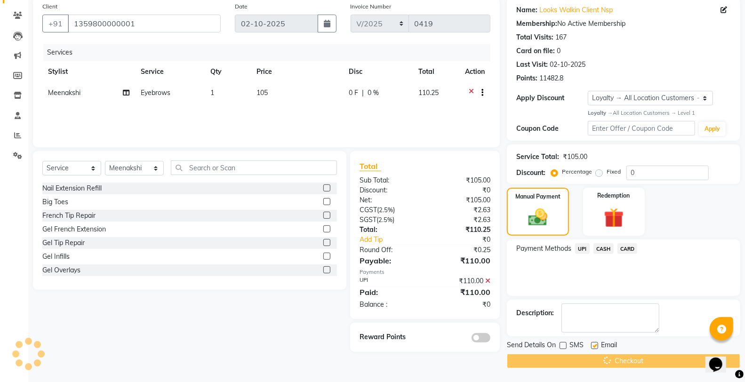
scroll to position [0, 0]
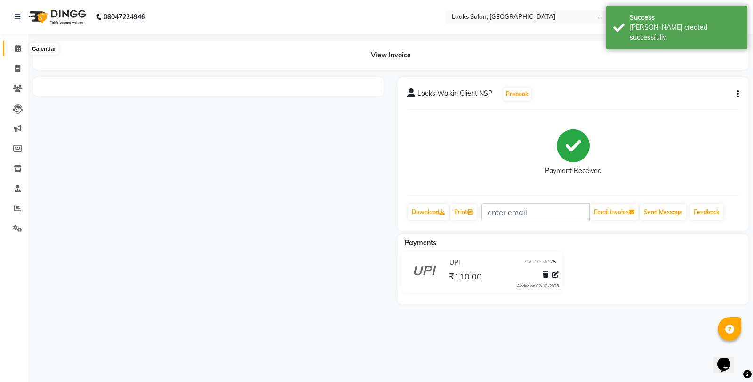
click at [20, 46] on icon at bounding box center [18, 48] width 6 height 7
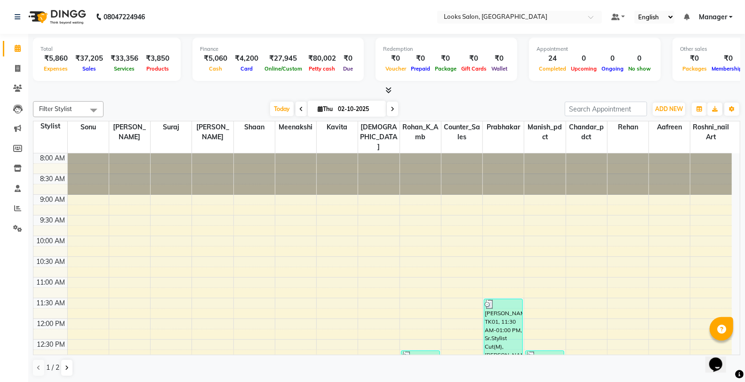
click at [392, 91] on div at bounding box center [386, 91] width 707 height 10
click at [388, 88] on icon at bounding box center [388, 90] width 6 height 7
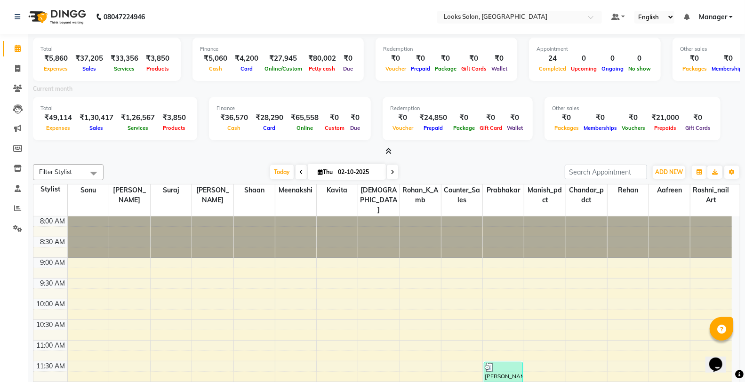
click at [386, 148] on icon at bounding box center [388, 151] width 6 height 7
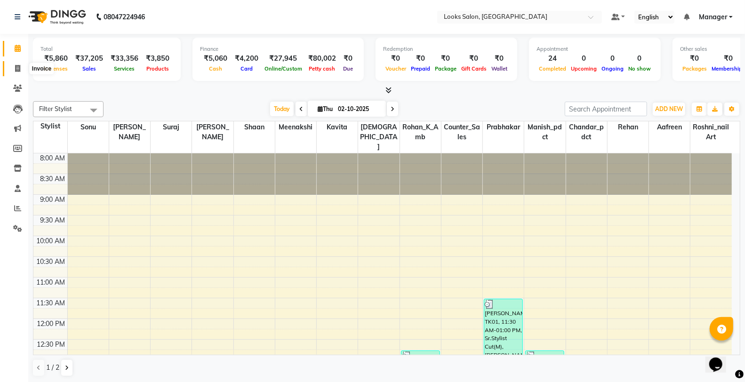
click at [9, 66] on span at bounding box center [17, 69] width 16 height 11
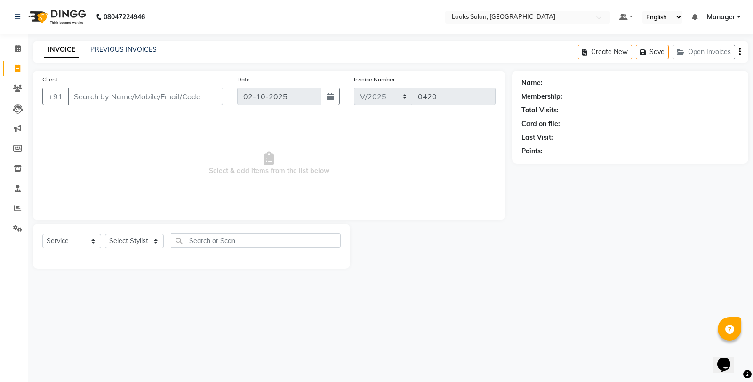
click at [104, 93] on input "Client" at bounding box center [145, 97] width 155 height 18
click at [207, 96] on span "Add Client" at bounding box center [198, 96] width 37 height 9
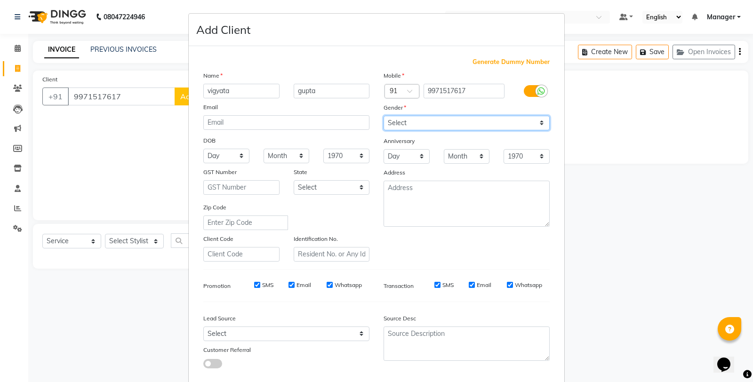
click at [409, 122] on select "Select Male Female Other Prefer Not To Say" at bounding box center [467, 123] width 166 height 15
click at [384, 116] on select "Select Male Female Other Prefer Not To Say" at bounding box center [467, 123] width 166 height 15
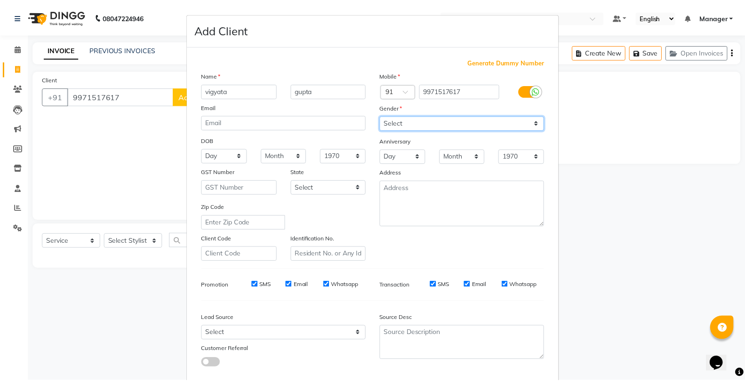
scroll to position [53, 0]
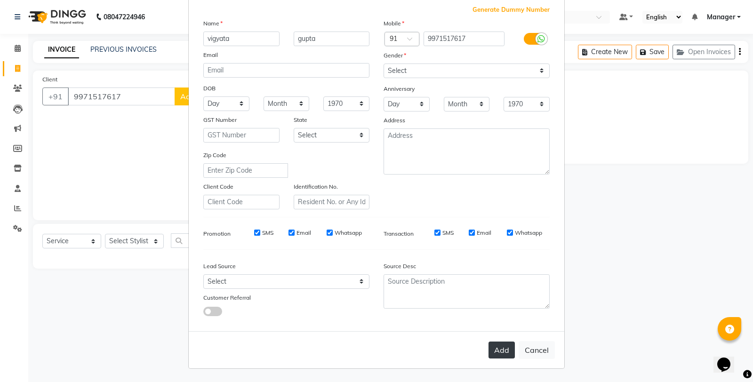
click at [497, 353] on button "Add" at bounding box center [502, 350] width 26 height 17
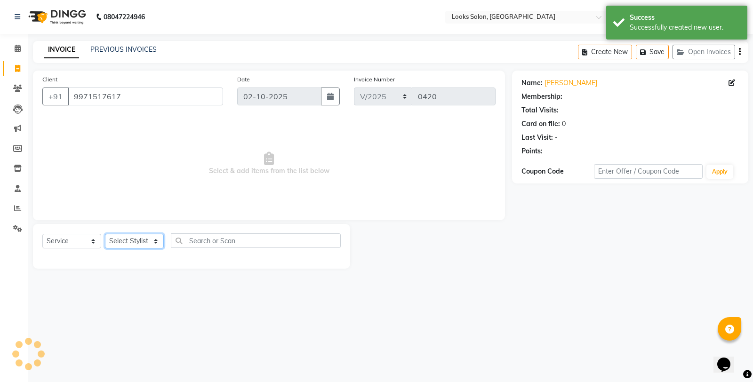
click at [121, 241] on select "Select Stylist Aafreen Chandar_pdct Counter_Sales Damini_Mgr [PERSON_NAME] Mana…" at bounding box center [134, 241] width 59 height 15
click at [105, 234] on select "Select Stylist Aafreen Chandar_pdct Counter_Sales Damini_Mgr [PERSON_NAME] Mana…" at bounding box center [134, 241] width 59 height 15
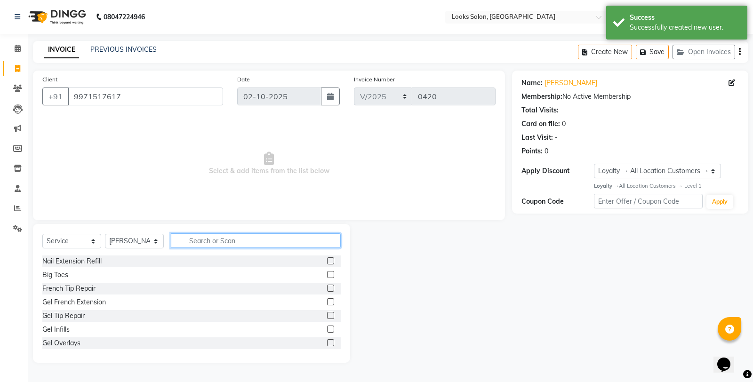
click at [200, 236] on input "text" at bounding box center [256, 240] width 170 height 15
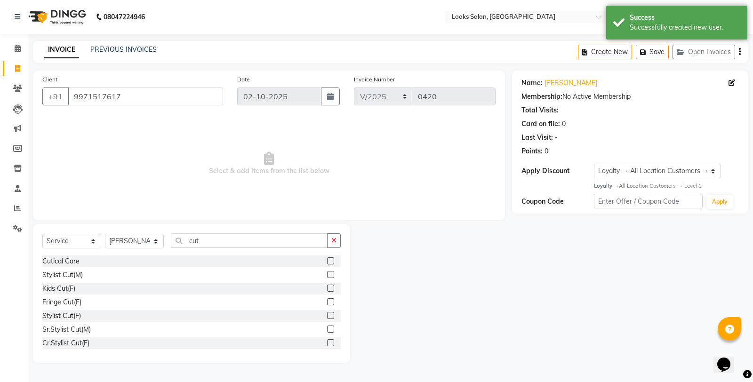
click at [327, 314] on label at bounding box center [330, 315] width 7 height 7
click at [327, 314] on input "checkbox" at bounding box center [330, 316] width 6 height 6
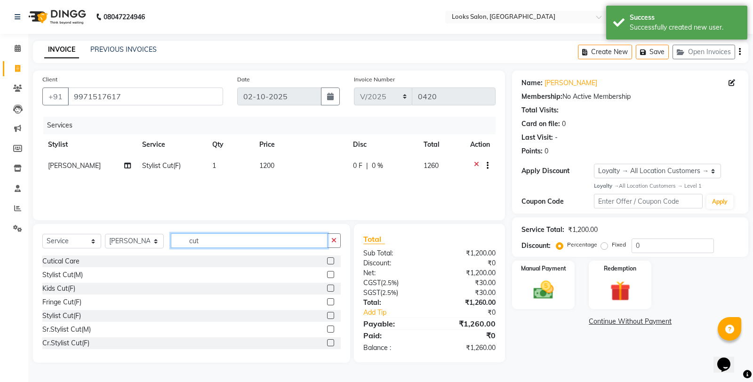
click at [226, 234] on input "cut" at bounding box center [249, 240] width 157 height 15
click at [122, 243] on select "Select Stylist Aafreen Chandar_pdct Counter_Sales Damini_Mgr [PERSON_NAME] Mana…" at bounding box center [134, 241] width 59 height 15
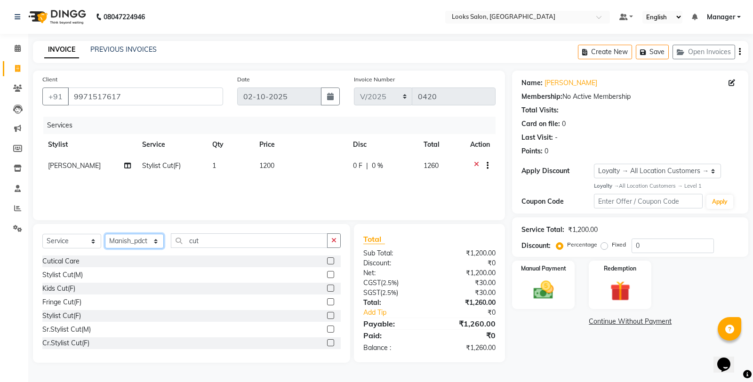
click at [105, 234] on select "Select Stylist Aafreen Chandar_pdct Counter_Sales Damini_Mgr [PERSON_NAME] Mana…" at bounding box center [134, 241] width 59 height 15
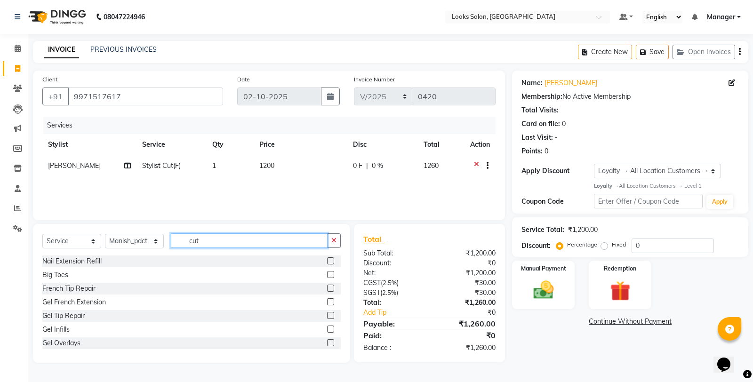
click at [209, 239] on input "cut" at bounding box center [249, 240] width 157 height 15
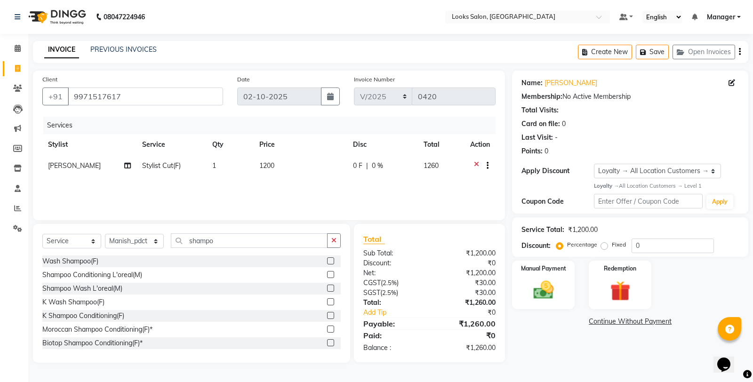
drag, startPoint x: 321, startPoint y: 263, endPoint x: 319, endPoint y: 258, distance: 5.5
click at [327, 263] on label at bounding box center [330, 260] width 7 height 7
click at [327, 263] on input "checkbox" at bounding box center [330, 261] width 6 height 6
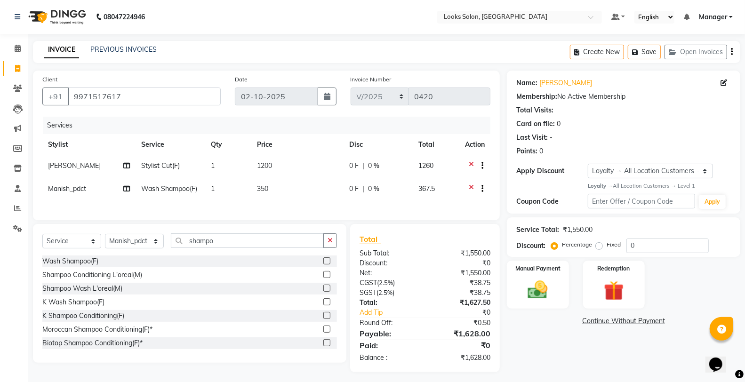
click at [327, 168] on td "1200" at bounding box center [297, 166] width 92 height 23
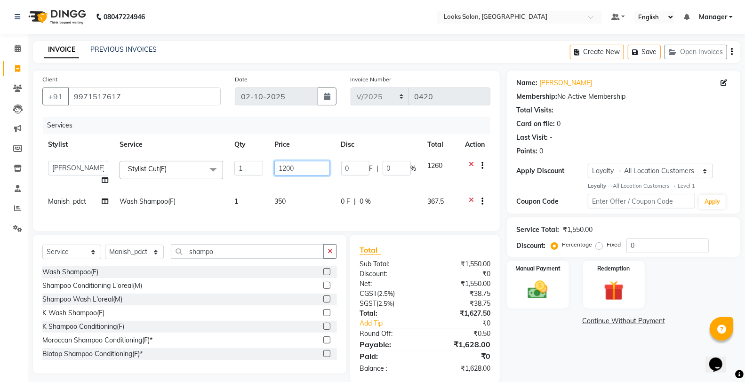
click at [297, 165] on input "1200" at bounding box center [302, 168] width 56 height 15
click at [548, 350] on div "Name: Vigyata Gupta Membership: No Active Membership Total Visits: Card on file…" at bounding box center [627, 227] width 241 height 313
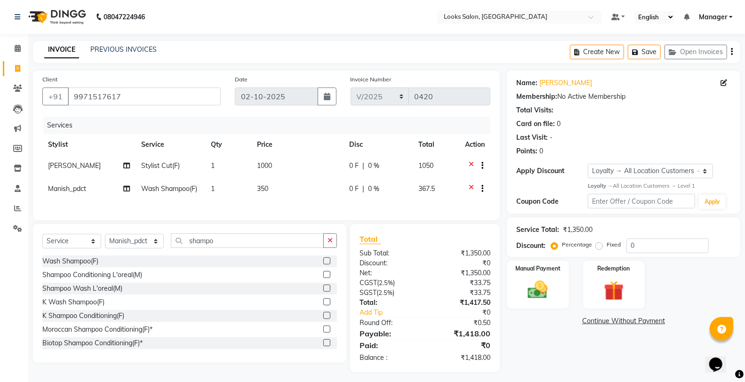
scroll to position [10, 0]
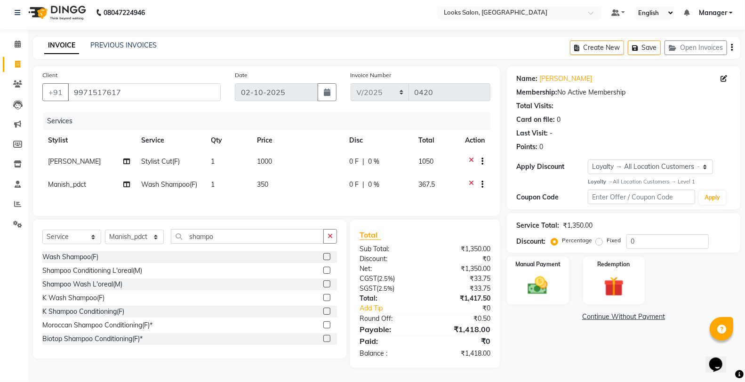
click at [288, 181] on td "350" at bounding box center [297, 185] width 92 height 23
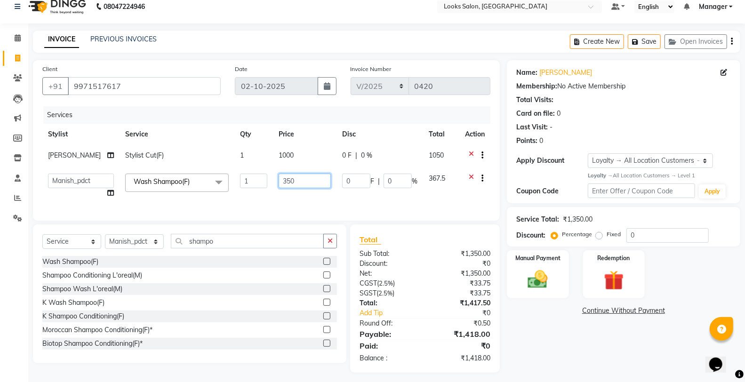
click at [288, 181] on input "350" at bounding box center [305, 181] width 52 height 15
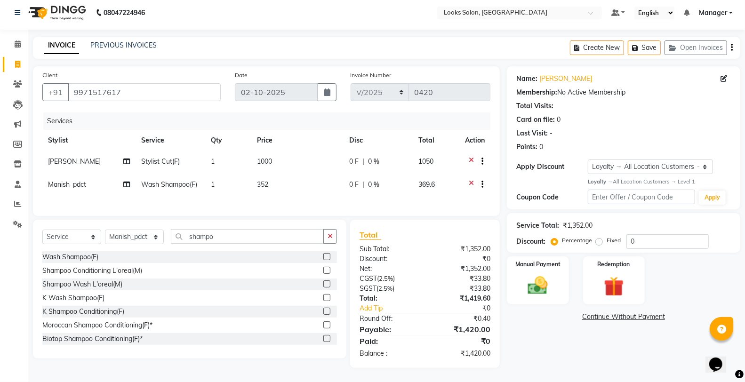
click at [529, 325] on div "Name: Vigyata Gupta Membership: No Active Membership Total Visits: Card on file…" at bounding box center [627, 217] width 241 height 302
click at [276, 175] on td "352" at bounding box center [297, 185] width 92 height 23
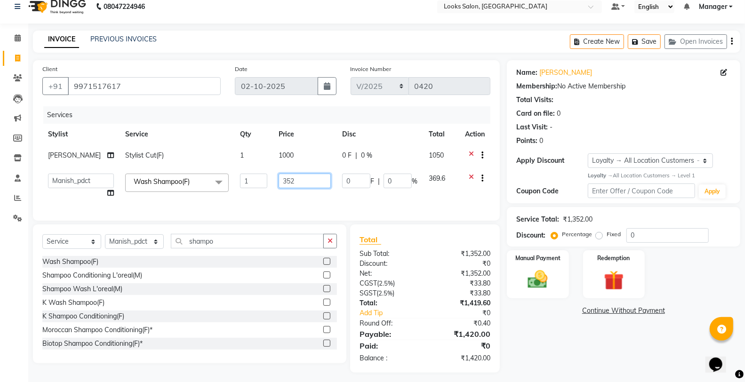
click at [287, 179] on input "352" at bounding box center [305, 181] width 52 height 15
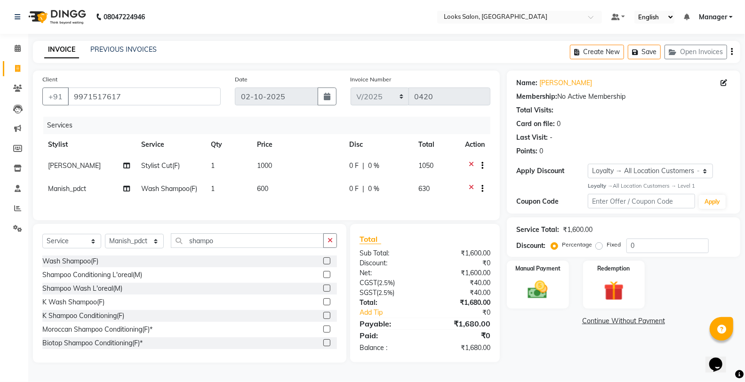
scroll to position [1, 0]
click at [579, 351] on div "Name: Vigyata Gupta Membership: No Active Membership Total Visits: Card on file…" at bounding box center [627, 217] width 241 height 292
click at [530, 297] on img at bounding box center [537, 290] width 33 height 24
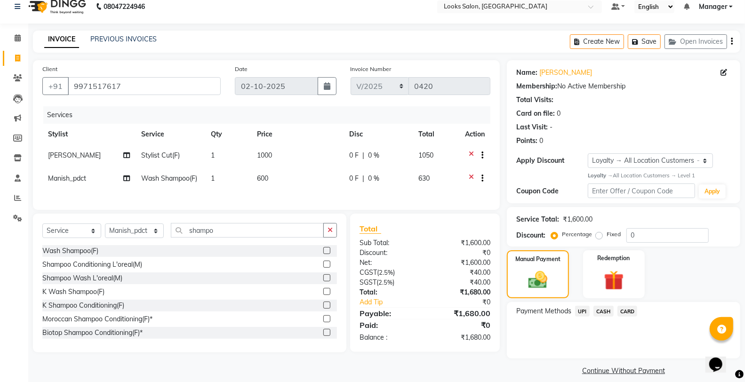
click at [82, 175] on span "Manish_pdct" at bounding box center [67, 178] width 38 height 8
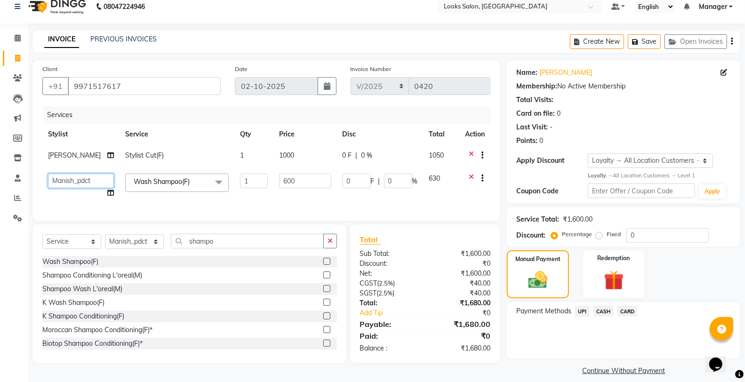
click at [89, 186] on select "Aafreen Chandar_pdct Counter_Sales Damini_Mgr Kavita Kawal_Mgr Manager Manish_p…" at bounding box center [81, 181] width 66 height 15
click at [558, 369] on link "Continue Without Payment" at bounding box center [624, 371] width 230 height 10
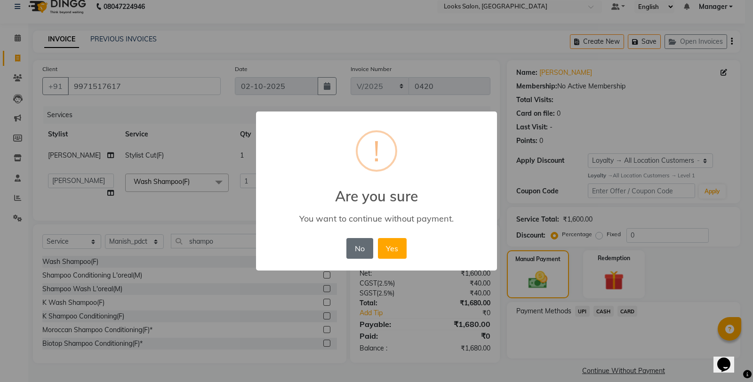
click at [347, 246] on button "No" at bounding box center [359, 248] width 26 height 21
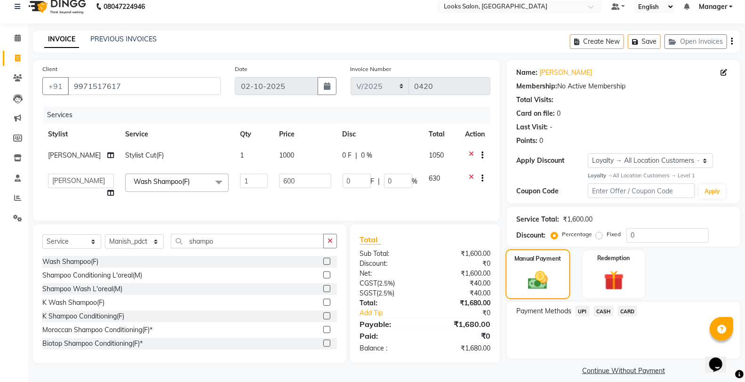
click at [557, 289] on div "Manual Payment" at bounding box center [538, 274] width 64 height 50
click at [581, 313] on span "UPI" at bounding box center [582, 311] width 15 height 11
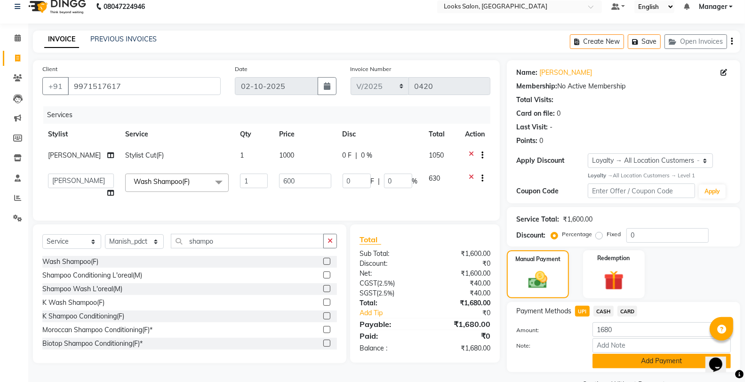
click at [610, 359] on button "Add Payment" at bounding box center [662, 361] width 138 height 15
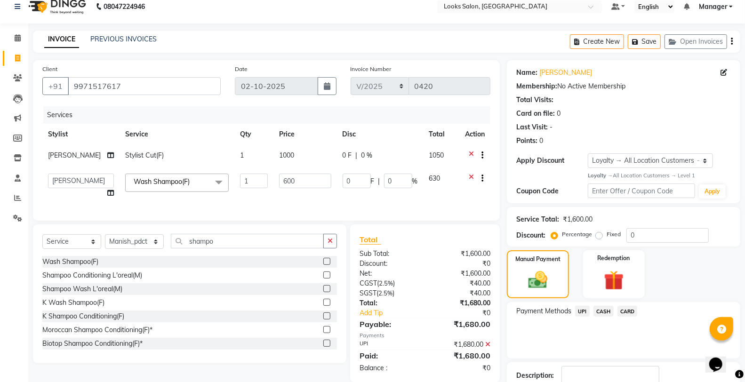
scroll to position [79, 0]
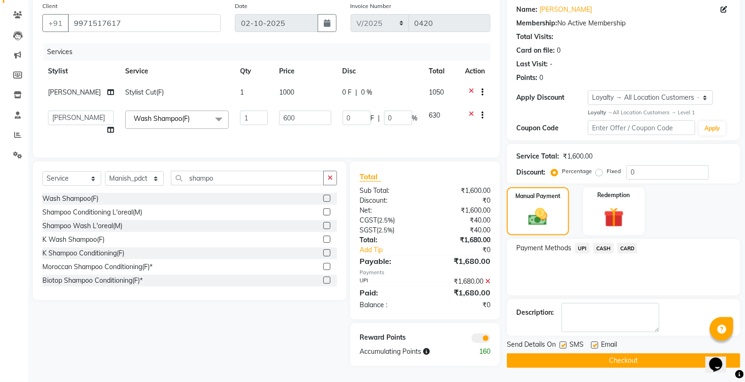
click at [568, 353] on button "Checkout" at bounding box center [623, 360] width 233 height 15
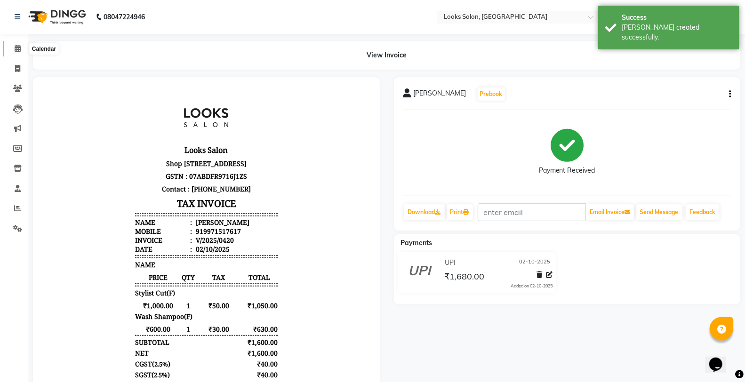
click at [13, 49] on span at bounding box center [17, 48] width 16 height 11
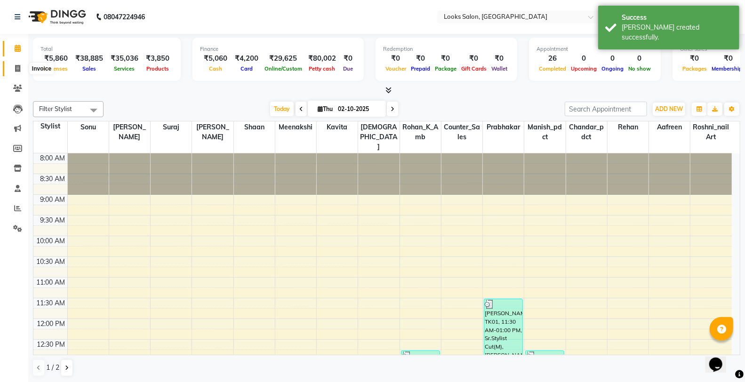
click at [19, 68] on icon at bounding box center [17, 68] width 5 height 7
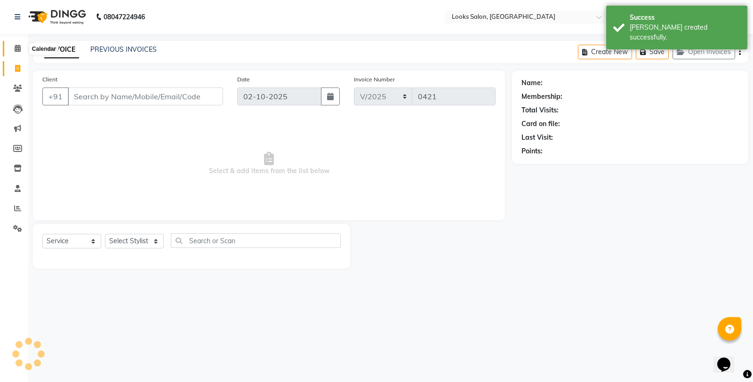
click at [16, 48] on icon at bounding box center [18, 48] width 6 height 7
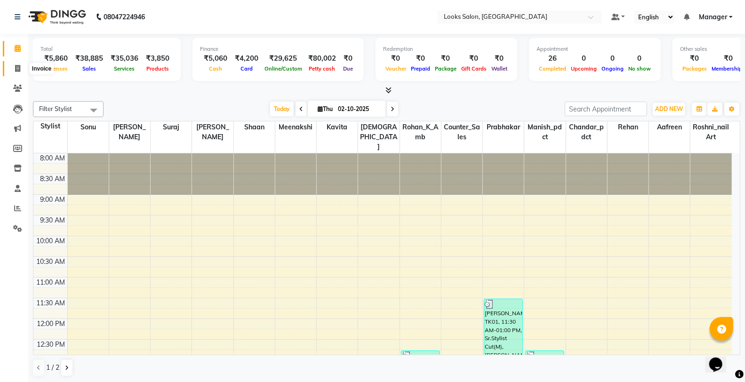
click at [23, 68] on span at bounding box center [17, 69] width 16 height 11
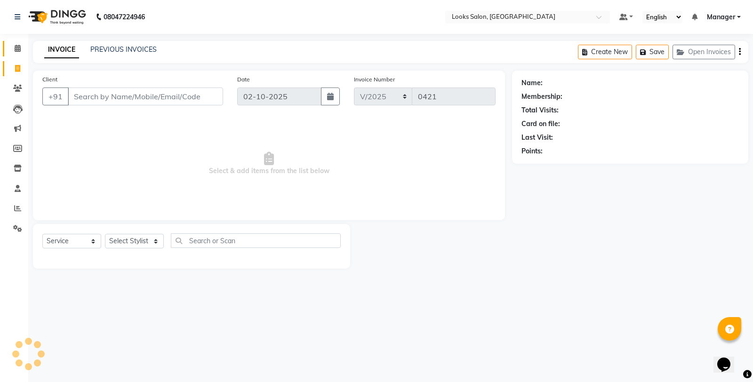
click at [17, 54] on link "Calendar" at bounding box center [14, 49] width 23 height 16
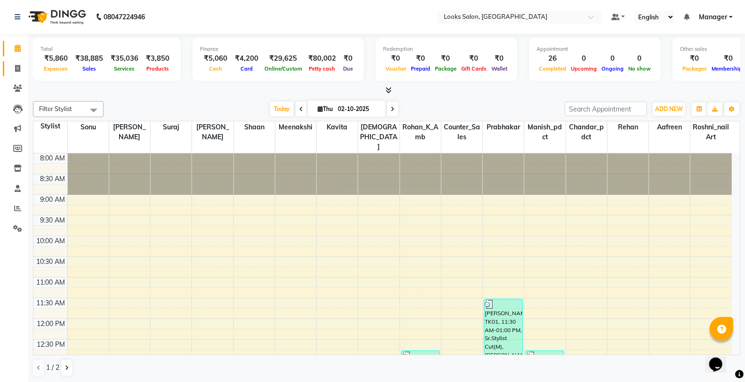
click at [8, 67] on link "Invoice" at bounding box center [14, 69] width 23 height 16
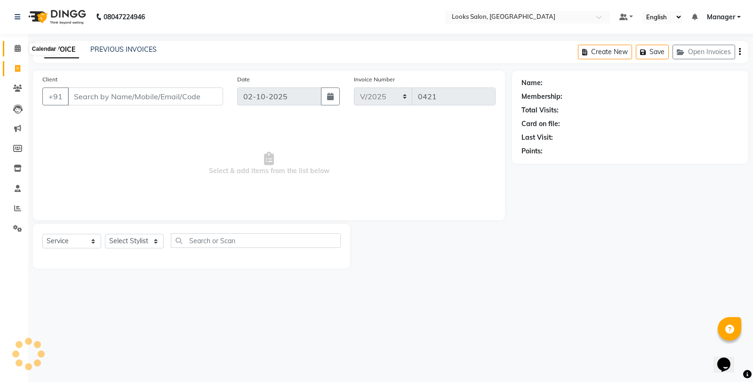
click at [19, 46] on icon at bounding box center [18, 48] width 6 height 7
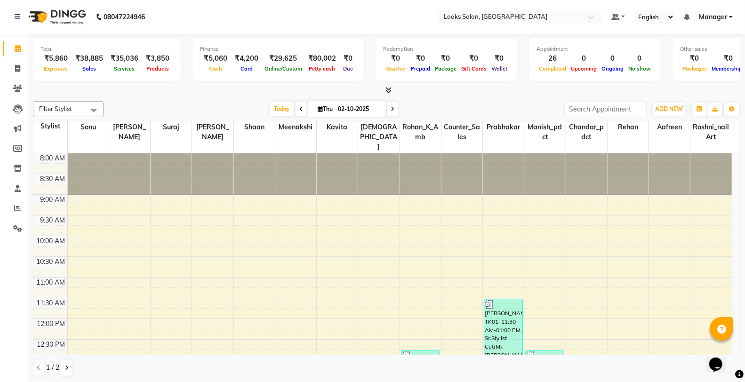
click at [24, 77] on li "Invoice" at bounding box center [14, 69] width 28 height 20
click at [22, 68] on span at bounding box center [17, 69] width 16 height 11
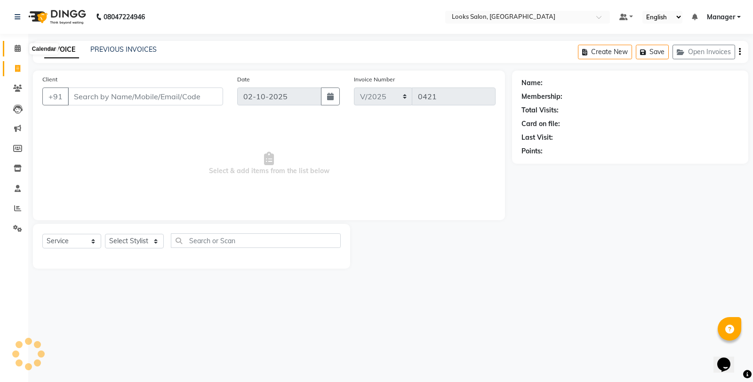
click at [21, 48] on span at bounding box center [17, 48] width 16 height 11
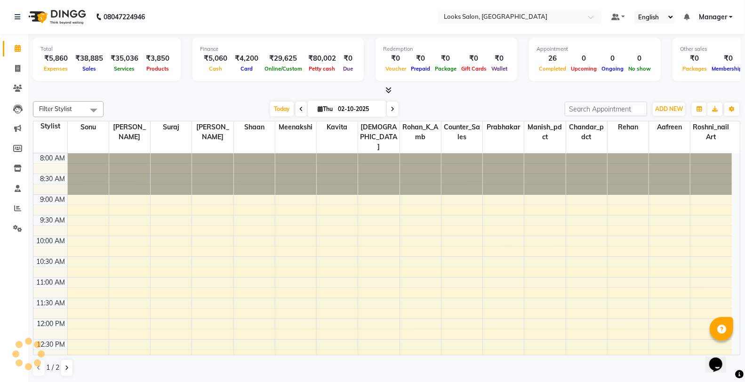
scroll to position [311, 0]
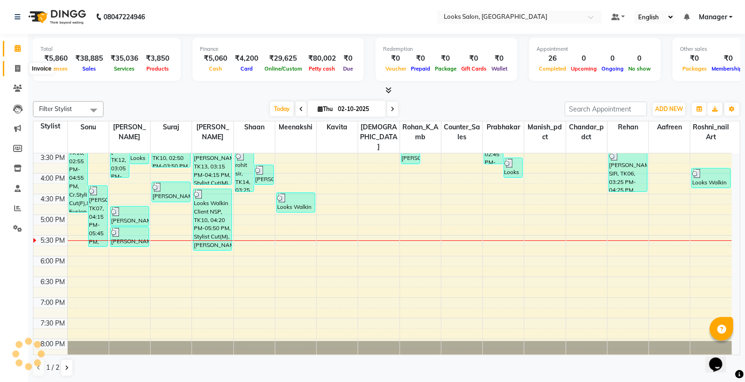
drag, startPoint x: 18, startPoint y: 71, endPoint x: 16, endPoint y: 54, distance: 17.0
click at [18, 71] on icon at bounding box center [17, 68] width 5 height 7
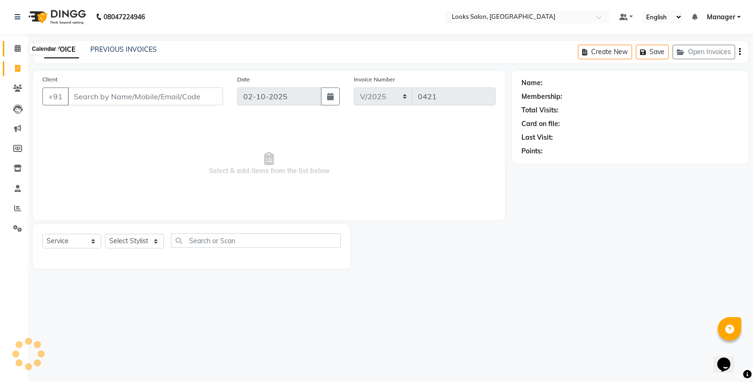
click at [16, 49] on icon at bounding box center [18, 48] width 6 height 7
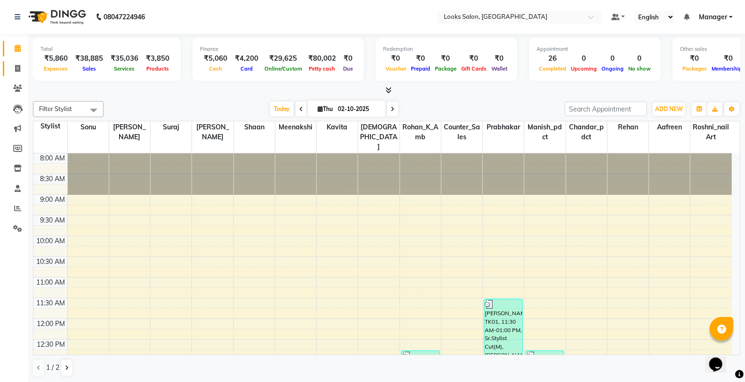
click at [24, 61] on link "Invoice" at bounding box center [14, 69] width 23 height 16
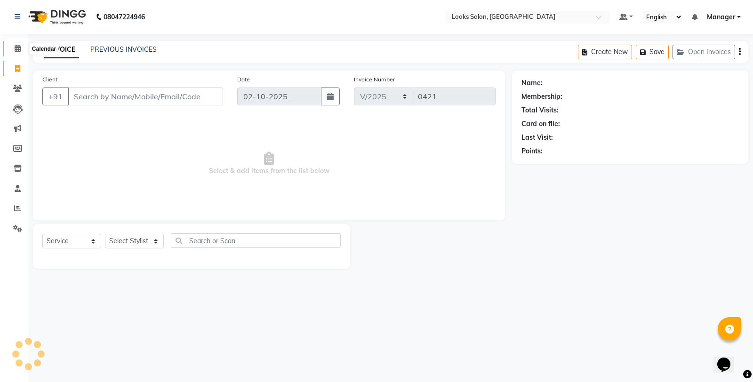
click at [19, 48] on icon at bounding box center [18, 48] width 6 height 7
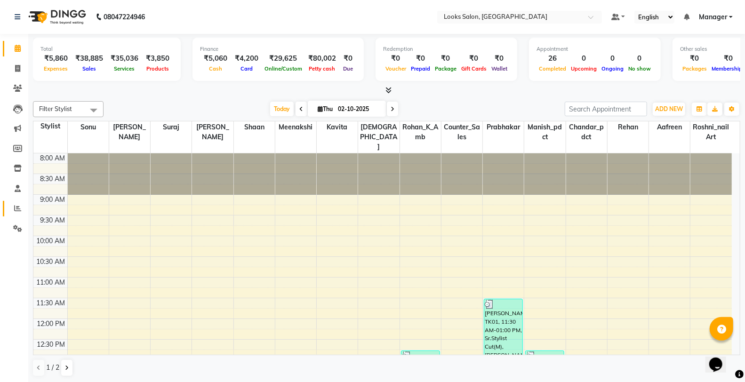
click at [7, 206] on link "Reports" at bounding box center [14, 209] width 23 height 16
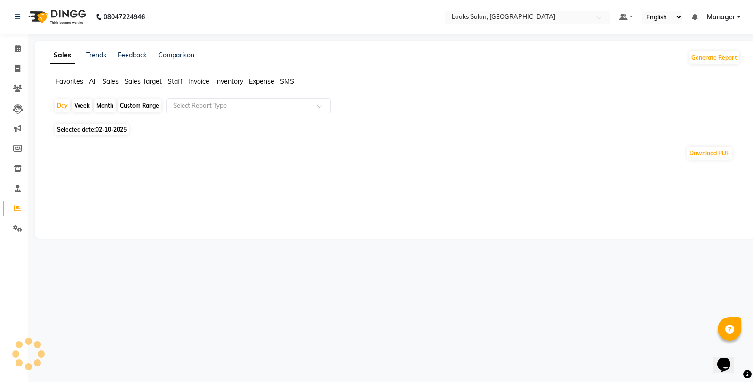
drag, startPoint x: 173, startPoint y: 83, endPoint x: 119, endPoint y: 140, distance: 78.2
click at [173, 83] on span "Staff" at bounding box center [175, 81] width 15 height 8
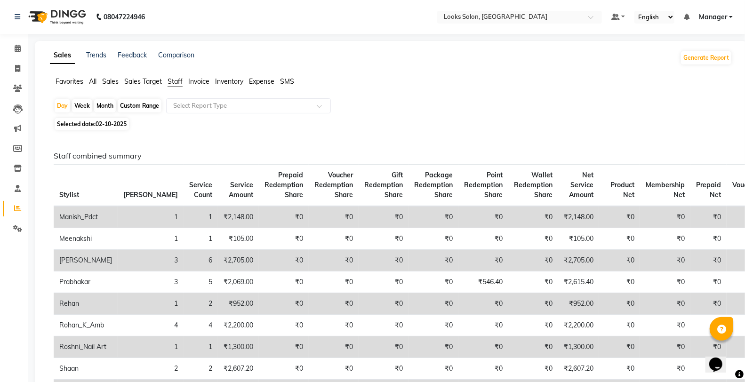
click at [99, 125] on span "02-10-2025" at bounding box center [111, 123] width 31 height 7
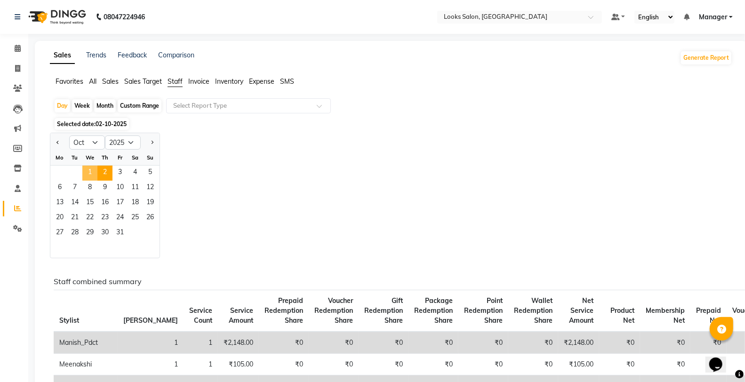
click at [88, 170] on span "1" at bounding box center [89, 173] width 15 height 15
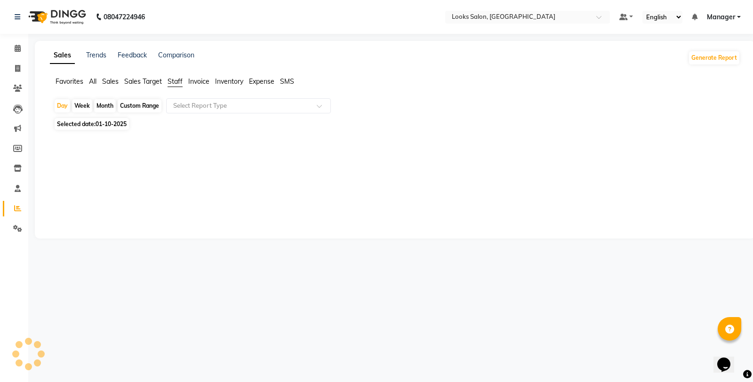
click at [104, 169] on div at bounding box center [393, 174] width 679 height 45
click at [175, 86] on li "Staff" at bounding box center [175, 82] width 15 height 10
click at [179, 81] on span "Staff" at bounding box center [175, 81] width 15 height 8
click at [15, 62] on link "Invoice" at bounding box center [14, 69] width 23 height 16
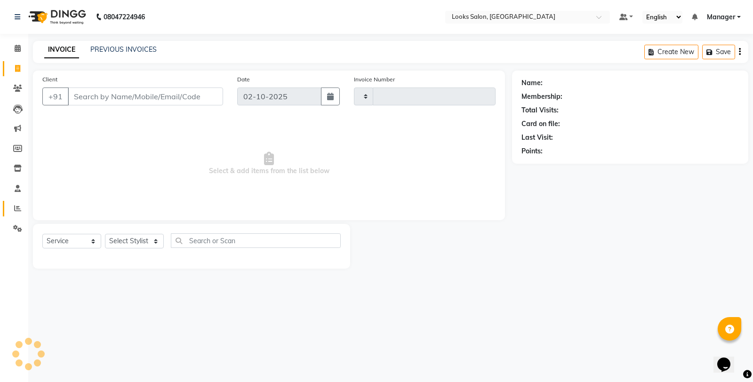
click at [16, 206] on icon at bounding box center [17, 208] width 7 height 7
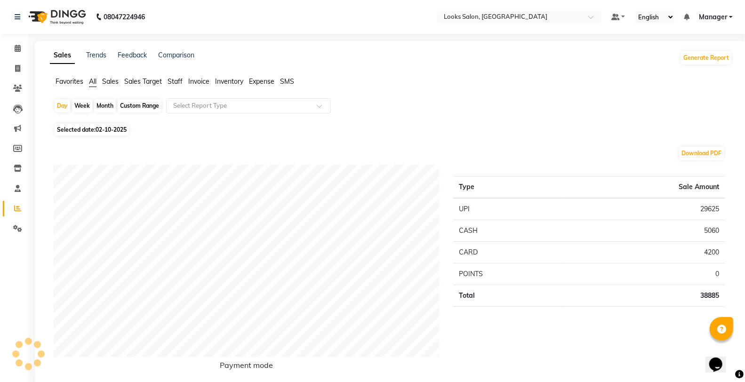
click at [168, 77] on span "Staff" at bounding box center [175, 81] width 15 height 8
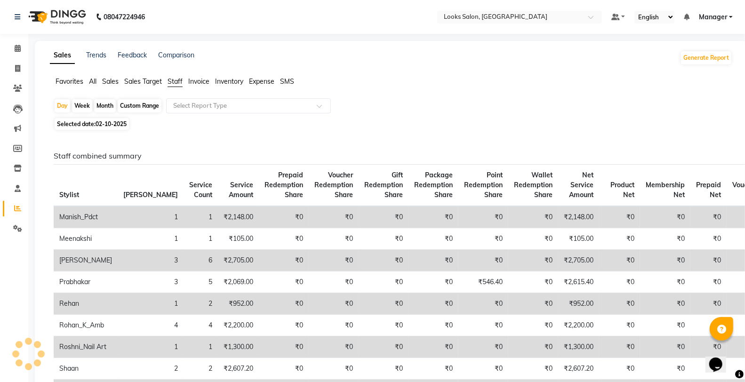
click at [114, 128] on span "Selected date: 02-10-2025" at bounding box center [92, 124] width 74 height 12
click at [116, 125] on span "02-10-2025" at bounding box center [111, 123] width 31 height 7
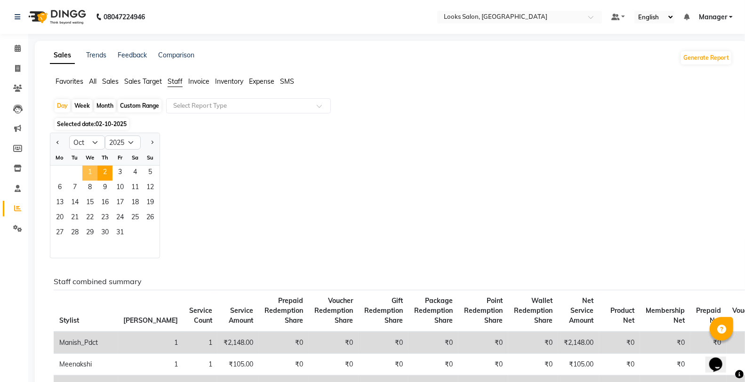
click at [88, 177] on span "1" at bounding box center [89, 173] width 15 height 15
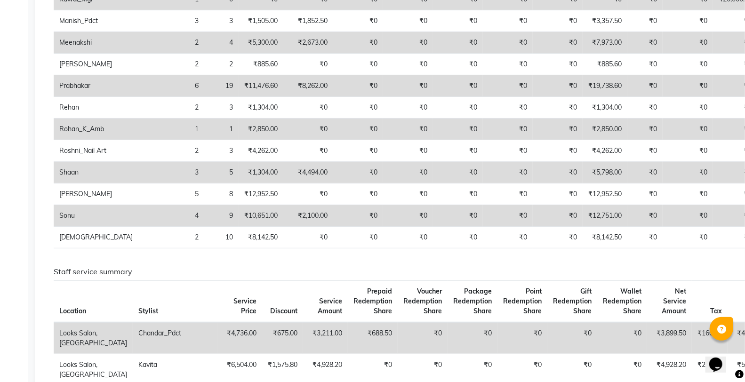
scroll to position [209, 0]
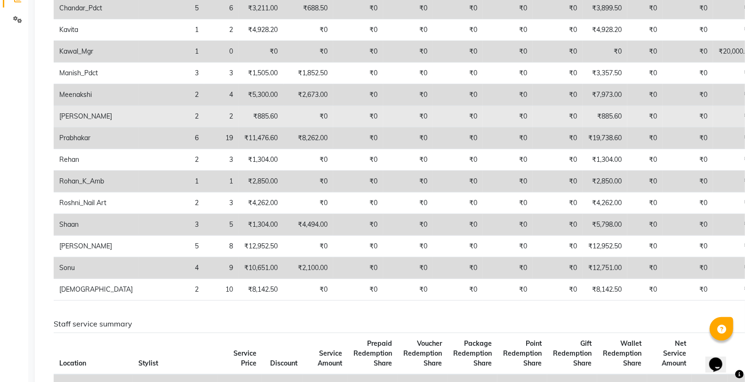
click at [583, 114] on td "₹885.60" at bounding box center [605, 117] width 45 height 22
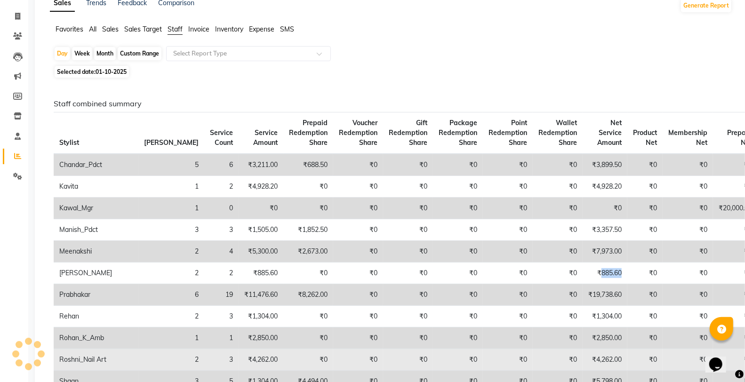
scroll to position [0, 0]
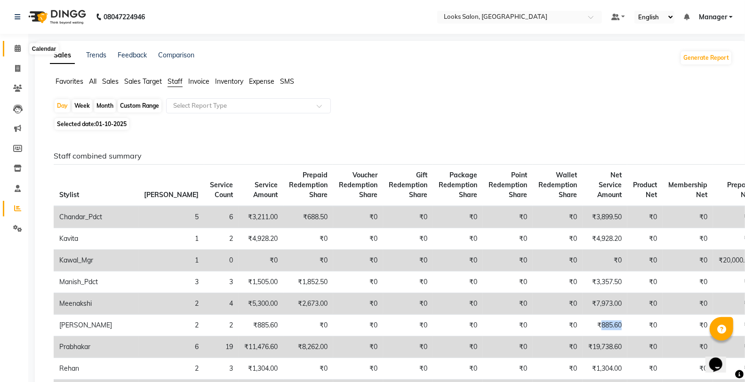
drag, startPoint x: 12, startPoint y: 45, endPoint x: 73, endPoint y: 6, distance: 72.9
click at [12, 45] on span at bounding box center [17, 48] width 16 height 11
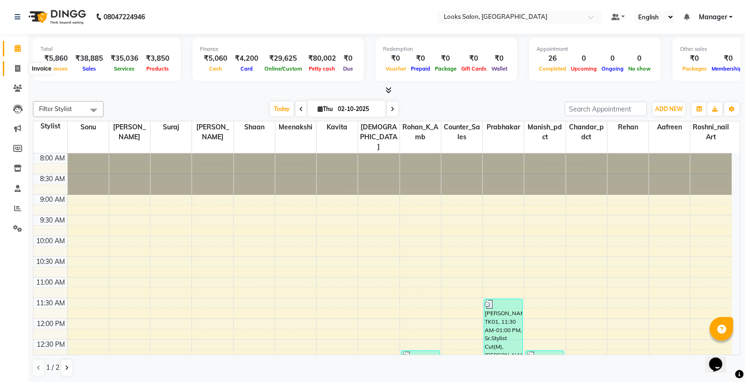
click at [11, 71] on span at bounding box center [17, 69] width 16 height 11
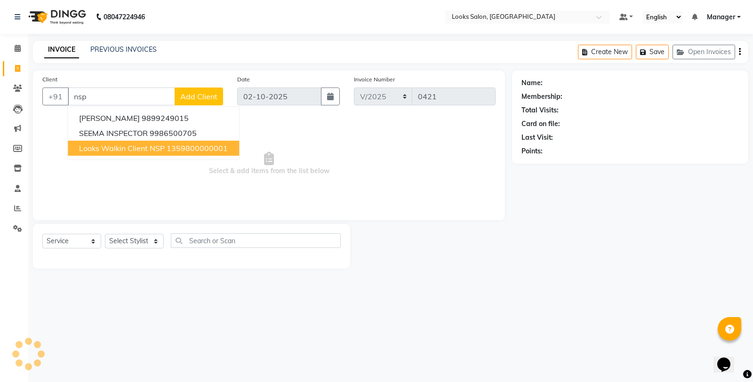
click at [111, 144] on span "Looks Walkin Client NSP" at bounding box center [122, 148] width 86 height 9
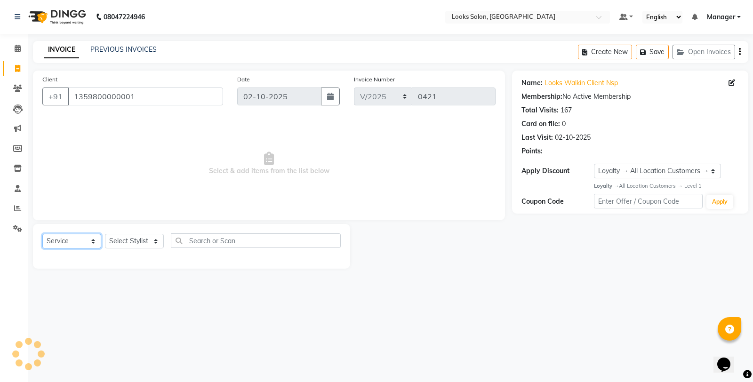
click at [80, 236] on select "Select Service Product Membership Package Voucher Prepaid Gift Card" at bounding box center [71, 241] width 59 height 15
click at [42, 234] on select "Select Service Product Membership Package Voucher Prepaid Gift Card" at bounding box center [71, 241] width 59 height 15
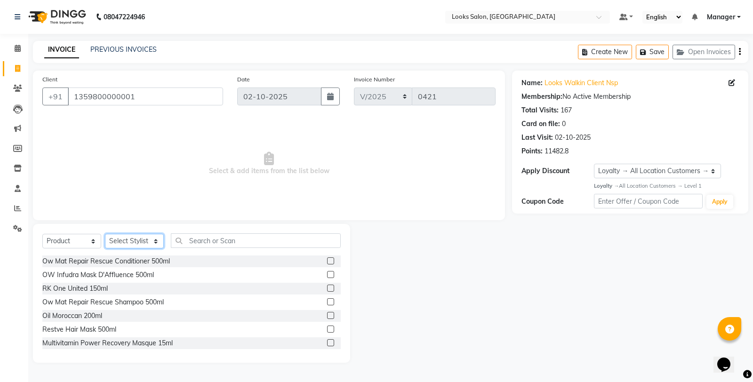
click at [133, 241] on select "Select Stylist Aafreen Chandar_pdct Counter_Sales Damini_Mgr [PERSON_NAME] Mana…" at bounding box center [134, 241] width 59 height 15
click at [105, 234] on select "Select Stylist Aafreen Chandar_pdct Counter_Sales Damini_Mgr [PERSON_NAME] Mana…" at bounding box center [134, 241] width 59 height 15
click at [244, 242] on input "text" at bounding box center [256, 240] width 170 height 15
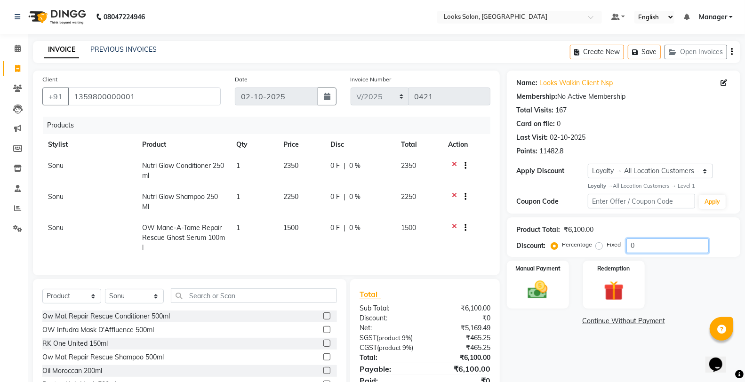
click at [651, 246] on input "0" at bounding box center [667, 246] width 82 height 15
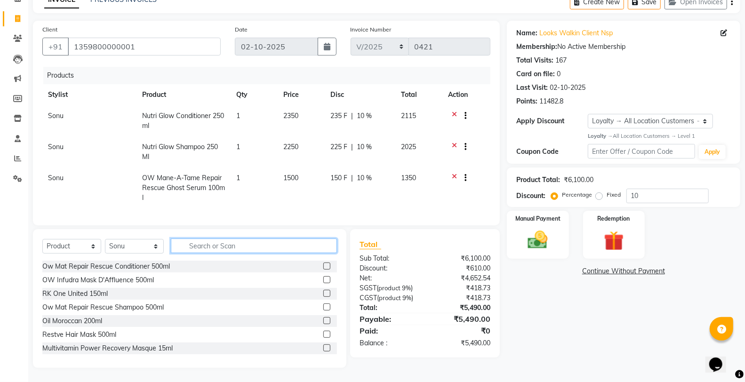
click at [311, 248] on input "text" at bounding box center [254, 246] width 166 height 15
click at [543, 235] on img at bounding box center [537, 240] width 33 height 24
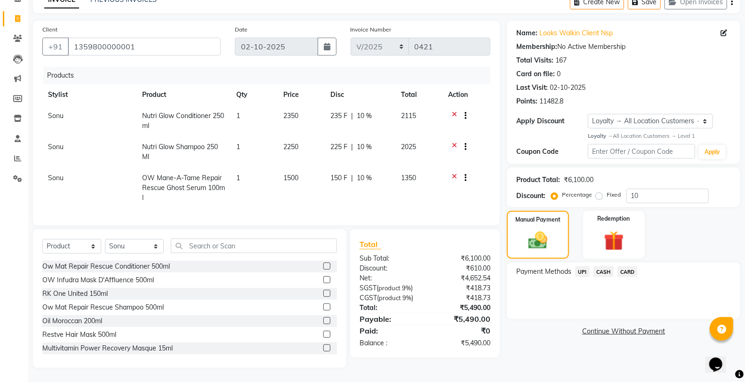
click at [575, 266] on span "UPI" at bounding box center [582, 271] width 15 height 11
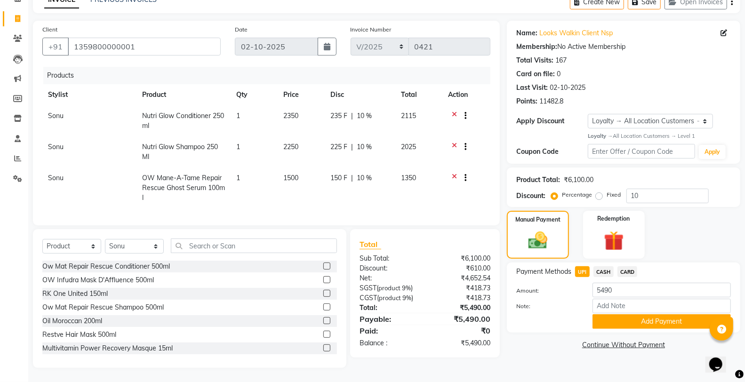
click at [613, 315] on button "Add Payment" at bounding box center [662, 321] width 138 height 15
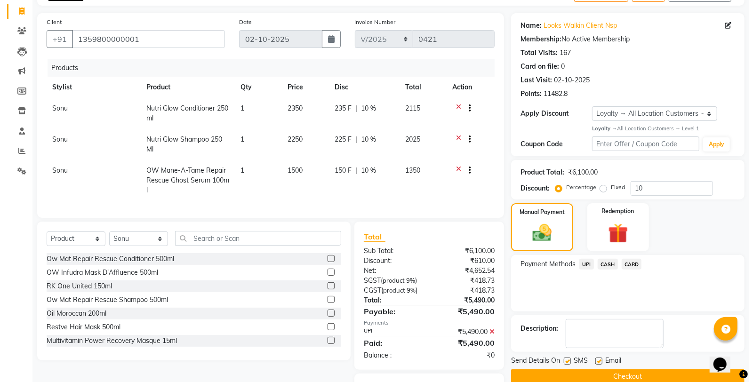
scroll to position [113, 0]
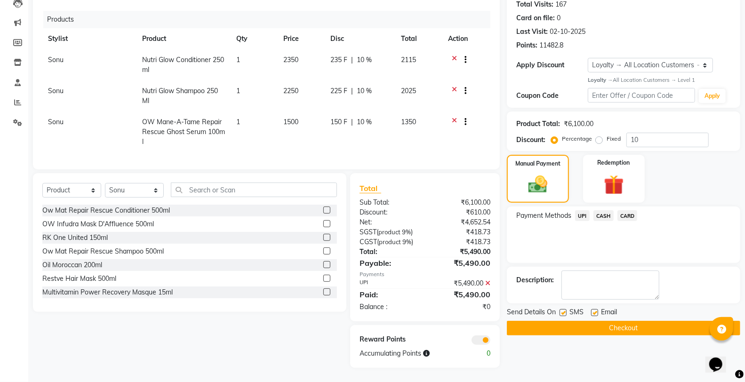
click at [477, 337] on span at bounding box center [481, 340] width 19 height 9
click at [490, 342] on input "checkbox" at bounding box center [490, 342] width 0 height 0
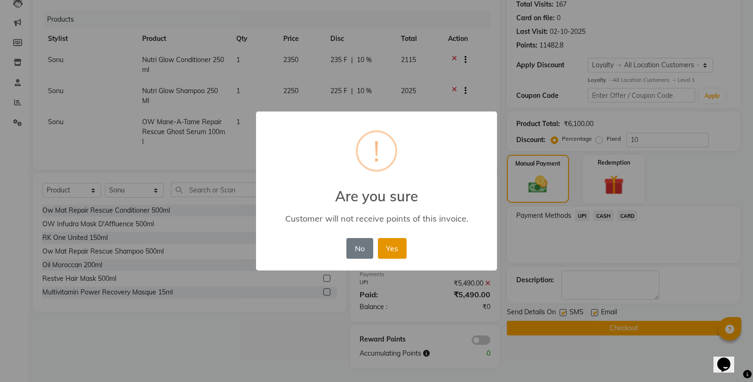
click at [390, 248] on button "Yes" at bounding box center [392, 248] width 29 height 21
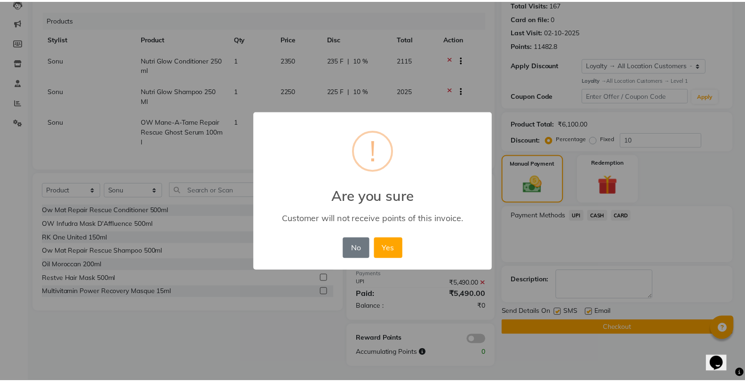
scroll to position [100, 0]
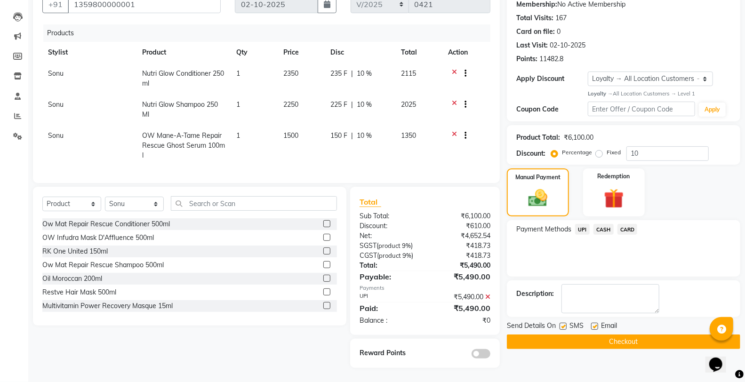
click at [566, 323] on label at bounding box center [563, 326] width 7 height 7
click at [566, 324] on input "checkbox" at bounding box center [563, 327] width 6 height 6
click at [541, 341] on button "Checkout" at bounding box center [623, 342] width 233 height 15
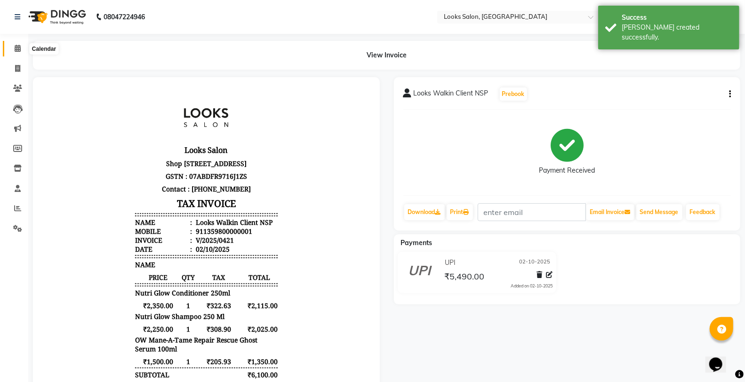
click at [15, 54] on span at bounding box center [17, 48] width 16 height 11
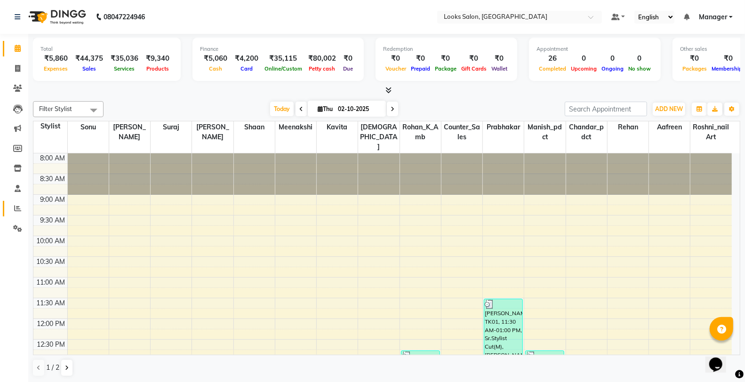
click at [16, 215] on link "Reports" at bounding box center [14, 209] width 23 height 16
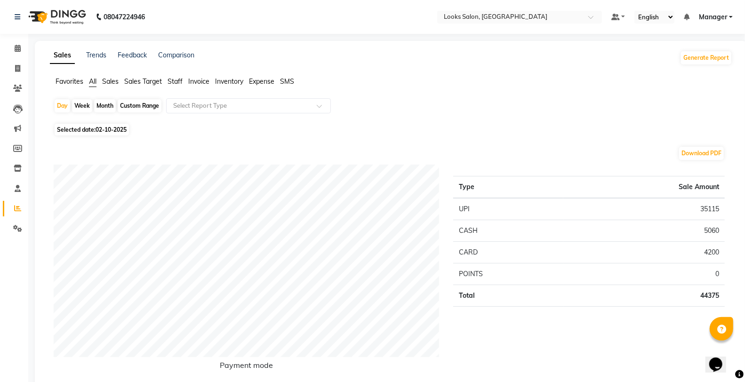
click at [177, 80] on span "Staff" at bounding box center [175, 81] width 15 height 8
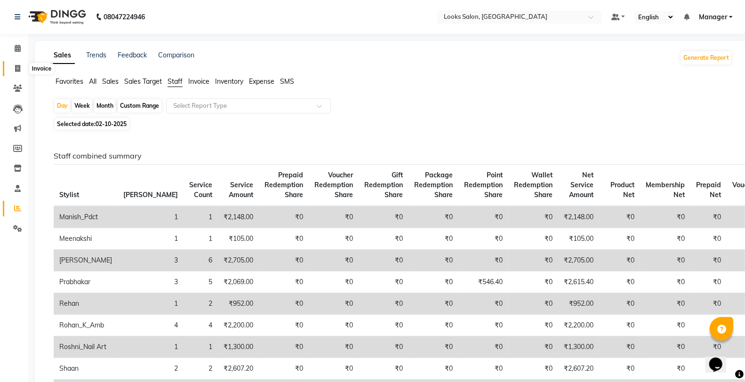
click at [16, 69] on icon at bounding box center [17, 68] width 5 height 7
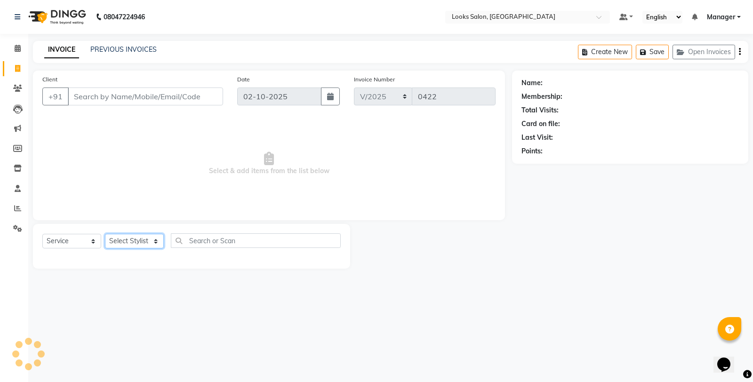
click at [125, 241] on select "Select Stylist" at bounding box center [134, 241] width 59 height 15
click at [105, 234] on select "Select Stylist Aafreen Chandar_pdct Counter_Sales Damini_Mgr [PERSON_NAME] Mana…" at bounding box center [134, 241] width 59 height 15
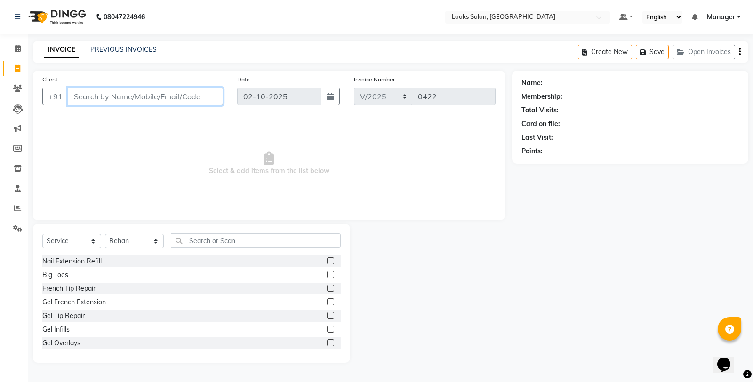
click at [127, 97] on input "Client" at bounding box center [145, 97] width 155 height 18
click at [201, 98] on span "Add Client" at bounding box center [198, 96] width 37 height 9
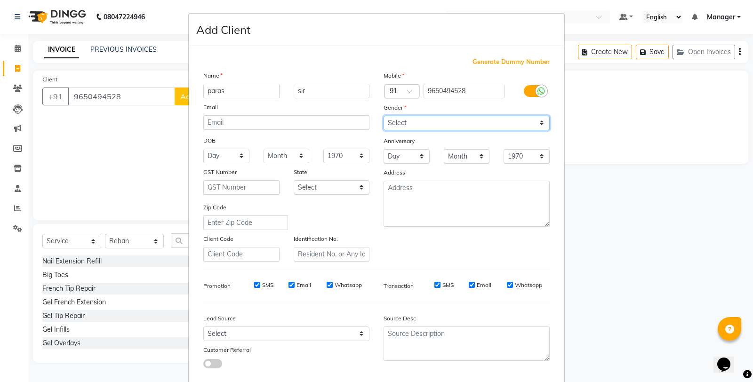
drag, startPoint x: 421, startPoint y: 119, endPoint x: 422, endPoint y: 126, distance: 7.7
click at [422, 126] on select "Select Male Female Other Prefer Not To Say" at bounding box center [467, 123] width 166 height 15
click at [384, 116] on select "Select Male Female Other Prefer Not To Say" at bounding box center [467, 123] width 166 height 15
drag, startPoint x: 422, startPoint y: 124, endPoint x: 422, endPoint y: 130, distance: 6.1
click at [422, 124] on select "Select Male Female Other Prefer Not To Say" at bounding box center [467, 123] width 166 height 15
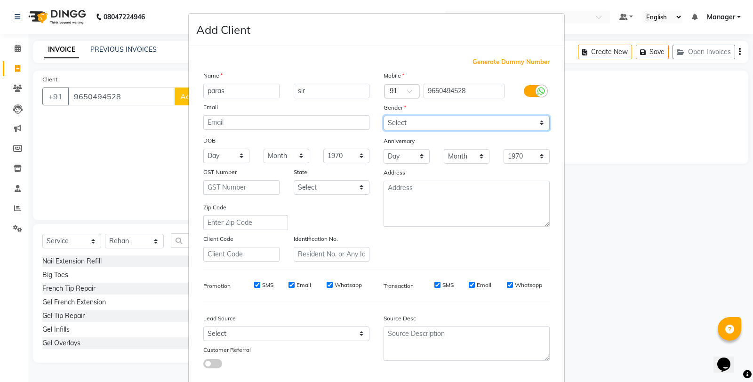
click at [384, 116] on select "Select Male Female Other Prefer Not To Say" at bounding box center [467, 123] width 166 height 15
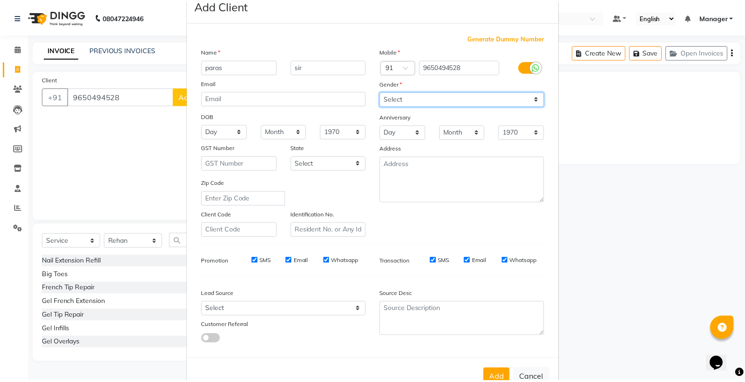
scroll to position [53, 0]
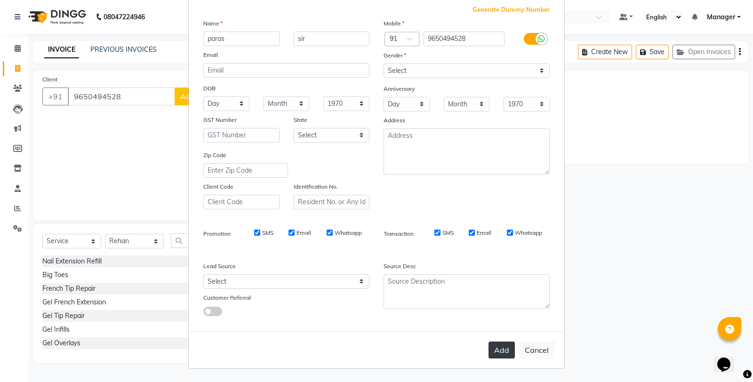
click at [504, 342] on button "Add" at bounding box center [502, 350] width 26 height 17
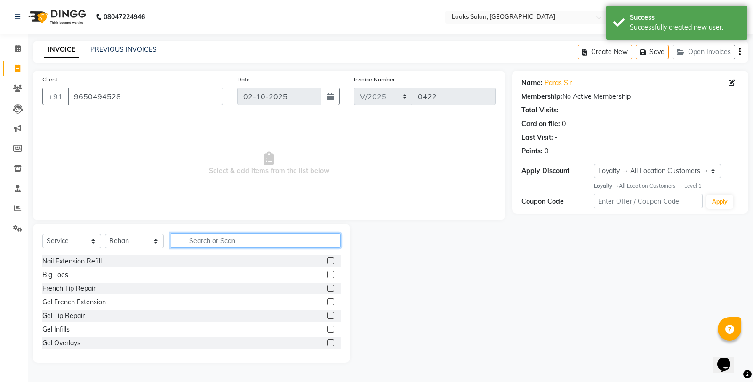
click at [205, 237] on input "text" at bounding box center [256, 240] width 170 height 15
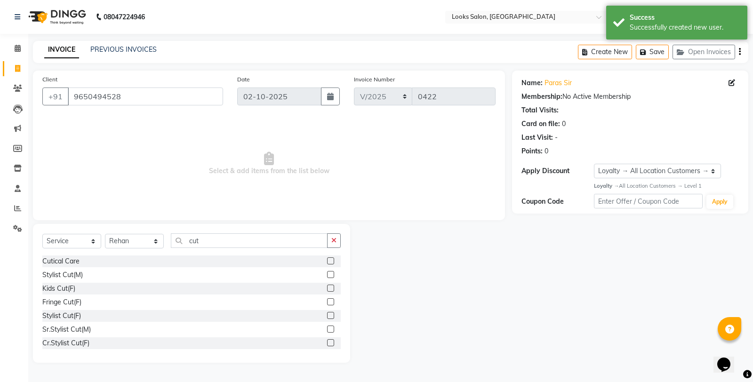
click at [327, 272] on label at bounding box center [330, 274] width 7 height 7
click at [327, 272] on input "checkbox" at bounding box center [330, 275] width 6 height 6
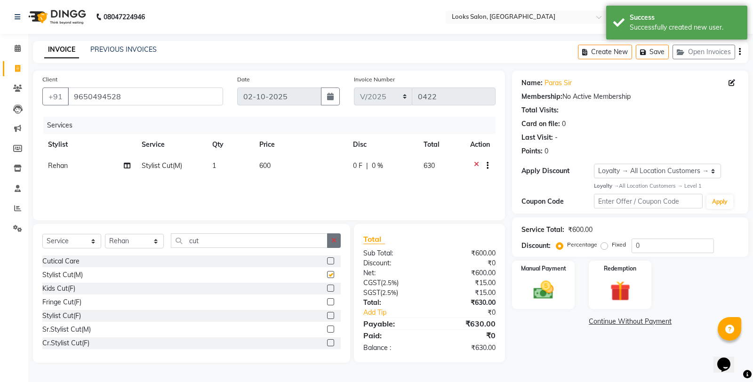
click at [339, 241] on button "button" at bounding box center [334, 240] width 14 height 15
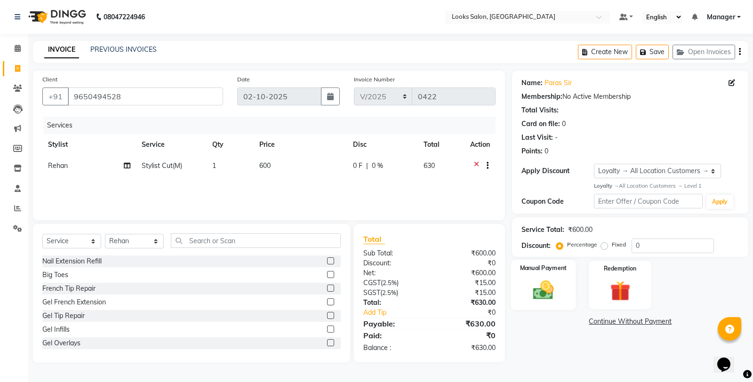
click at [547, 309] on div "Manual Payment" at bounding box center [543, 285] width 65 height 50
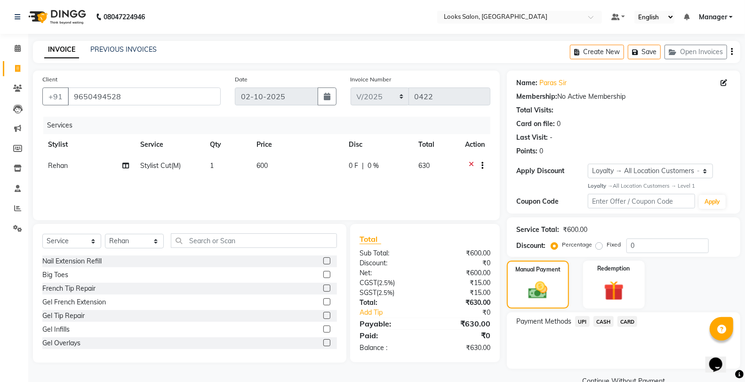
click at [600, 322] on span "CASH" at bounding box center [604, 321] width 20 height 11
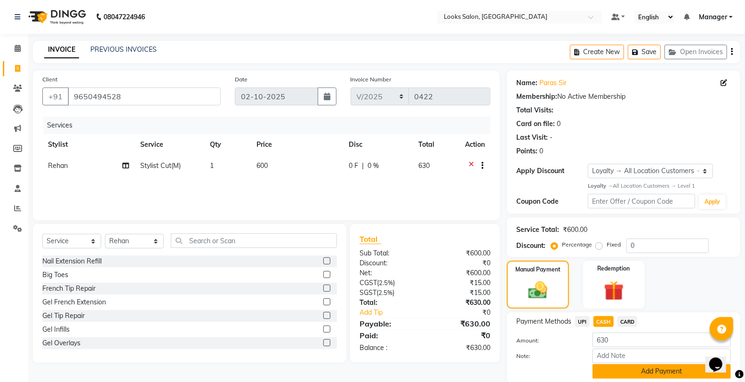
click at [634, 376] on button "Add Payment" at bounding box center [662, 371] width 138 height 15
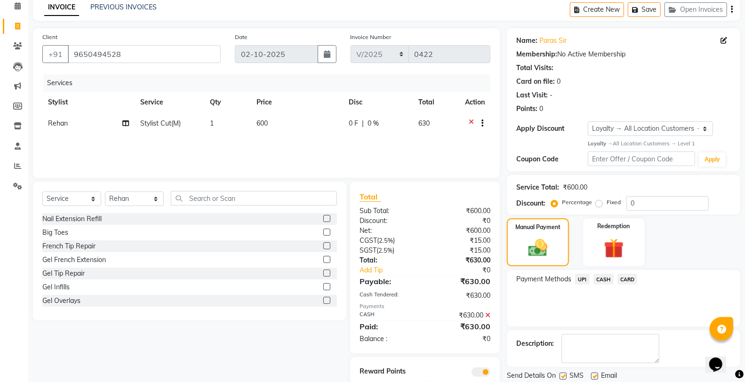
scroll to position [74, 0]
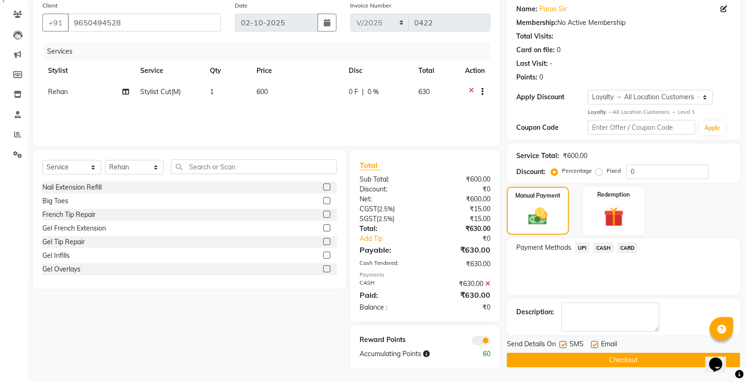
click at [526, 358] on button "Checkout" at bounding box center [623, 360] width 233 height 15
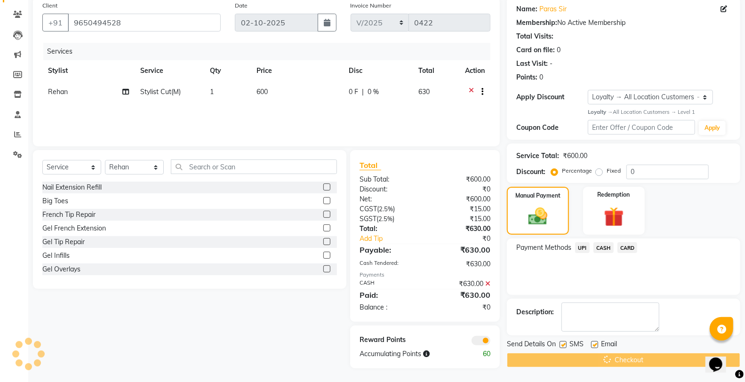
scroll to position [0, 0]
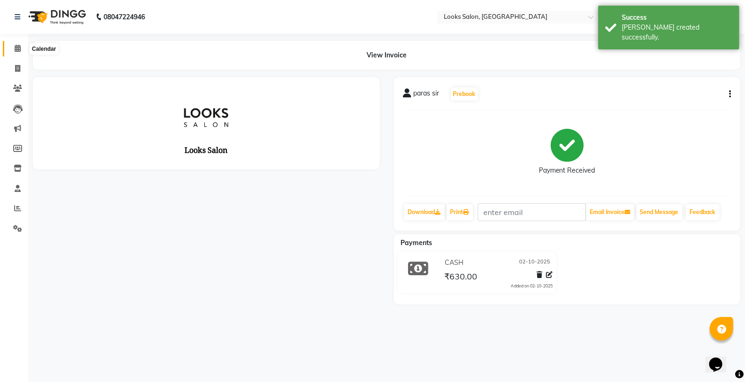
click at [21, 48] on span at bounding box center [17, 48] width 16 height 11
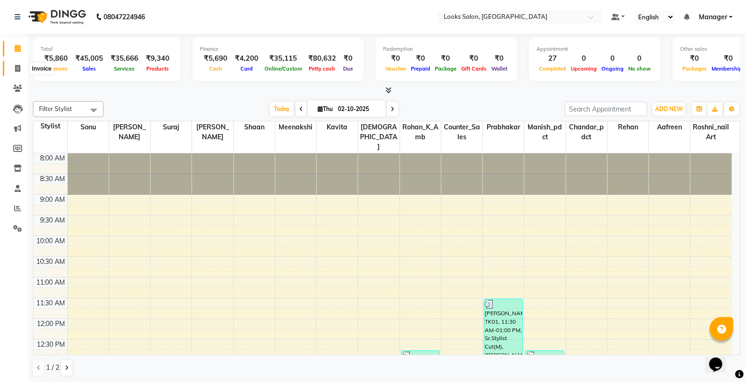
click at [20, 66] on span at bounding box center [17, 69] width 16 height 11
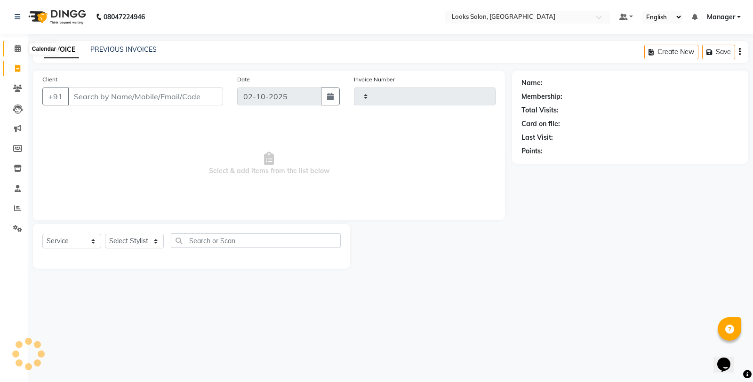
click at [17, 48] on icon at bounding box center [18, 48] width 6 height 7
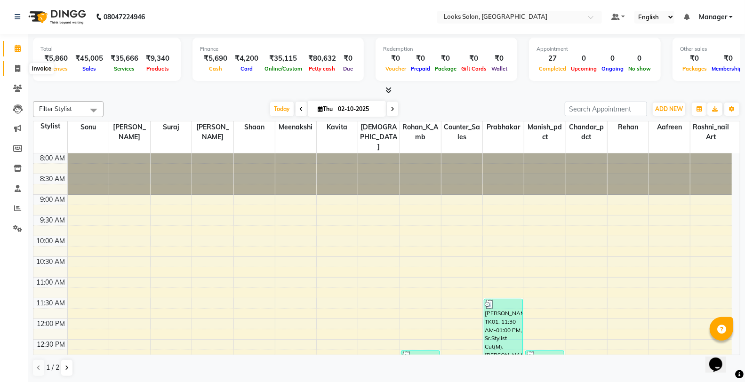
click at [9, 66] on span at bounding box center [17, 69] width 16 height 11
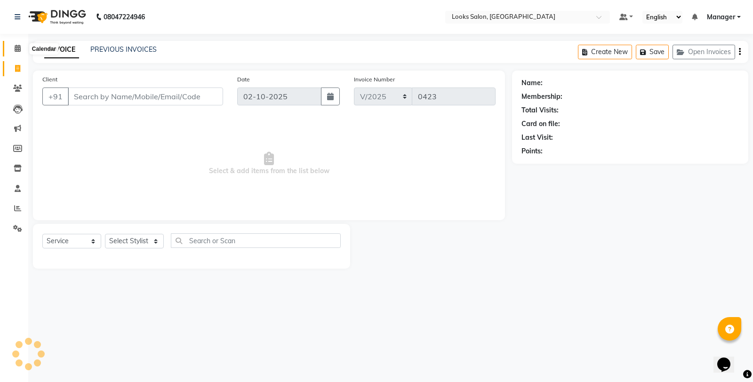
click at [12, 50] on span at bounding box center [17, 48] width 16 height 11
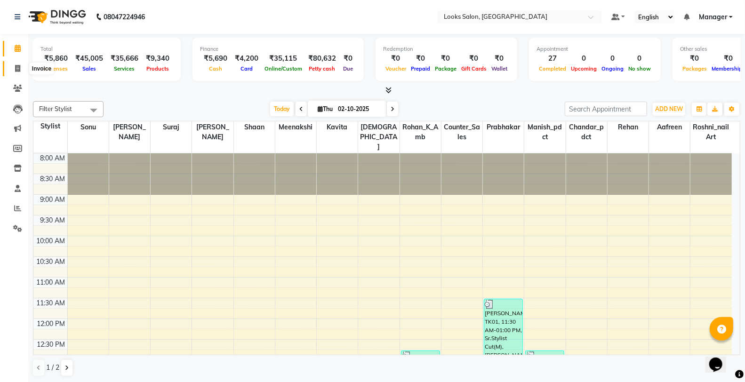
click at [17, 64] on span at bounding box center [17, 69] width 16 height 11
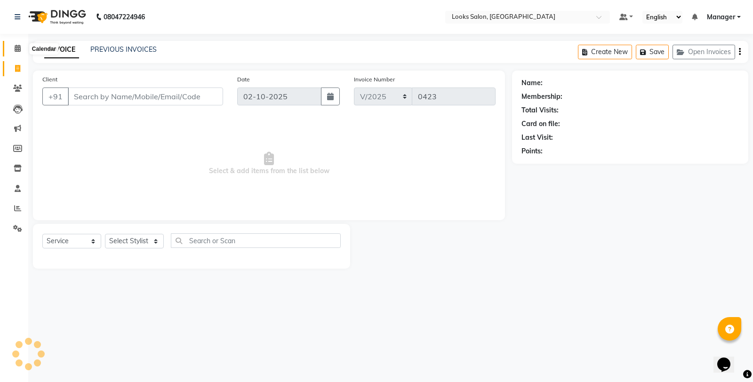
click at [17, 44] on span at bounding box center [17, 48] width 16 height 11
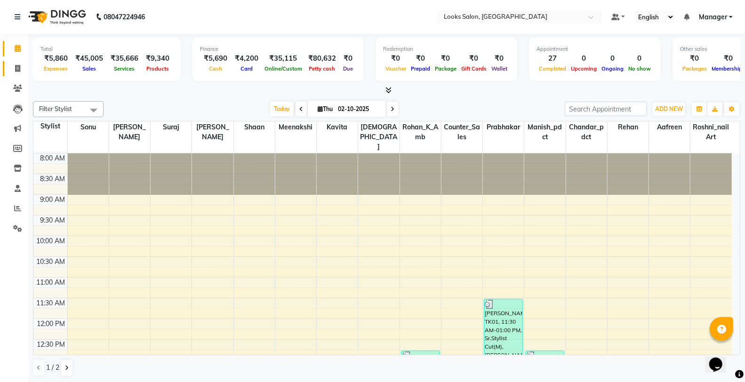
click at [17, 61] on link "Invoice" at bounding box center [14, 69] width 23 height 16
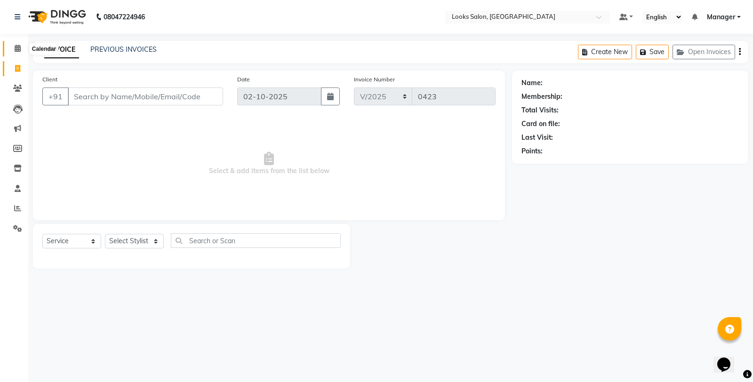
click at [17, 53] on span at bounding box center [17, 48] width 16 height 11
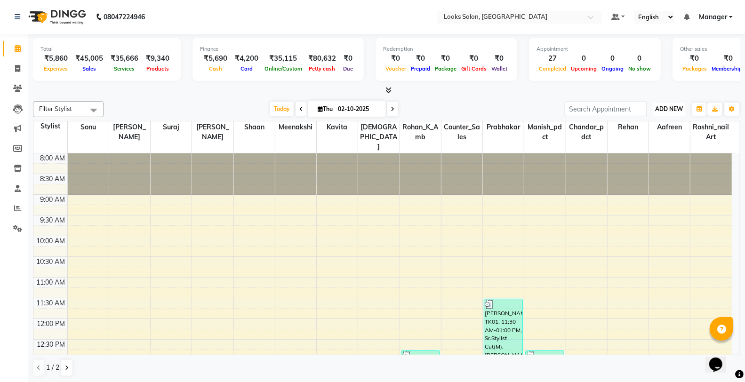
click at [668, 113] on button "ADD NEW Toggle Dropdown" at bounding box center [669, 109] width 32 height 13
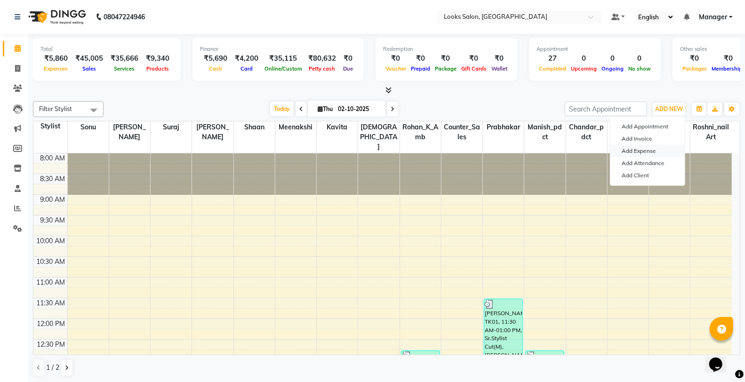
click at [665, 148] on link "Add Expense" at bounding box center [647, 151] width 74 height 12
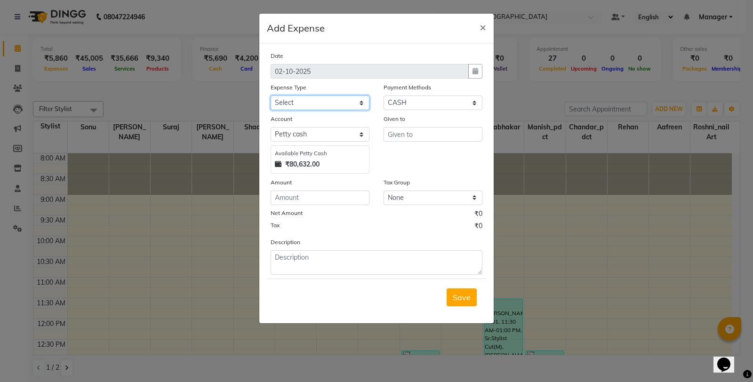
click at [311, 101] on select "Select Accommodation Aesthetics Bank Deposit BLINKIT Cash Handover Client Refun…" at bounding box center [320, 103] width 99 height 15
click at [271, 96] on select "Select Accommodation Aesthetics Bank Deposit BLINKIT Cash Handover Client Refun…" at bounding box center [320, 103] width 99 height 15
drag, startPoint x: 471, startPoint y: 297, endPoint x: 641, endPoint y: 201, distance: 194.7
click at [470, 297] on button "Save" at bounding box center [462, 298] width 30 height 18
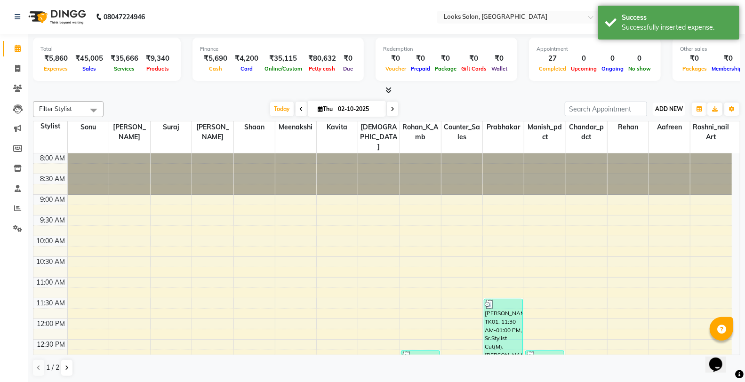
click at [675, 111] on span "ADD NEW" at bounding box center [669, 108] width 28 height 7
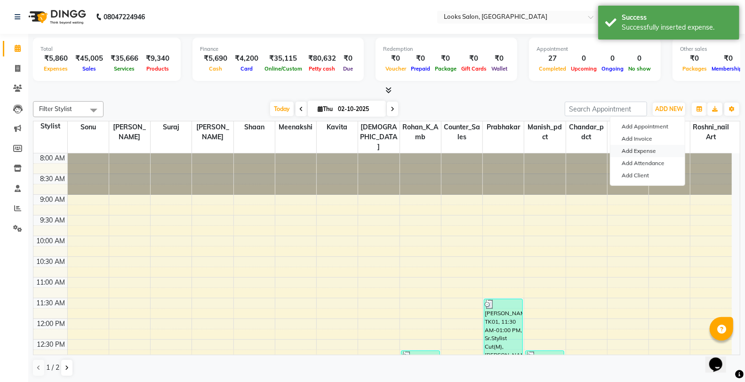
click at [639, 153] on link "Add Expense" at bounding box center [647, 151] width 74 height 12
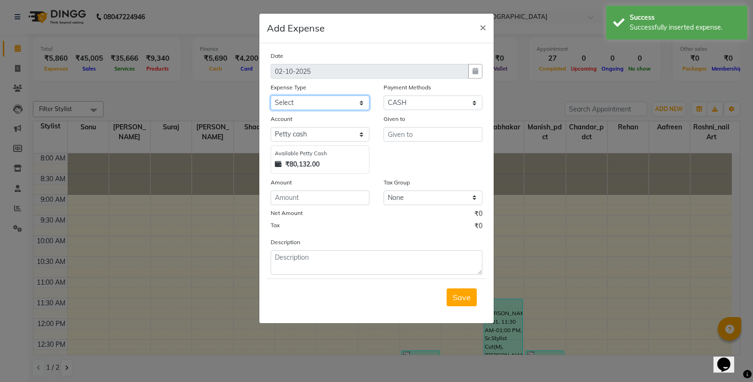
click at [360, 97] on select "Select Accommodation Aesthetics Bank Deposit BLINKIT Cash Handover Client Refun…" at bounding box center [320, 103] width 99 height 15
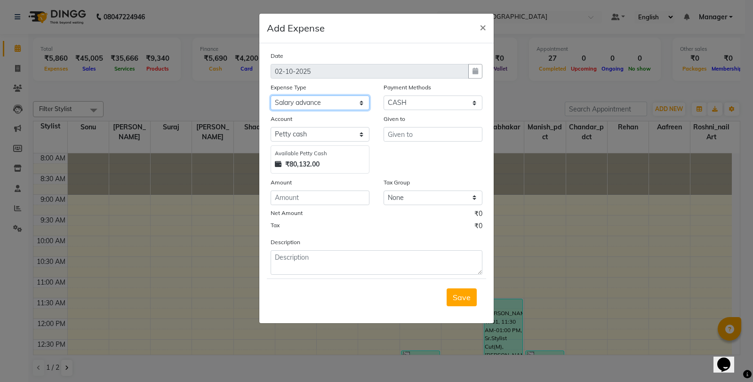
click at [271, 96] on select "Select Accommodation Aesthetics Bank Deposit BLINKIT Cash Handover Client Refun…" at bounding box center [320, 103] width 99 height 15
click at [462, 300] on span "Save" at bounding box center [462, 297] width 18 height 9
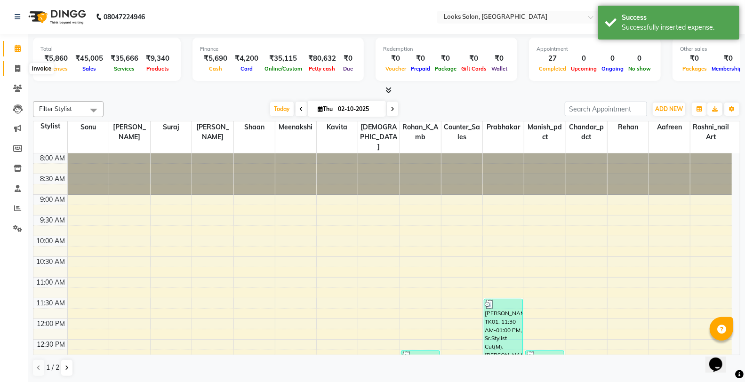
click at [17, 70] on icon at bounding box center [17, 68] width 5 height 7
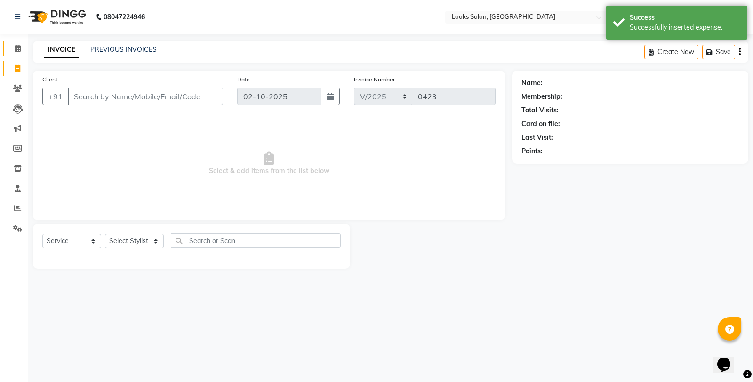
click at [17, 54] on span at bounding box center [17, 48] width 16 height 11
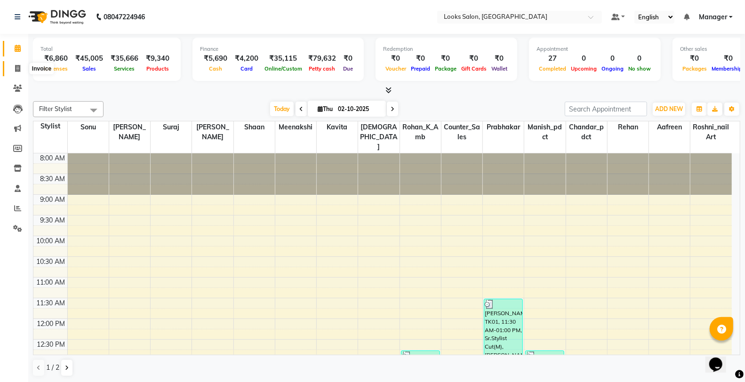
click at [13, 65] on span at bounding box center [17, 69] width 16 height 11
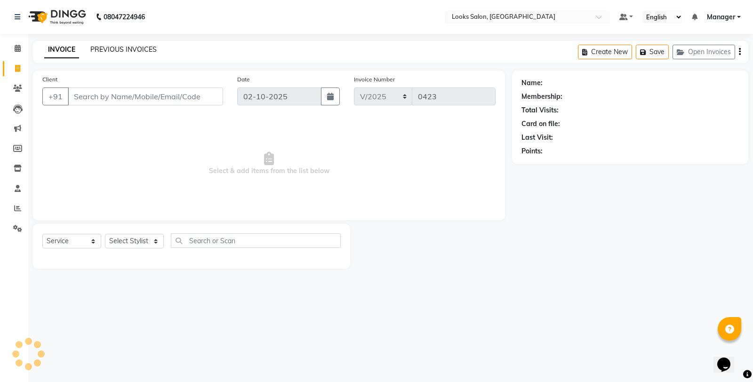
click at [97, 45] on link "PREVIOUS INVOICES" at bounding box center [123, 49] width 66 height 8
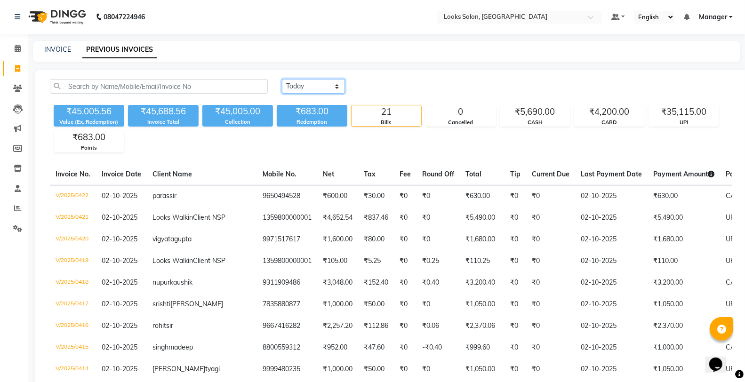
click at [307, 89] on select "Today Yesterday Custom Range" at bounding box center [313, 86] width 63 height 15
click at [282, 79] on select "Today Yesterday Custom Range" at bounding box center [313, 86] width 63 height 15
click at [388, 85] on input "02-10-2025" at bounding box center [390, 86] width 66 height 13
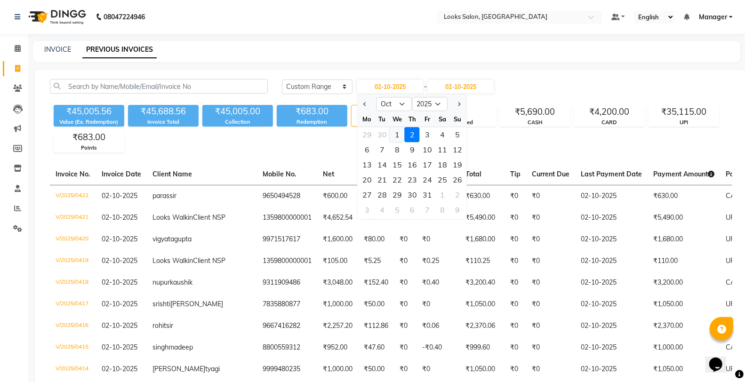
click at [394, 130] on div "1" at bounding box center [397, 134] width 15 height 15
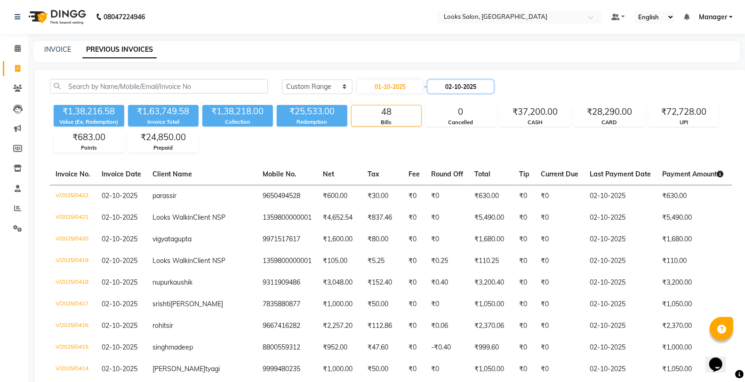
click at [459, 85] on input "02-10-2025" at bounding box center [461, 86] width 66 height 13
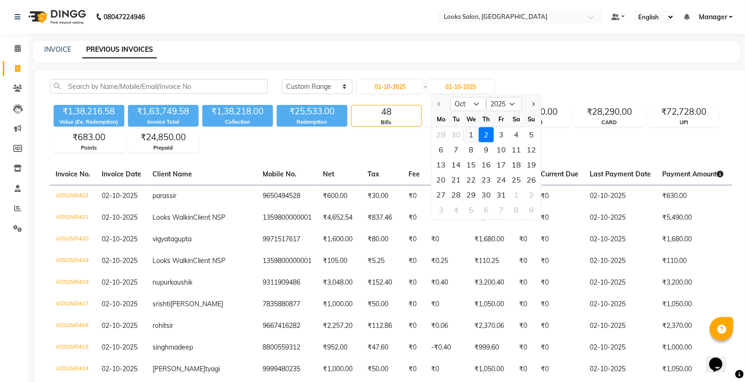
click at [470, 138] on div "1" at bounding box center [471, 134] width 15 height 15
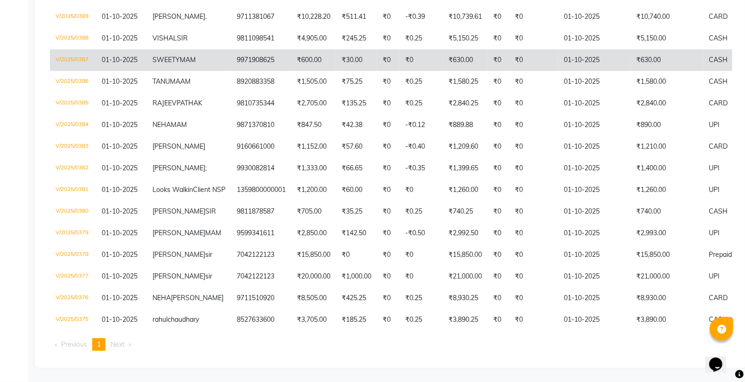
scroll to position [655, 0]
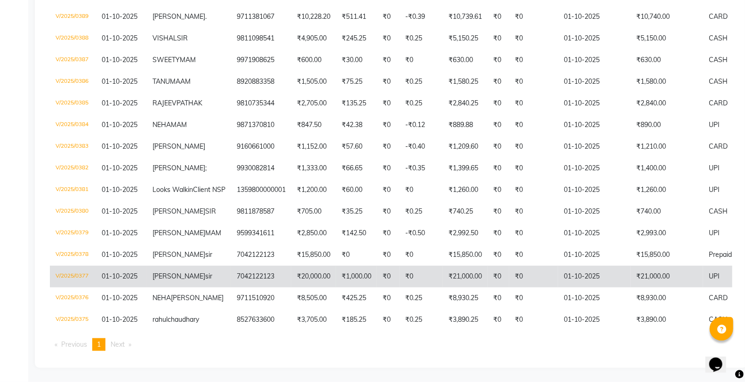
click at [66, 266] on td "V/2025/0377" at bounding box center [73, 277] width 46 height 22
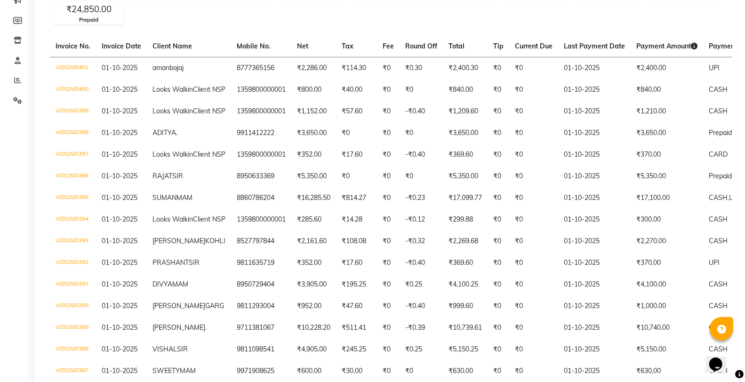
scroll to position [0, 0]
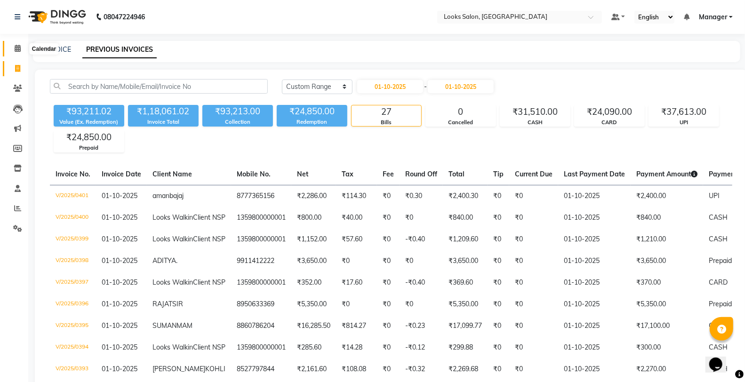
click at [19, 48] on icon at bounding box center [18, 48] width 6 height 7
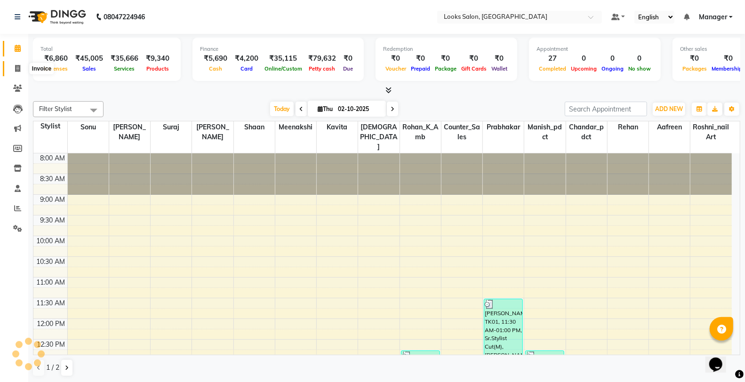
click at [15, 65] on icon at bounding box center [17, 68] width 5 height 7
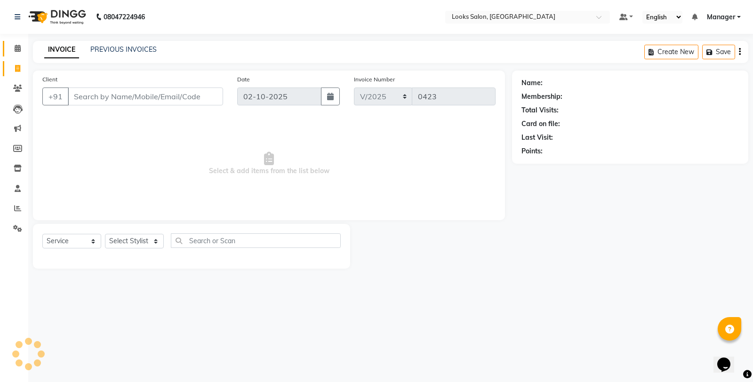
click at [8, 48] on link "Calendar" at bounding box center [14, 49] width 23 height 16
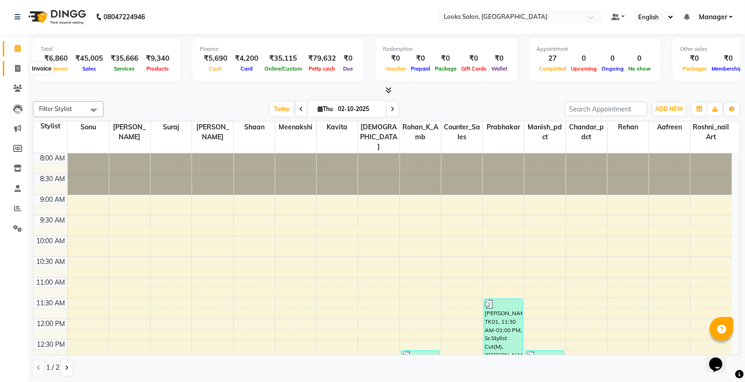
drag, startPoint x: 20, startPoint y: 71, endPoint x: 52, endPoint y: 64, distance: 32.2
click at [20, 71] on span at bounding box center [17, 69] width 16 height 11
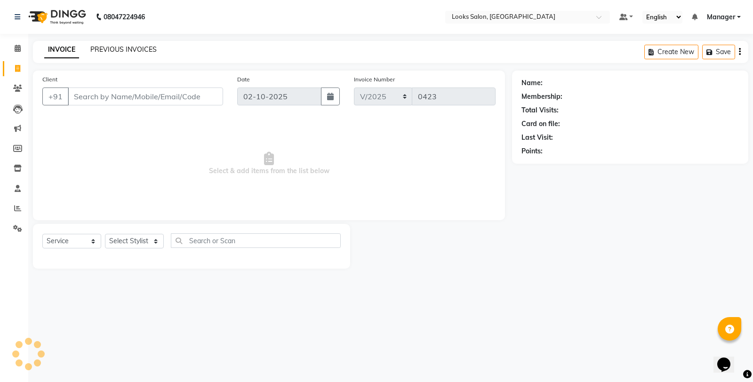
click at [101, 48] on link "PREVIOUS INVOICES" at bounding box center [123, 49] width 66 height 8
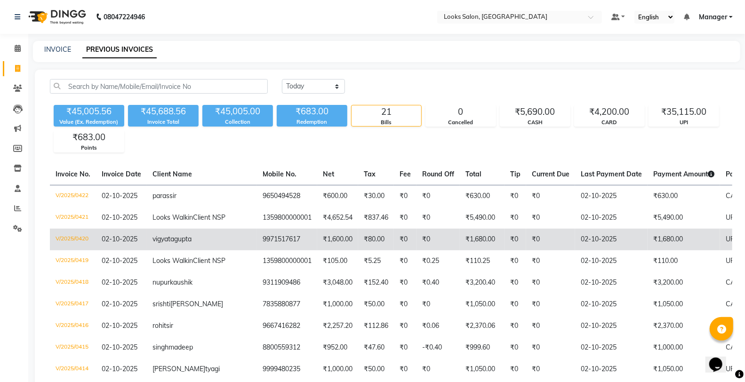
click at [575, 250] on td "02-10-2025" at bounding box center [611, 240] width 72 height 22
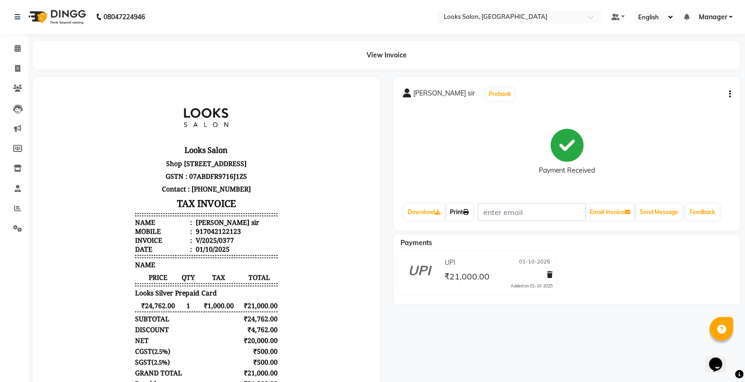
click at [461, 212] on link "Print" at bounding box center [460, 212] width 26 height 16
click at [10, 50] on span at bounding box center [17, 48] width 16 height 11
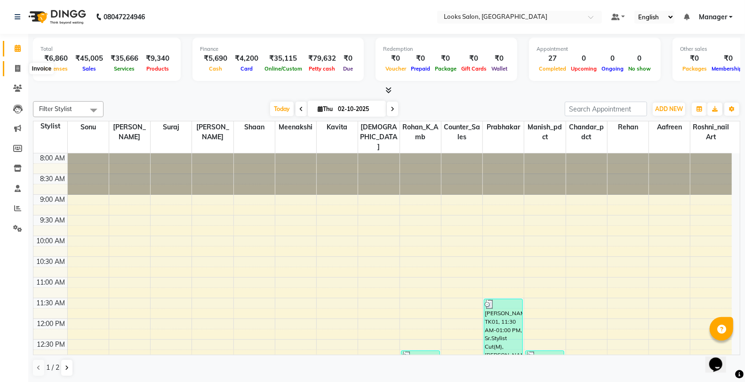
click at [15, 71] on icon at bounding box center [17, 68] width 5 height 7
select select "service"
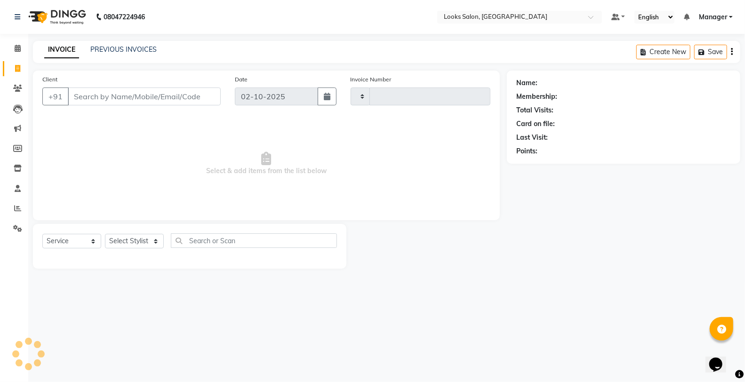
type input "0423"
select select "8126"
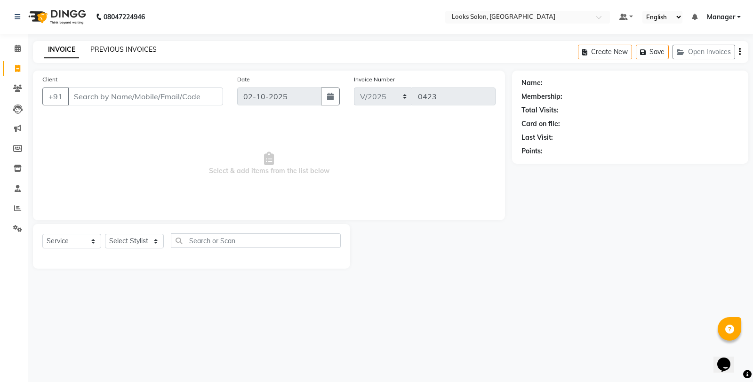
click at [134, 48] on link "PREVIOUS INVOICES" at bounding box center [123, 49] width 66 height 8
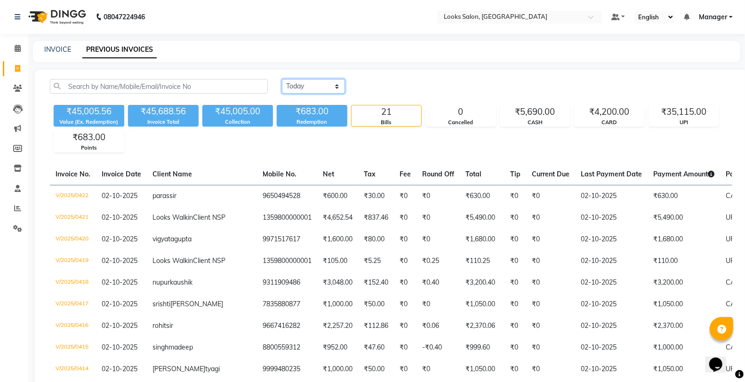
click at [317, 88] on select "Today Yesterday Custom Range" at bounding box center [313, 86] width 63 height 15
select select "range"
click at [282, 79] on select "Today Yesterday Custom Range" at bounding box center [313, 86] width 63 height 15
click at [389, 86] on input "02-10-2025" at bounding box center [390, 86] width 66 height 13
select select "10"
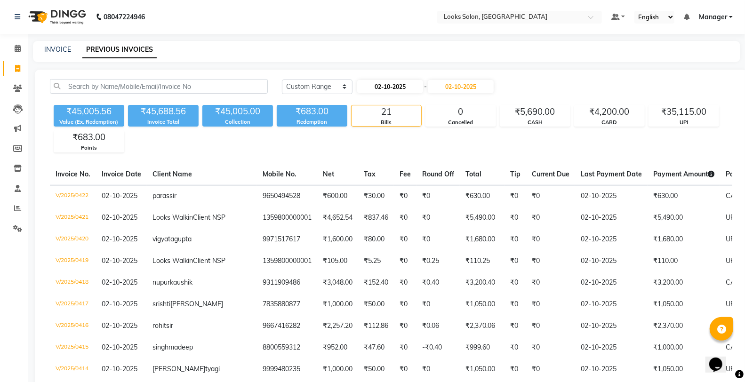
select select "2025"
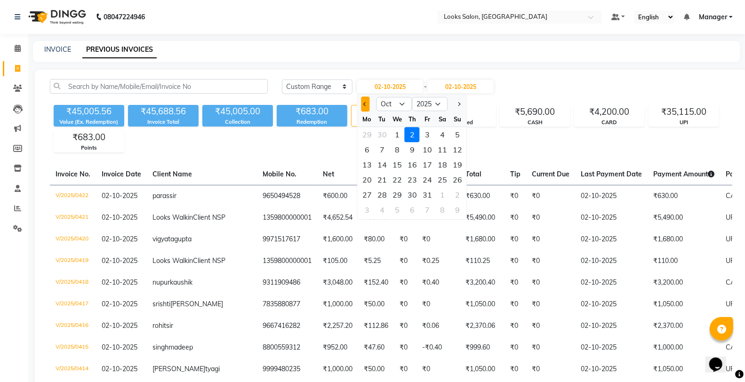
click at [364, 104] on span "Previous month" at bounding box center [366, 104] width 4 height 4
select select "9"
click at [381, 194] on div "30" at bounding box center [382, 194] width 15 height 15
type input "30-09-2025"
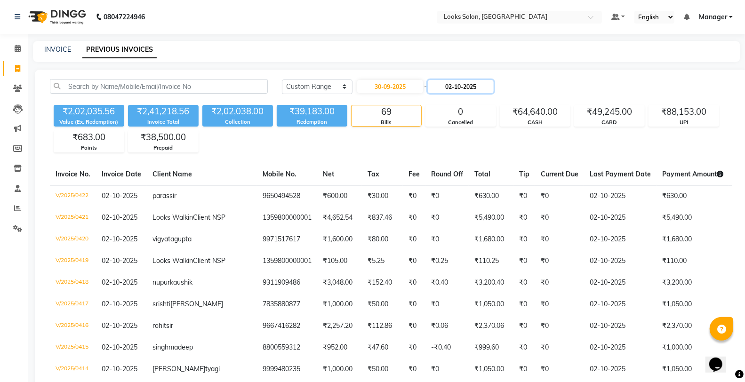
click at [453, 86] on input "02-10-2025" at bounding box center [461, 86] width 66 height 13
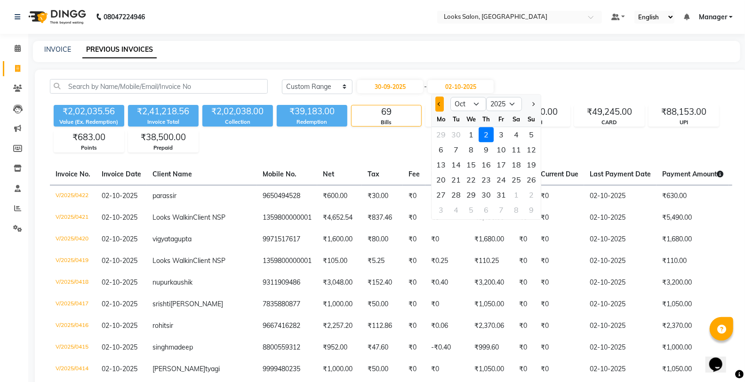
click at [438, 100] on button "Previous month" at bounding box center [440, 103] width 8 height 15
select select "9"
click at [455, 190] on div "30" at bounding box center [456, 194] width 15 height 15
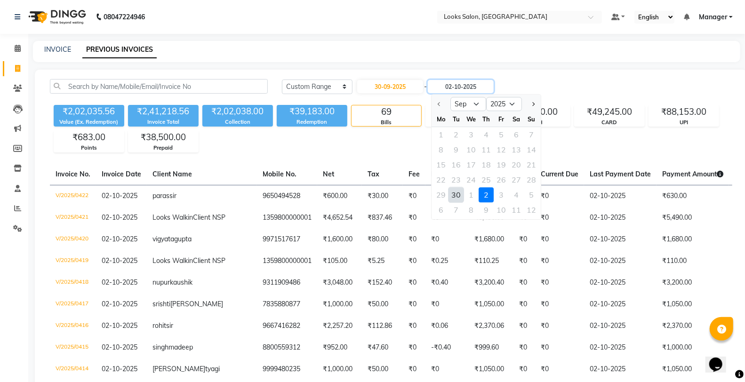
type input "30-09-2025"
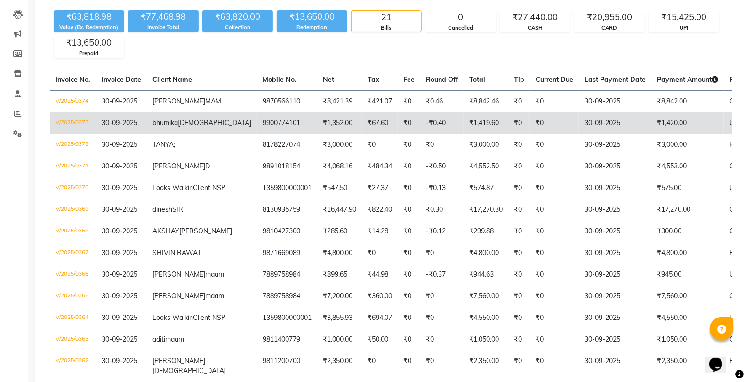
scroll to position [157, 0]
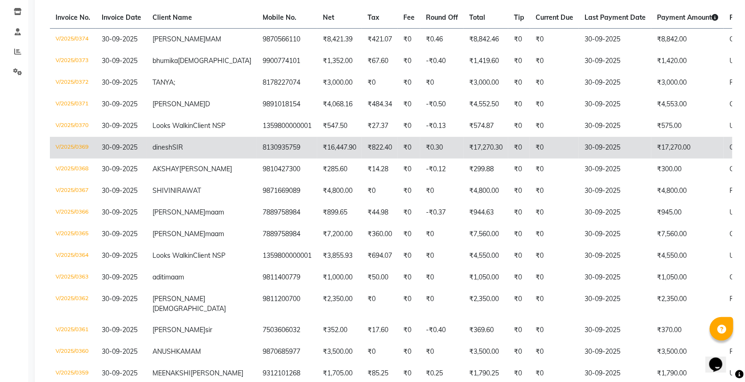
click at [67, 159] on td "V/2025/0369" at bounding box center [73, 148] width 46 height 22
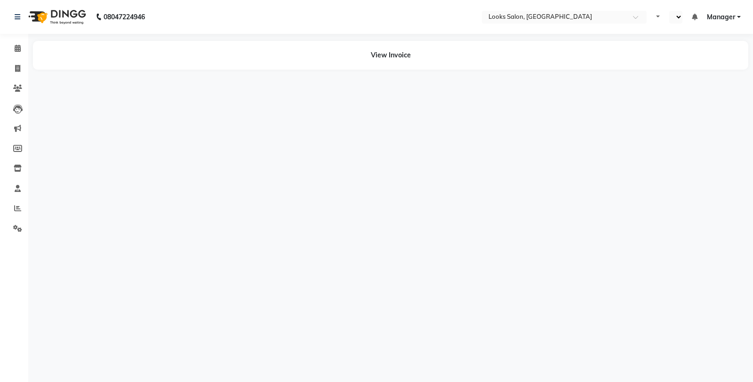
select select "en"
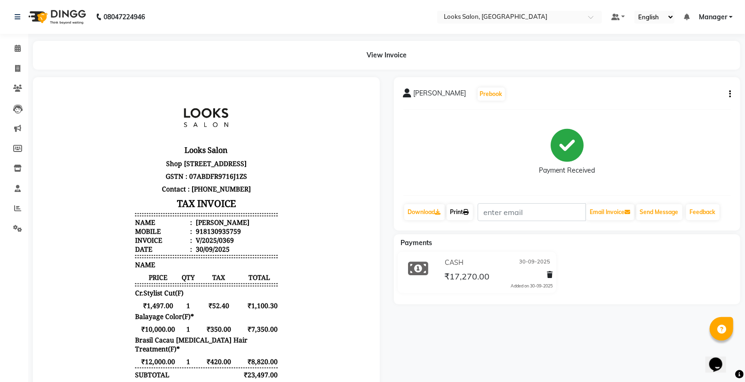
click at [464, 208] on link "Print" at bounding box center [460, 212] width 26 height 16
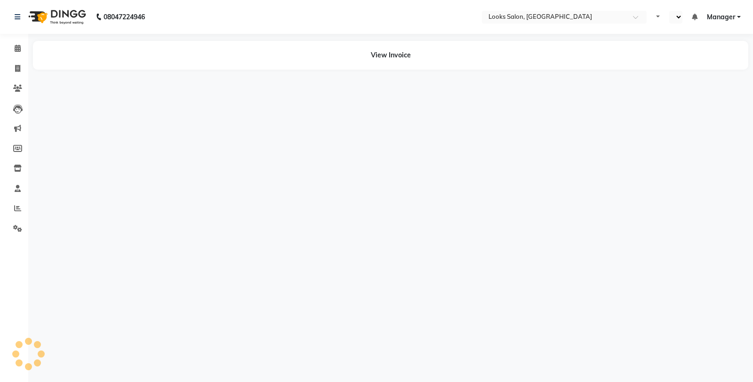
select select "en"
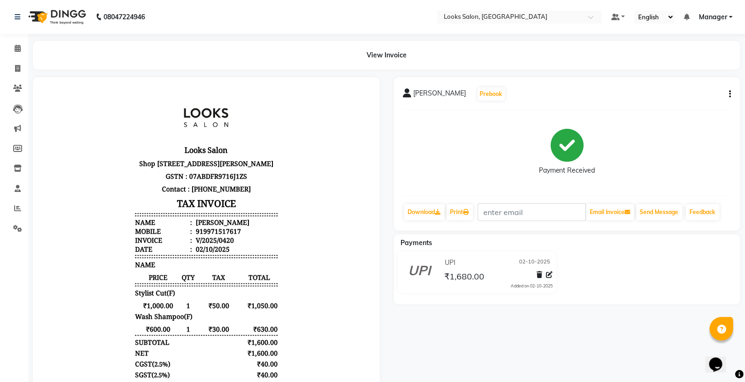
click at [730, 95] on icon "button" at bounding box center [730, 94] width 2 height 0
click at [728, 95] on button "button" at bounding box center [728, 94] width 6 height 10
click at [731, 95] on div "vigyata gupta Prebook Payment Received Download Print Email Invoice Send Messag…" at bounding box center [567, 153] width 347 height 153
click at [728, 96] on button "button" at bounding box center [728, 94] width 6 height 10
click at [706, 97] on div "Edit Item Staff" at bounding box center [683, 100] width 64 height 12
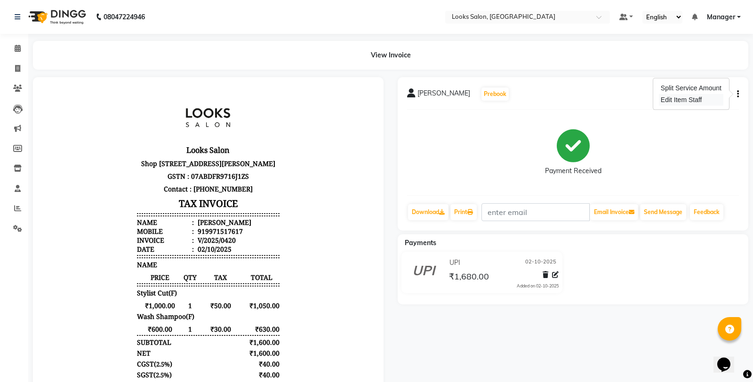
select select
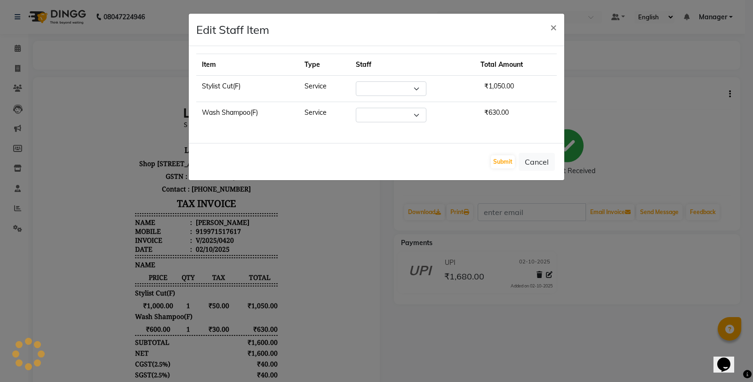
select select "75826"
click at [374, 113] on select "Select Aafreen Chandar_pdct Counter_Sales Damini_Mgr [PERSON_NAME] Manager Mani…" at bounding box center [386, 115] width 71 height 15
select select "77022"
click at [356, 108] on select "Select Aafreen Chandar_pdct Counter_Sales Damini_Mgr [PERSON_NAME] Manager Mani…" at bounding box center [386, 115] width 71 height 15
click at [507, 167] on button "Submit" at bounding box center [503, 161] width 24 height 13
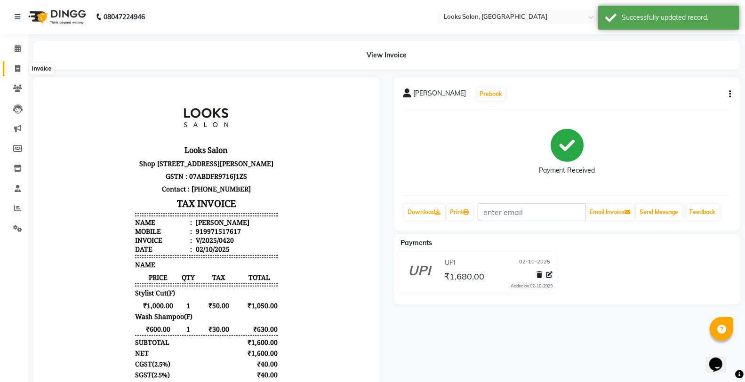
click at [15, 65] on icon at bounding box center [17, 68] width 5 height 7
select select "service"
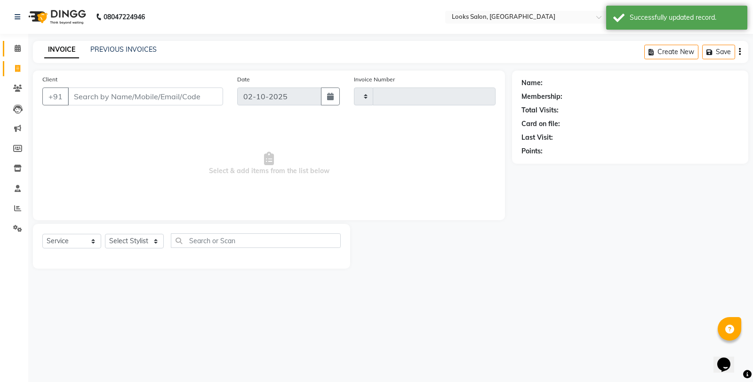
type input "0423"
click at [17, 53] on span at bounding box center [17, 48] width 16 height 11
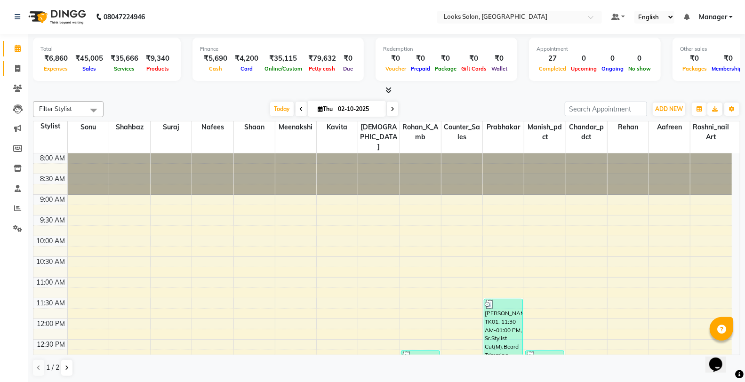
click at [19, 62] on link "Invoice" at bounding box center [14, 69] width 23 height 16
select select "service"
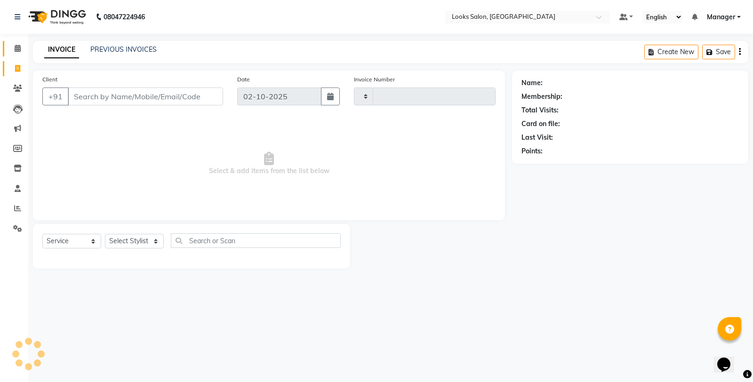
type input "0423"
select select "8126"
click at [22, 49] on span at bounding box center [17, 48] width 16 height 11
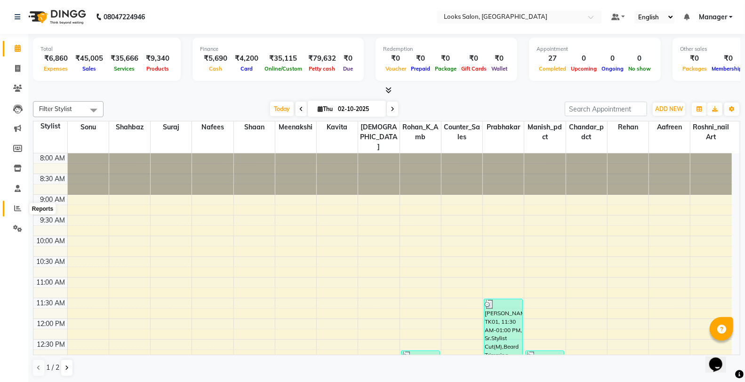
click at [16, 210] on icon at bounding box center [17, 208] width 7 height 7
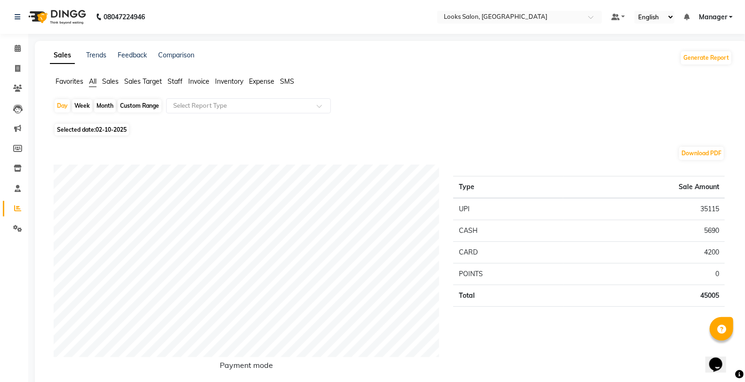
click at [169, 77] on span "Staff" at bounding box center [175, 81] width 15 height 8
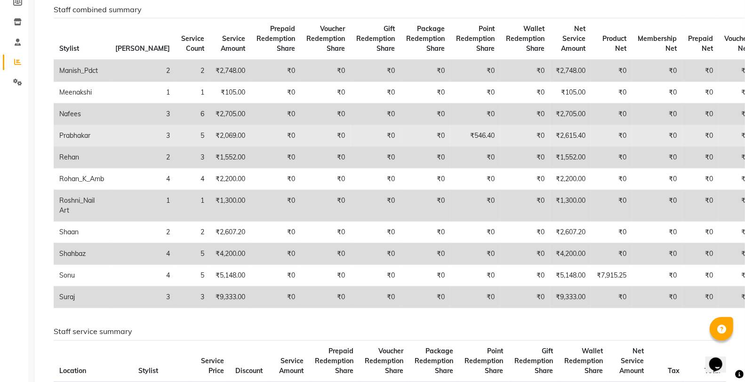
scroll to position [157, 0]
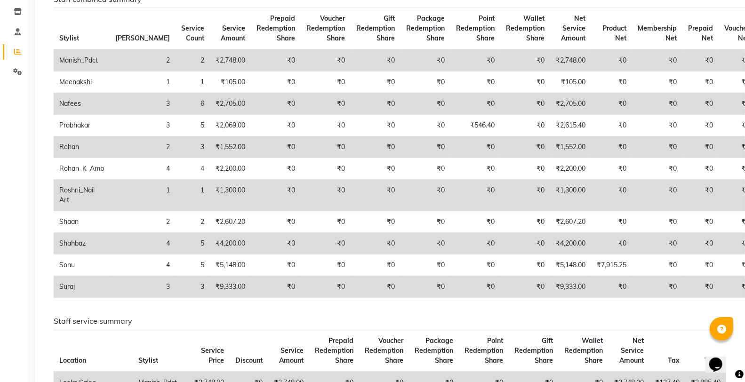
click at [550, 58] on td "₹2,748.00" at bounding box center [570, 60] width 41 height 22
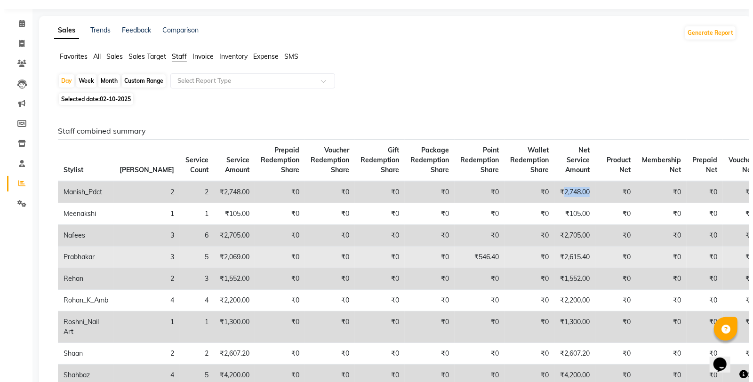
scroll to position [0, 0]
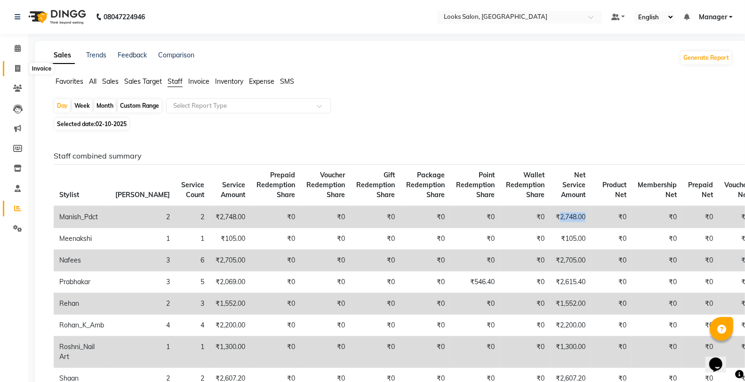
click at [12, 69] on span at bounding box center [17, 69] width 16 height 11
select select "service"
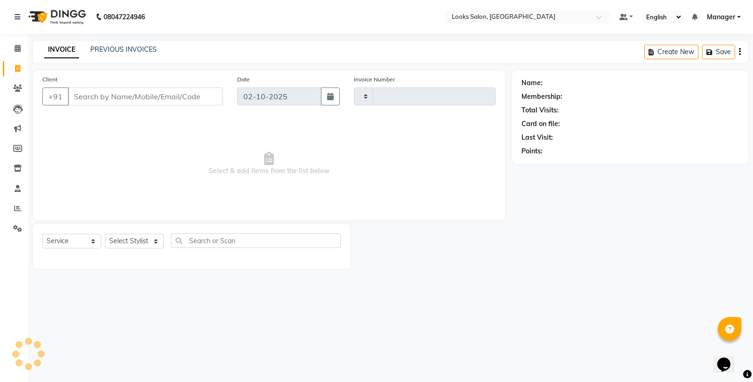
type input "0423"
select select "8126"
click at [115, 52] on link "PREVIOUS INVOICES" at bounding box center [123, 49] width 66 height 8
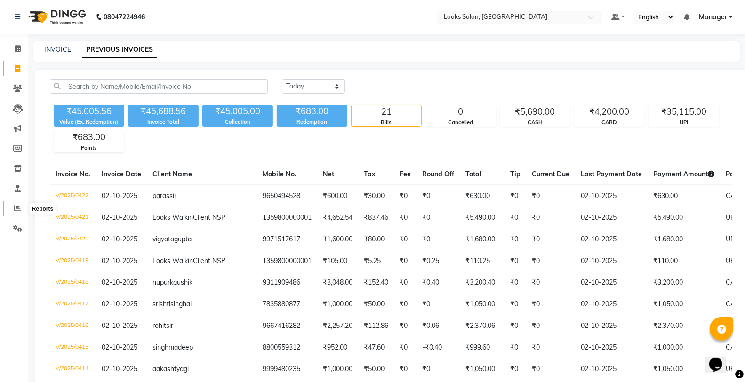
click at [11, 209] on span at bounding box center [17, 208] width 16 height 11
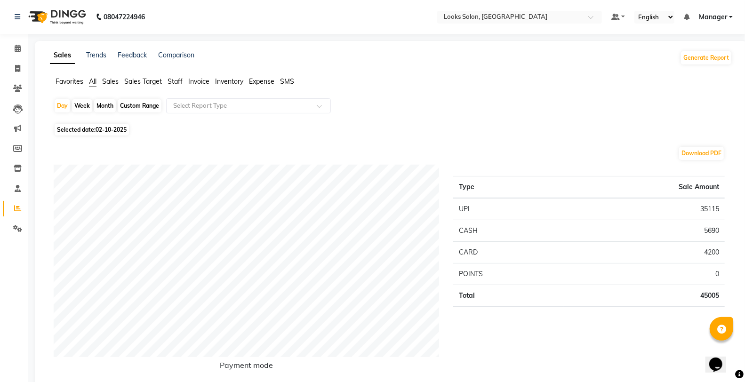
click at [176, 78] on span "Staff" at bounding box center [175, 81] width 15 height 8
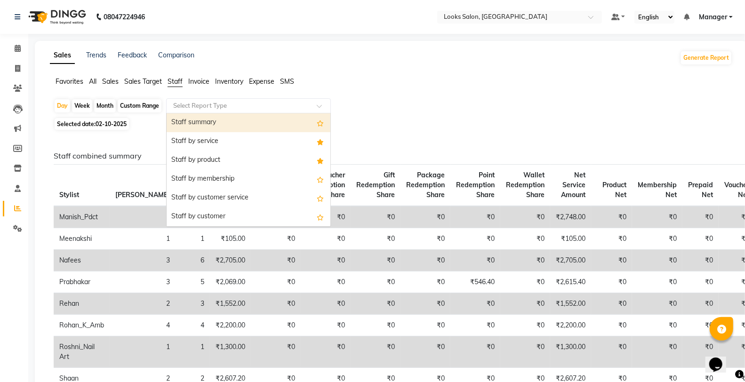
click at [218, 106] on input "text" at bounding box center [239, 105] width 136 height 9
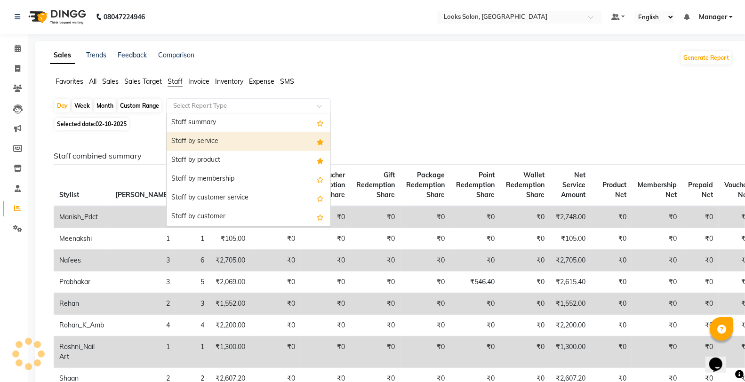
click at [224, 135] on div "Staff by service" at bounding box center [249, 141] width 164 height 19
select select "full_report"
select select "csv"
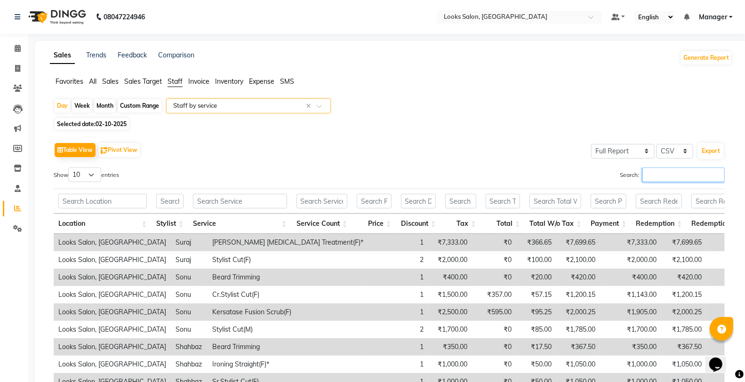
click at [676, 169] on input "Search:" at bounding box center [683, 175] width 82 height 15
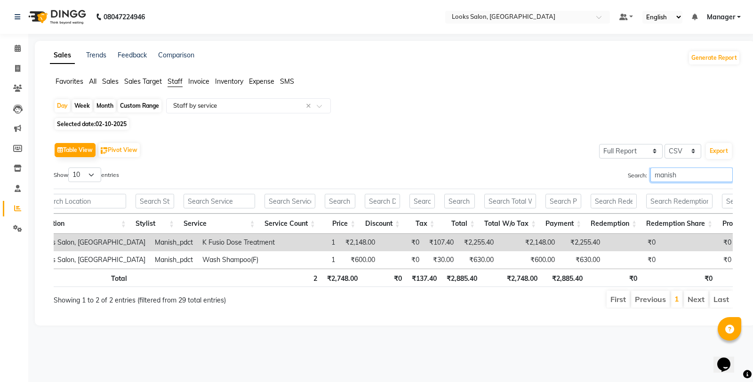
scroll to position [0, 15]
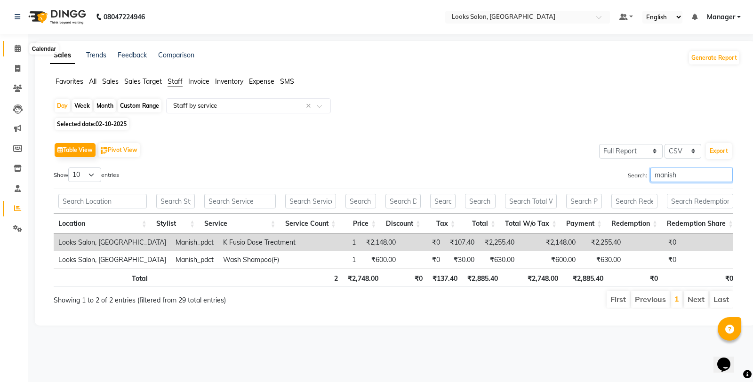
type input "manish"
click at [17, 50] on icon at bounding box center [18, 48] width 6 height 7
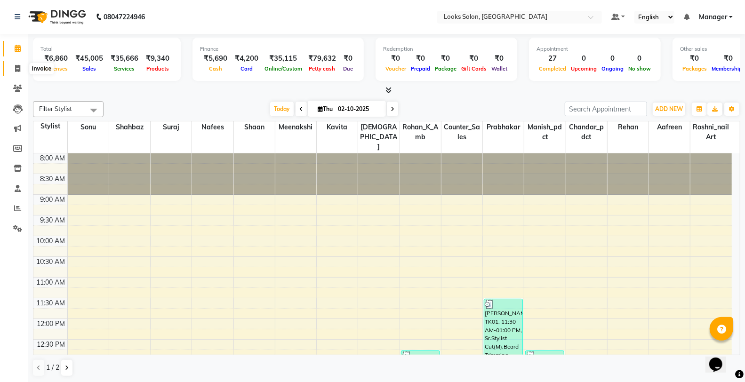
click at [21, 72] on span at bounding box center [17, 69] width 16 height 11
select select "service"
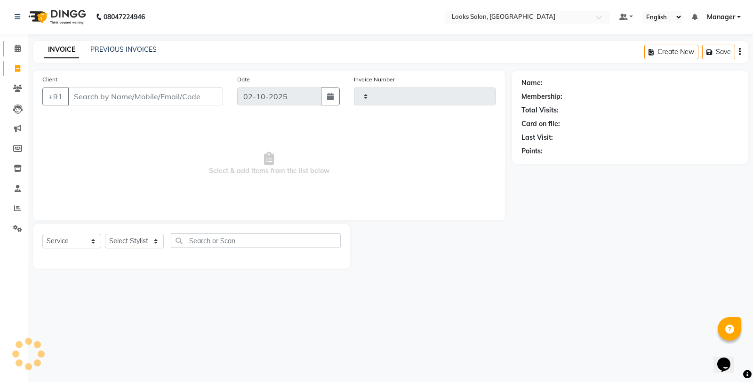
type input "0423"
select select "8126"
click at [20, 48] on icon at bounding box center [18, 48] width 6 height 7
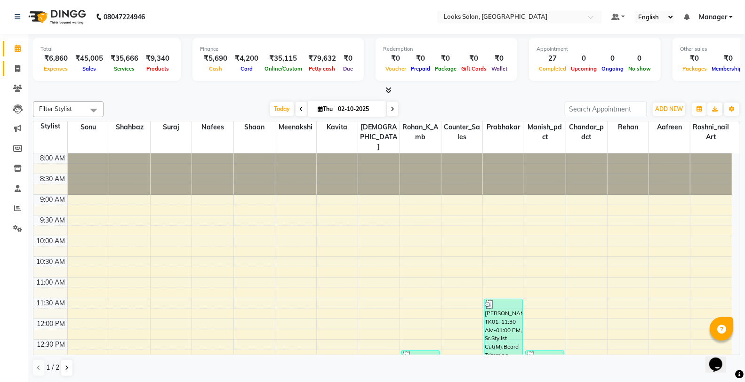
click at [7, 67] on link "Invoice" at bounding box center [14, 69] width 23 height 16
select select "service"
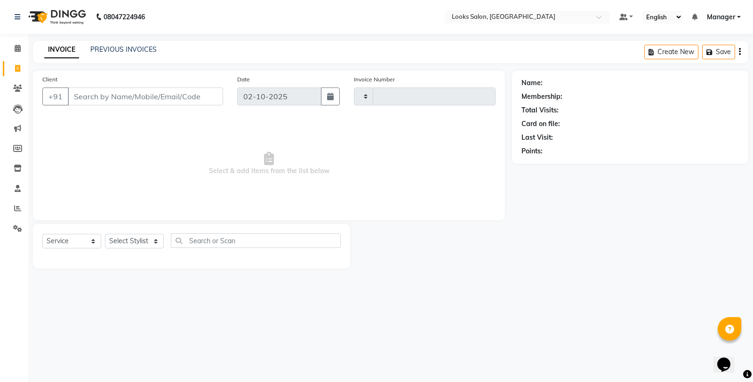
type input "0423"
select select "8126"
click at [115, 239] on select "Select Stylist" at bounding box center [134, 241] width 59 height 15
select select "75825"
click at [105, 234] on select "Select Stylist Aafreen Chandar_pdct Counter_Sales Damini_Mgr [PERSON_NAME] Mana…" at bounding box center [134, 241] width 59 height 15
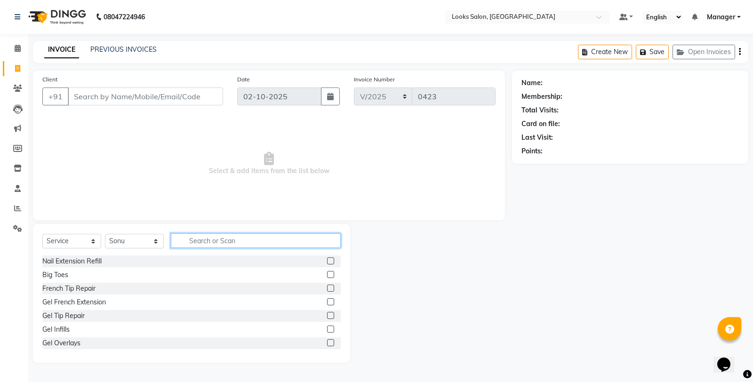
click at [188, 240] on input "text" at bounding box center [256, 240] width 170 height 15
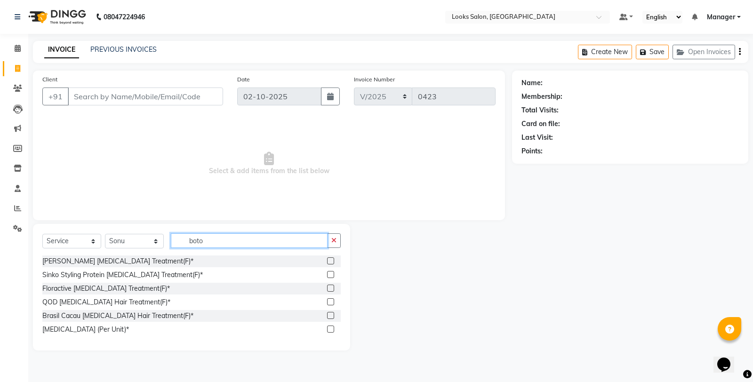
type input "boto"
click at [330, 314] on label at bounding box center [330, 315] width 7 height 7
click at [330, 314] on input "checkbox" at bounding box center [330, 316] width 6 height 6
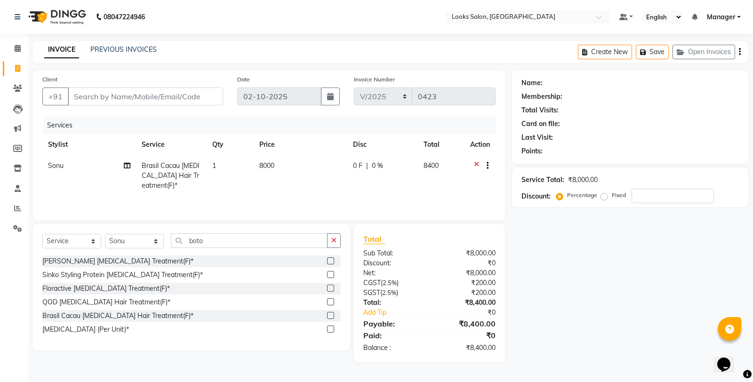
click at [329, 316] on label at bounding box center [330, 315] width 7 height 7
click at [329, 316] on input "checkbox" at bounding box center [330, 316] width 6 height 6
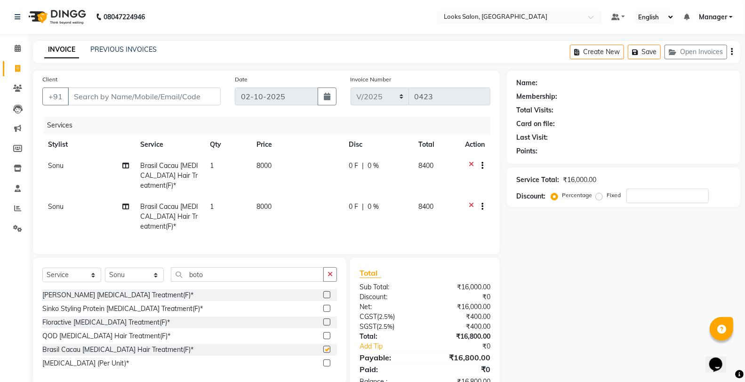
checkbox input "false"
click at [303, 203] on td "8000" at bounding box center [297, 216] width 92 height 41
select select "75825"
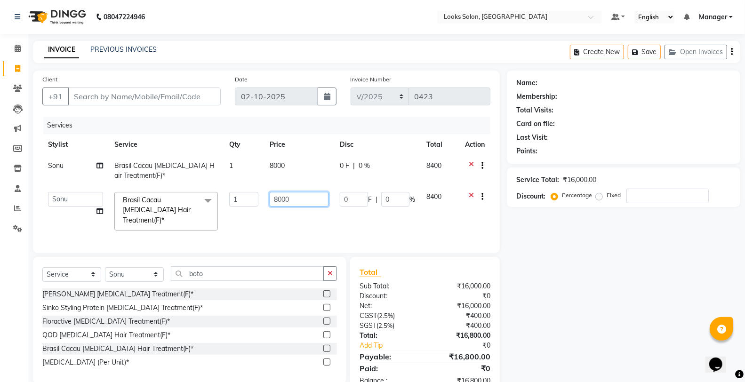
drag, startPoint x: 303, startPoint y: 203, endPoint x: 270, endPoint y: 200, distance: 33.6
click at [270, 200] on input "8000" at bounding box center [299, 199] width 59 height 15
type input "9000"
click at [335, 274] on div "Select Service Product Membership Package Voucher Prepaid Gift Card Select Styl…" at bounding box center [189, 277] width 295 height 22
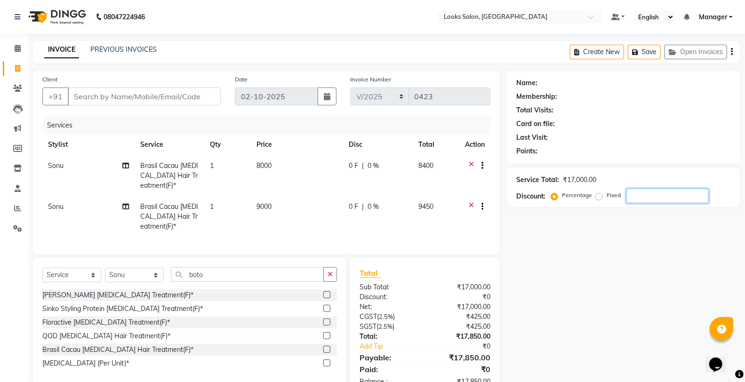
click at [641, 198] on input "number" at bounding box center [667, 196] width 82 height 15
type input "1"
click at [171, 96] on input "Client" at bounding box center [144, 97] width 153 height 18
click at [336, 267] on button "button" at bounding box center [330, 274] width 14 height 15
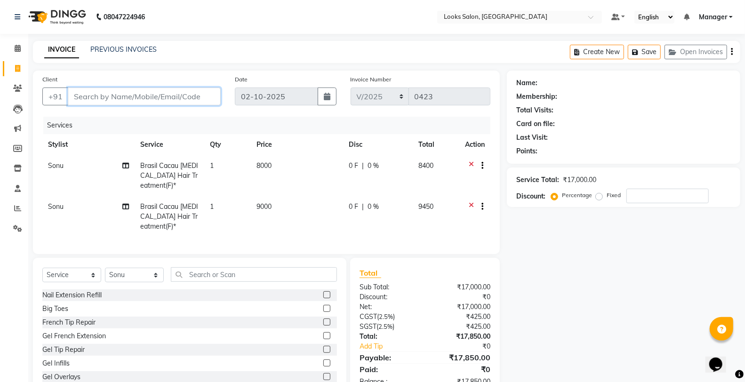
click at [141, 93] on input "Client" at bounding box center [144, 97] width 153 height 18
type input "9"
type input "0"
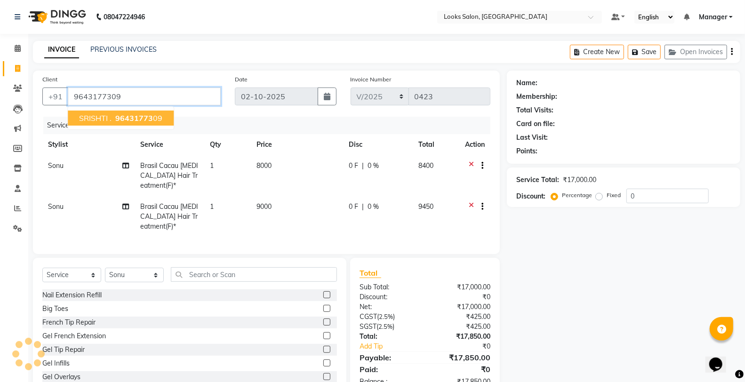
type input "9643177309"
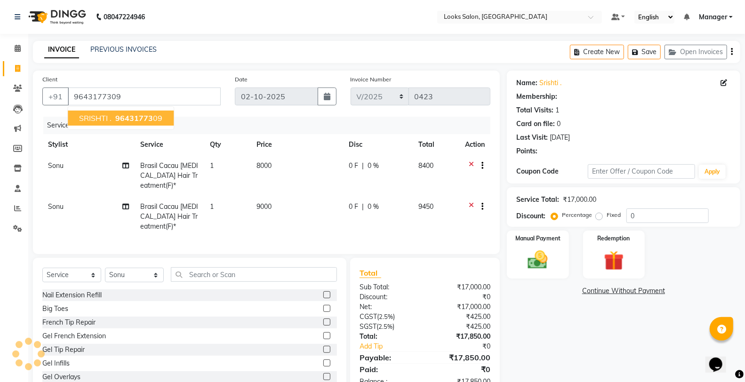
select select "1: Object"
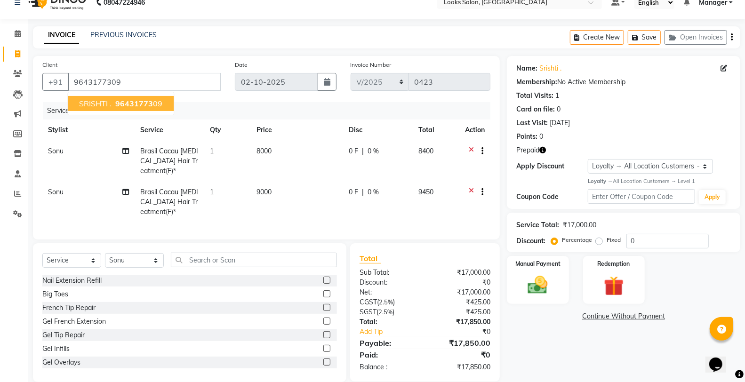
scroll to position [16, 0]
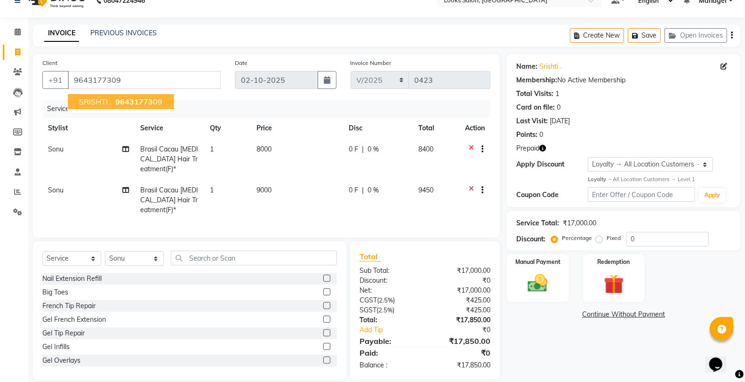
click at [541, 145] on icon "button" at bounding box center [542, 148] width 7 height 7
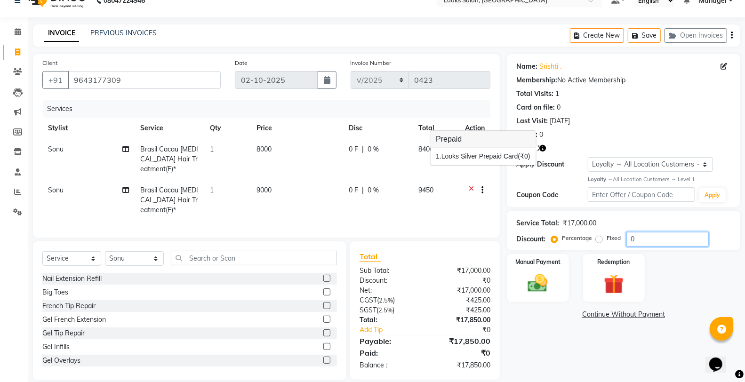
click at [655, 240] on input "0" at bounding box center [667, 239] width 82 height 15
type input "10"
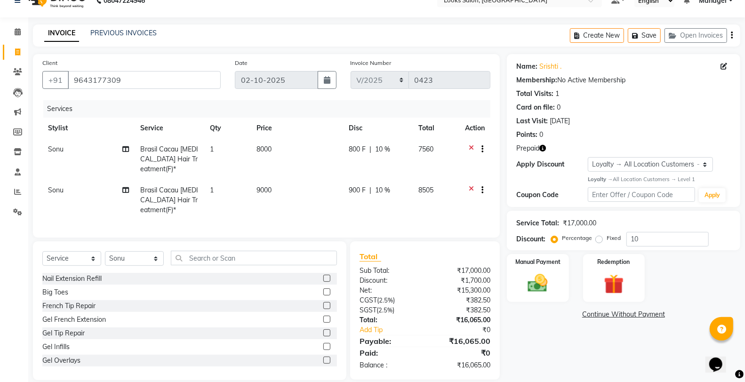
click at [305, 180] on td "9000" at bounding box center [297, 200] width 92 height 41
select select "75825"
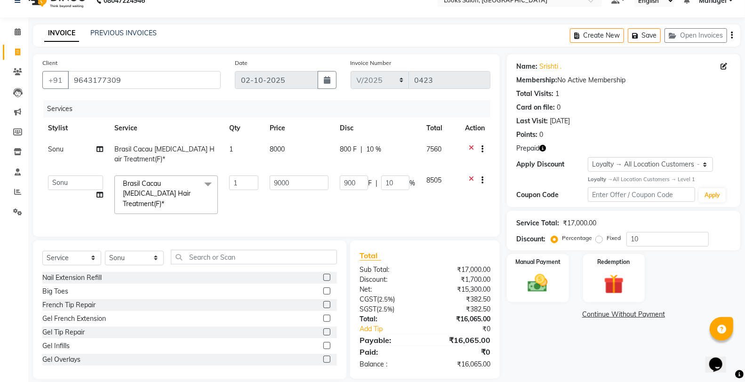
click at [307, 176] on input "9000" at bounding box center [299, 183] width 59 height 15
type input "9005"
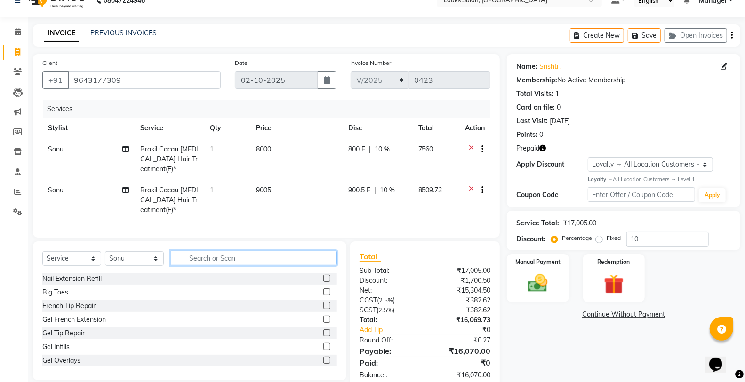
click at [296, 251] on input "text" at bounding box center [254, 258] width 166 height 15
click at [546, 280] on img at bounding box center [537, 284] width 33 height 24
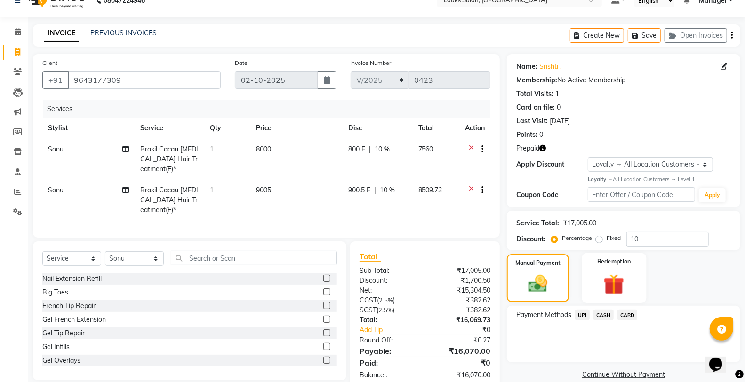
click at [602, 288] on img at bounding box center [613, 285] width 33 height 26
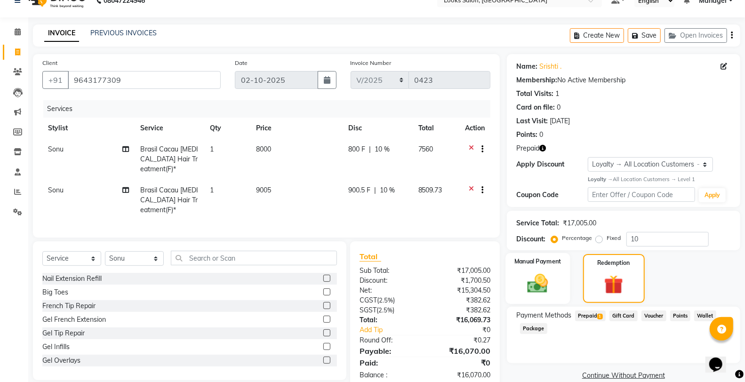
click at [535, 286] on img at bounding box center [537, 284] width 33 height 24
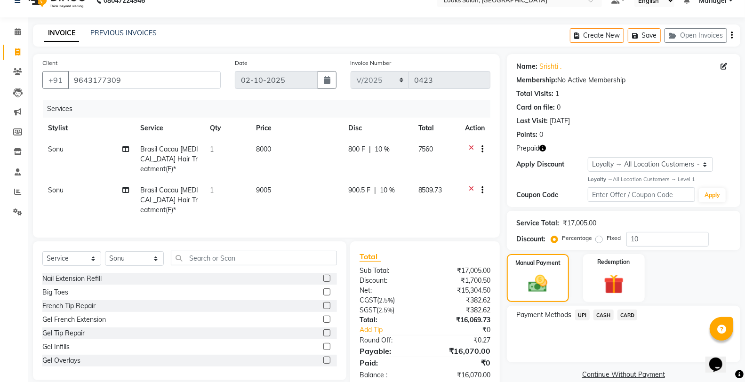
click at [584, 315] on span "UPI" at bounding box center [582, 315] width 15 height 11
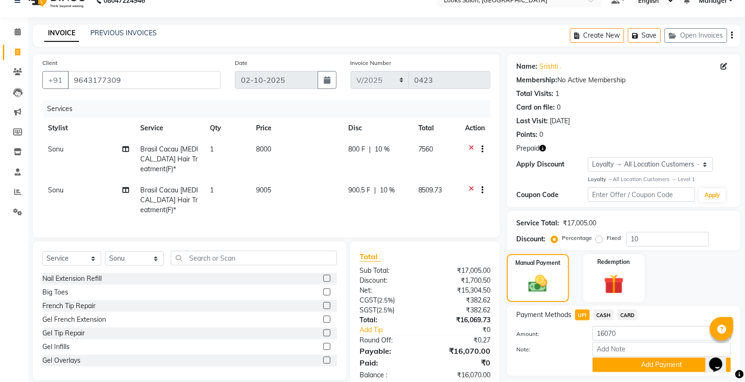
click at [632, 361] on button "Add Payment" at bounding box center [662, 365] width 138 height 15
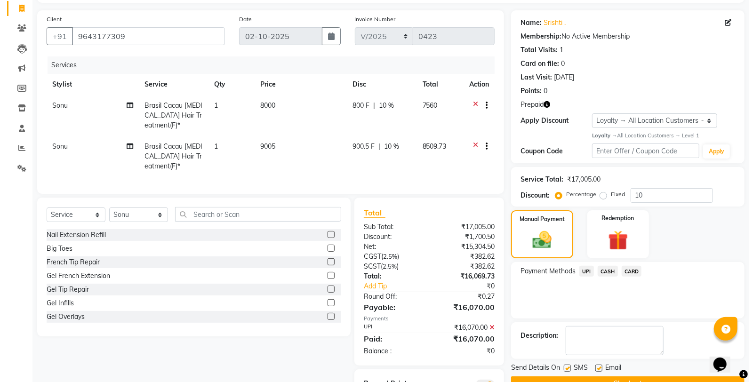
scroll to position [102, 0]
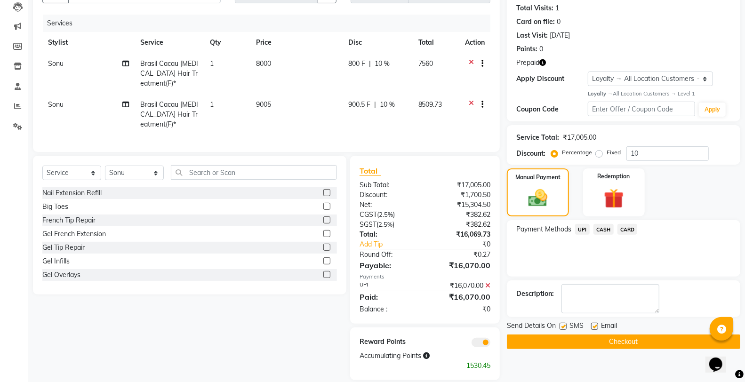
click at [490, 338] on span at bounding box center [481, 342] width 19 height 9
click at [490, 344] on input "checkbox" at bounding box center [490, 344] width 0 height 0
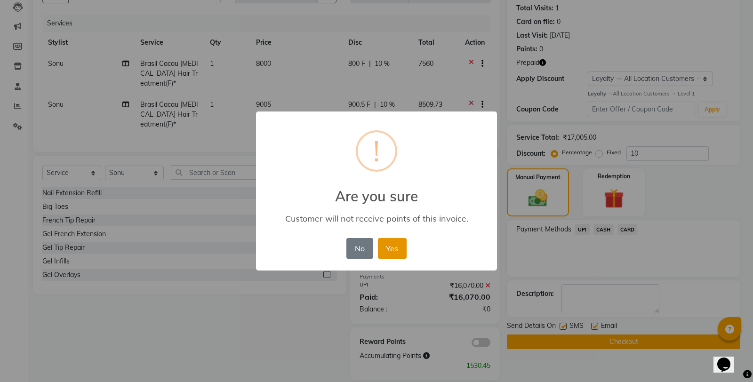
click at [393, 254] on button "Yes" at bounding box center [392, 248] width 29 height 21
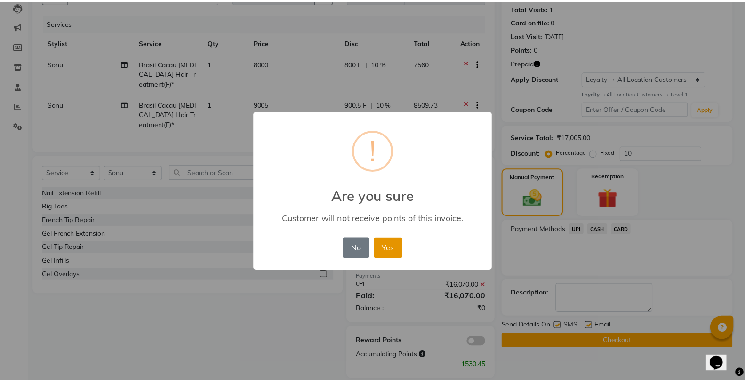
scroll to position [83, 0]
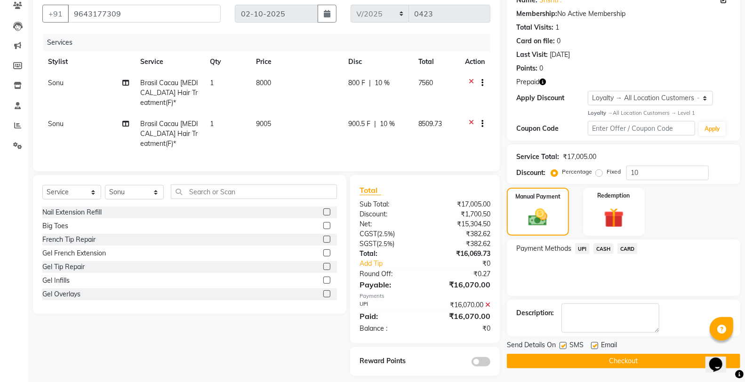
click at [561, 345] on label at bounding box center [563, 345] width 7 height 7
click at [561, 345] on input "checkbox" at bounding box center [563, 346] width 6 height 6
checkbox input "false"
click at [542, 357] on button "Checkout" at bounding box center [623, 361] width 233 height 15
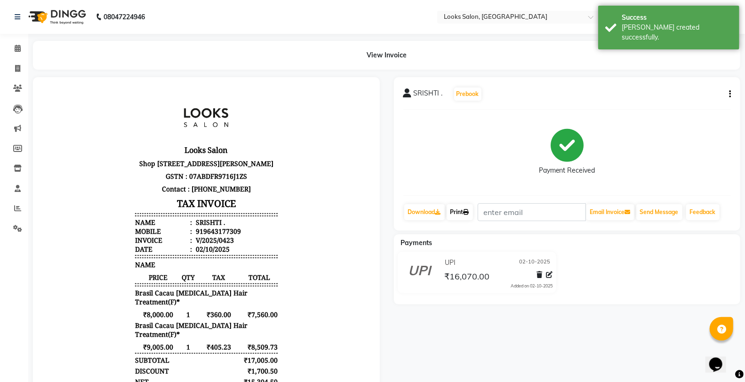
click at [466, 209] on link "Print" at bounding box center [460, 212] width 26 height 16
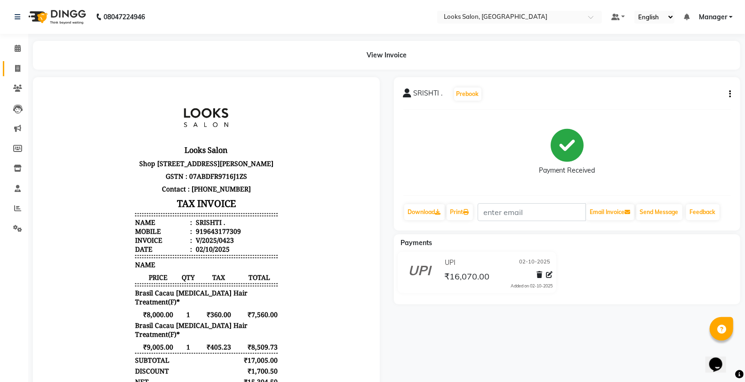
click at [13, 72] on span at bounding box center [17, 69] width 16 height 11
select select "service"
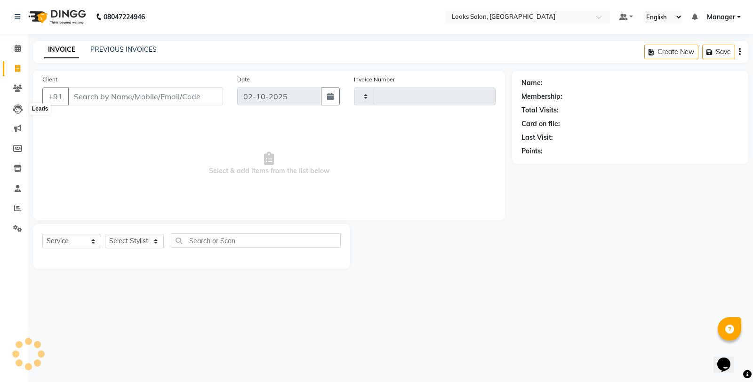
type input "0424"
select select "8126"
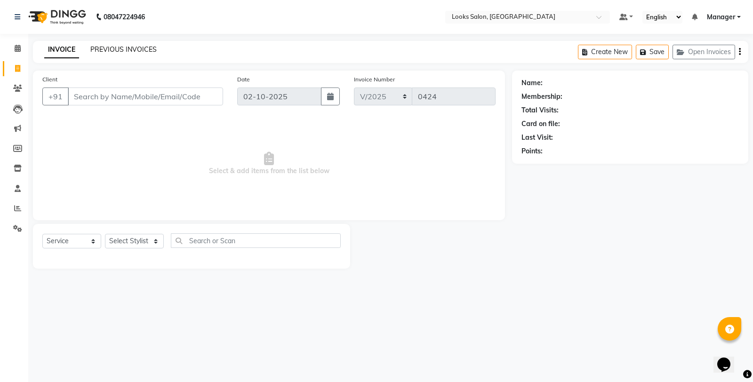
click at [131, 48] on link "PREVIOUS INVOICES" at bounding box center [123, 49] width 66 height 8
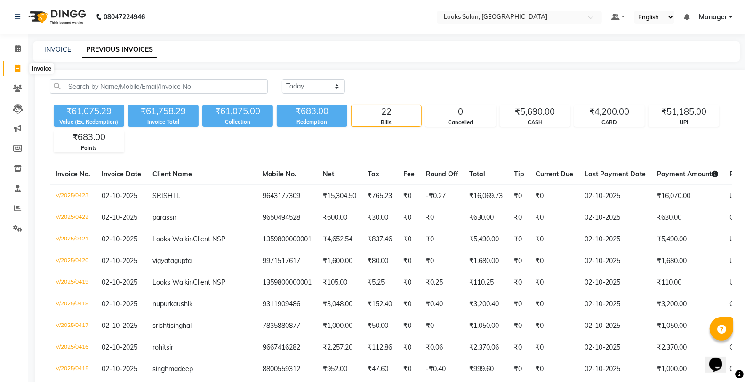
click at [15, 72] on icon at bounding box center [17, 68] width 5 height 7
select select "service"
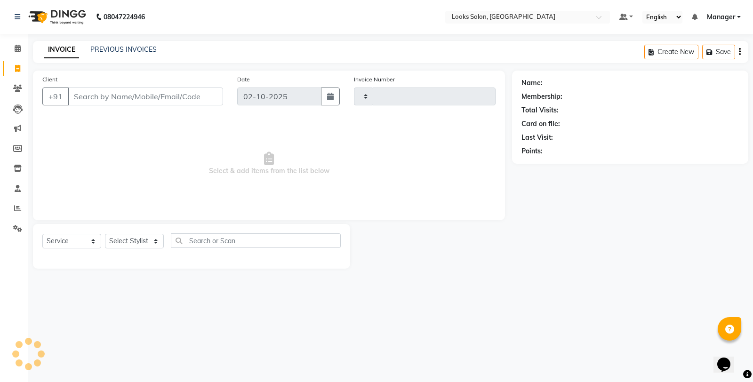
type input "0424"
select select "8126"
click at [133, 249] on select "Select Stylist" at bounding box center [134, 241] width 59 height 15
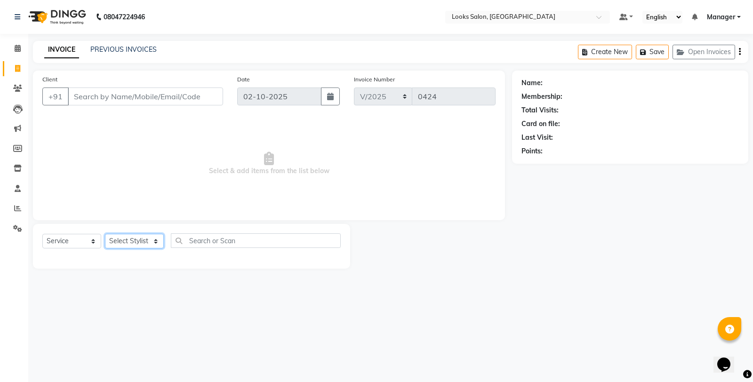
select select "89616"
click at [105, 234] on select "Select Stylist Aafreen Chandar_pdct Counter_Sales Damini_Mgr [PERSON_NAME] Mana…" at bounding box center [134, 241] width 59 height 15
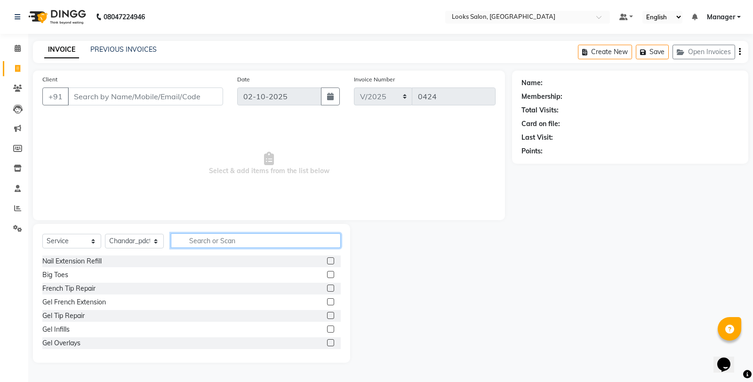
click at [226, 237] on input "text" at bounding box center [256, 240] width 170 height 15
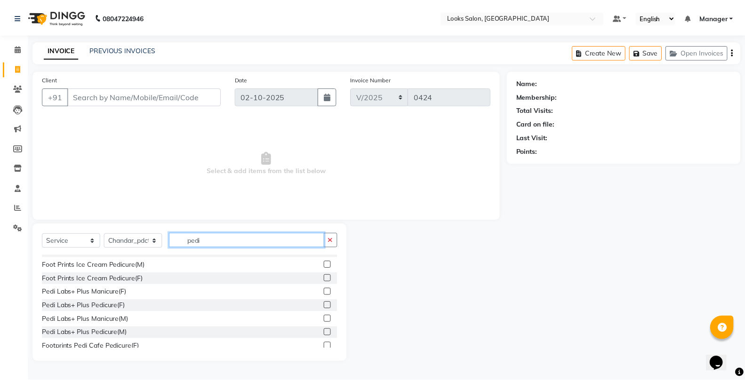
scroll to position [137, 0]
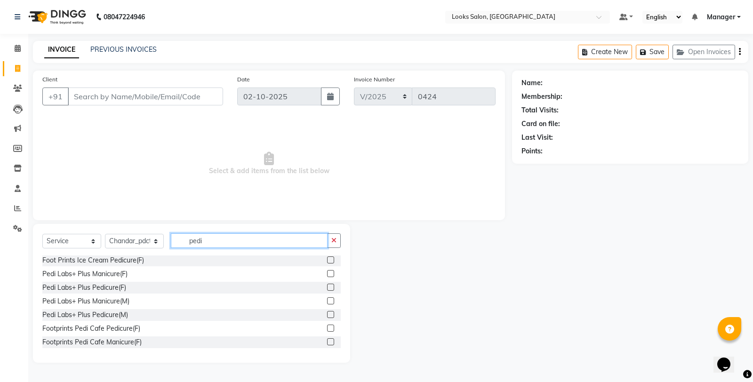
type input "pedi"
click at [327, 329] on label at bounding box center [330, 328] width 7 height 7
click at [327, 329] on input "checkbox" at bounding box center [330, 329] width 6 height 6
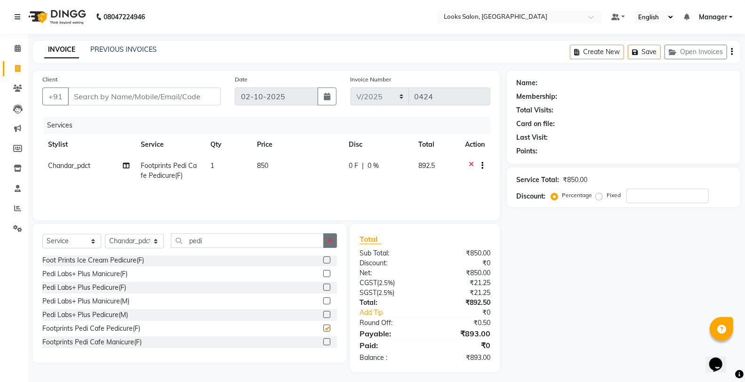
checkbox input "false"
click at [327, 237] on button "button" at bounding box center [330, 240] width 14 height 15
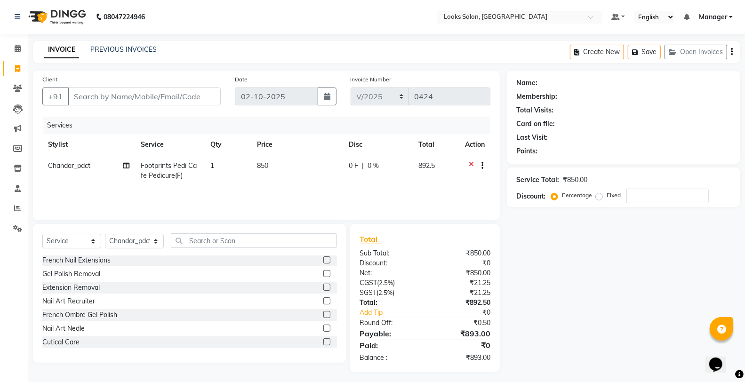
click at [303, 168] on td "850" at bounding box center [297, 170] width 92 height 31
select select "89616"
click at [303, 168] on input "850" at bounding box center [299, 168] width 59 height 15
type input "847.5"
click at [323, 243] on input "text" at bounding box center [254, 240] width 166 height 15
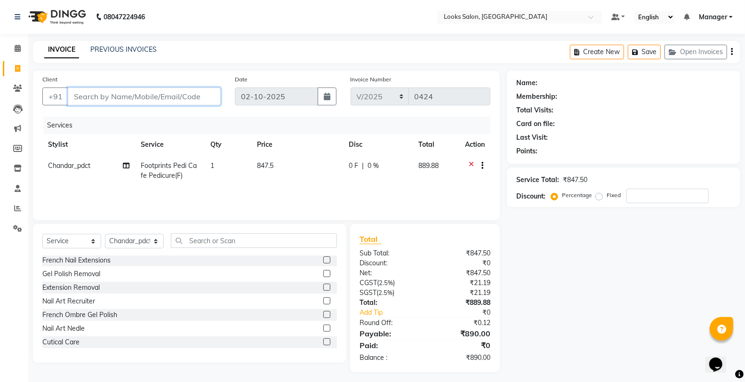
click at [211, 104] on input "Client" at bounding box center [144, 97] width 153 height 18
type input "n"
type input "0"
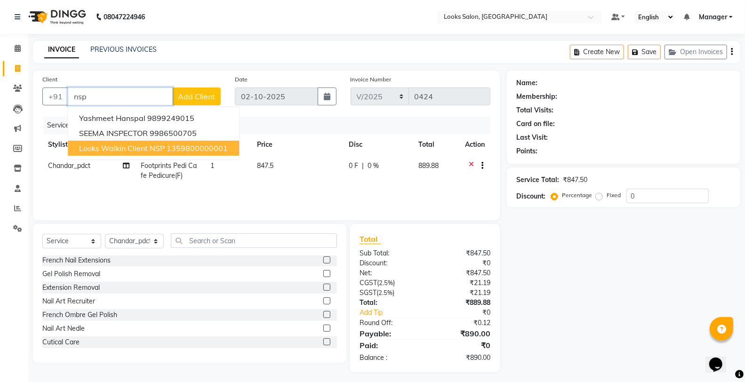
click at [215, 146] on ngb-highlight "1359800000001" at bounding box center [197, 148] width 61 height 9
type input "1359800000001"
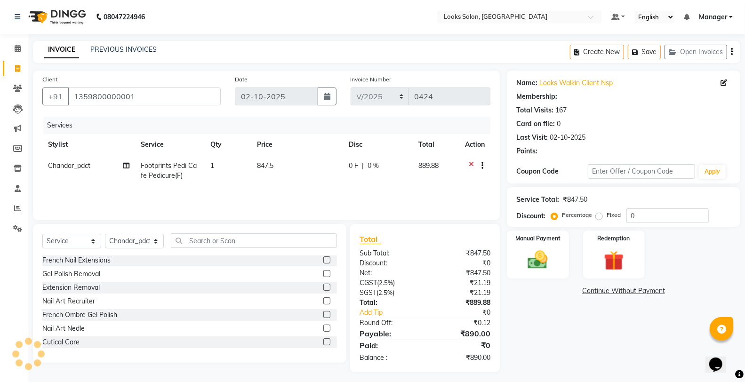
select select "1: Object"
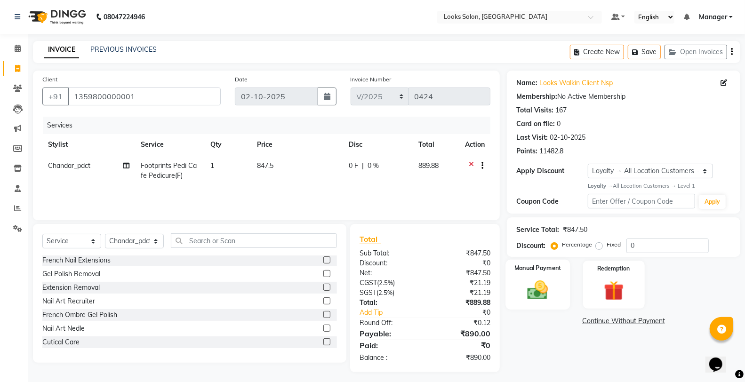
click at [541, 303] on div "Manual Payment" at bounding box center [538, 285] width 64 height 50
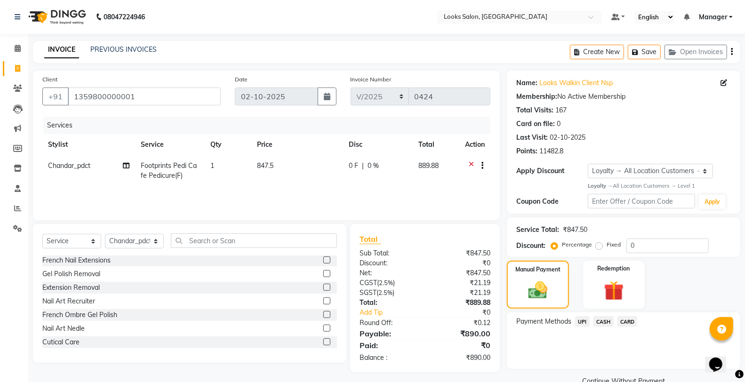
click at [580, 319] on span "UPI" at bounding box center [582, 321] width 15 height 11
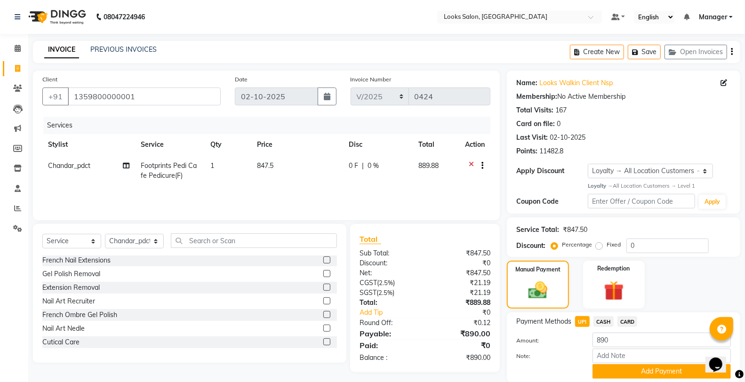
click at [602, 368] on button "Add Payment" at bounding box center [662, 371] width 138 height 15
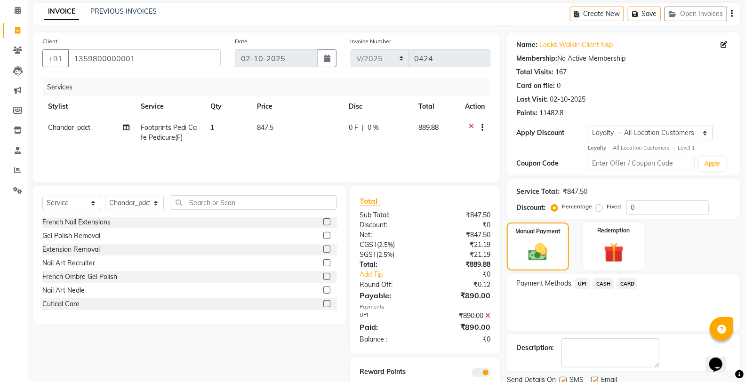
scroll to position [73, 0]
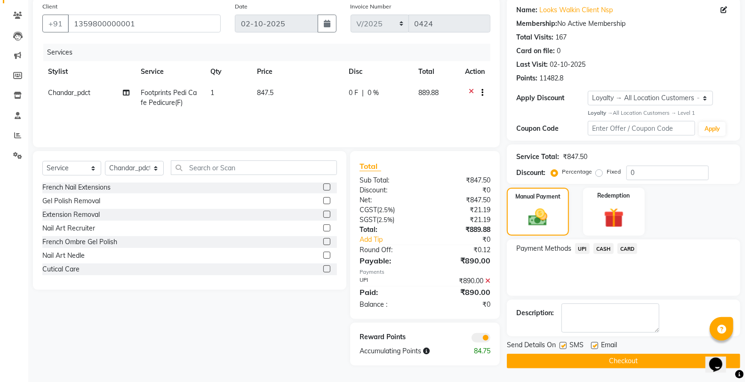
click at [565, 346] on label at bounding box center [563, 345] width 7 height 7
click at [565, 346] on input "checkbox" at bounding box center [563, 346] width 6 height 6
checkbox input "false"
click at [482, 340] on span at bounding box center [481, 337] width 19 height 9
click at [490, 339] on input "checkbox" at bounding box center [490, 339] width 0 height 0
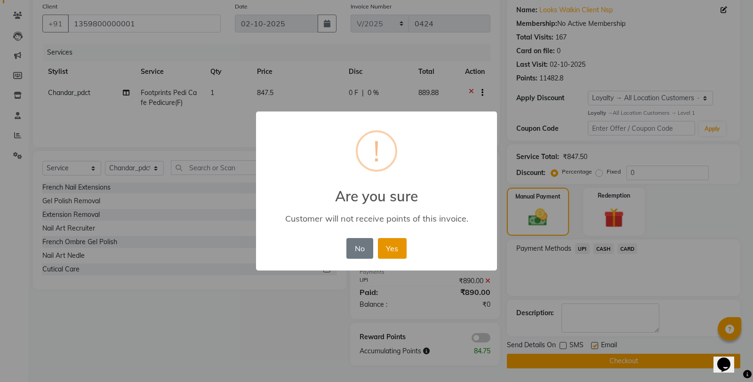
click at [393, 255] on button "Yes" at bounding box center [392, 248] width 29 height 21
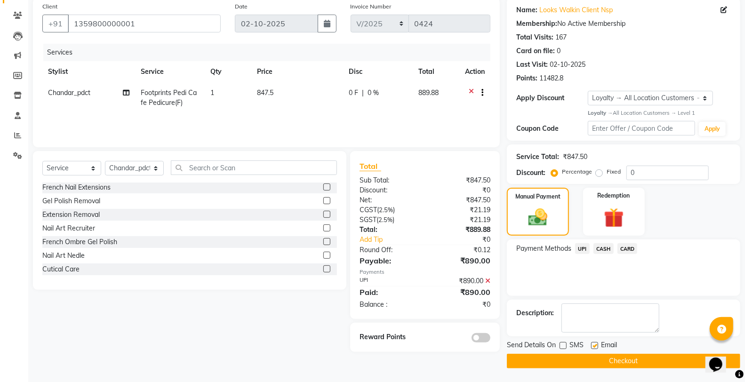
click at [554, 363] on button "Checkout" at bounding box center [623, 361] width 233 height 15
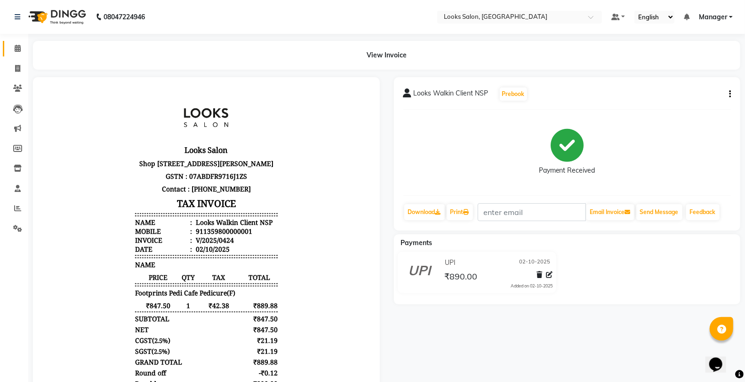
drag, startPoint x: 19, startPoint y: 41, endPoint x: 5, endPoint y: 54, distance: 18.7
click at [19, 41] on link "Calendar" at bounding box center [14, 49] width 23 height 16
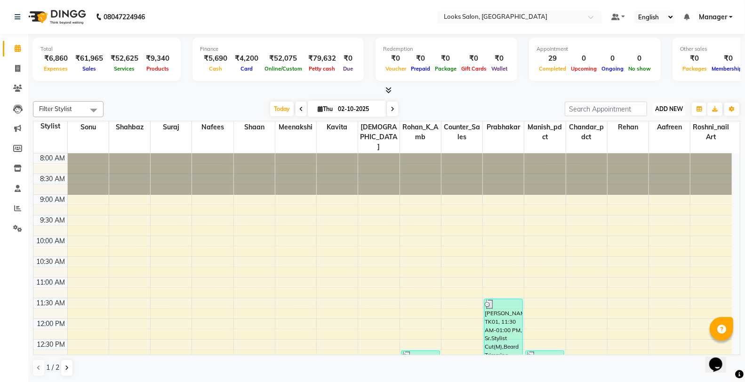
click at [667, 106] on span "ADD NEW" at bounding box center [669, 108] width 28 height 7
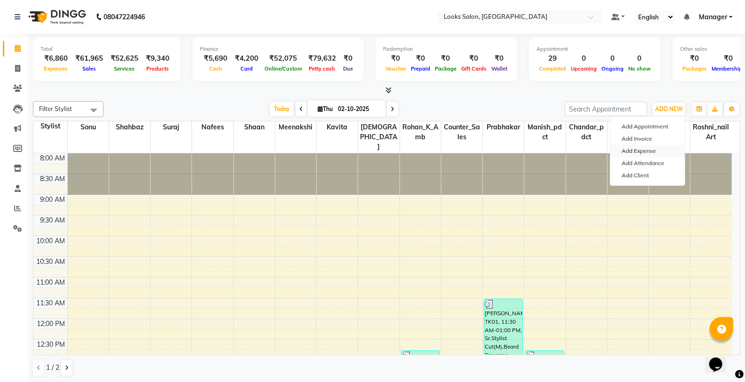
click at [631, 149] on link "Add Expense" at bounding box center [647, 151] width 74 height 12
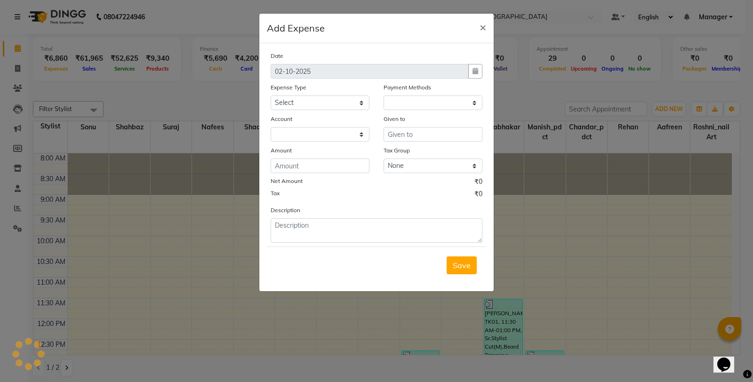
select select "1"
select select "7255"
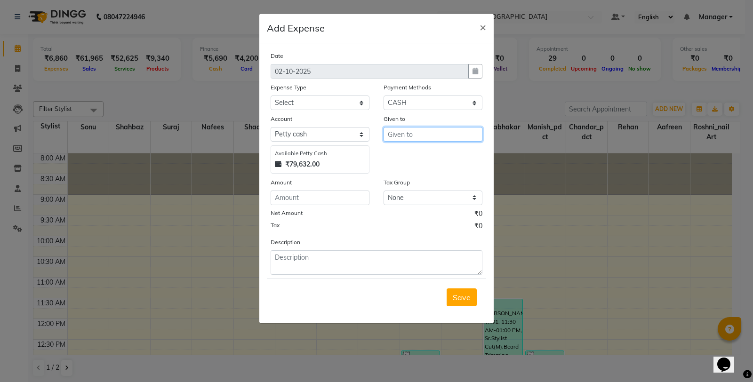
click at [401, 132] on input "text" at bounding box center [433, 134] width 99 height 15
click at [341, 112] on div "Date [DATE] Expense Type Select Accommodation Aesthetics Bank Deposit BLINKIT C…" at bounding box center [377, 163] width 212 height 224
click at [342, 110] on select "Select Accommodation Aesthetics Bank Deposit BLINKIT Cash Handover Client Refun…" at bounding box center [320, 103] width 99 height 15
select select "25005"
click at [271, 96] on select "Select Accommodation Aesthetics Bank Deposit BLINKIT Cash Handover Client Refun…" at bounding box center [320, 103] width 99 height 15
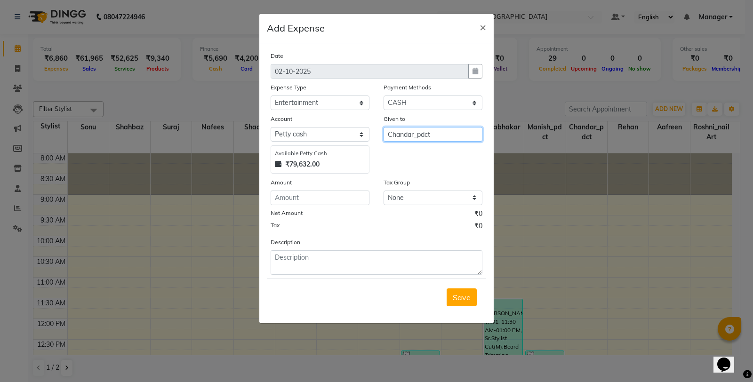
type input "Chandar_pdct"
click at [422, 133] on input "Chandar_pdct" at bounding box center [433, 134] width 99 height 15
drag, startPoint x: 435, startPoint y: 136, endPoint x: 389, endPoint y: 136, distance: 46.1
click at [389, 136] on input "Chandar_pdct" at bounding box center [433, 134] width 99 height 15
type input "Counter_Sales"
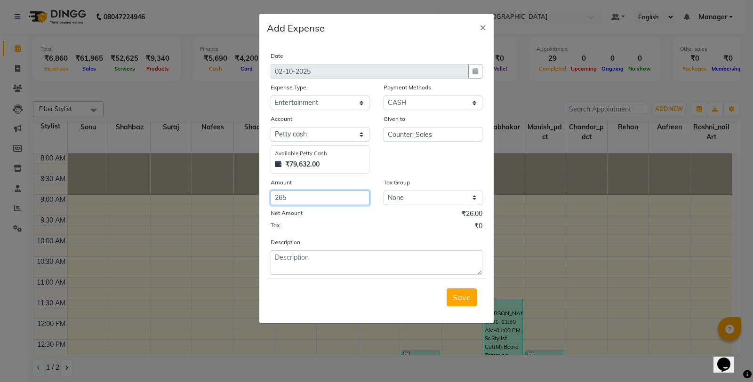
type input "265"
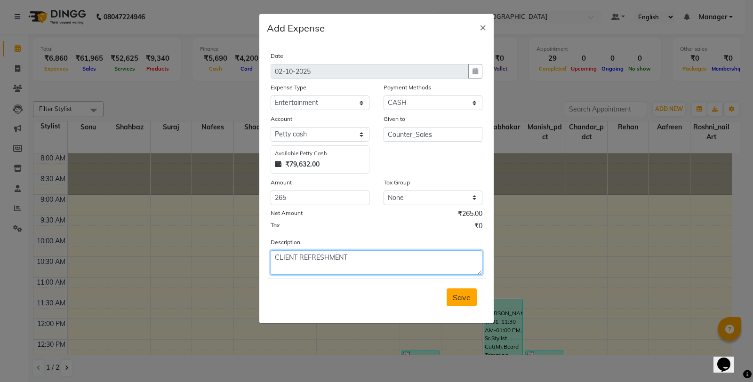
type textarea "CLIENT REFRESHMENT"
click at [468, 294] on span "Save" at bounding box center [462, 297] width 18 height 9
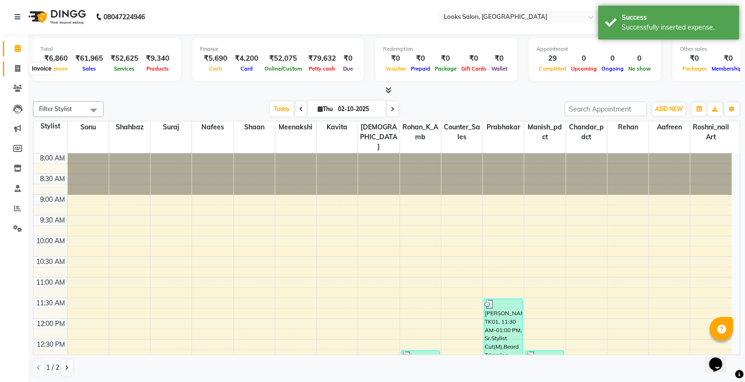
click at [9, 64] on span at bounding box center [17, 69] width 16 height 11
select select "service"
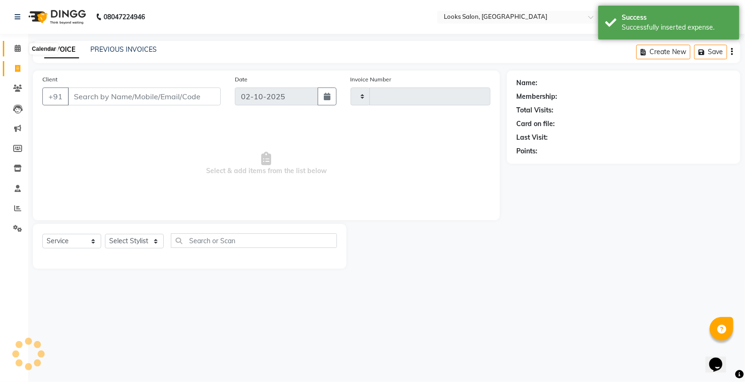
type input "0425"
click at [18, 52] on icon at bounding box center [18, 48] width 6 height 7
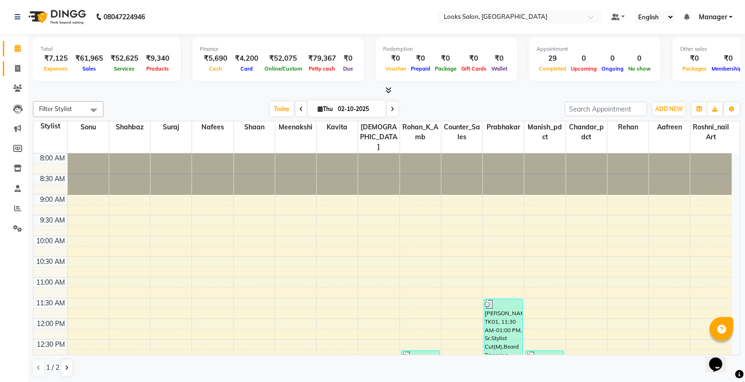
click at [16, 62] on link "Invoice" at bounding box center [14, 69] width 23 height 16
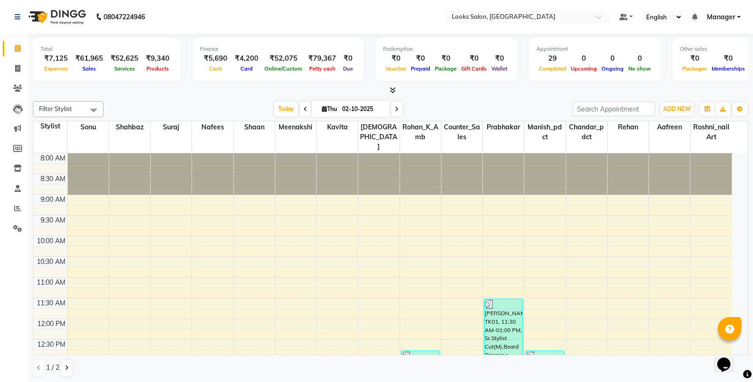
select select "service"
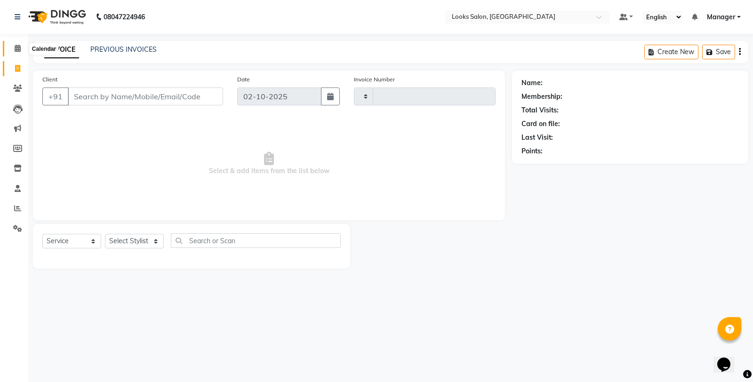
type input "0425"
click at [19, 52] on icon at bounding box center [18, 48] width 6 height 7
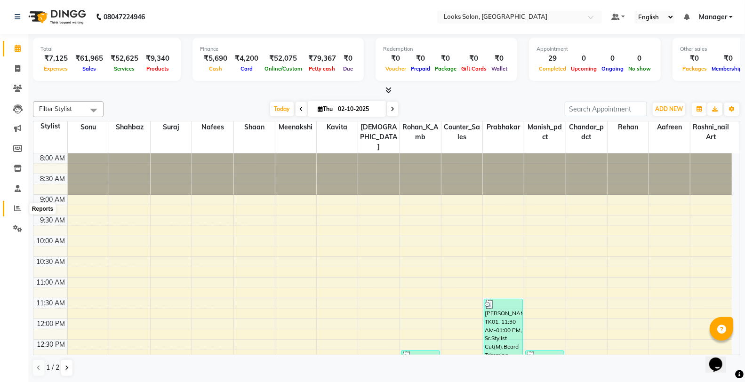
click at [15, 209] on icon at bounding box center [17, 208] width 7 height 7
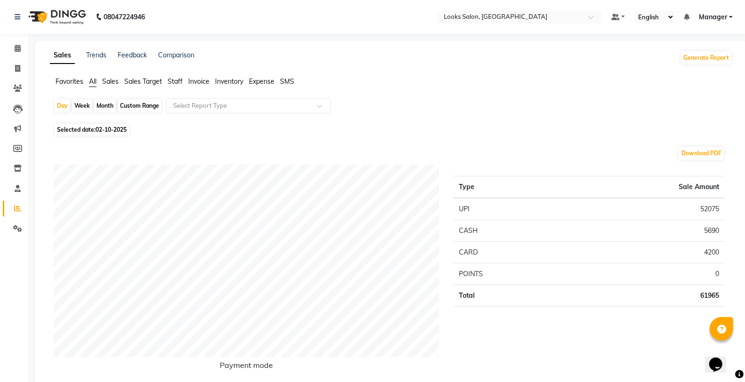
click at [176, 77] on span "Staff" at bounding box center [175, 81] width 15 height 8
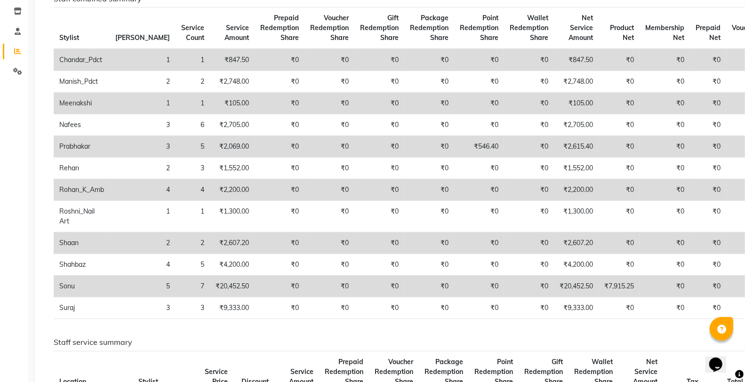
scroll to position [157, 0]
click at [554, 286] on td "₹20,452.50" at bounding box center [576, 287] width 45 height 22
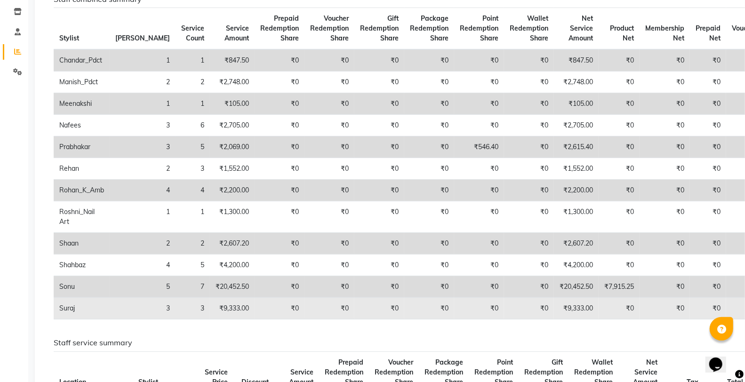
click at [554, 307] on td "₹9,333.00" at bounding box center [576, 309] width 45 height 22
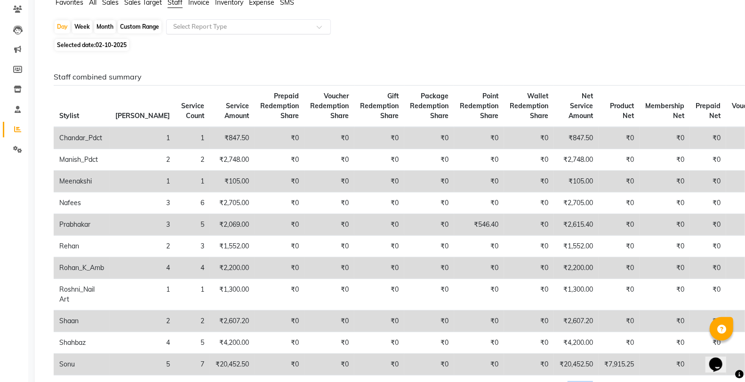
scroll to position [0, 0]
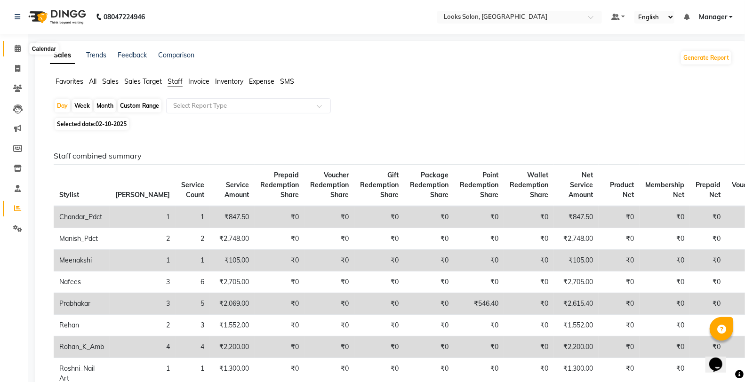
click at [21, 53] on span at bounding box center [17, 48] width 16 height 11
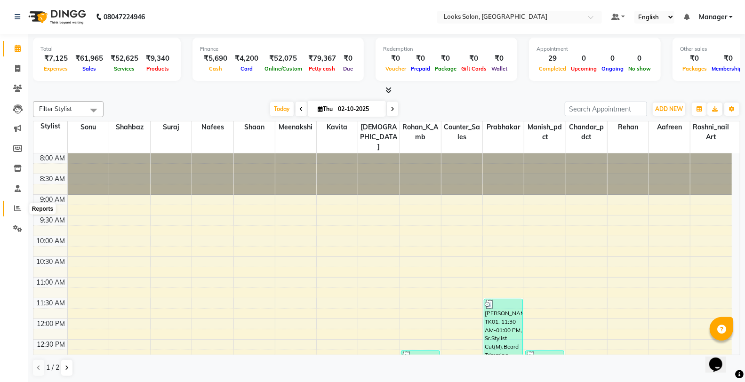
click at [11, 206] on span at bounding box center [17, 208] width 16 height 11
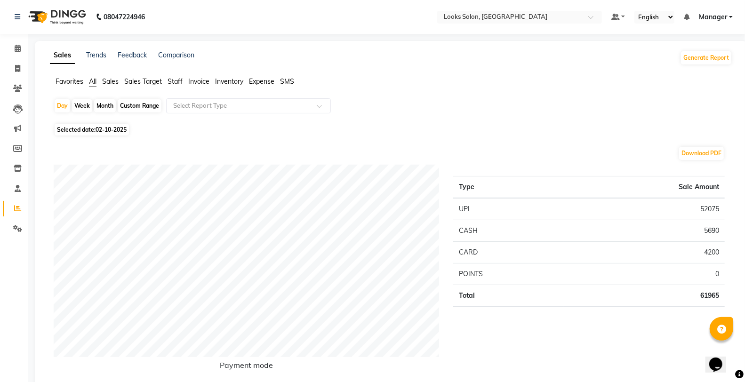
click at [177, 81] on span "Staff" at bounding box center [175, 81] width 15 height 8
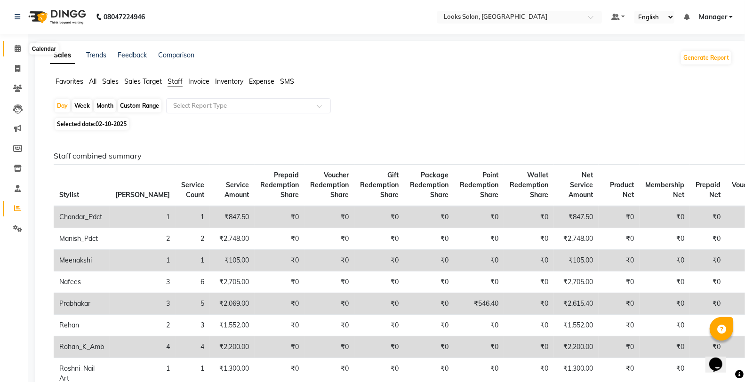
click at [15, 48] on icon at bounding box center [18, 48] width 6 height 7
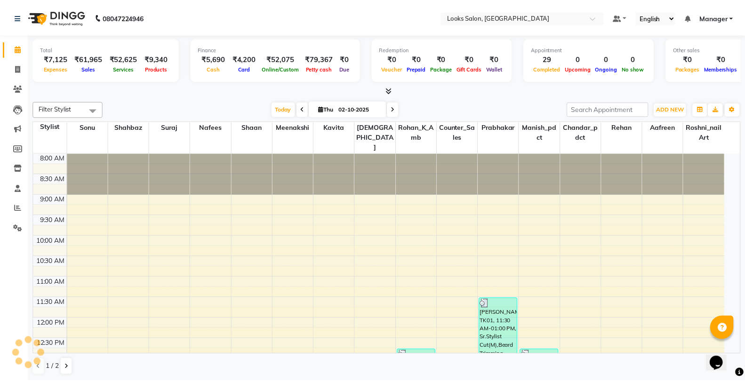
scroll to position [311, 0]
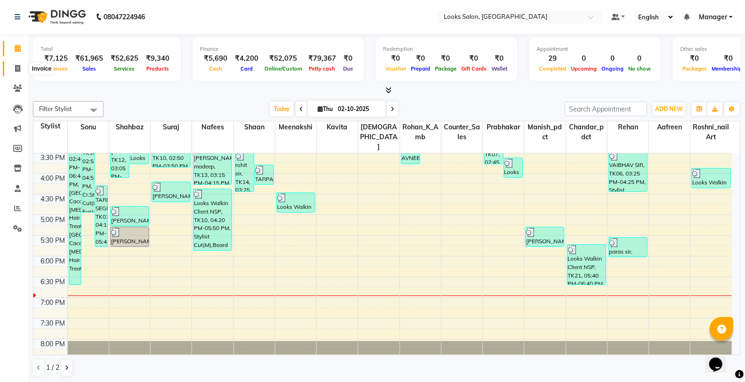
click at [23, 66] on span at bounding box center [17, 69] width 16 height 11
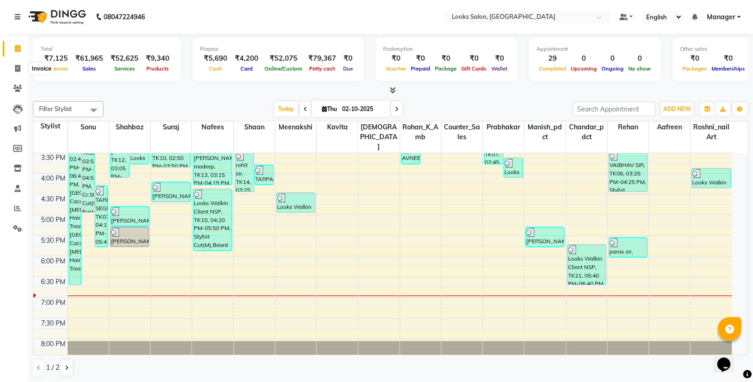
select select "service"
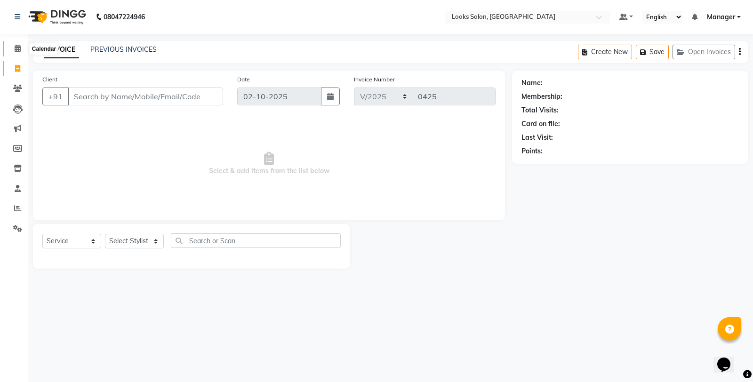
click at [16, 49] on icon at bounding box center [18, 48] width 6 height 7
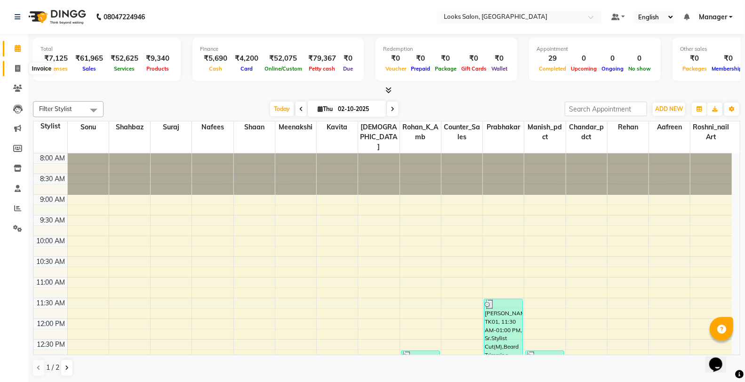
click at [14, 73] on span at bounding box center [17, 69] width 16 height 11
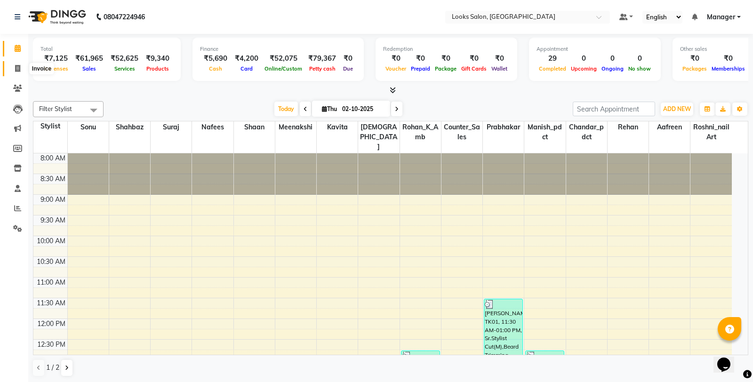
select select "service"
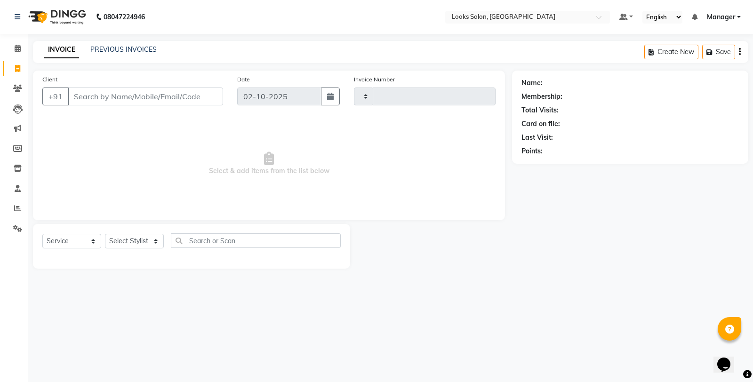
type input "0425"
select select "8126"
click at [142, 241] on select "Select Stylist Aafreen Chandar_pdct Counter_Sales Damini_Mgr [PERSON_NAME] Mana…" at bounding box center [134, 241] width 59 height 15
click at [16, 210] on icon at bounding box center [17, 208] width 7 height 7
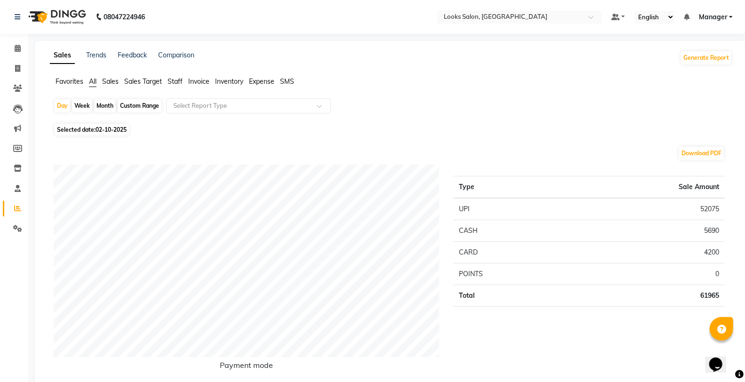
click at [174, 78] on span "Staff" at bounding box center [175, 81] width 15 height 8
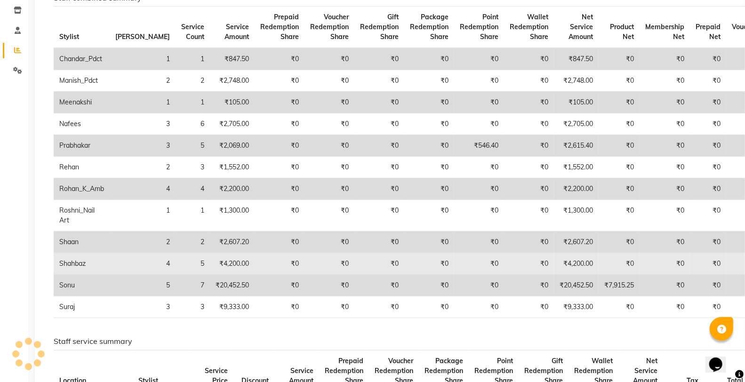
scroll to position [157, 0]
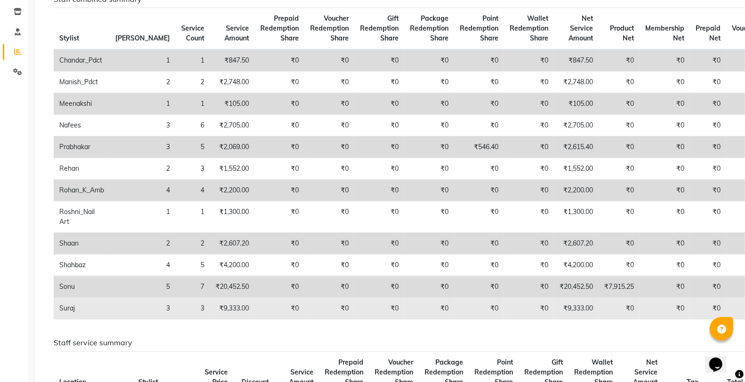
click at [554, 310] on td "₹9,333.00" at bounding box center [576, 309] width 45 height 22
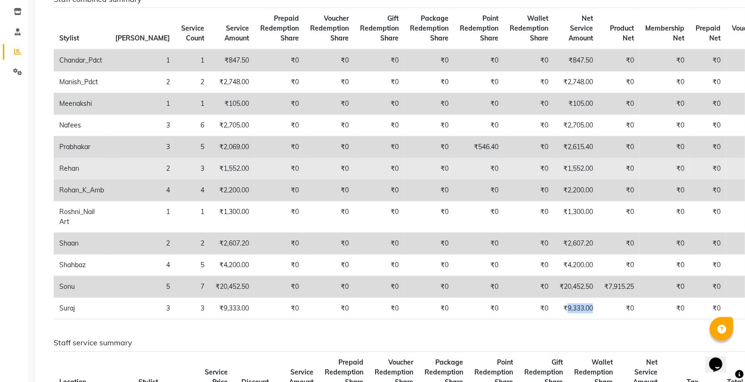
scroll to position [0, 0]
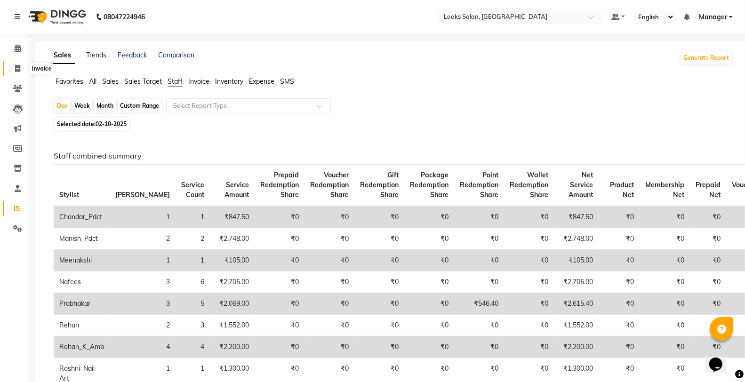
click at [19, 65] on icon at bounding box center [17, 68] width 5 height 7
select select "service"
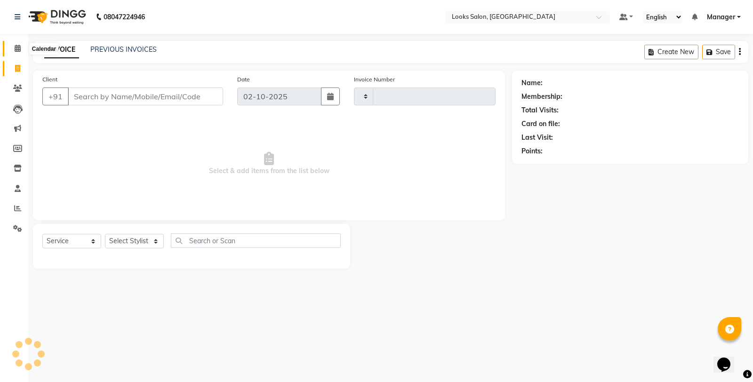
type input "0425"
select select "8126"
click at [13, 44] on span at bounding box center [17, 48] width 16 height 11
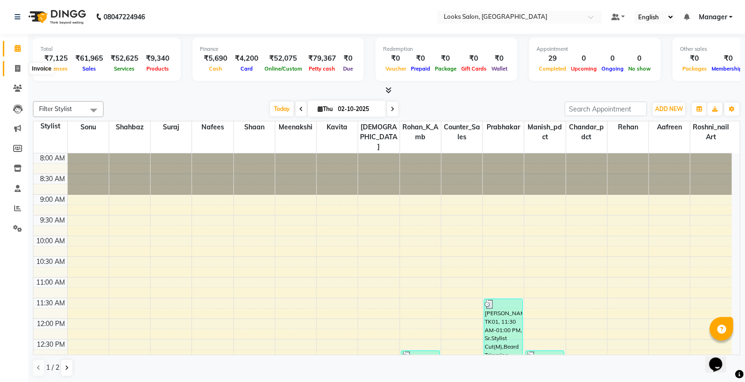
click at [22, 71] on span at bounding box center [17, 69] width 16 height 11
select select "service"
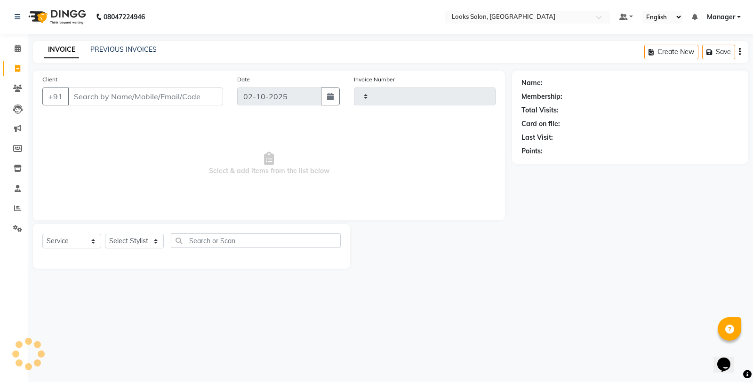
type input "0425"
select select "8126"
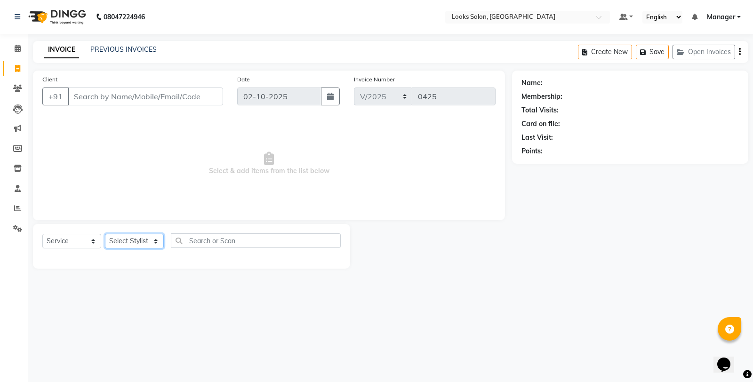
click at [131, 238] on select "Select Stylist Aafreen Chandar_pdct Counter_Sales Damini_Mgr [PERSON_NAME] Mana…" at bounding box center [134, 241] width 59 height 15
select select "92082"
click at [105, 234] on select "Select Stylist Aafreen Chandar_pdct Counter_Sales Damini_Mgr [PERSON_NAME] Mana…" at bounding box center [134, 241] width 59 height 15
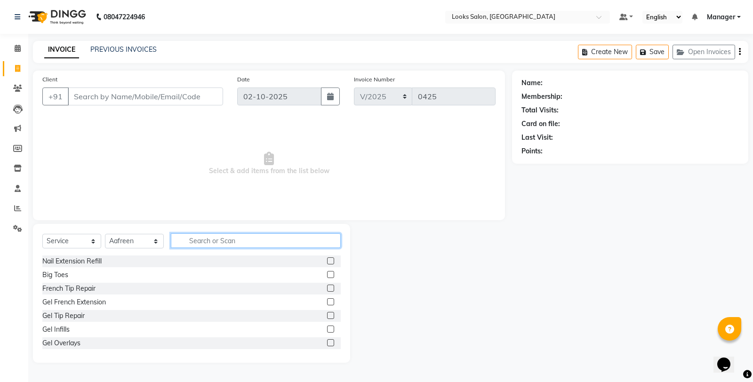
click at [204, 246] on input "text" at bounding box center [256, 240] width 170 height 15
type input "BAL"
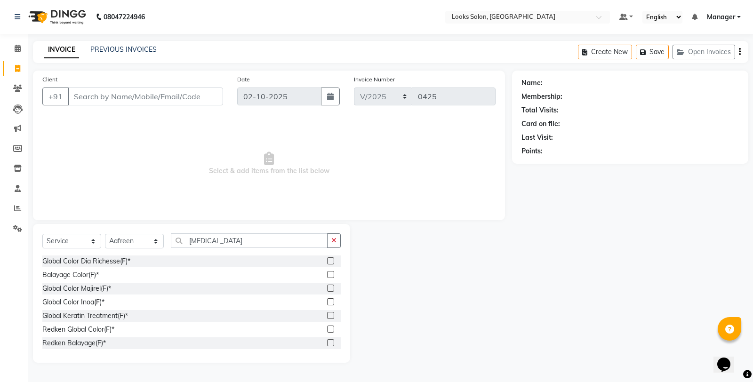
click at [327, 276] on label at bounding box center [330, 274] width 7 height 7
click at [327, 276] on input "checkbox" at bounding box center [330, 275] width 6 height 6
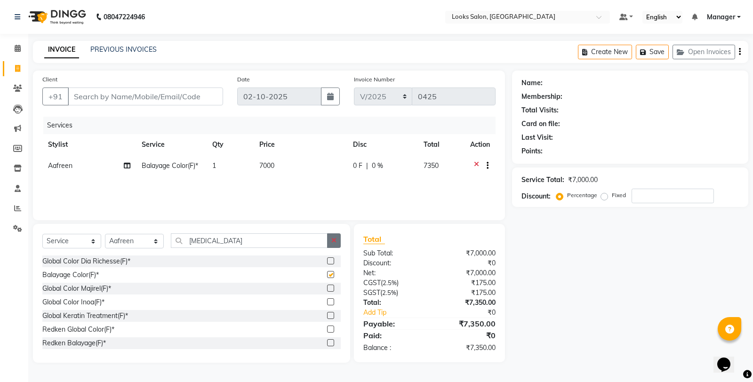
checkbox input "false"
click at [327, 243] on button "button" at bounding box center [334, 240] width 14 height 15
click at [316, 162] on td "7000" at bounding box center [301, 166] width 94 height 23
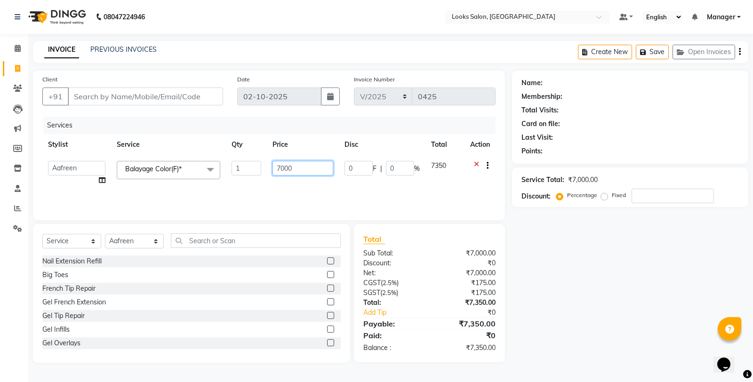
drag, startPoint x: 315, startPoint y: 165, endPoint x: 247, endPoint y: 154, distance: 69.1
click at [247, 154] on table "Stylist Service Qty Price Disc Total Action Aafreen Chandar_pdct Counter_Sales …" at bounding box center [268, 162] width 453 height 57
type input "7500"
click at [278, 238] on input "text" at bounding box center [256, 240] width 170 height 15
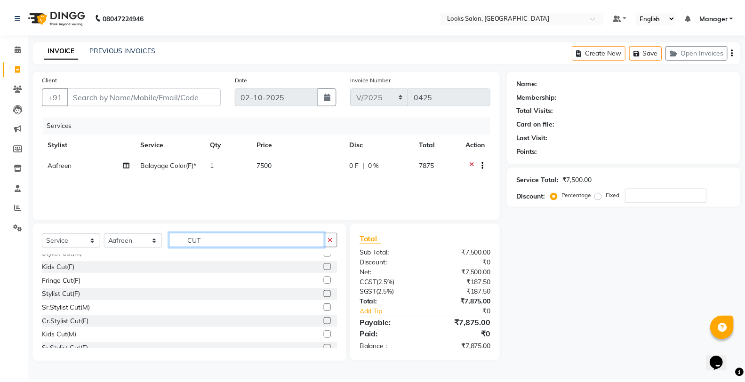
scroll to position [41, 0]
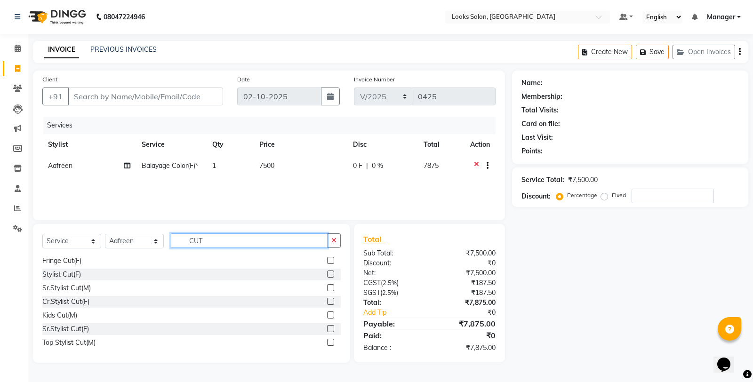
type input "CUT"
click at [327, 329] on label at bounding box center [330, 328] width 7 height 7
click at [327, 329] on input "checkbox" at bounding box center [330, 329] width 6 height 6
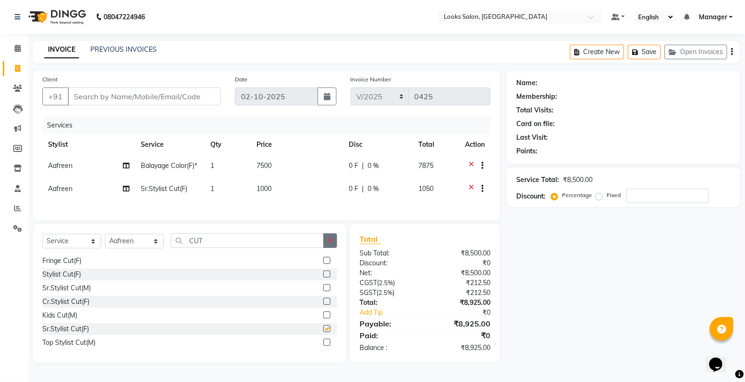
checkbox input "false"
click at [329, 244] on icon "button" at bounding box center [330, 240] width 5 height 7
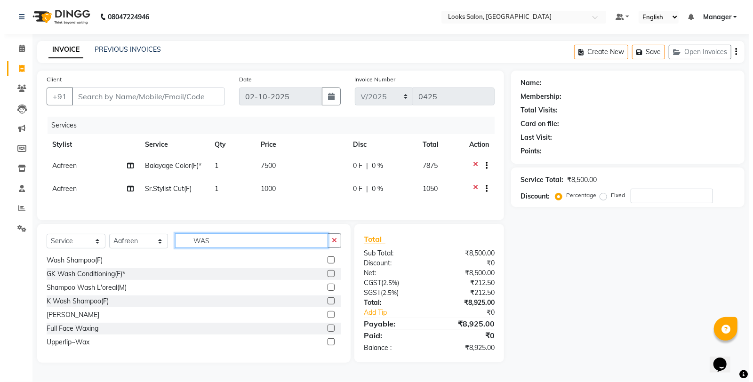
scroll to position [0, 0]
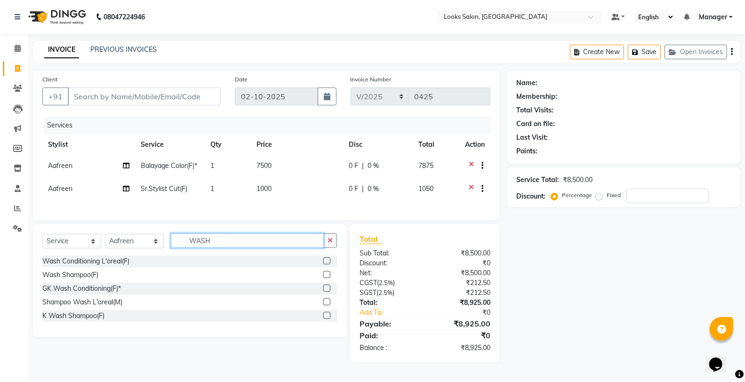
type input "WASH"
click at [326, 265] on label at bounding box center [326, 260] width 7 height 7
click at [326, 265] on input "checkbox" at bounding box center [326, 261] width 6 height 6
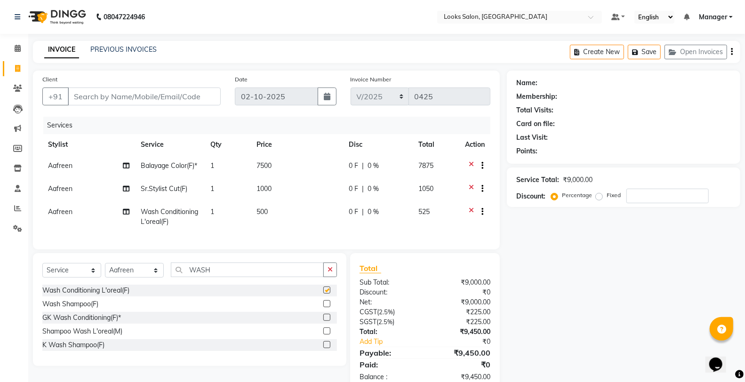
checkbox input "false"
drag, startPoint x: 331, startPoint y: 275, endPoint x: 319, endPoint y: 264, distance: 17.0
click at [331, 273] on icon "button" at bounding box center [330, 269] width 5 height 7
click at [303, 209] on td "500" at bounding box center [297, 216] width 92 height 31
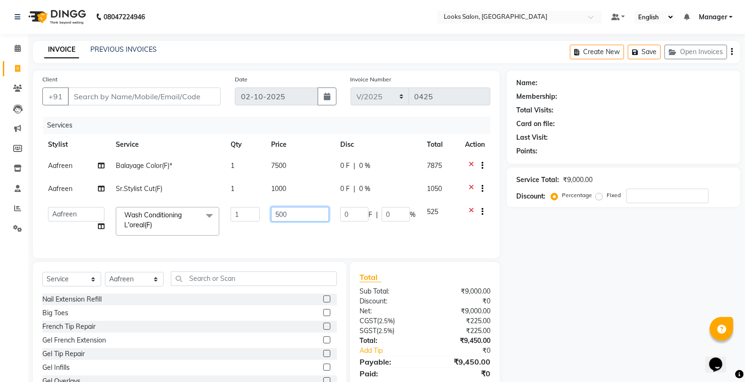
drag, startPoint x: 303, startPoint y: 209, endPoint x: 264, endPoint y: 219, distance: 39.8
click at [264, 219] on tr "Aafreen Chandar_pdct Counter_Sales Damini_Mgr Kavita Kawal_Mgr Manager Manish_p…" at bounding box center [266, 221] width 448 height 40
click at [278, 215] on input "500" at bounding box center [300, 214] width 58 height 15
type input "350"
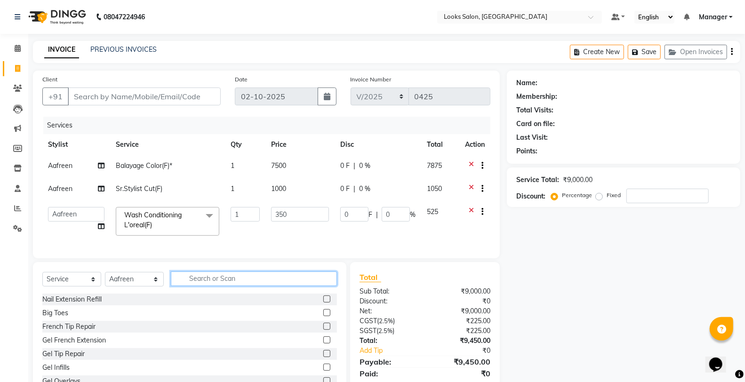
click at [281, 286] on div "Select Service Product Membership Package Voucher Prepaid Gift Card Select Styl…" at bounding box center [189, 283] width 295 height 22
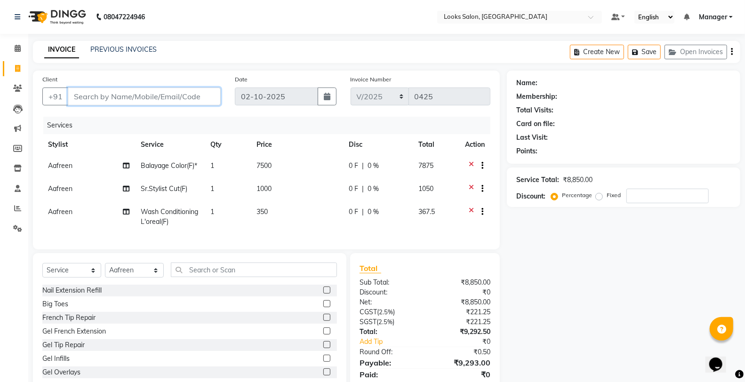
click at [142, 93] on input "Client" at bounding box center [144, 97] width 153 height 18
type input "9"
type input "0"
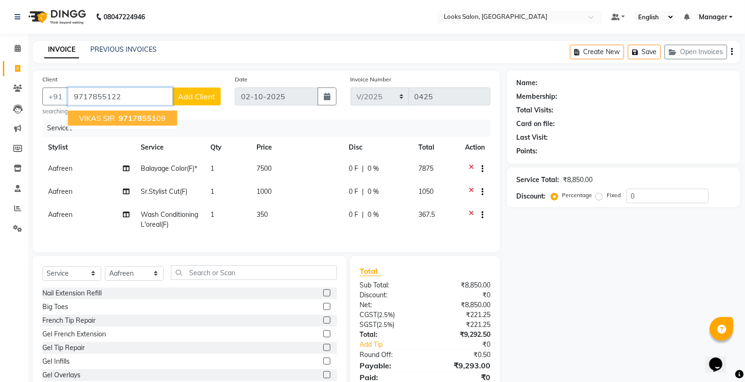
type input "9717855122"
click at [191, 91] on button "Add Client" at bounding box center [196, 97] width 48 height 18
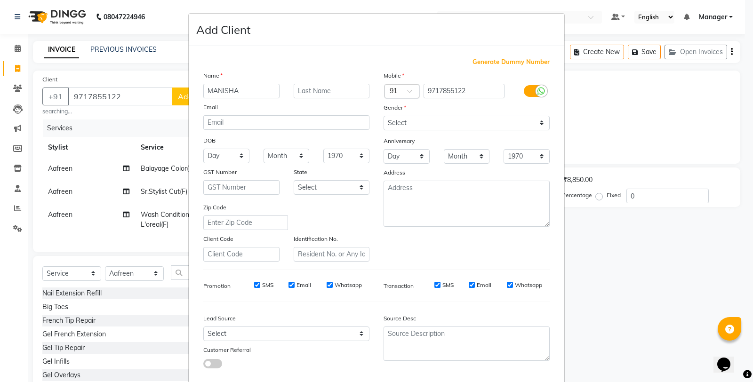
type input "MANISHA"
type input "MAM"
click at [420, 126] on select "Select Male Female Other Prefer Not To Say" at bounding box center [467, 123] width 166 height 15
select select "female"
click at [384, 116] on select "Select Male Female Other Prefer Not To Say" at bounding box center [467, 123] width 166 height 15
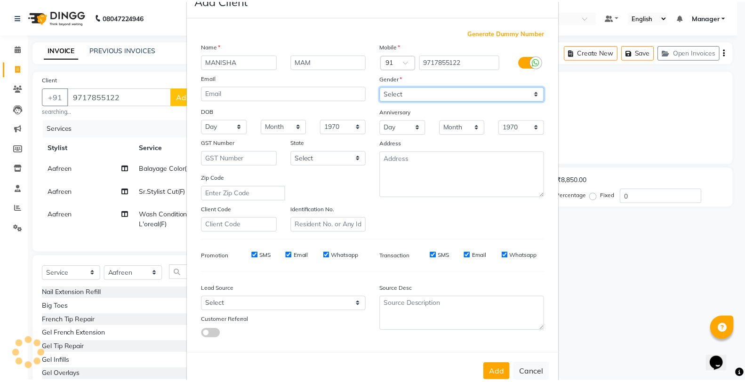
scroll to position [53, 0]
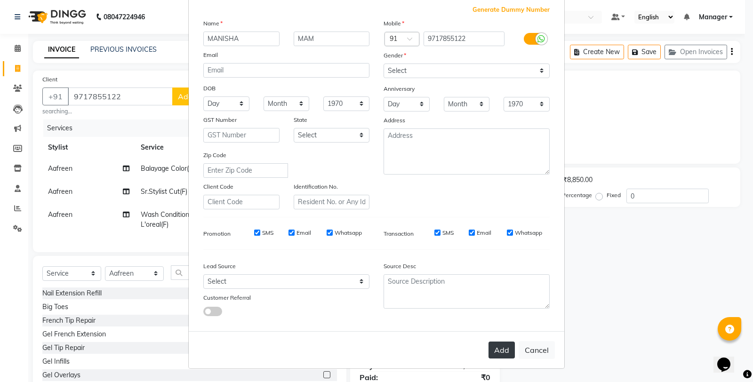
click at [499, 342] on button "Add" at bounding box center [502, 350] width 26 height 17
select select
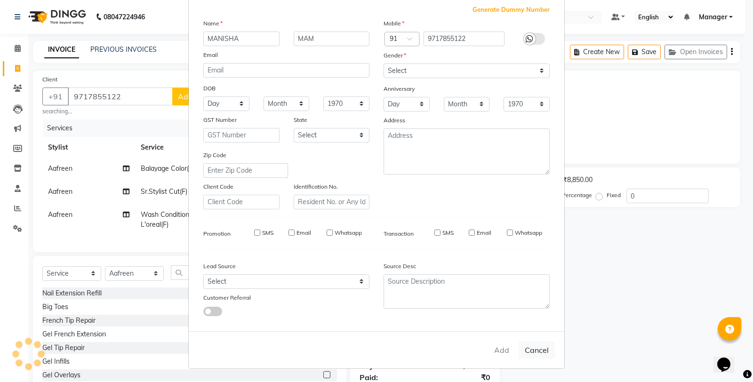
select select
checkbox input "false"
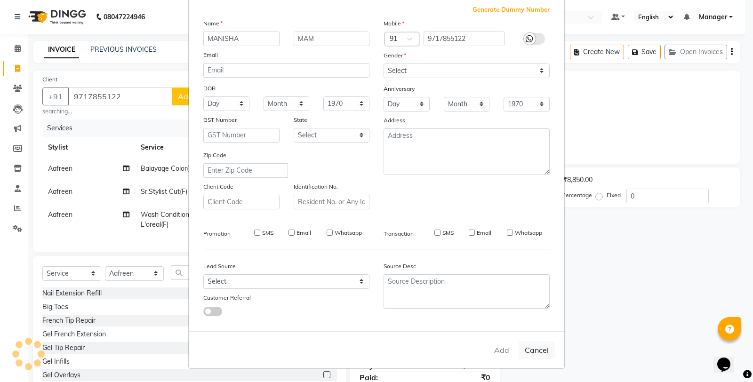
checkbox input "false"
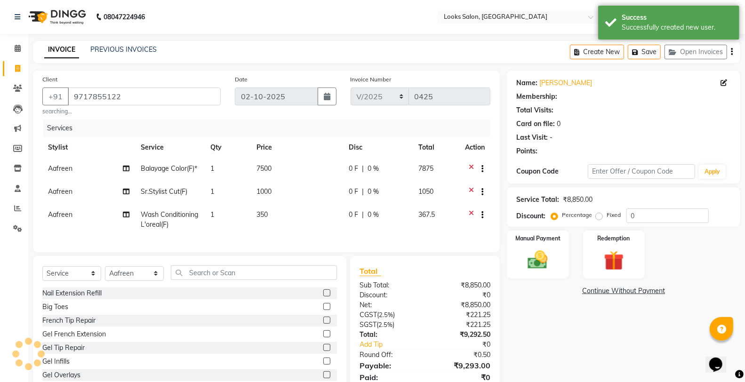
select select "1: Object"
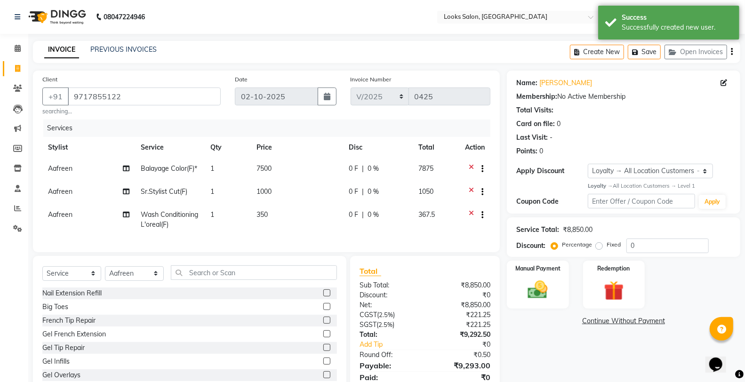
drag, startPoint x: 215, startPoint y: 289, endPoint x: 211, endPoint y: 283, distance: 7.4
click at [215, 288] on div "Select Service Product Membership Package Voucher Prepaid Gift Card Select Styl…" at bounding box center [189, 276] width 295 height 22
click at [130, 281] on select "Select Stylist Aafreen Chandar_pdct Counter_Sales Damini_Mgr [PERSON_NAME] Mana…" at bounding box center [134, 273] width 59 height 15
select select "75834"
click at [105, 274] on select "Select Stylist Aafreen Chandar_pdct Counter_Sales Damini_Mgr [PERSON_NAME] Mana…" at bounding box center [134, 273] width 59 height 15
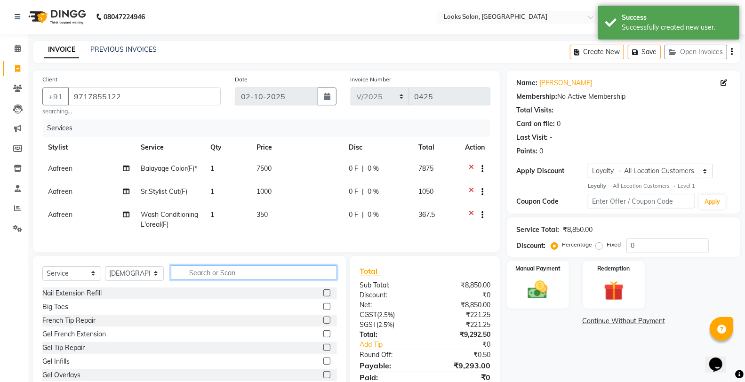
click at [209, 276] on input "text" at bounding box center [254, 272] width 166 height 15
type input "EYE"
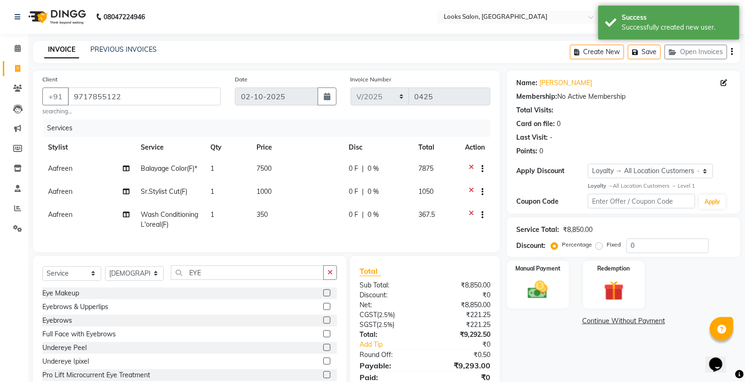
drag, startPoint x: 318, startPoint y: 328, endPoint x: 297, endPoint y: 272, distance: 60.1
click at [323, 324] on label at bounding box center [326, 320] width 7 height 7
click at [323, 324] on input "checkbox" at bounding box center [326, 321] width 6 height 6
checkbox input "true"
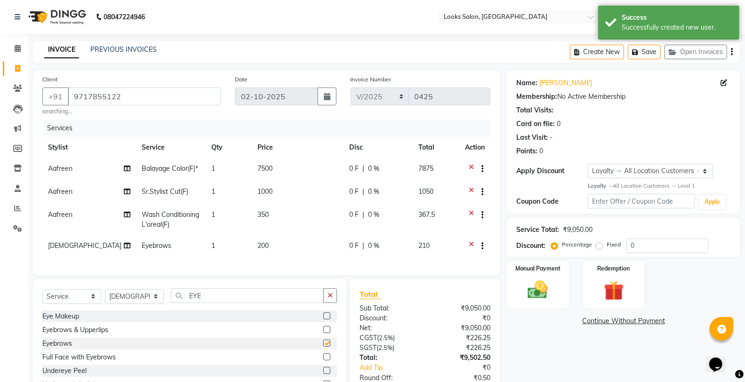
click at [296, 240] on td "200" at bounding box center [298, 246] width 92 height 23
select select "75834"
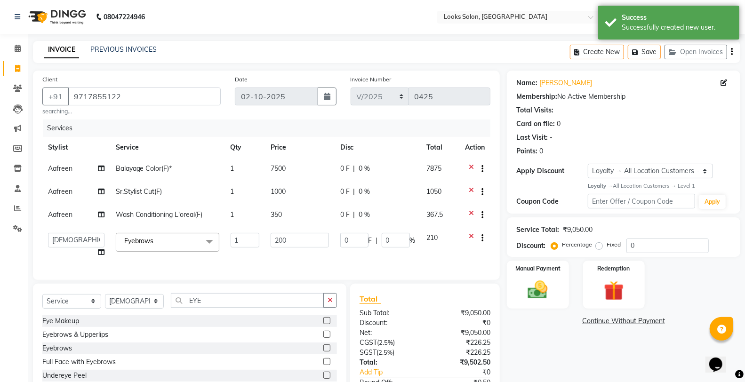
checkbox input "false"
drag, startPoint x: 295, startPoint y: 243, endPoint x: 268, endPoint y: 241, distance: 26.9
click at [268, 241] on td "200" at bounding box center [299, 245] width 69 height 36
type input "100"
click at [380, 177] on td "0 F | 0 %" at bounding box center [378, 169] width 87 height 23
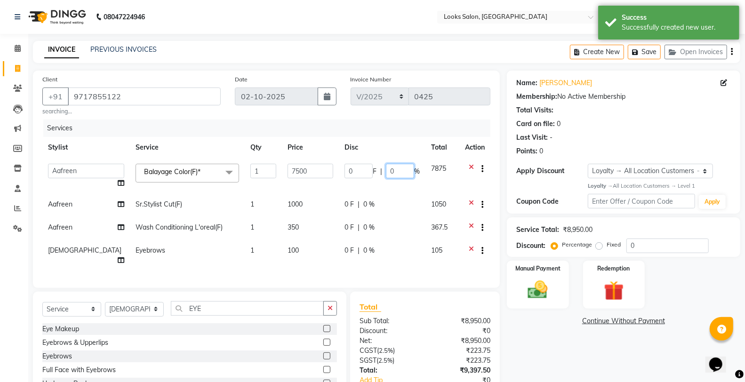
drag, startPoint x: 394, startPoint y: 170, endPoint x: 379, endPoint y: 173, distance: 15.8
click at [379, 173] on div "0 F | 0 %" at bounding box center [382, 171] width 75 height 15
type input "25"
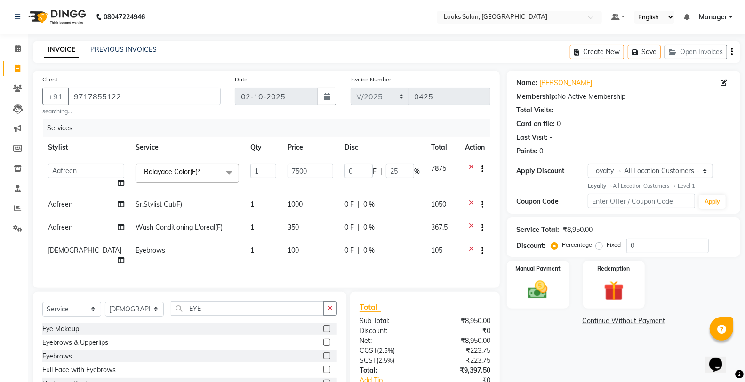
click at [391, 200] on td "0 F | 0 %" at bounding box center [382, 205] width 87 height 23
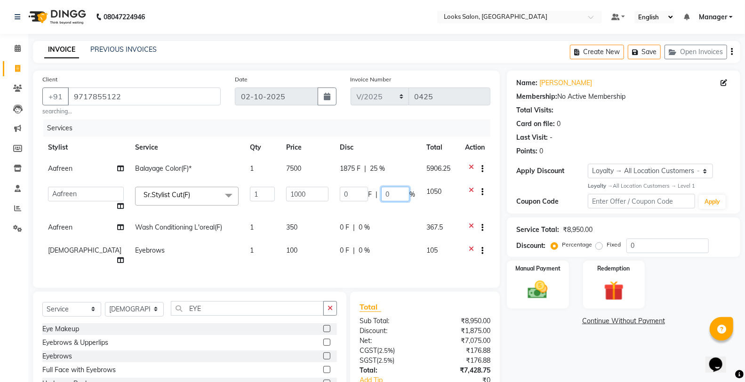
drag, startPoint x: 386, startPoint y: 196, endPoint x: 372, endPoint y: 196, distance: 14.1
click at [372, 196] on div "0 F | 0 %" at bounding box center [377, 194] width 75 height 15
type input "25"
click at [381, 222] on td "0 F | 0 %" at bounding box center [377, 228] width 87 height 23
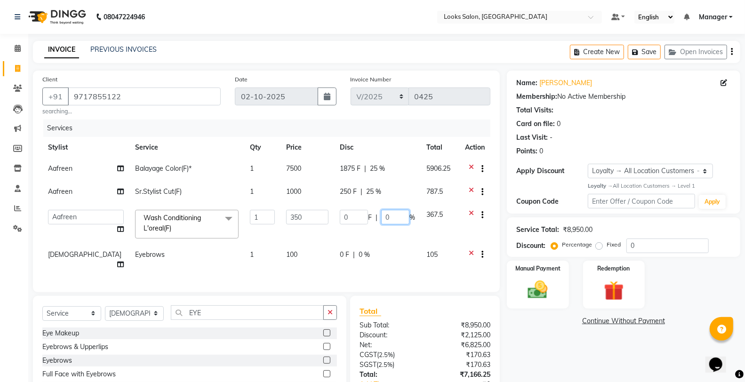
drag, startPoint x: 393, startPoint y: 218, endPoint x: 368, endPoint y: 218, distance: 25.0
click at [368, 218] on div "0 F | 0 %" at bounding box center [377, 217] width 75 height 15
type input "25"
click at [331, 313] on div "Select Service Product Membership Package Voucher Prepaid Gift Card Select Styl…" at bounding box center [189, 316] width 295 height 22
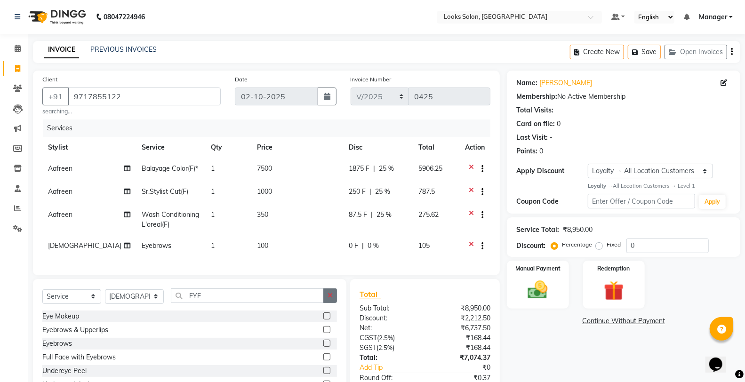
click at [330, 299] on icon "button" at bounding box center [330, 295] width 5 height 7
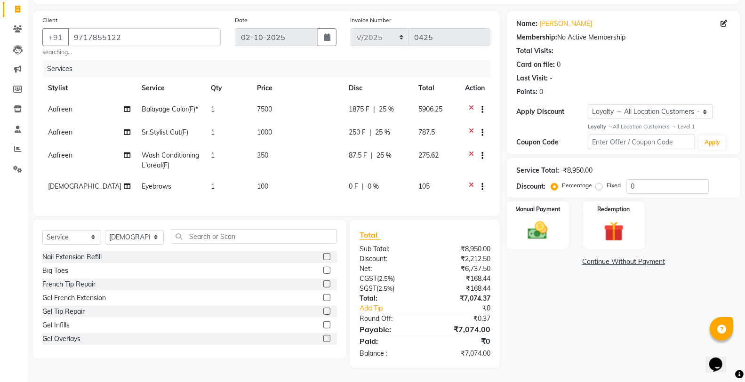
click at [389, 182] on div "0 F | 0 %" at bounding box center [378, 187] width 58 height 10
select select "75834"
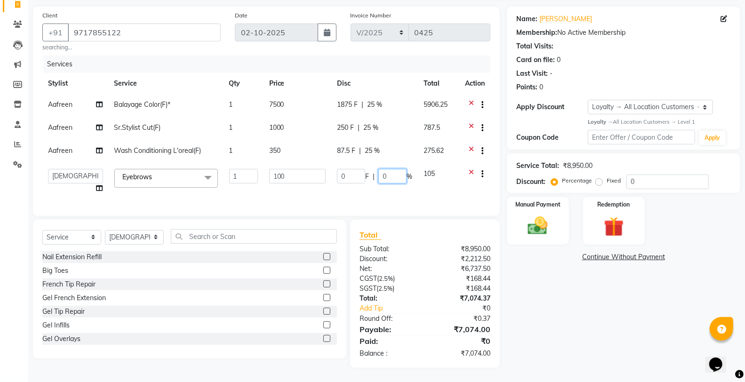
drag, startPoint x: 391, startPoint y: 176, endPoint x: 367, endPoint y: 176, distance: 24.0
click at [367, 176] on div "0 F | 0 %" at bounding box center [374, 176] width 75 height 15
type input "25"
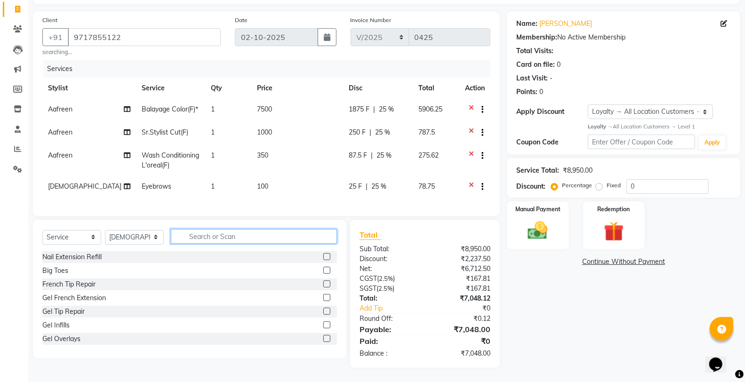
click at [314, 243] on input "text" at bounding box center [254, 236] width 166 height 15
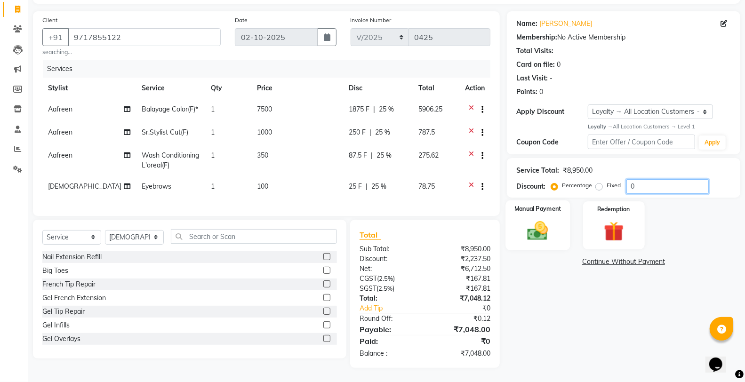
drag, startPoint x: 661, startPoint y: 177, endPoint x: 543, endPoint y: 201, distance: 121.1
click at [543, 201] on div "Name: Manisha Mam Membership: No Active Membership Total Visits: Card on file: …" at bounding box center [627, 189] width 241 height 357
type input "25"
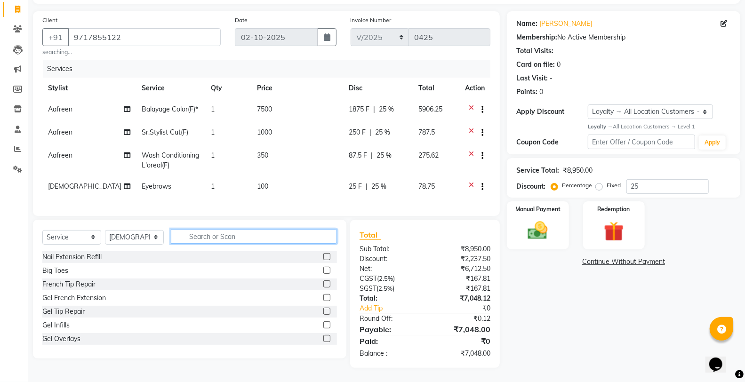
click at [310, 241] on input "text" at bounding box center [254, 236] width 166 height 15
click at [291, 177] on td "100" at bounding box center [297, 187] width 92 height 23
select select "75834"
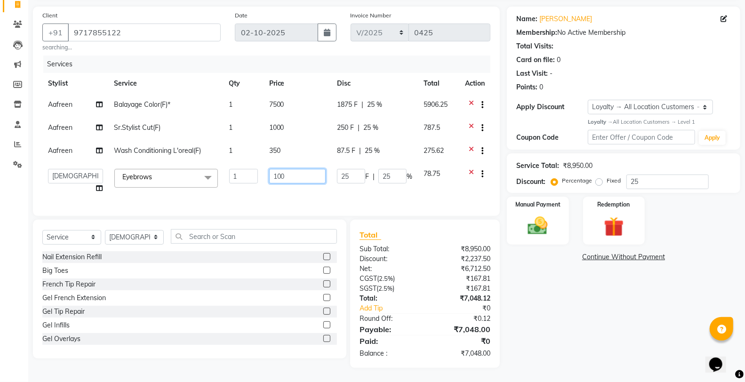
click at [290, 176] on input "100" at bounding box center [297, 176] width 56 height 15
type input "102"
click at [293, 241] on input "text" at bounding box center [254, 236] width 166 height 15
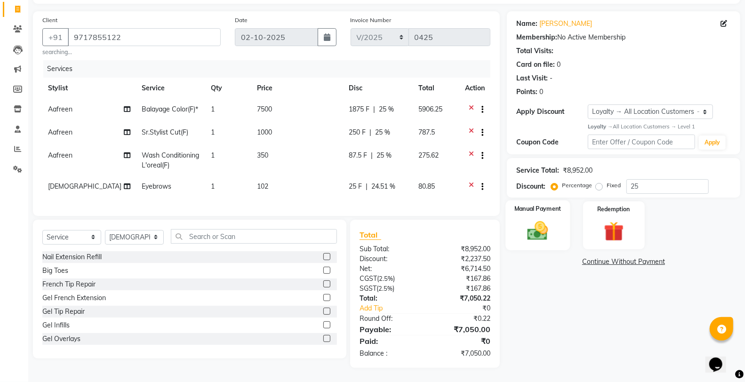
click at [554, 229] on img at bounding box center [537, 231] width 33 height 24
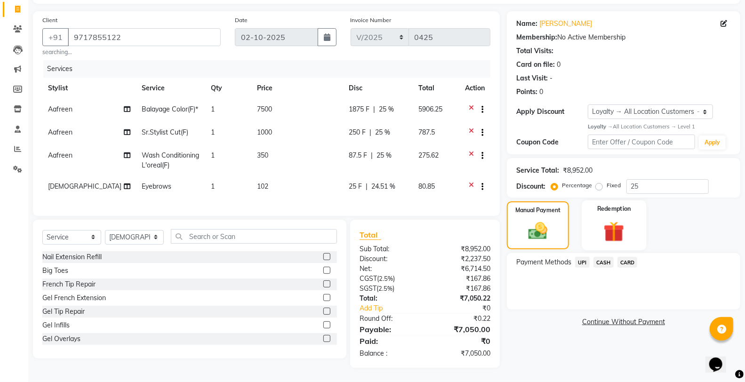
click at [602, 219] on img at bounding box center [613, 232] width 33 height 26
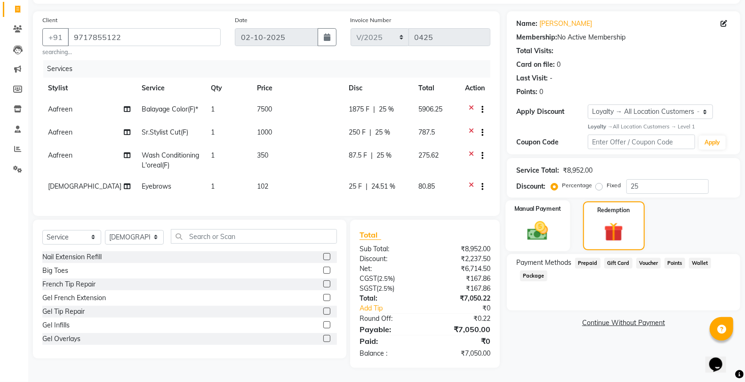
click at [543, 219] on img at bounding box center [537, 231] width 33 height 24
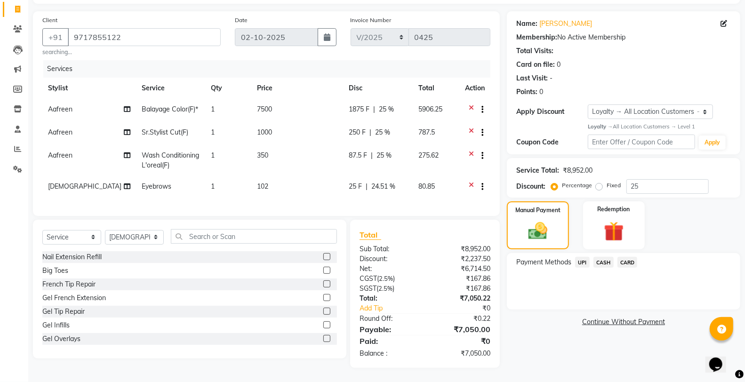
click at [632, 257] on span "CARD" at bounding box center [628, 262] width 20 height 11
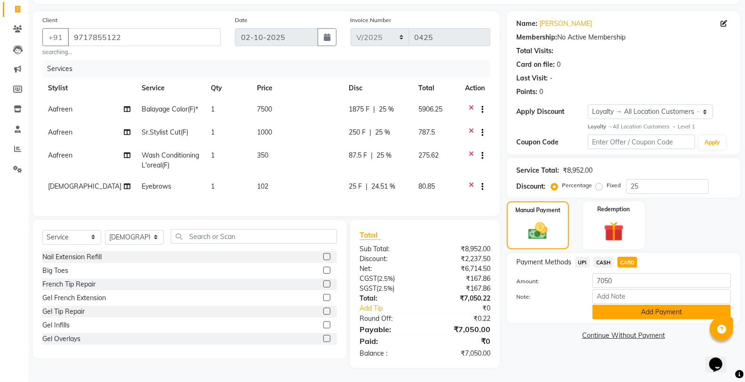
click at [640, 305] on button "Add Payment" at bounding box center [662, 312] width 138 height 15
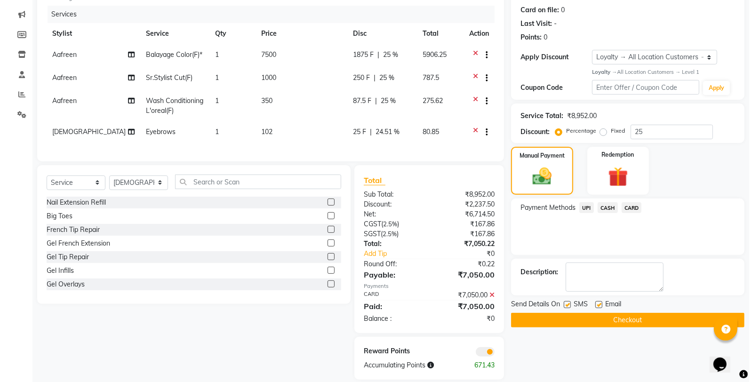
scroll to position [134, 0]
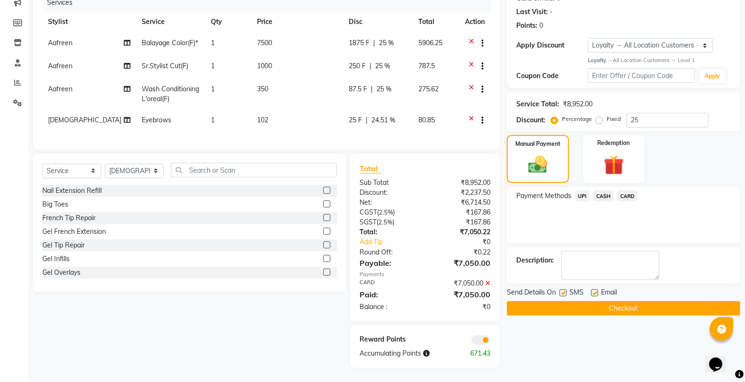
click at [479, 345] on span at bounding box center [481, 340] width 19 height 9
click at [490, 342] on input "checkbox" at bounding box center [490, 342] width 0 height 0
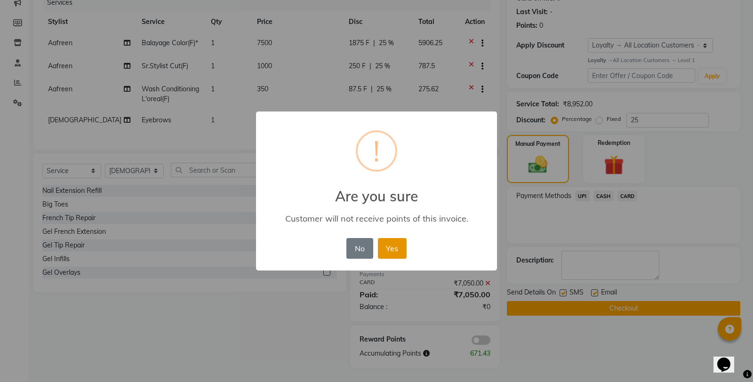
click at [405, 251] on button "Yes" at bounding box center [392, 248] width 29 height 21
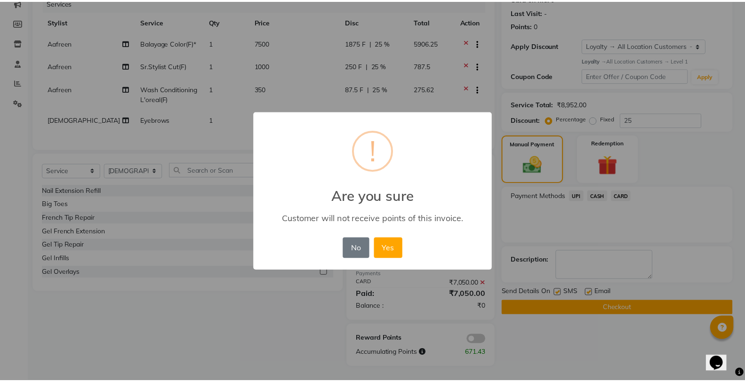
scroll to position [120, 0]
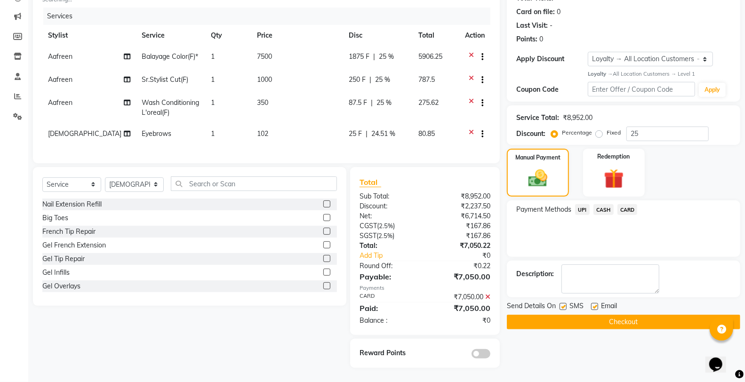
click at [523, 315] on button "Checkout" at bounding box center [623, 322] width 233 height 15
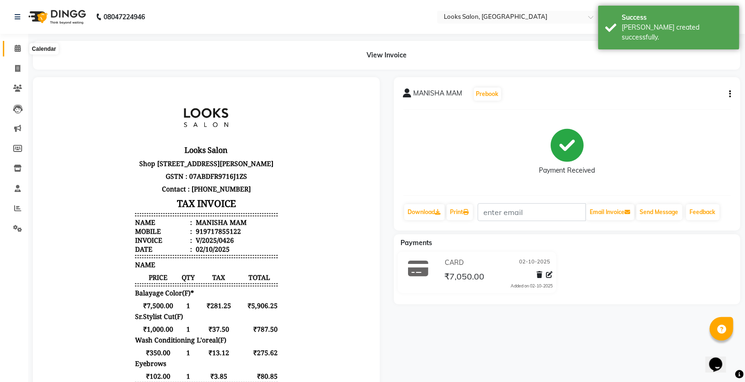
click at [19, 48] on icon at bounding box center [18, 48] width 6 height 7
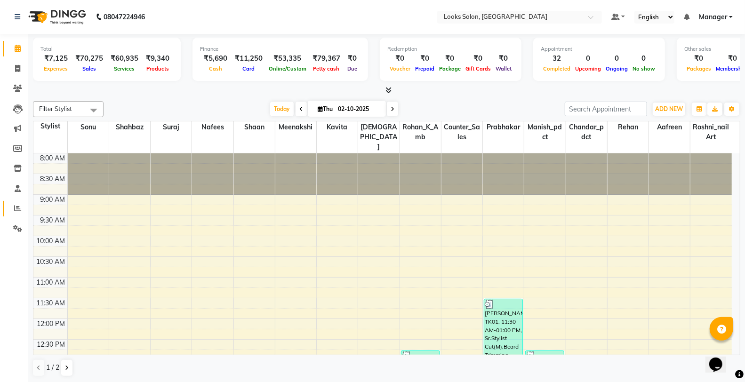
click at [22, 212] on span at bounding box center [17, 208] width 16 height 11
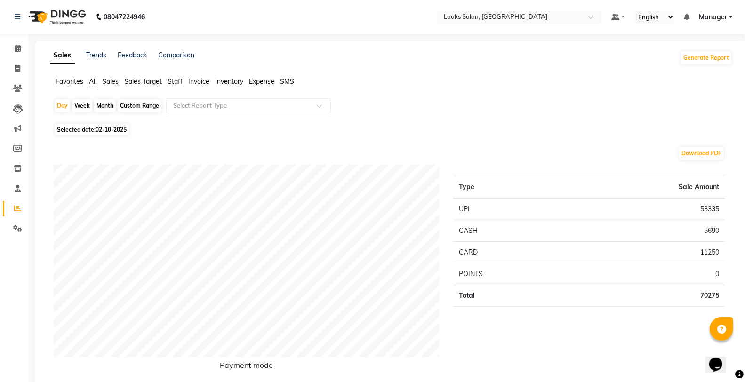
click at [176, 80] on span "Staff" at bounding box center [175, 81] width 15 height 8
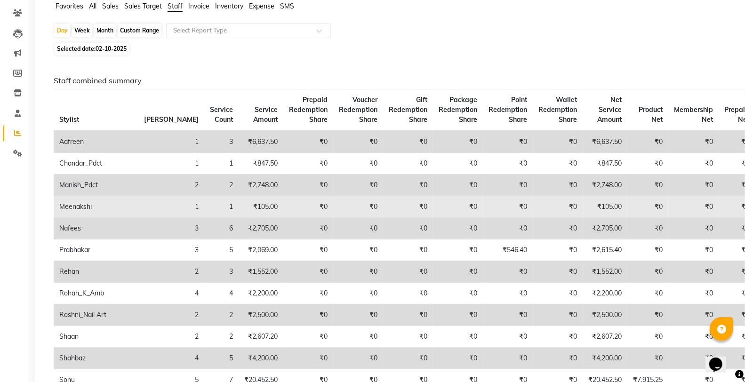
scroll to position [104, 0]
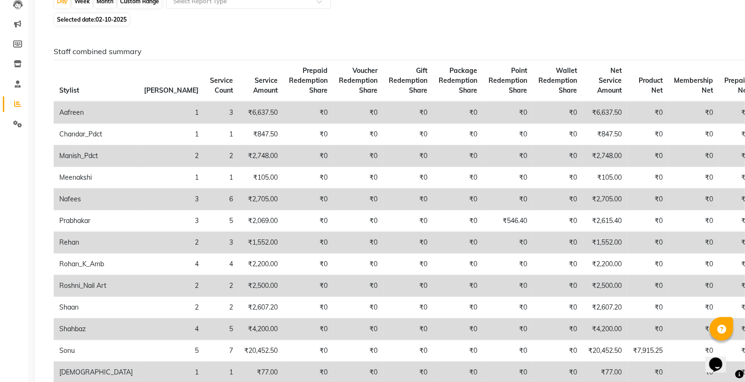
click at [583, 110] on td "₹6,637.50" at bounding box center [605, 113] width 45 height 22
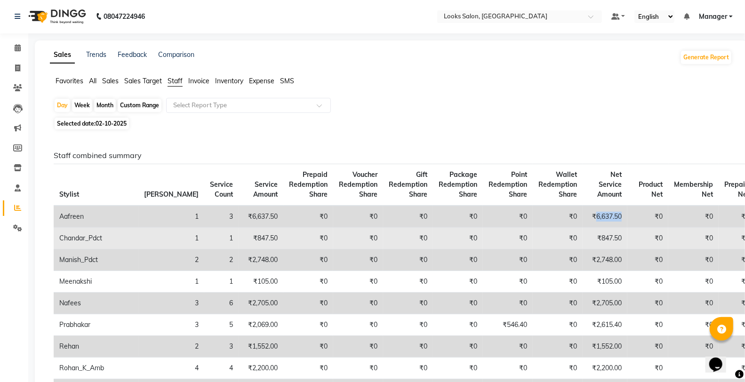
scroll to position [0, 0]
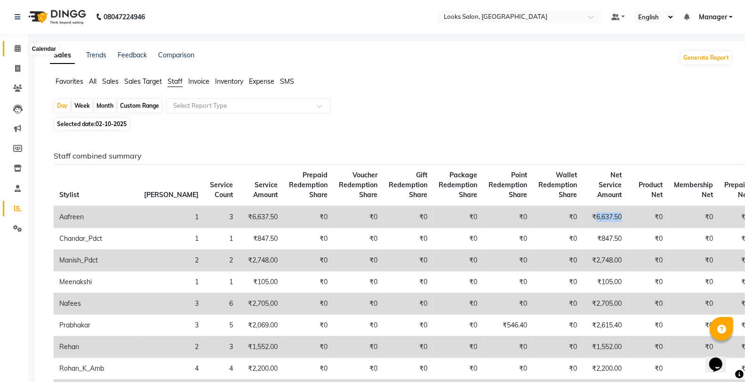
click at [13, 54] on span at bounding box center [17, 48] width 16 height 11
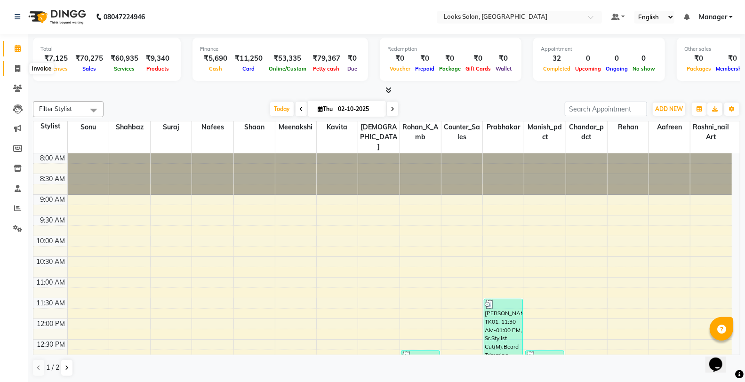
click at [15, 65] on icon at bounding box center [17, 68] width 5 height 7
select select "service"
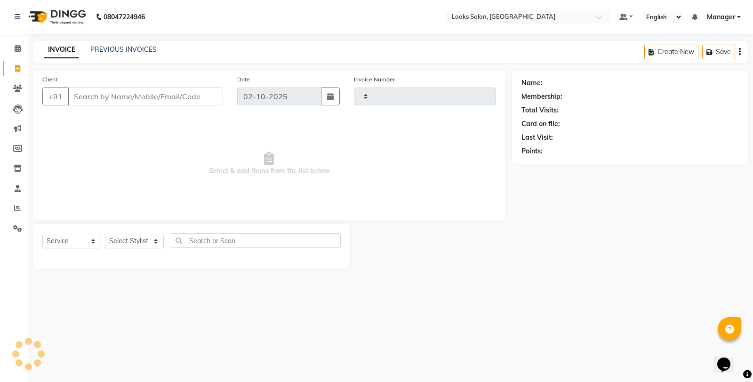
type input "0427"
select select "8126"
click at [16, 52] on icon at bounding box center [18, 48] width 6 height 7
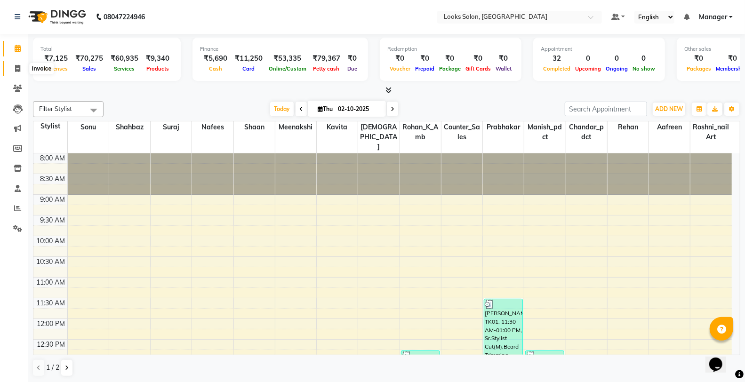
drag, startPoint x: 20, startPoint y: 68, endPoint x: 0, endPoint y: 109, distance: 45.7
click at [20, 68] on span at bounding box center [17, 69] width 16 height 11
select select "service"
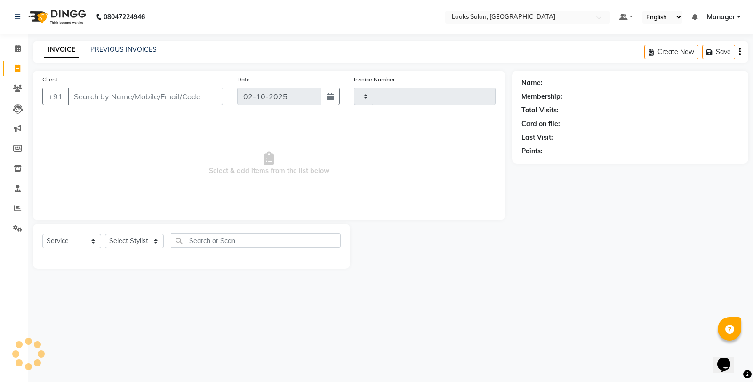
type input "0427"
select select "8126"
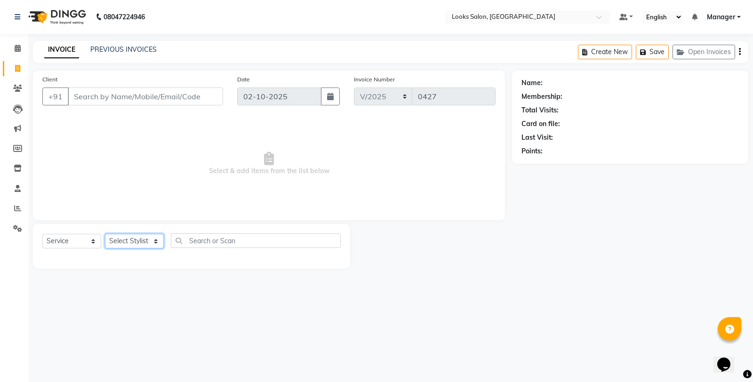
click at [129, 238] on select "Select Stylist" at bounding box center [134, 241] width 59 height 15
select select "75830"
click at [105, 234] on select "Select Stylist Aafreen Chandar_pdct Counter_Sales Damini_Mgr [PERSON_NAME] Mana…" at bounding box center [134, 241] width 59 height 15
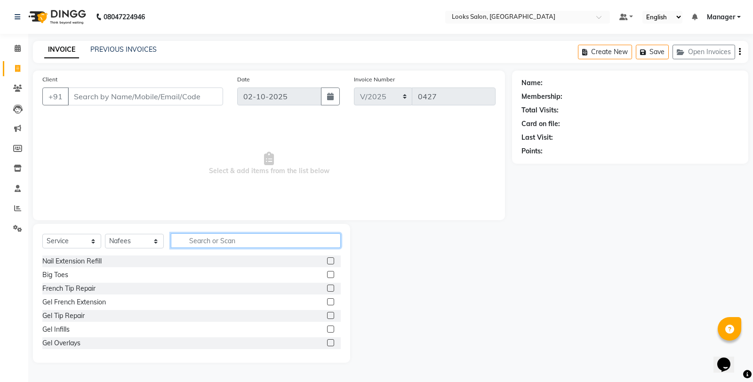
click at [233, 248] on input "text" at bounding box center [256, 240] width 170 height 15
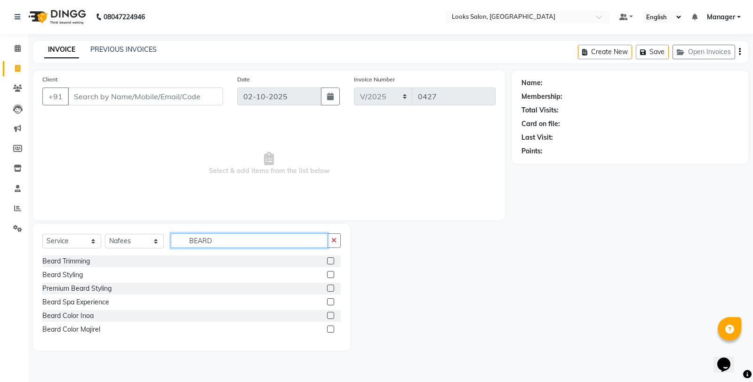
type input "BEARD"
click at [328, 261] on label at bounding box center [330, 260] width 7 height 7
click at [328, 261] on input "checkbox" at bounding box center [330, 261] width 6 height 6
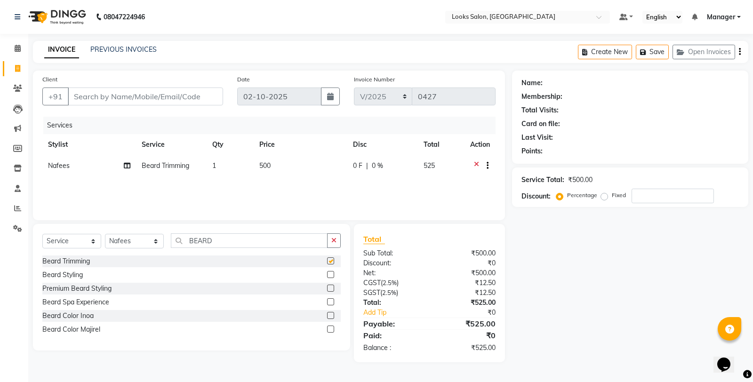
checkbox input "false"
click at [293, 178] on td "500" at bounding box center [301, 166] width 94 height 23
select select "75830"
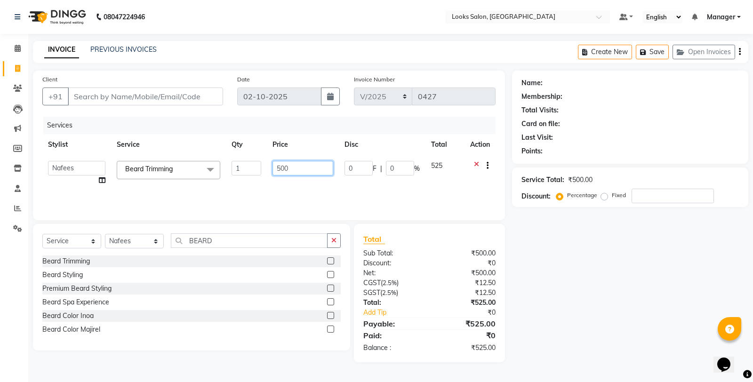
drag, startPoint x: 303, startPoint y: 168, endPoint x: 274, endPoint y: 164, distance: 29.0
click at [274, 164] on input "500" at bounding box center [303, 168] width 61 height 15
type input "352"
click at [331, 238] on icon "button" at bounding box center [330, 240] width 5 height 7
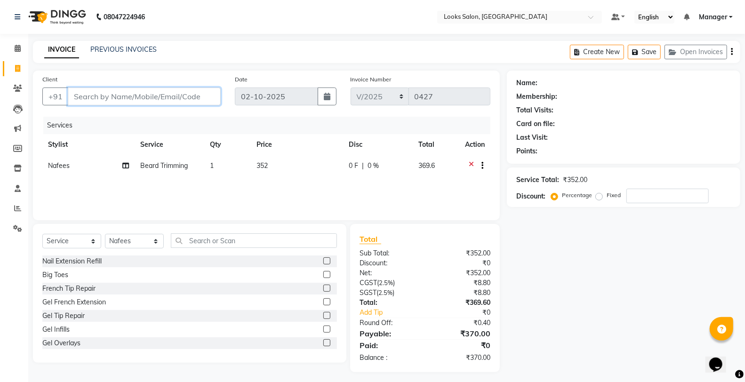
click at [158, 98] on input "Client" at bounding box center [144, 97] width 153 height 18
type input "8"
type input "0"
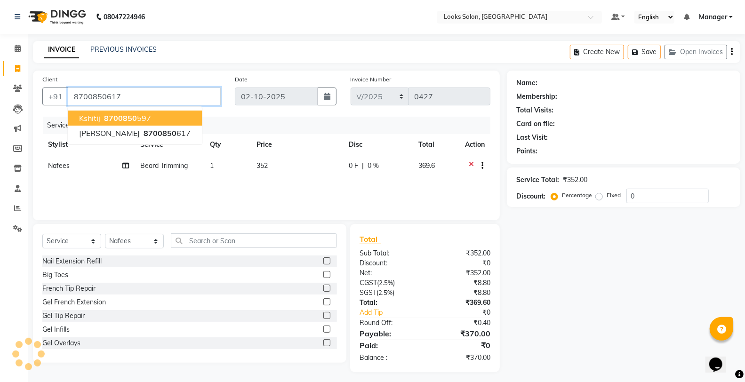
type input "8700850617"
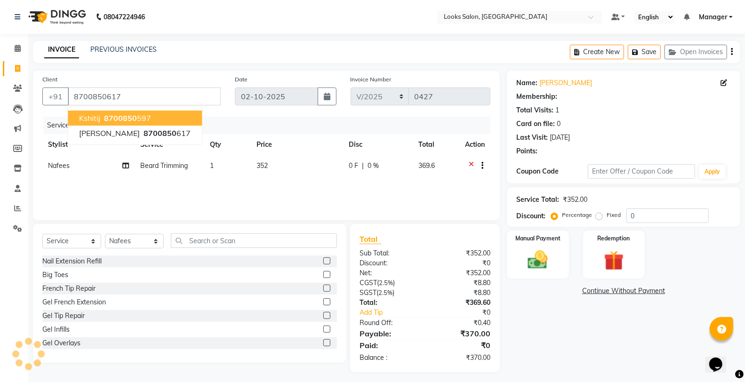
select select "1: Object"
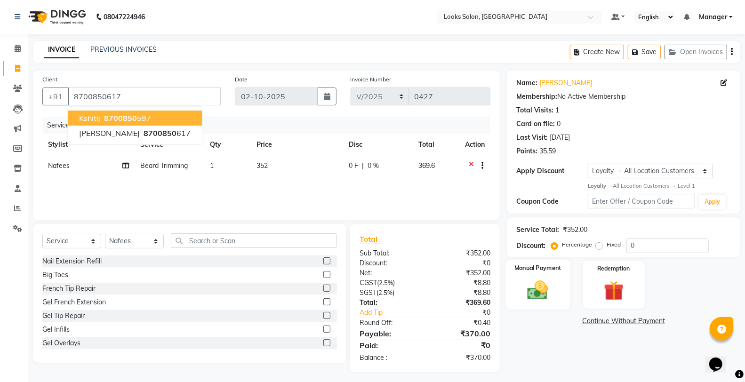
click at [528, 280] on img at bounding box center [537, 290] width 33 height 24
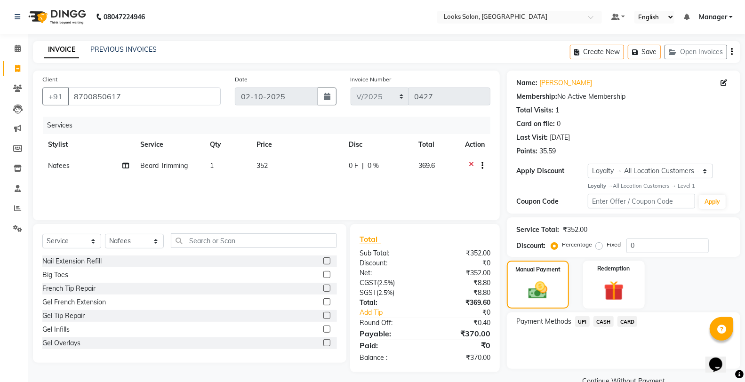
click at [581, 322] on span "UPI" at bounding box center [582, 321] width 15 height 11
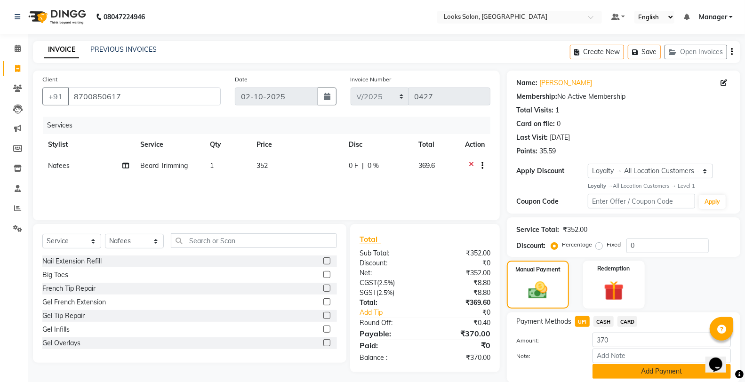
drag, startPoint x: 605, startPoint y: 374, endPoint x: 604, endPoint y: 366, distance: 8.5
click at [605, 373] on button "Add Payment" at bounding box center [662, 371] width 138 height 15
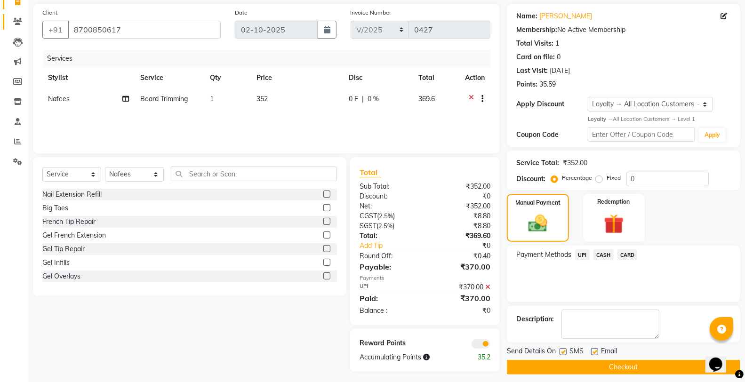
scroll to position [73, 0]
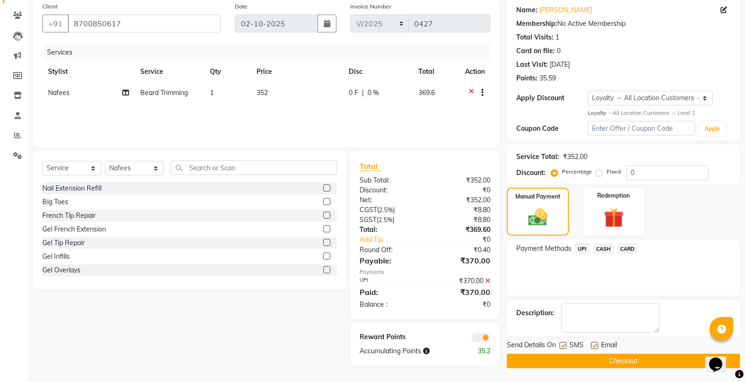
click at [516, 352] on div "Send Details On SMS Email Checkout" at bounding box center [623, 354] width 233 height 28
click at [514, 359] on button "Checkout" at bounding box center [623, 361] width 233 height 15
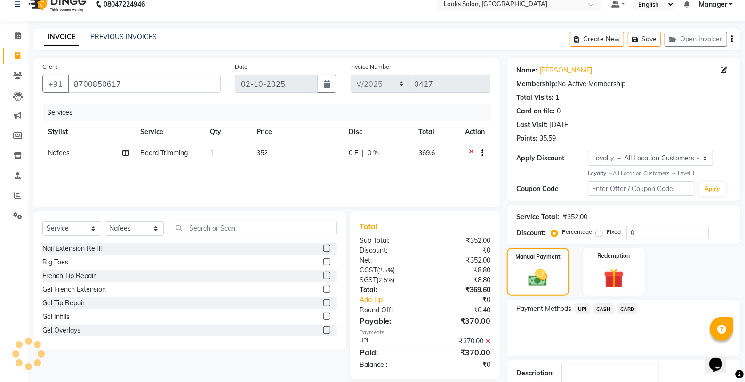
scroll to position [0, 0]
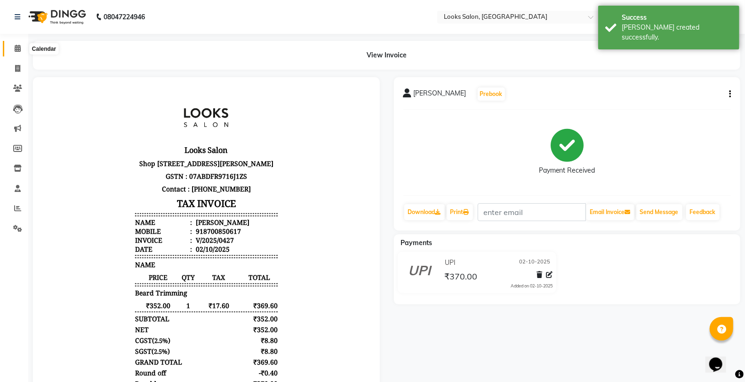
click at [19, 51] on icon at bounding box center [18, 48] width 6 height 7
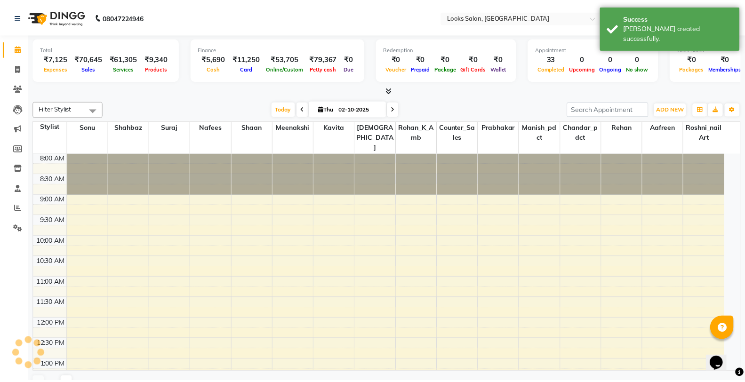
scroll to position [311, 0]
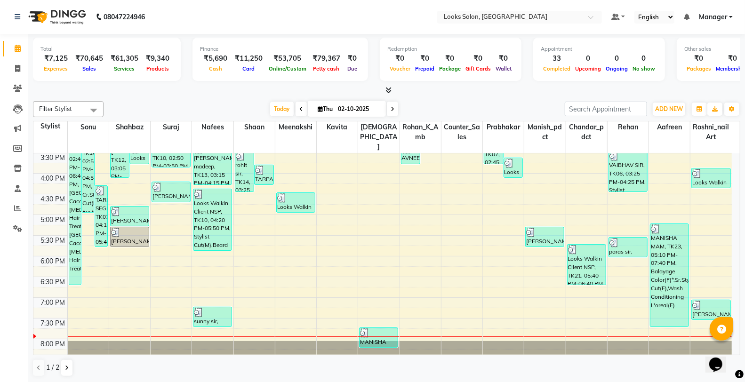
click at [17, 198] on li "Staff" at bounding box center [14, 189] width 28 height 20
drag, startPoint x: 17, startPoint y: 209, endPoint x: 22, endPoint y: 203, distance: 7.7
click at [17, 207] on icon at bounding box center [17, 208] width 7 height 7
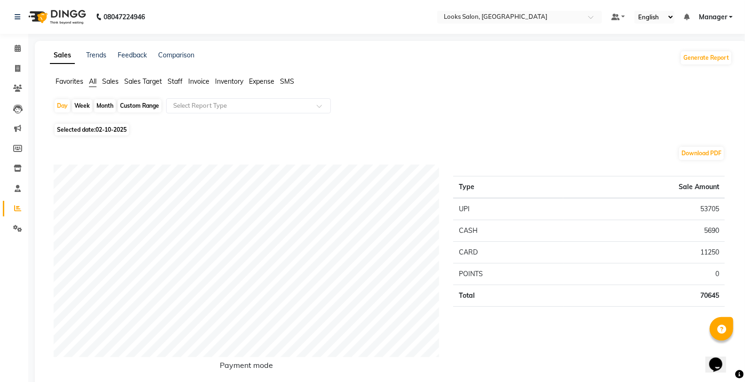
click at [167, 79] on ul "Favorites All Sales Sales Target Staff Invoice Inventory Expense SMS" at bounding box center [391, 82] width 682 height 10
click at [175, 82] on span "Staff" at bounding box center [175, 81] width 15 height 8
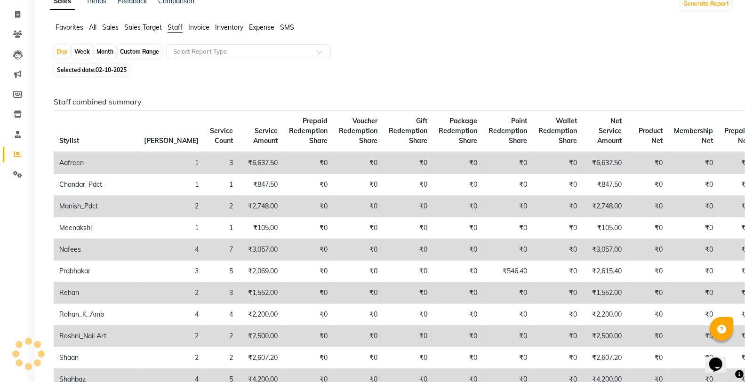
scroll to position [104, 0]
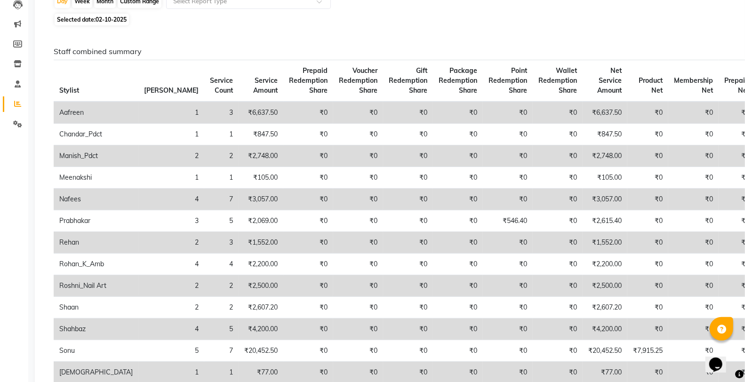
click at [583, 197] on td "₹3,057.00" at bounding box center [605, 200] width 45 height 22
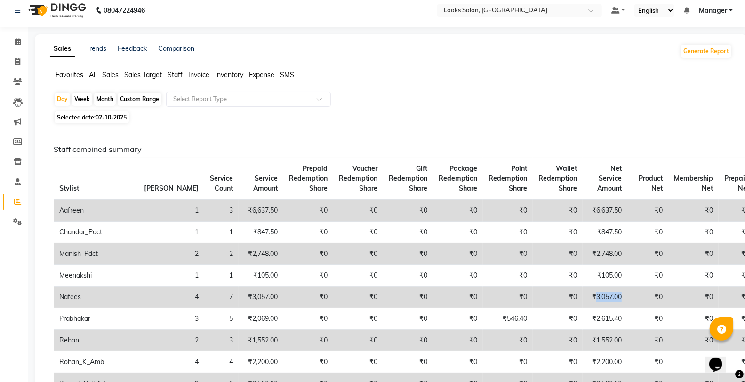
scroll to position [0, 0]
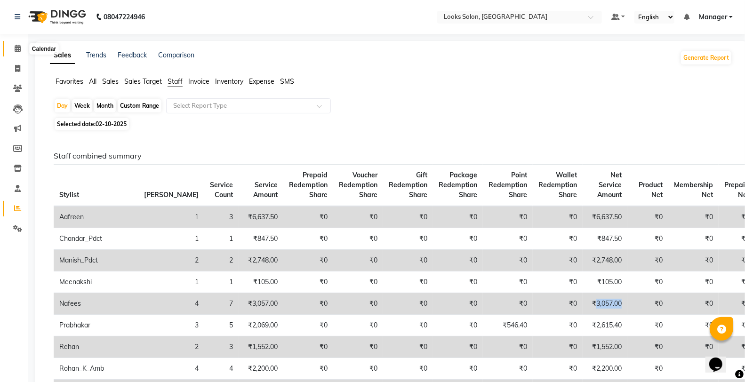
click at [16, 48] on icon at bounding box center [18, 48] width 6 height 7
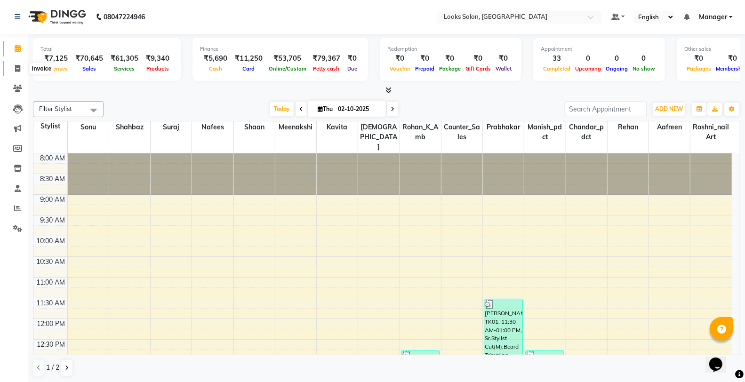
click at [17, 66] on icon at bounding box center [17, 68] width 5 height 7
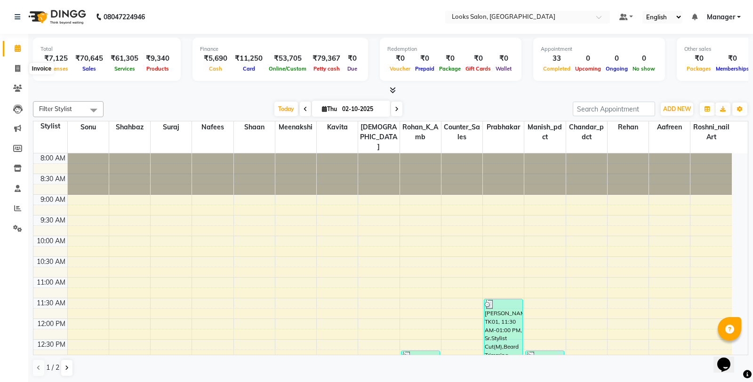
select select "service"
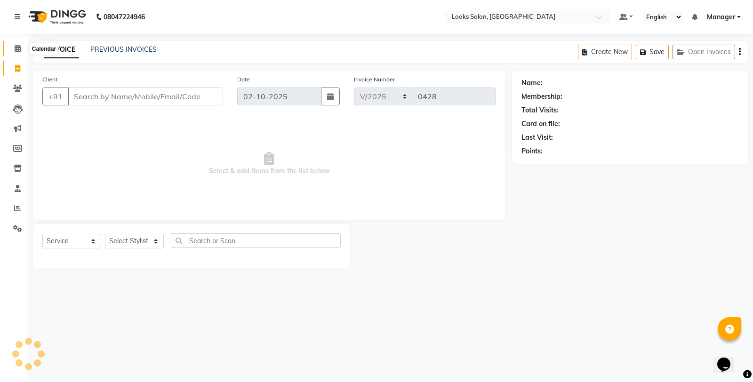
click at [18, 53] on span at bounding box center [17, 48] width 16 height 11
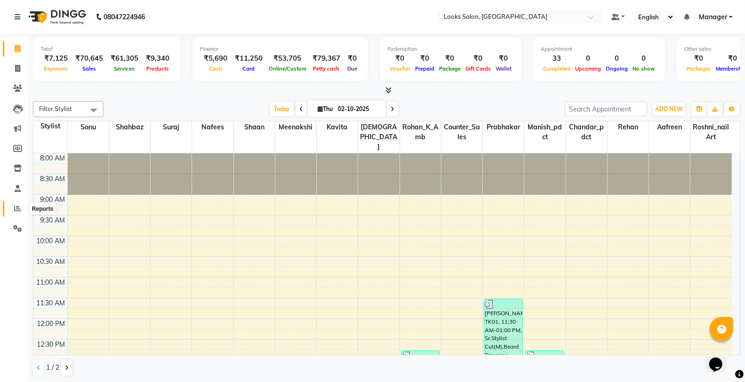
click at [14, 208] on icon at bounding box center [17, 208] width 7 height 7
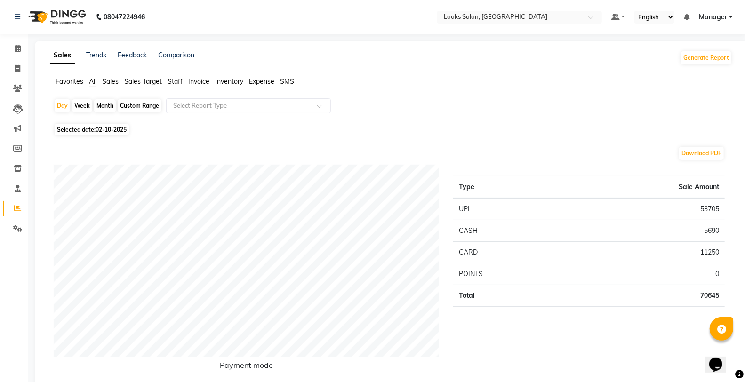
click at [171, 85] on span "Staff" at bounding box center [175, 81] width 15 height 8
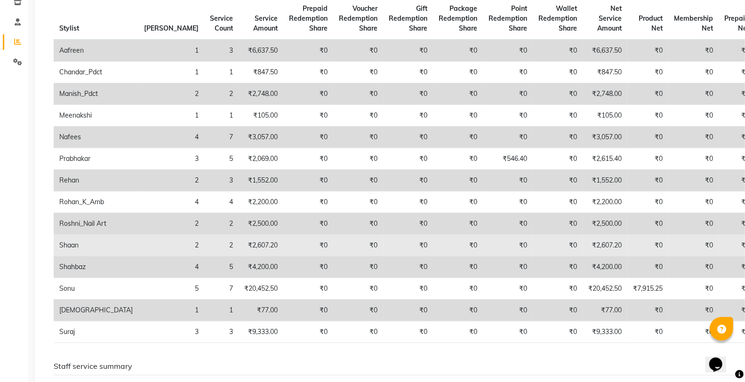
scroll to position [209, 0]
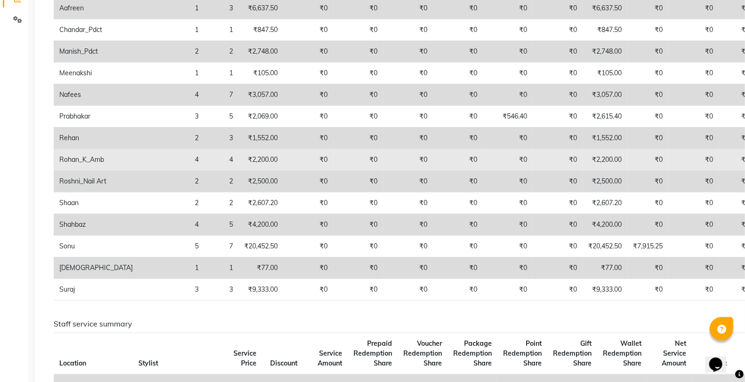
click at [583, 155] on td "₹2,200.00" at bounding box center [605, 160] width 45 height 22
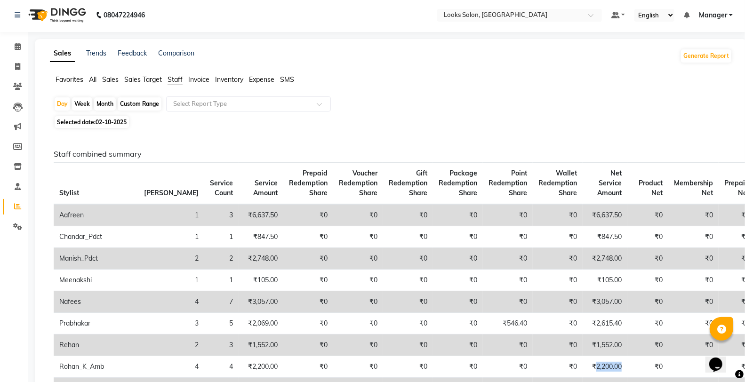
scroll to position [0, 0]
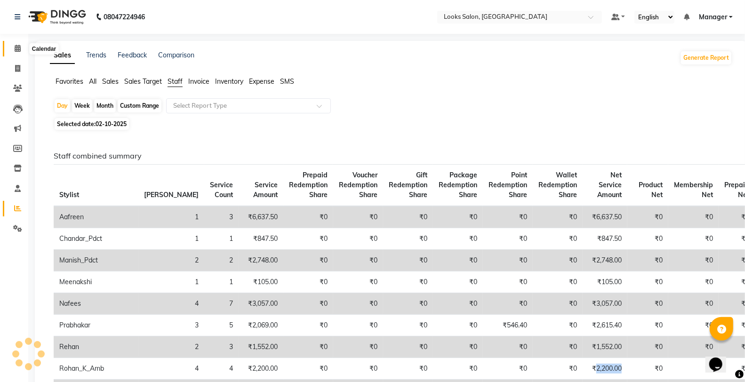
click at [17, 51] on icon at bounding box center [18, 48] width 6 height 7
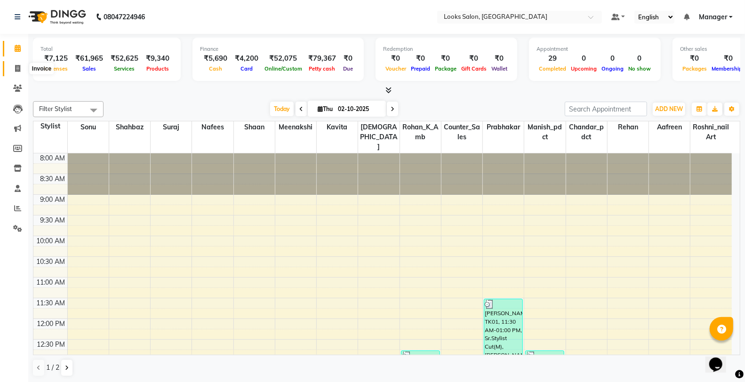
drag, startPoint x: 16, startPoint y: 67, endPoint x: 18, endPoint y: 179, distance: 112.0
click at [16, 68] on icon at bounding box center [17, 68] width 5 height 7
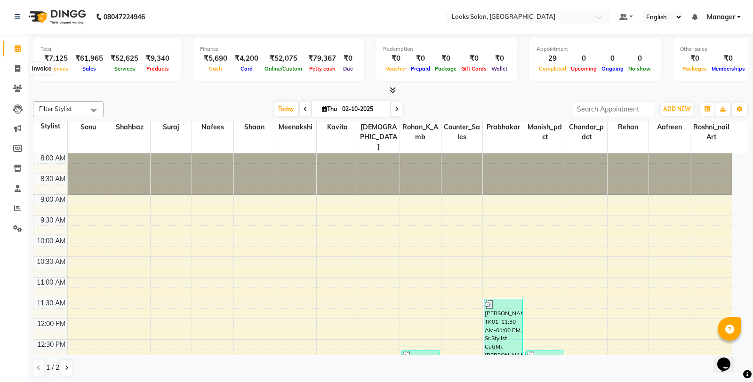
select select "service"
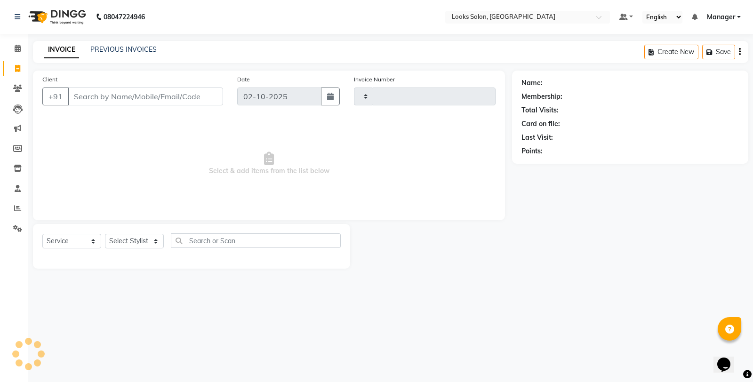
type input "0425"
select select "8126"
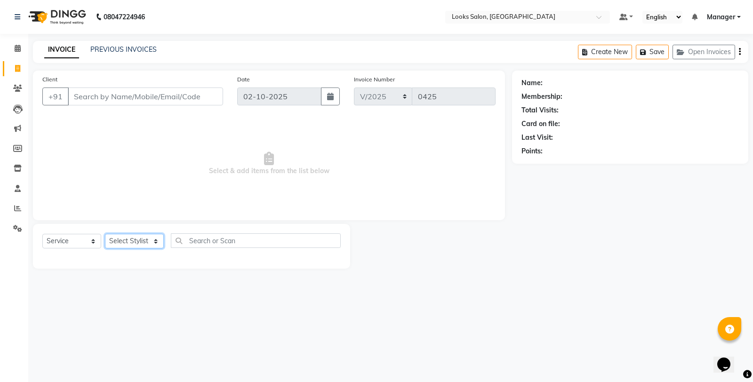
click at [136, 240] on select "Select Stylist" at bounding box center [134, 241] width 59 height 15
click at [105, 234] on select "Select Stylist Aafreen Chandar_pdct Counter_Sales Damini_Mgr [PERSON_NAME] Mana…" at bounding box center [134, 241] width 59 height 15
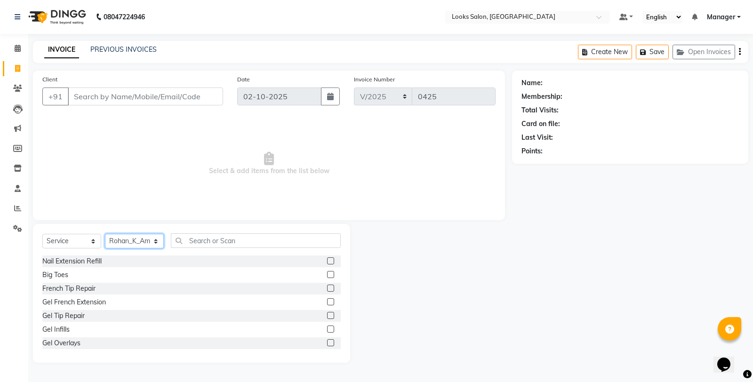
click at [146, 245] on select "Select Stylist Aafreen Chandar_pdct Counter_Sales Damini_Mgr [PERSON_NAME] Mana…" at bounding box center [134, 241] width 59 height 15
select select "92608"
click at [105, 234] on select "Select Stylist Aafreen Chandar_pdct Counter_Sales Damini_Mgr [PERSON_NAME] Mana…" at bounding box center [134, 241] width 59 height 15
click at [209, 243] on input "text" at bounding box center [256, 240] width 170 height 15
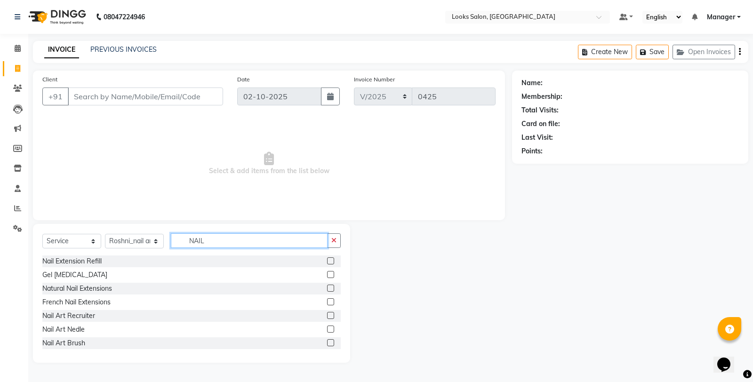
type input "NAIL"
drag, startPoint x: 329, startPoint y: 347, endPoint x: 335, endPoint y: 345, distance: 5.7
click at [331, 346] on div at bounding box center [334, 343] width 14 height 12
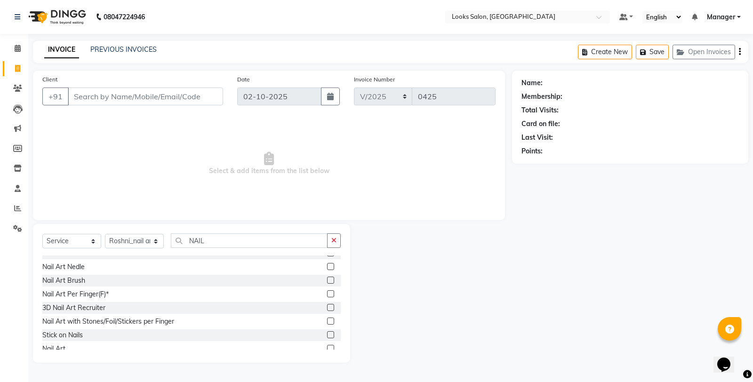
scroll to position [96, 0]
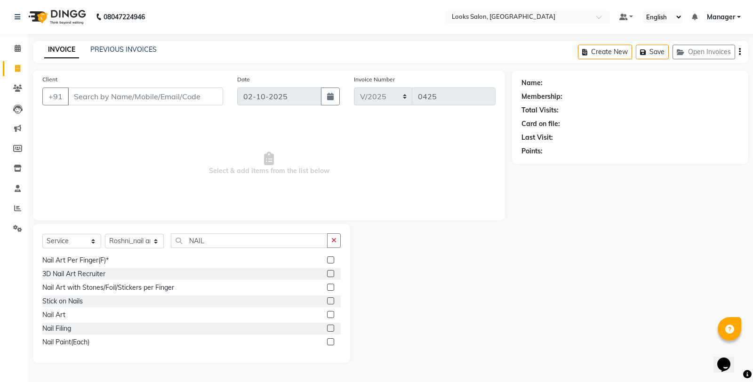
click at [327, 315] on label at bounding box center [330, 314] width 7 height 7
click at [327, 315] on input "checkbox" at bounding box center [330, 315] width 6 height 6
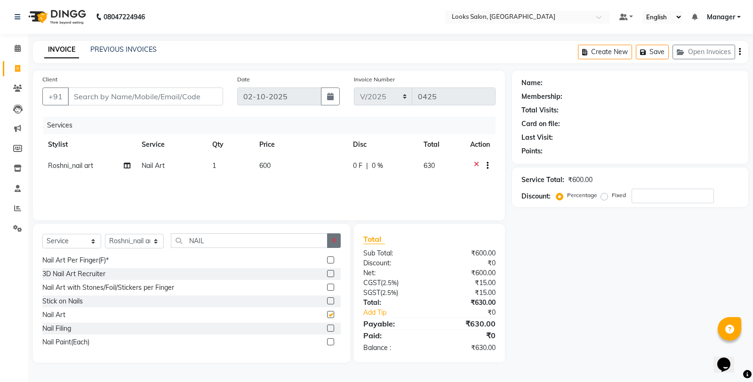
checkbox input "false"
drag, startPoint x: 331, startPoint y: 245, endPoint x: 313, endPoint y: 187, distance: 60.1
click at [331, 243] on button "button" at bounding box center [334, 240] width 14 height 15
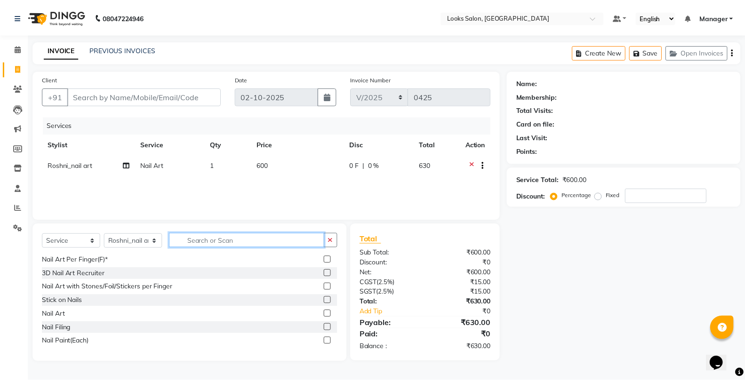
scroll to position [288, 0]
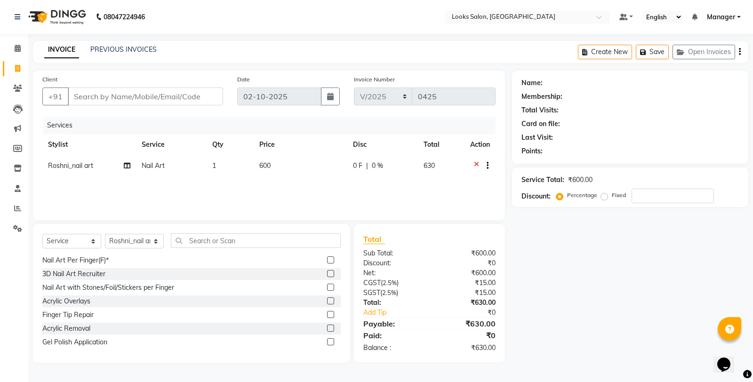
click at [307, 177] on td "600" at bounding box center [301, 166] width 94 height 23
select select "92608"
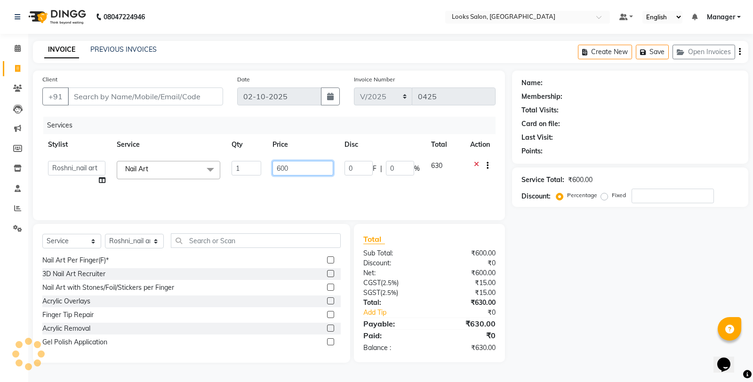
drag, startPoint x: 307, startPoint y: 176, endPoint x: 267, endPoint y: 170, distance: 40.3
click at [267, 170] on td "600" at bounding box center [303, 173] width 72 height 36
type input "1200"
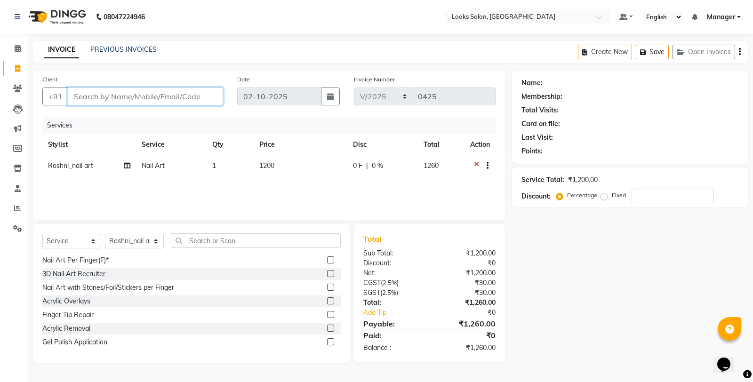
click at [209, 96] on input "Client" at bounding box center [145, 97] width 155 height 18
type input "9"
type input "0"
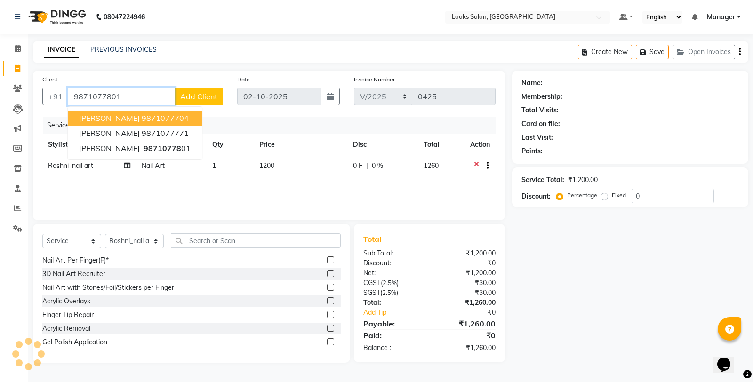
type input "9871077801"
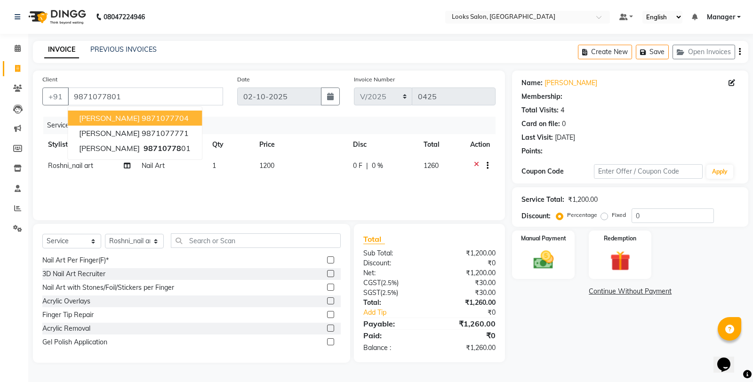
select select "1: Object"
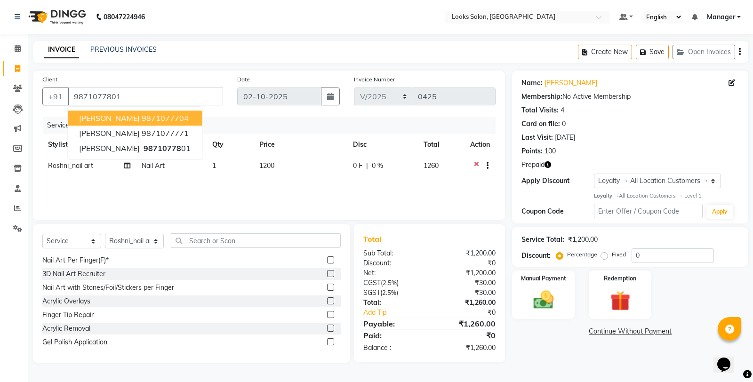
click at [550, 163] on icon "button" at bounding box center [548, 164] width 7 height 7
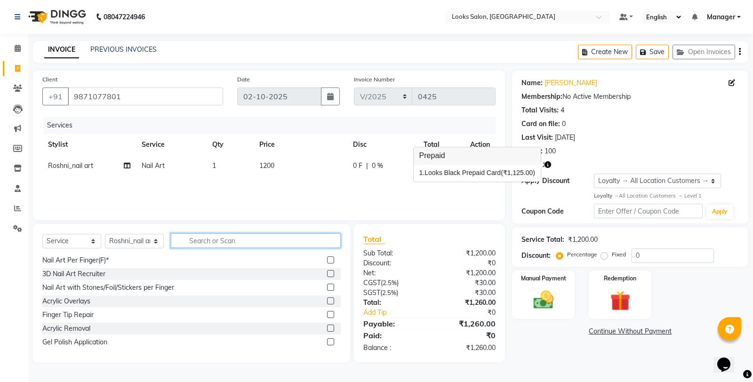
click at [322, 244] on input "text" at bounding box center [256, 240] width 170 height 15
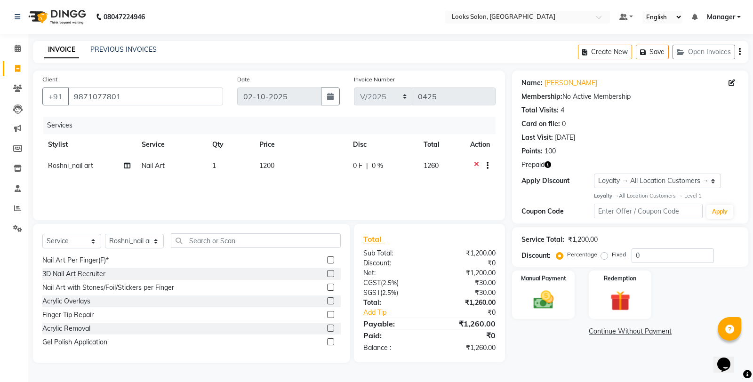
click at [549, 164] on icon "button" at bounding box center [548, 164] width 7 height 7
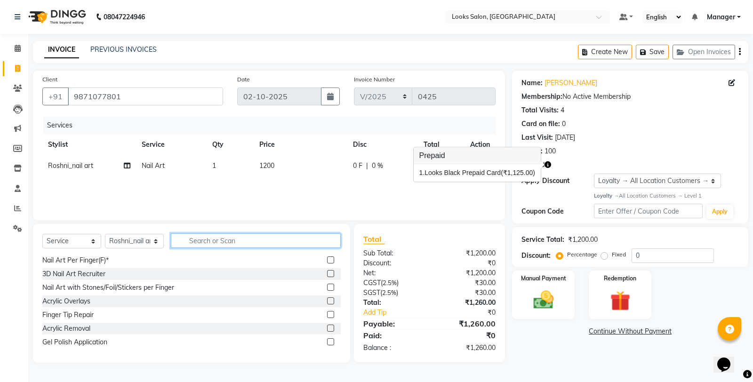
click at [241, 238] on input "text" at bounding box center [256, 240] width 170 height 15
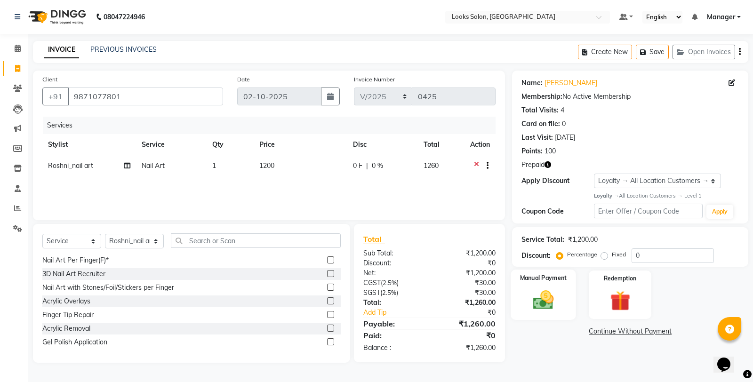
click at [562, 283] on div "Manual Payment" at bounding box center [543, 295] width 65 height 50
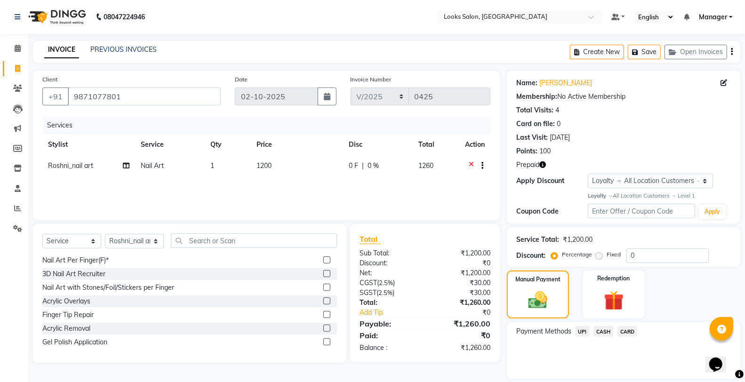
click at [579, 330] on span "UPI" at bounding box center [582, 331] width 15 height 11
click at [618, 377] on button "Add Payment" at bounding box center [662, 381] width 138 height 15
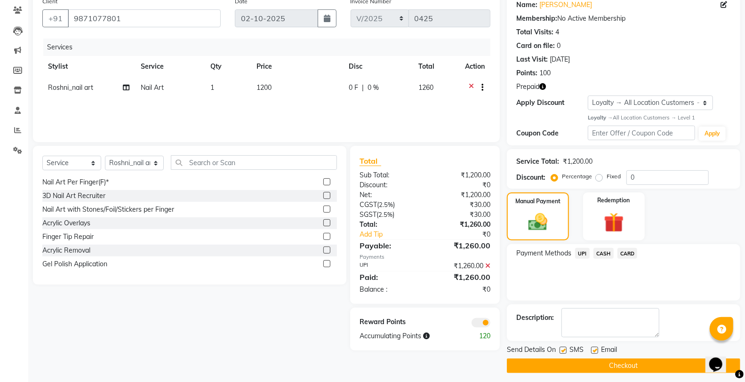
scroll to position [83, 0]
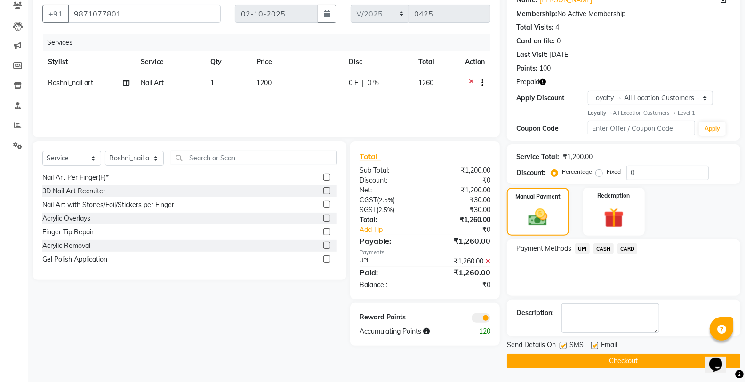
click at [590, 361] on button "Checkout" at bounding box center [623, 361] width 233 height 15
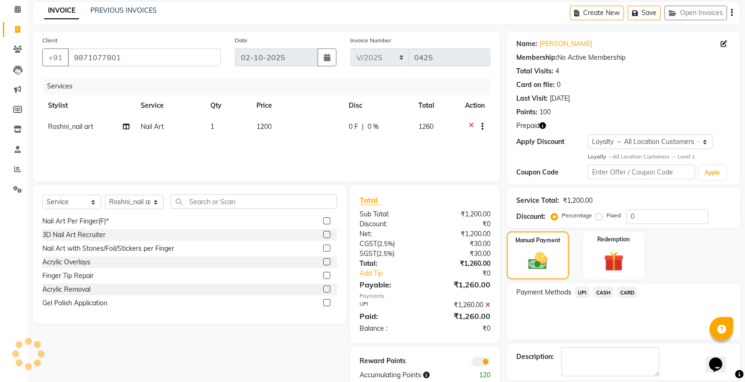
scroll to position [0, 0]
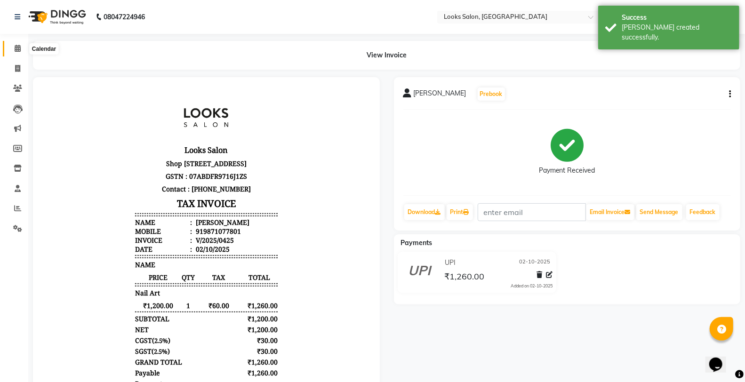
click at [20, 50] on icon at bounding box center [18, 48] width 6 height 7
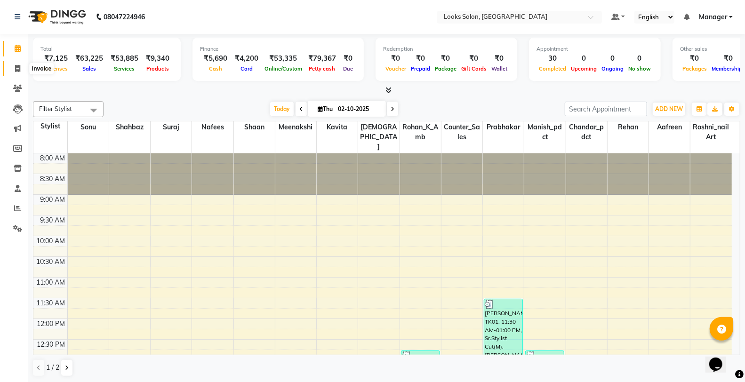
click at [22, 68] on span at bounding box center [17, 69] width 16 height 11
select select "service"
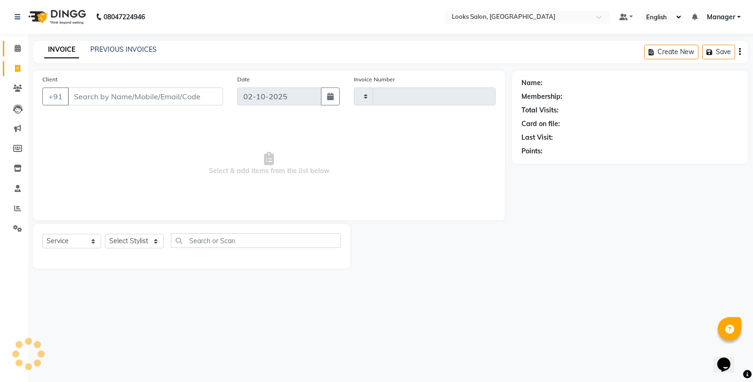
type input "0426"
select select "8126"
click at [16, 45] on icon at bounding box center [18, 48] width 6 height 7
